Goal: Task Accomplishment & Management: Use online tool/utility

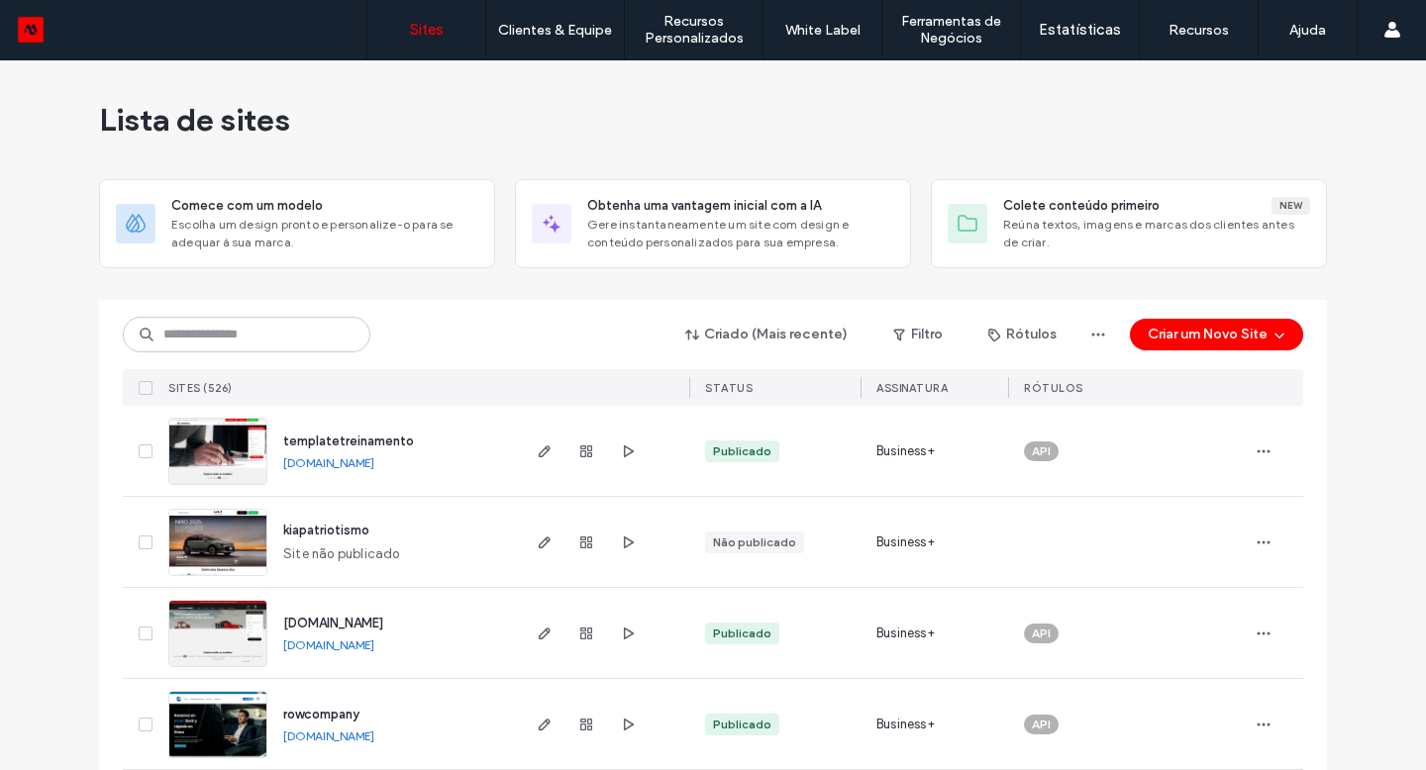
scroll to position [436, 0]
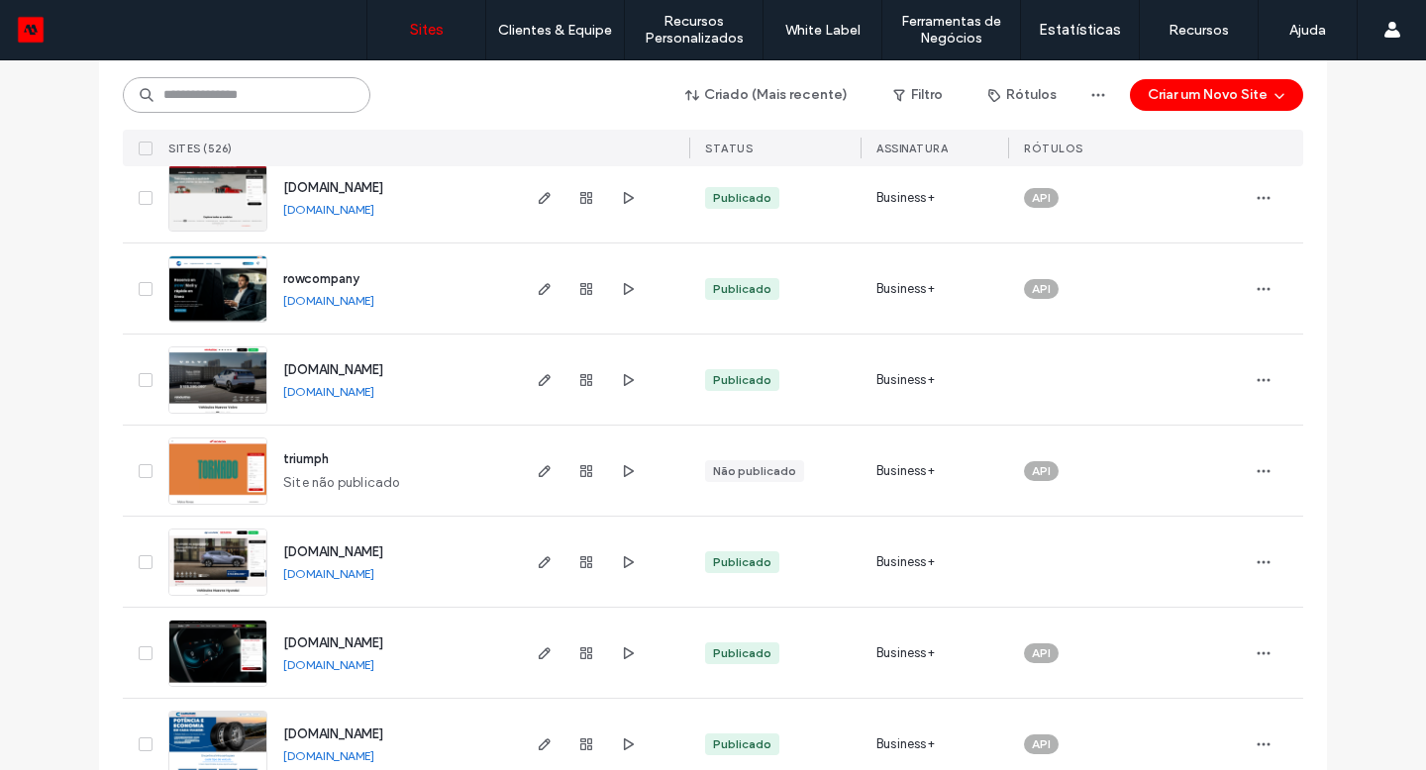
click at [207, 97] on input at bounding box center [247, 95] width 248 height 36
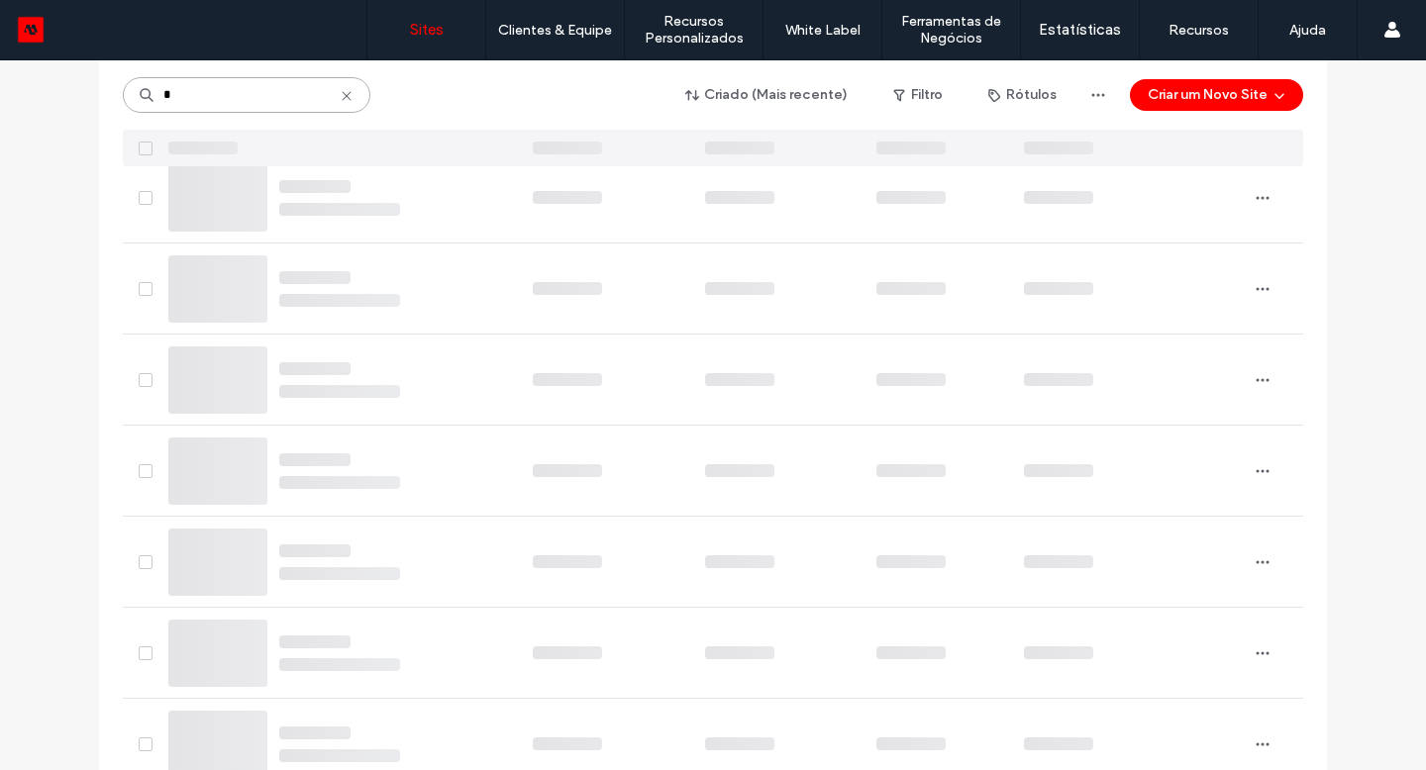
type input "*"
type input "******"
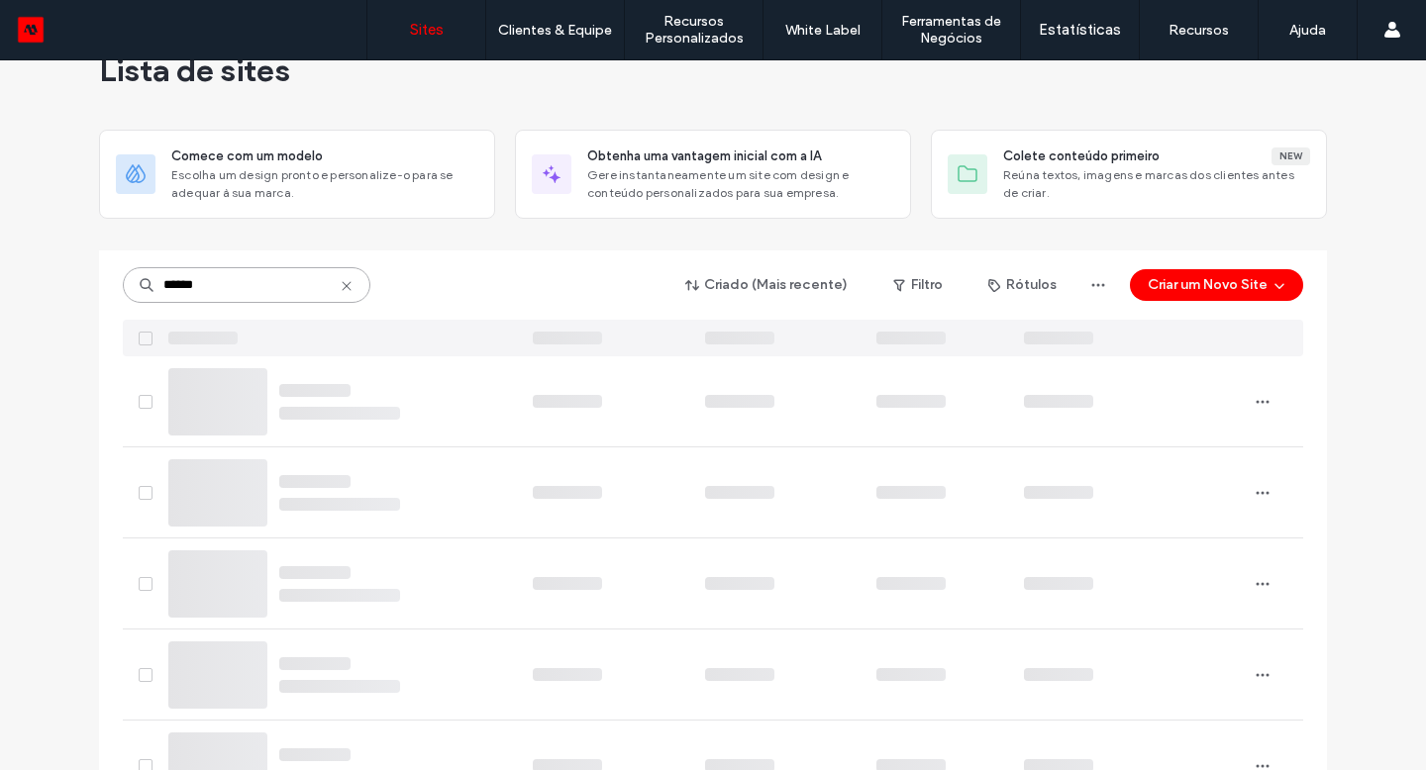
scroll to position [0, 0]
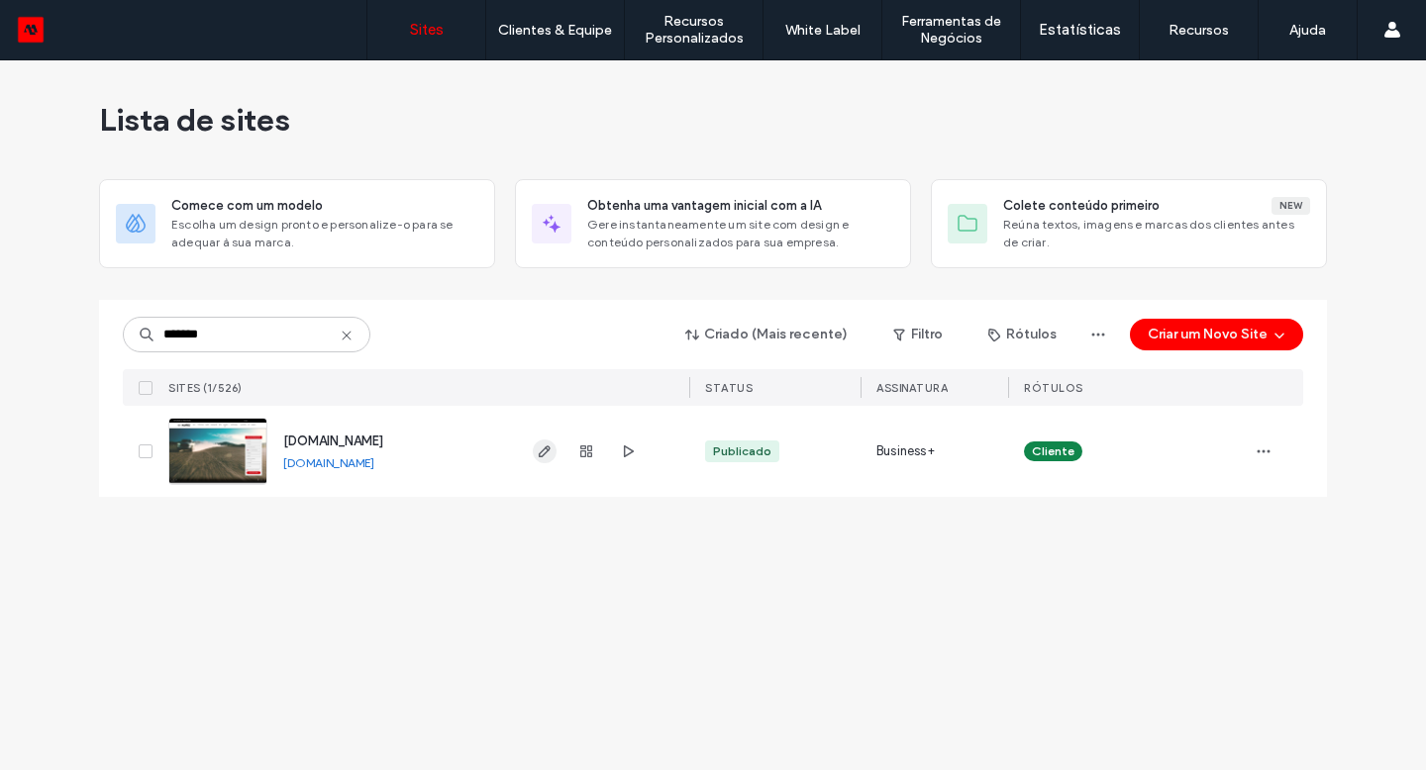
type input "*******"
click at [537, 450] on icon "button" at bounding box center [545, 452] width 16 height 16
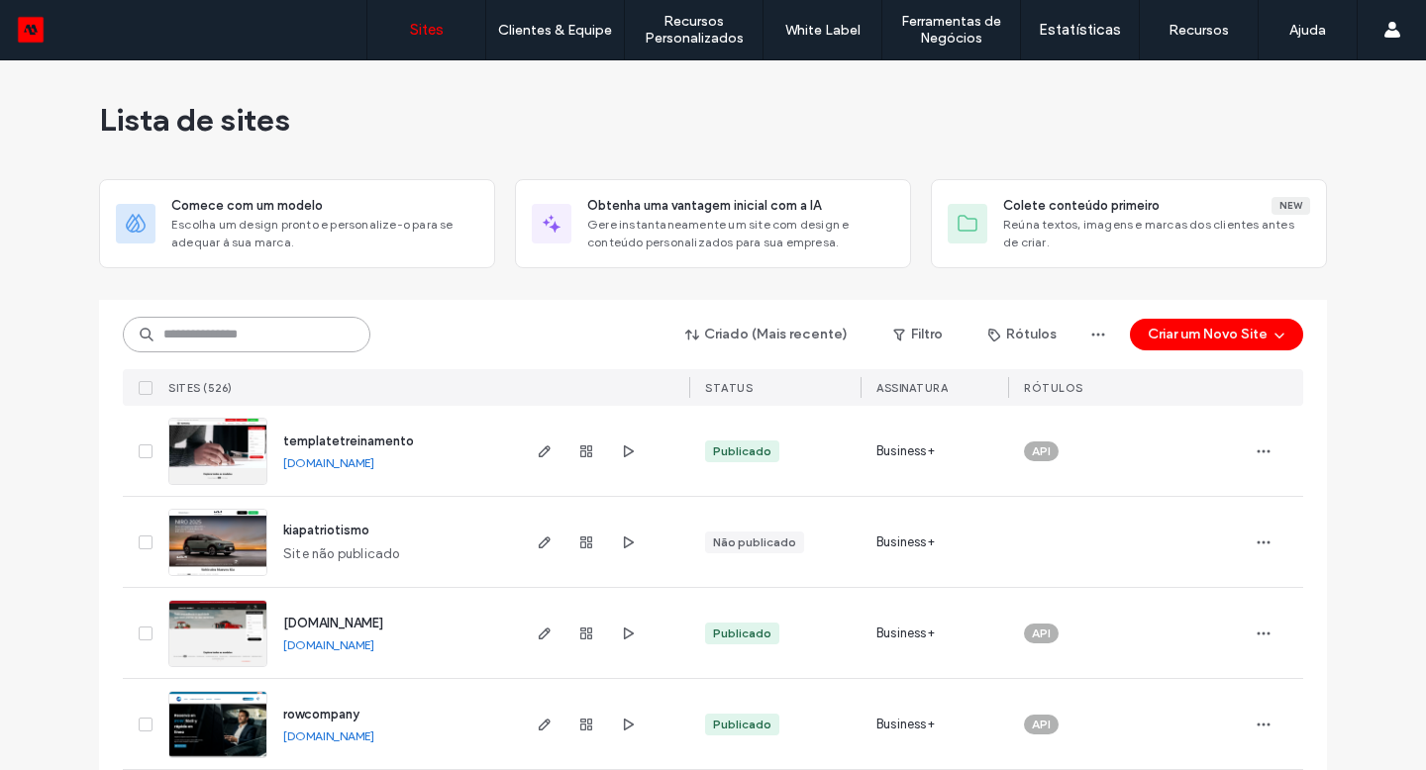
click at [194, 333] on input at bounding box center [247, 335] width 248 height 36
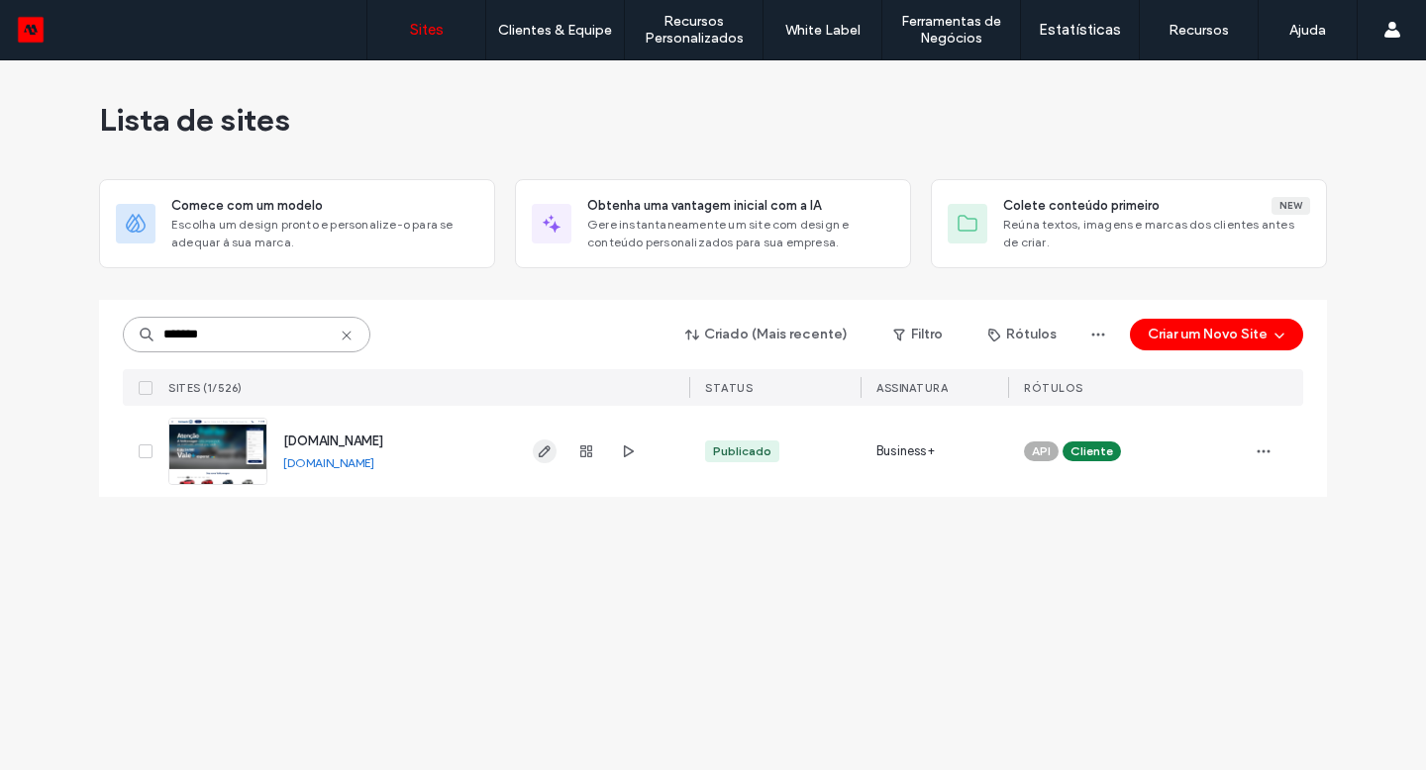
type input "*******"
click at [543, 455] on use "button" at bounding box center [545, 452] width 12 height 12
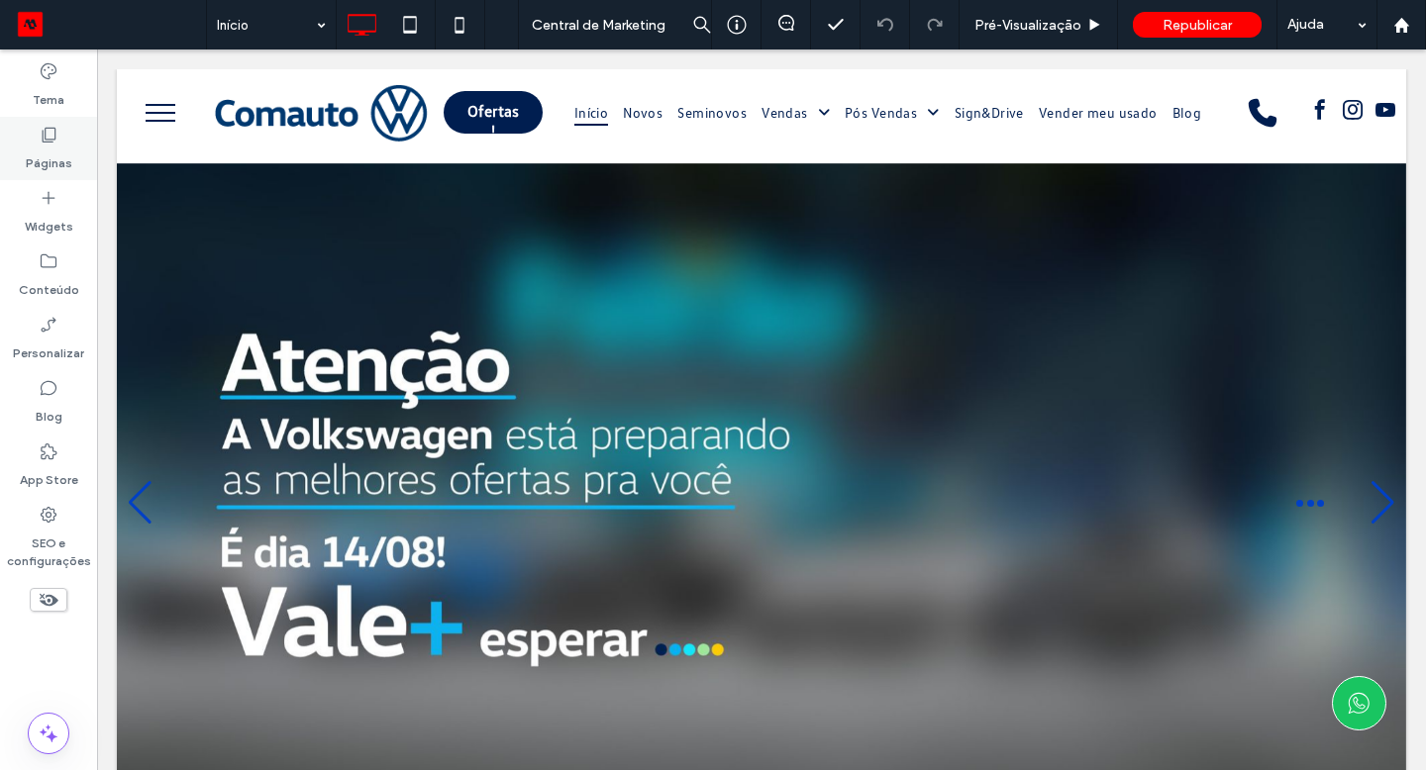
click at [55, 160] on label "Páginas" at bounding box center [49, 159] width 47 height 28
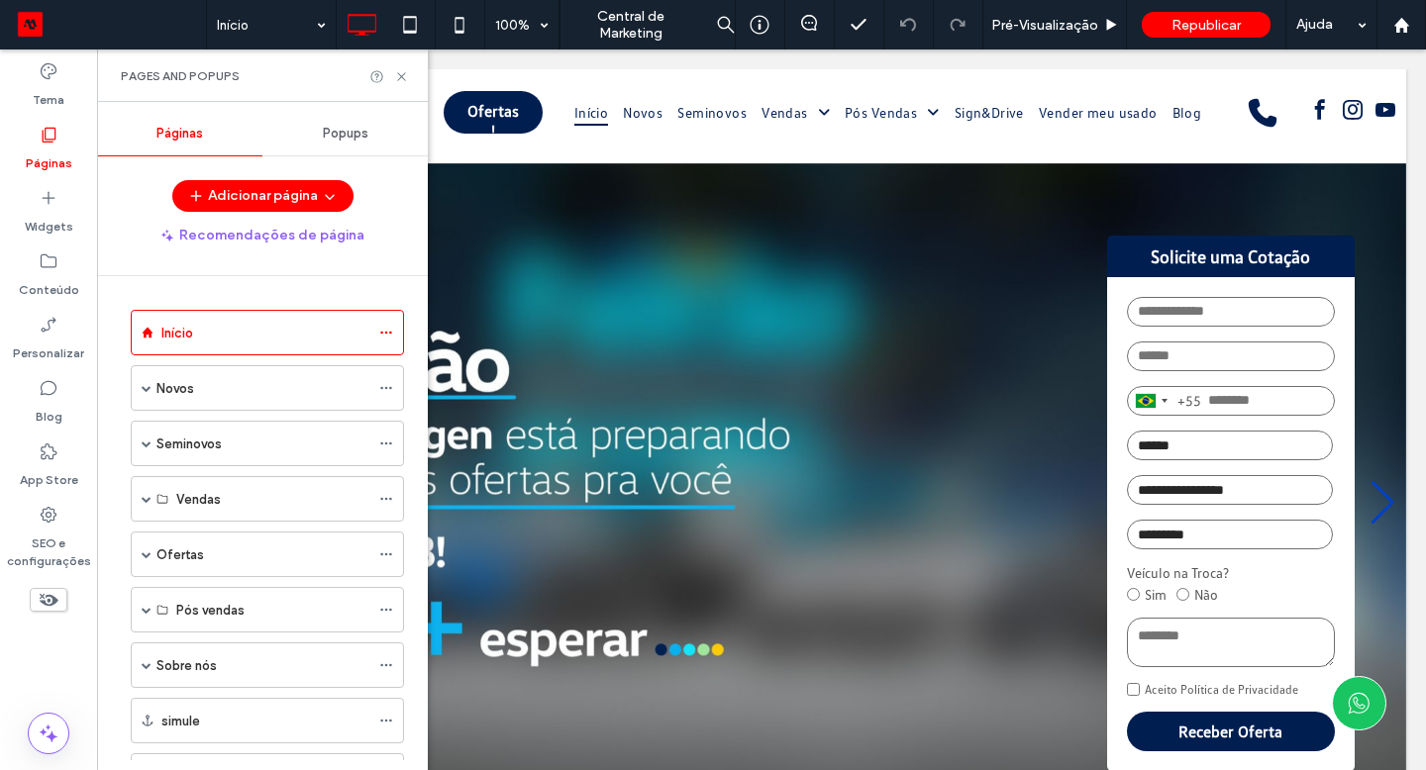
click at [377, 146] on div "Popups" at bounding box center [344, 134] width 165 height 44
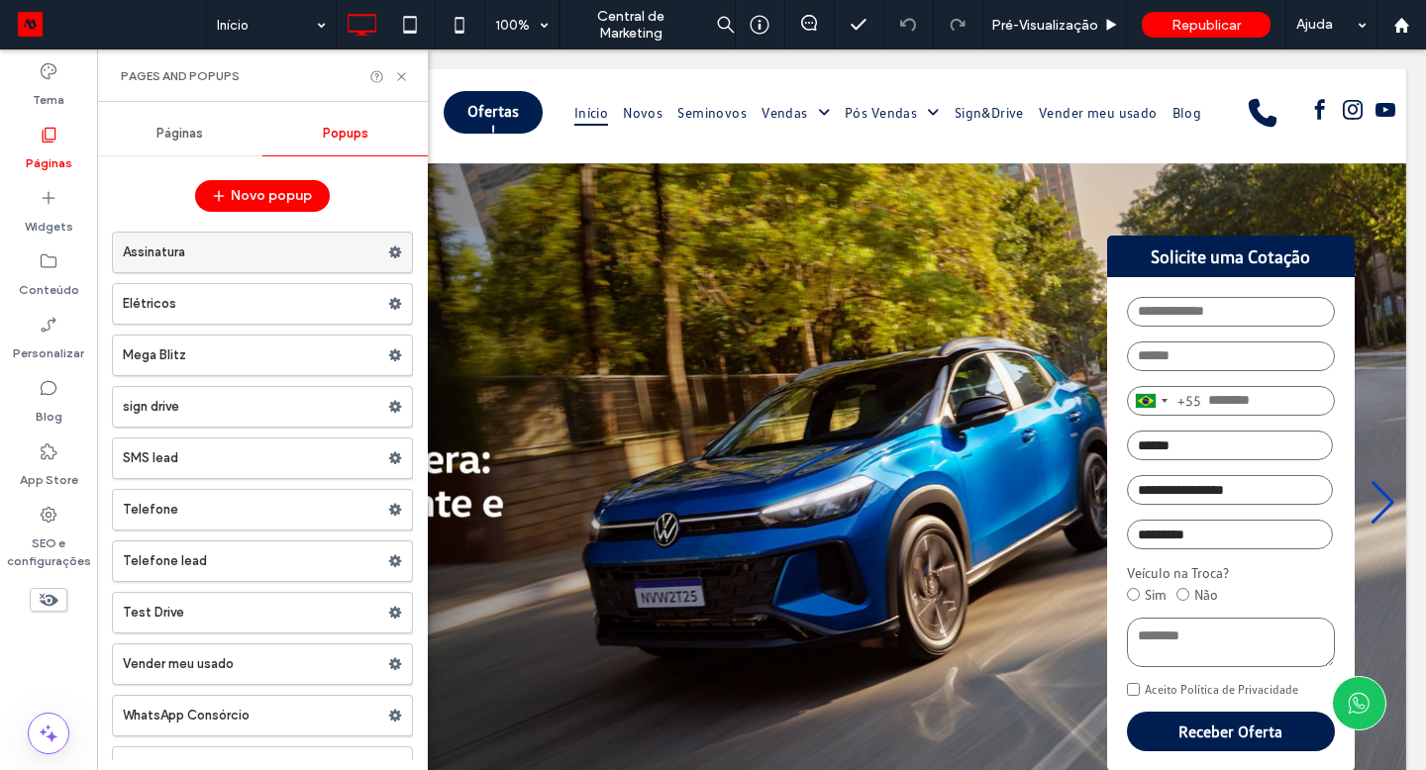
click at [266, 262] on label "Assinatura" at bounding box center [255, 253] width 265 height 40
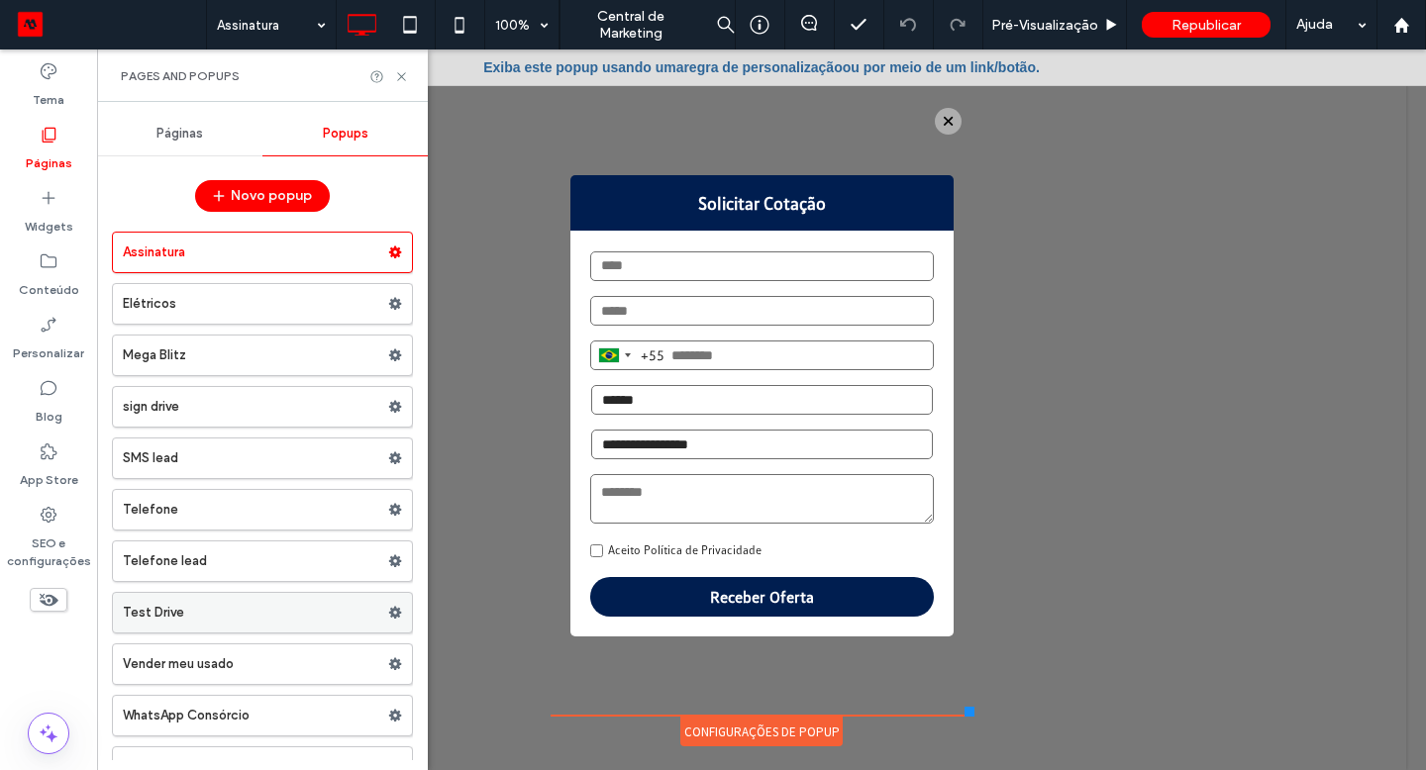
scroll to position [30, 0]
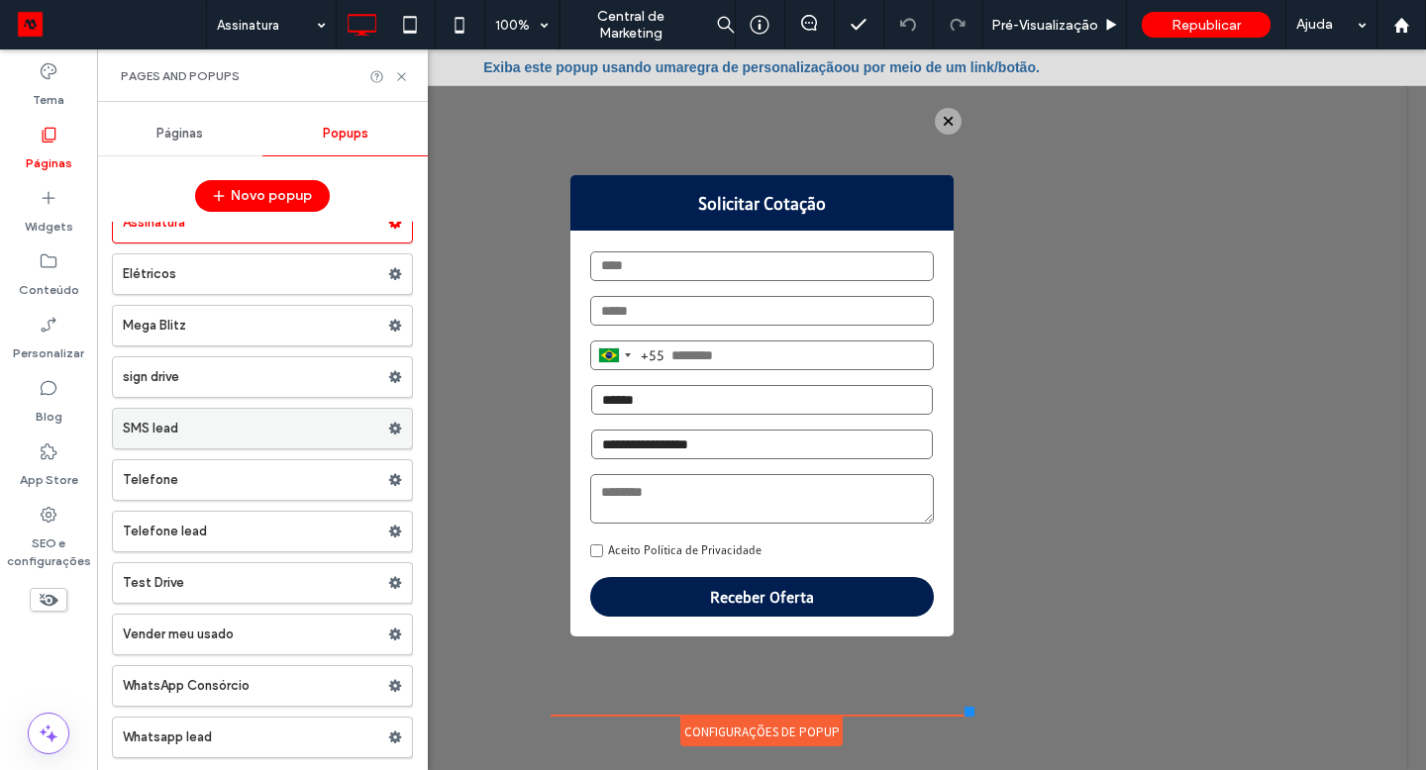
click at [261, 421] on label "SMS lead" at bounding box center [255, 429] width 265 height 40
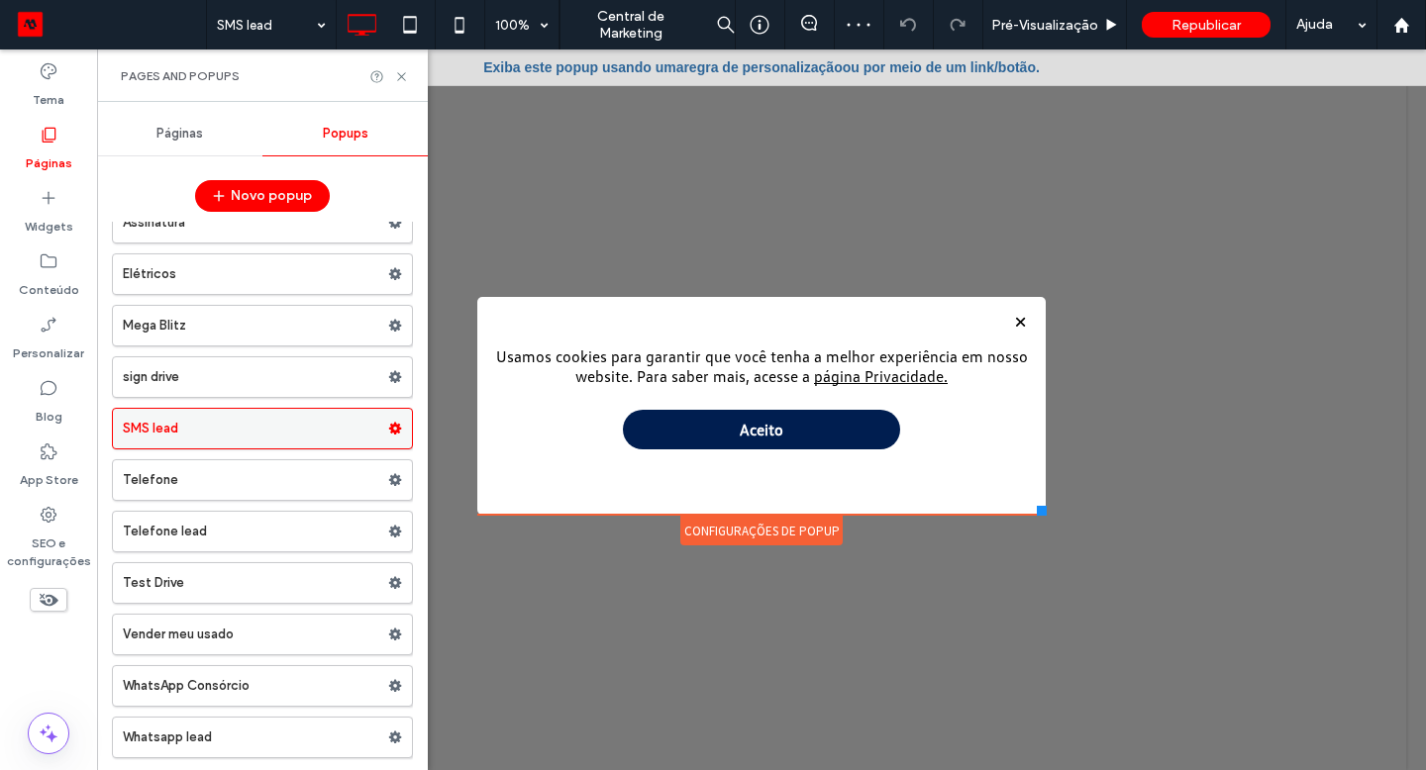
click at [389, 428] on use at bounding box center [395, 429] width 13 height 12
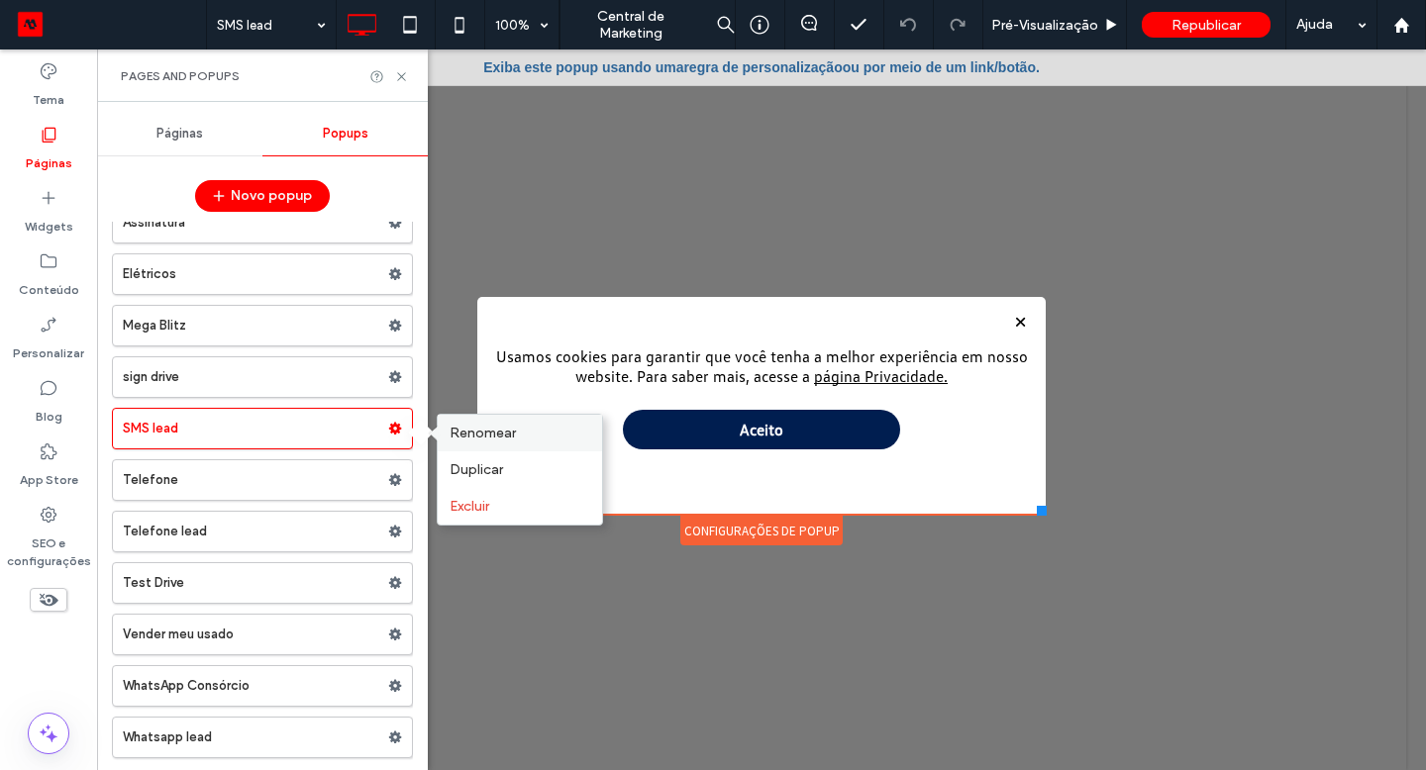
click at [481, 444] on div "Renomear" at bounding box center [520, 433] width 164 height 37
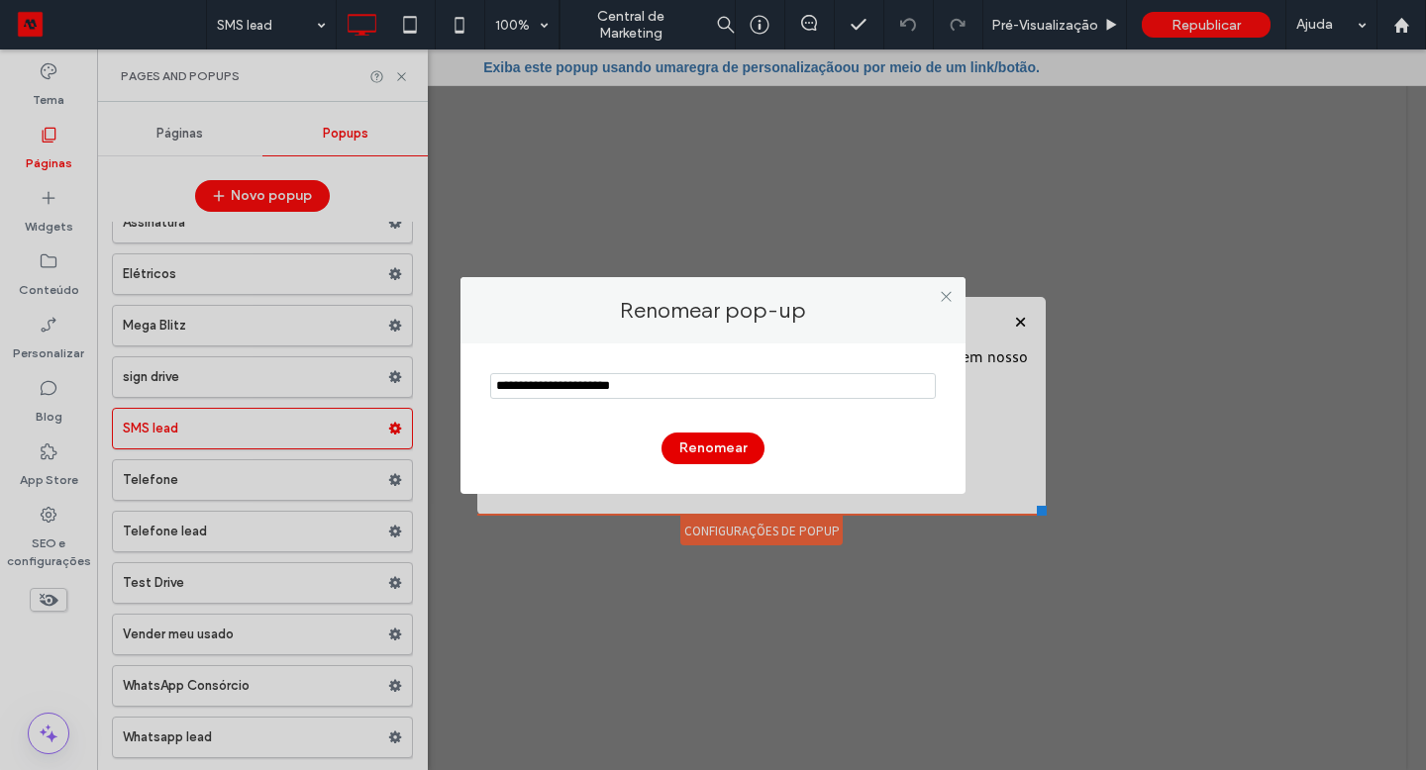
type input "**********"
click at [718, 451] on button "Renomear" at bounding box center [713, 449] width 103 height 32
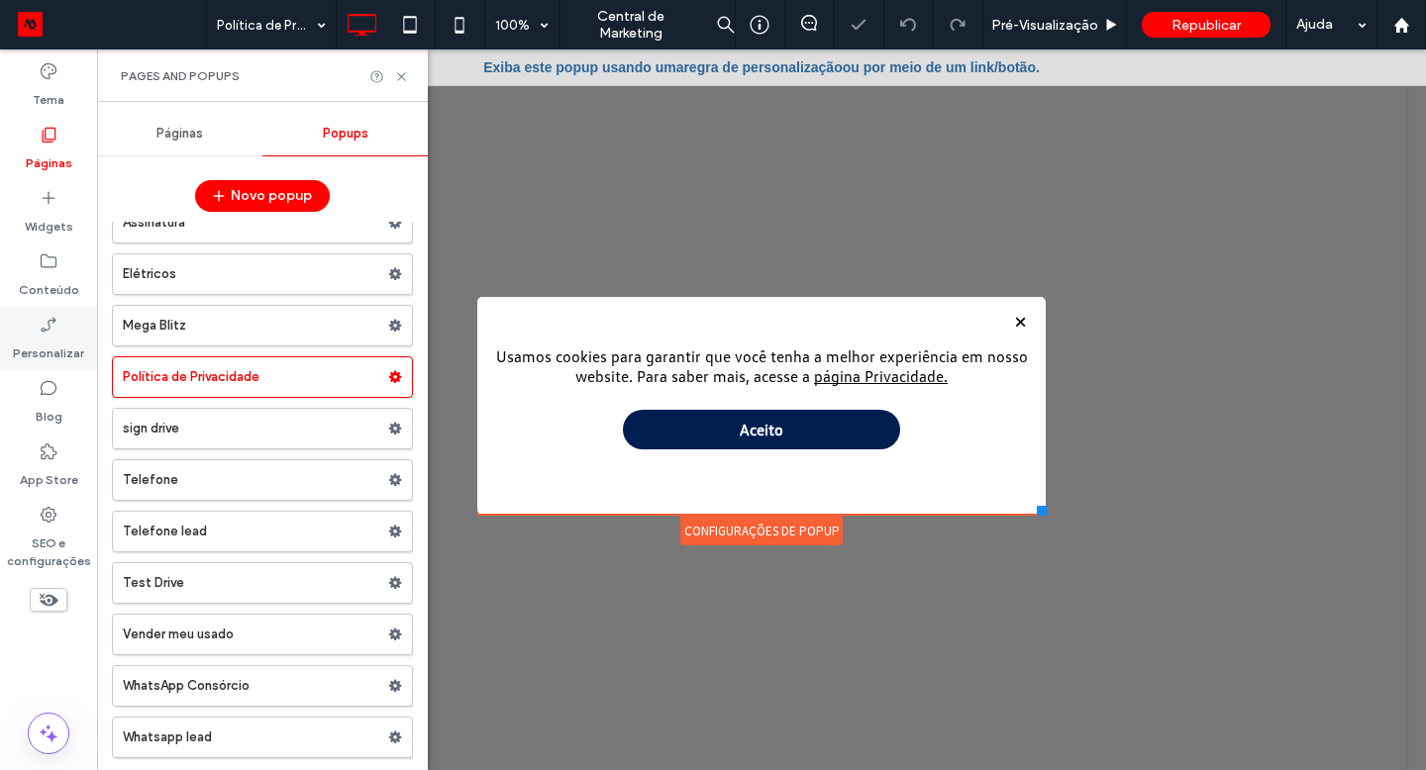
click at [59, 331] on div "Personalizar" at bounding box center [48, 338] width 97 height 63
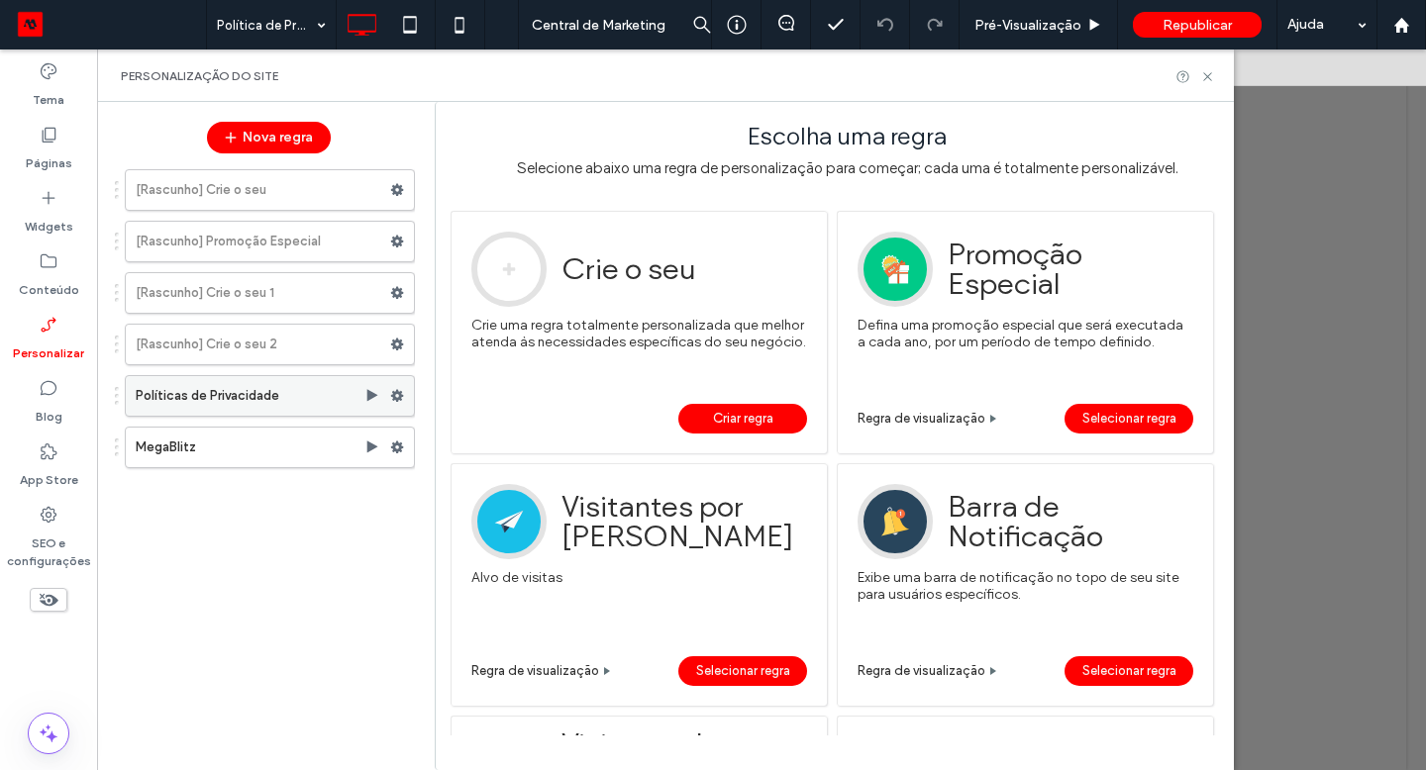
click at [398, 395] on icon at bounding box center [397, 396] width 14 height 14
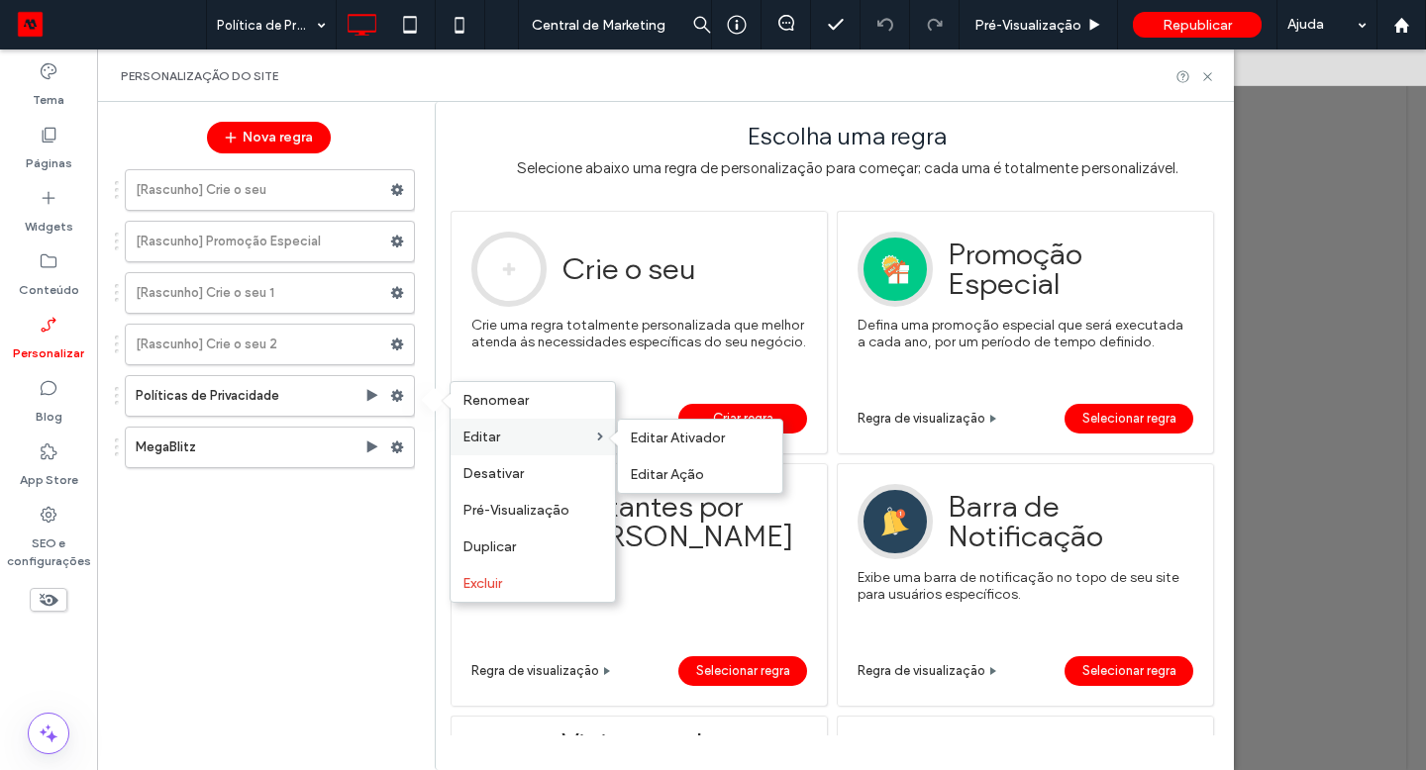
click at [507, 441] on label "Editar" at bounding box center [529, 437] width 135 height 17
click at [668, 439] on span "Editar Ativador" at bounding box center [677, 438] width 95 height 17
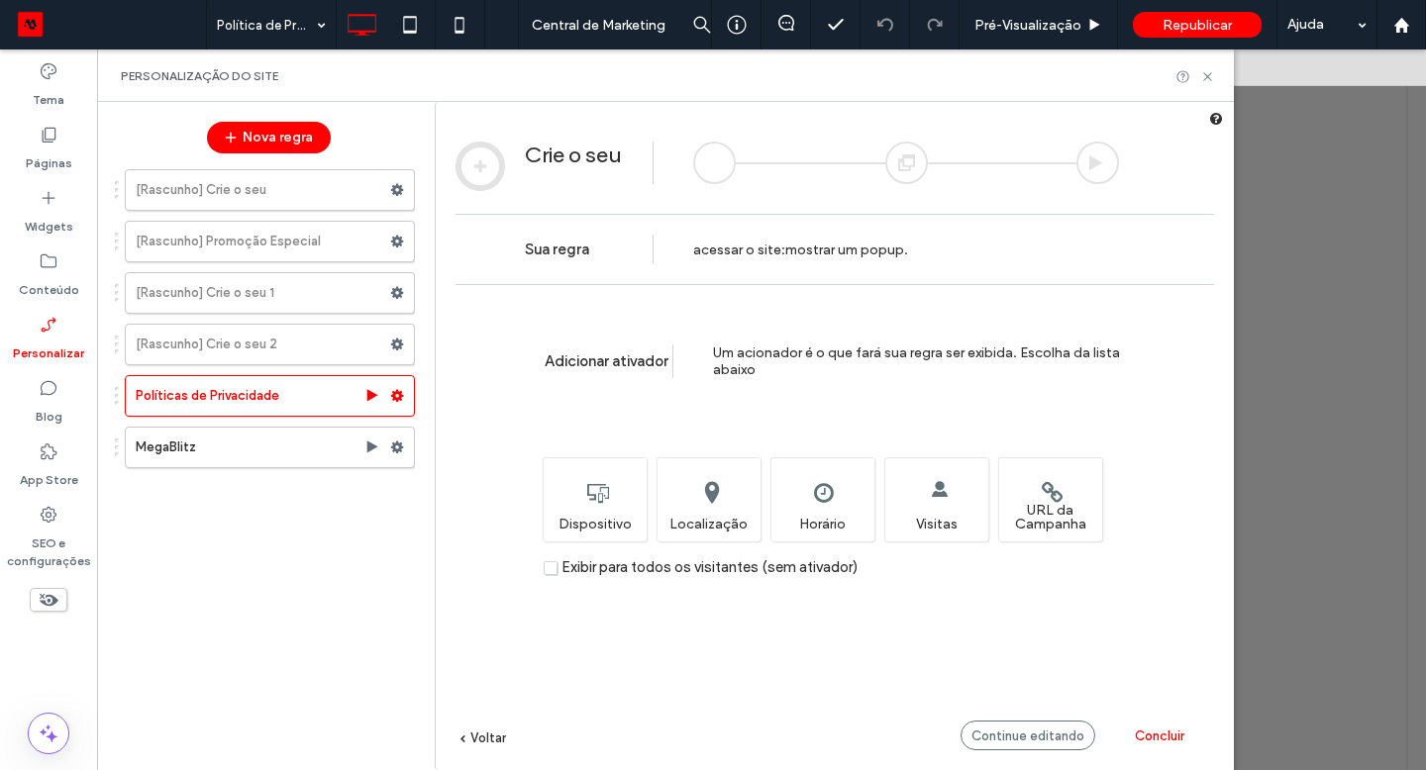
click at [1135, 730] on span "Concluir" at bounding box center [1160, 736] width 50 height 15
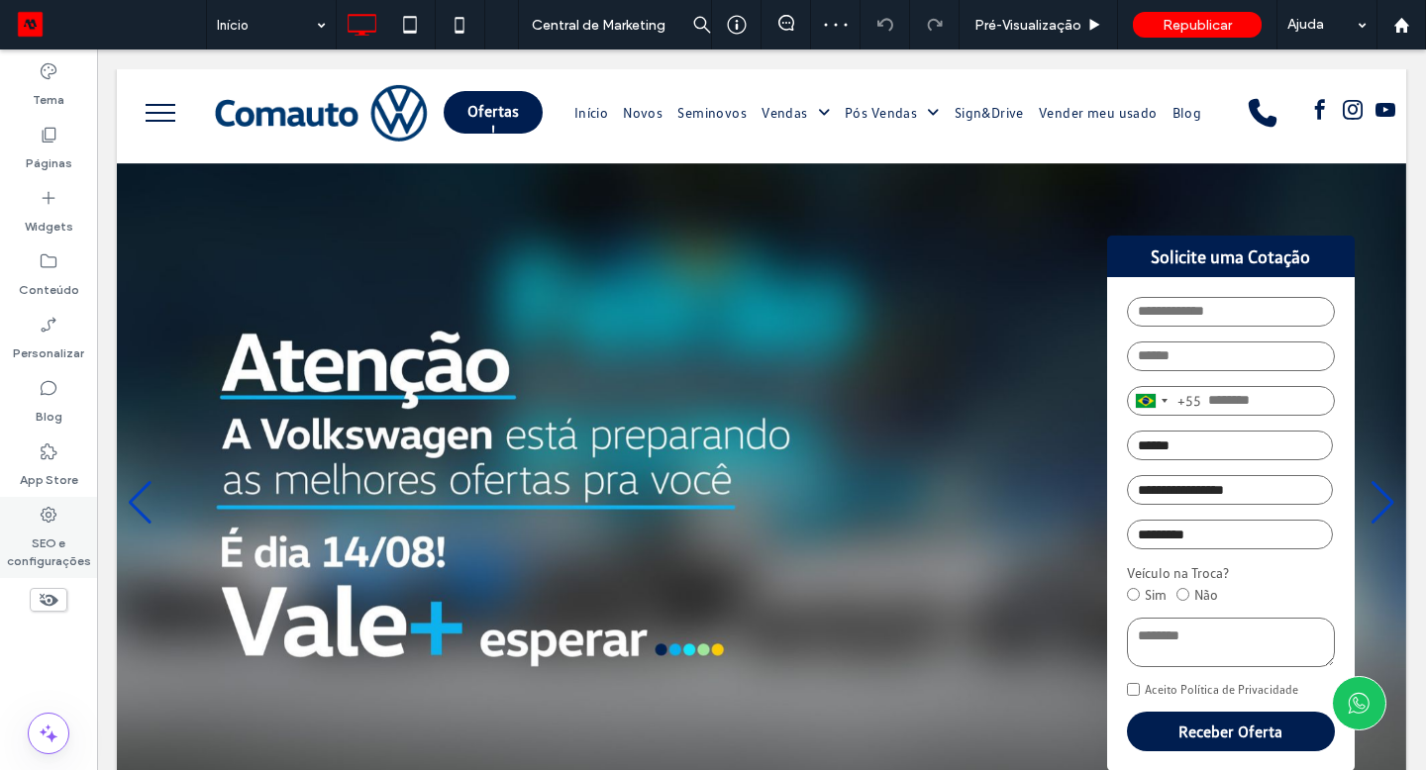
click at [57, 503] on div "SEO e configurações" at bounding box center [48, 537] width 97 height 81
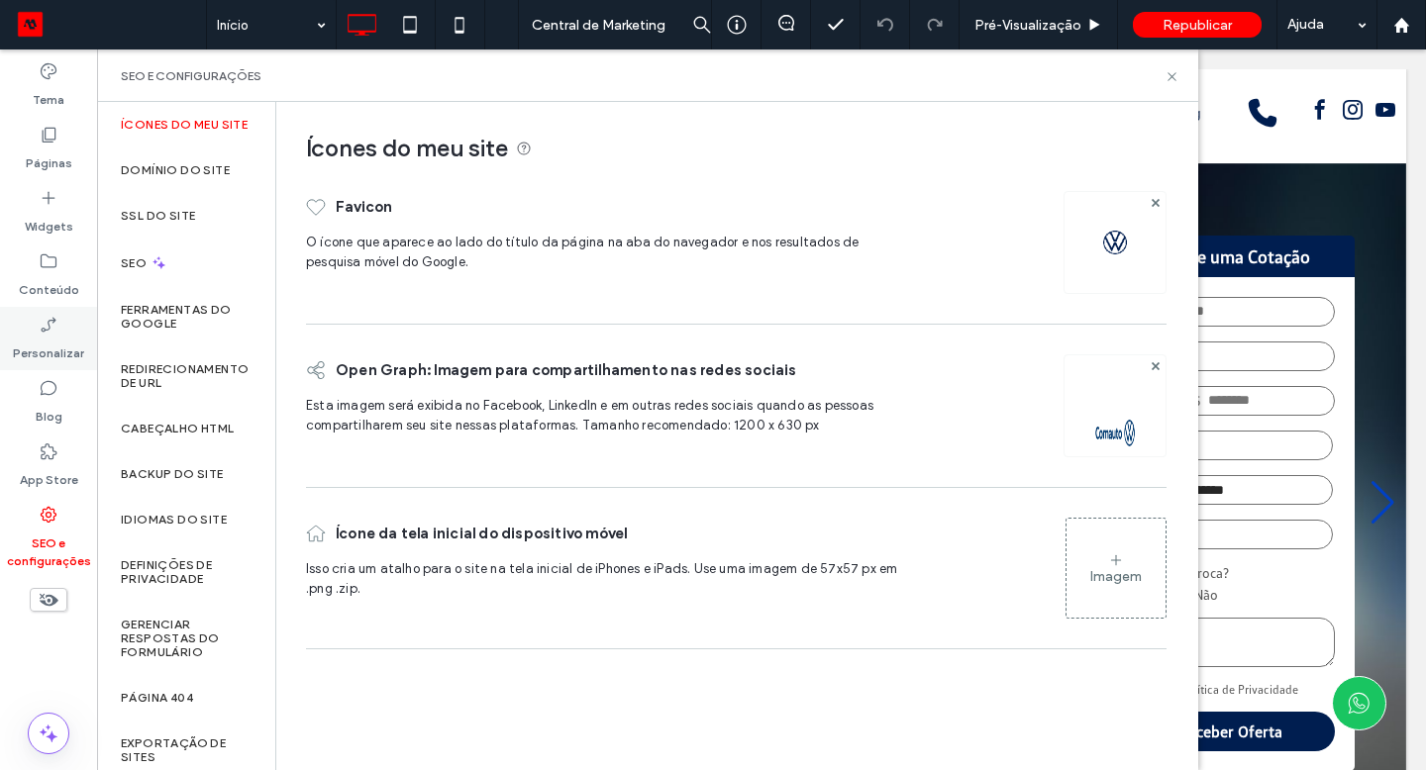
click at [52, 349] on label "Personalizar" at bounding box center [48, 349] width 71 height 28
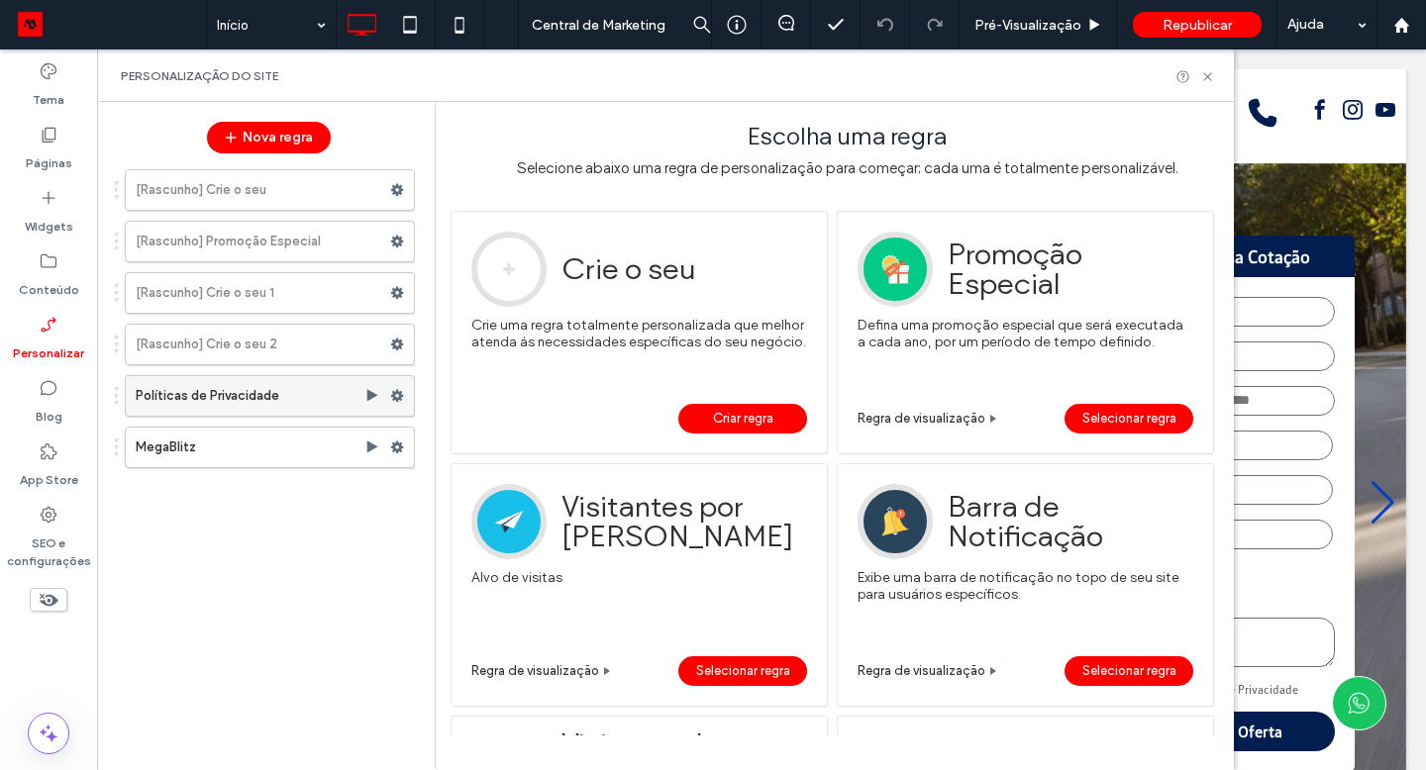
click at [394, 398] on use at bounding box center [397, 396] width 13 height 12
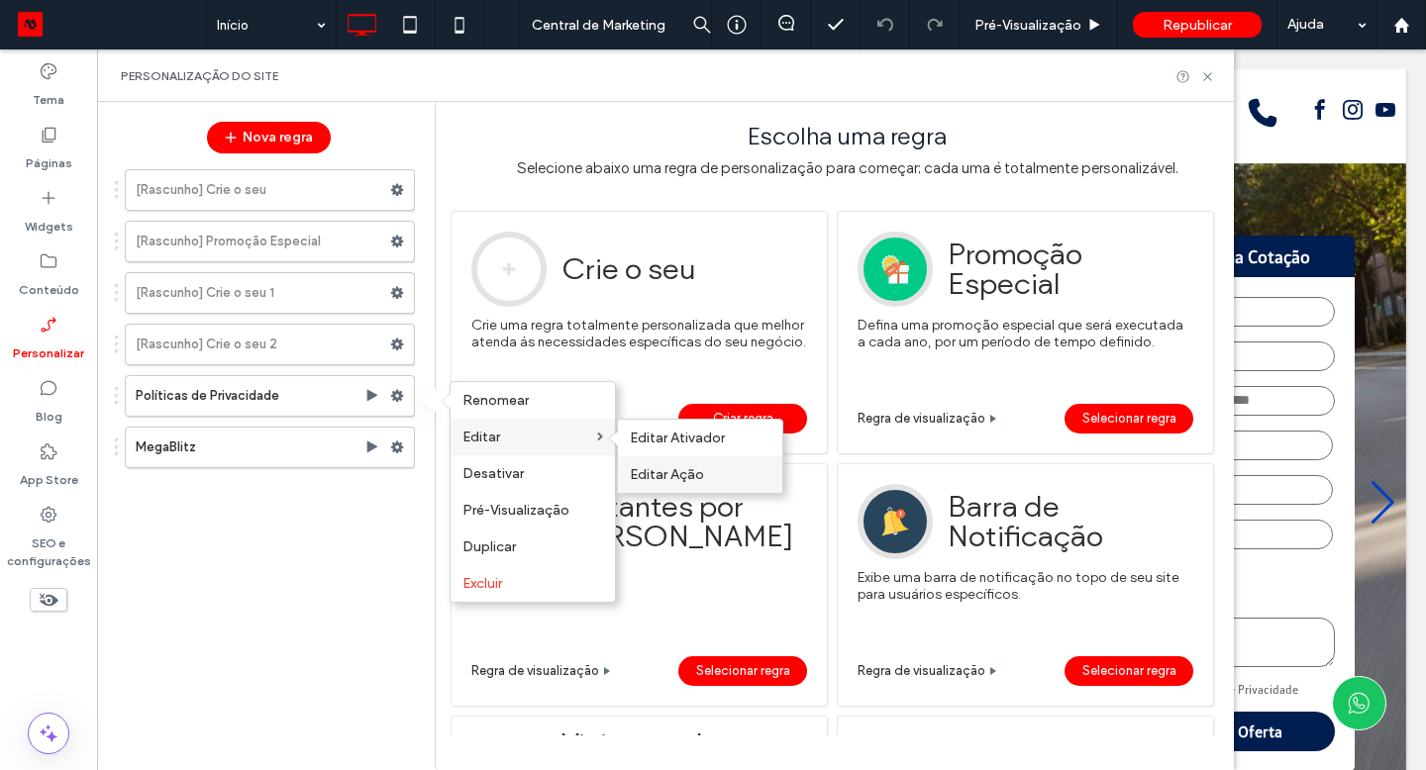
click at [675, 471] on span "Editar Ação" at bounding box center [667, 474] width 74 height 17
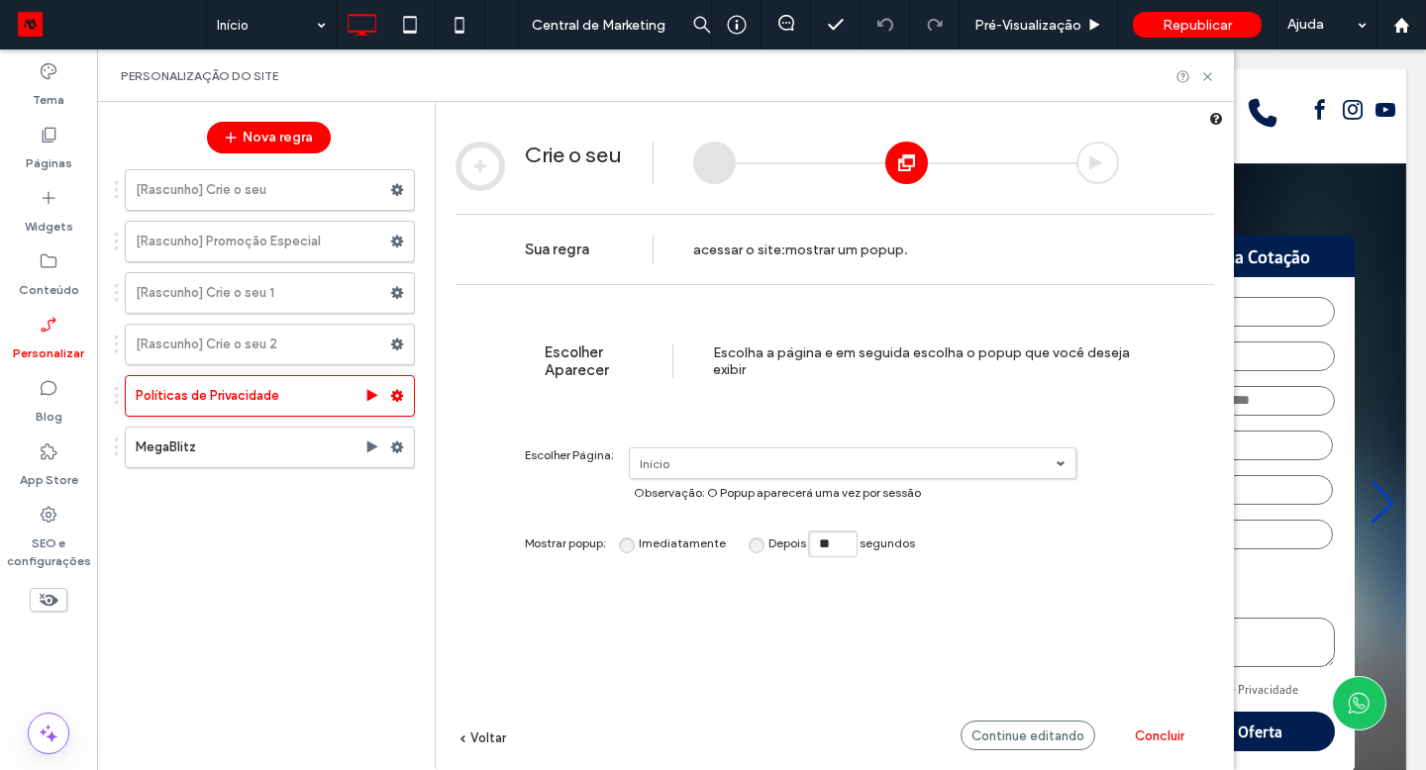
click at [838, 545] on input "**" at bounding box center [833, 544] width 50 height 27
type input "*"
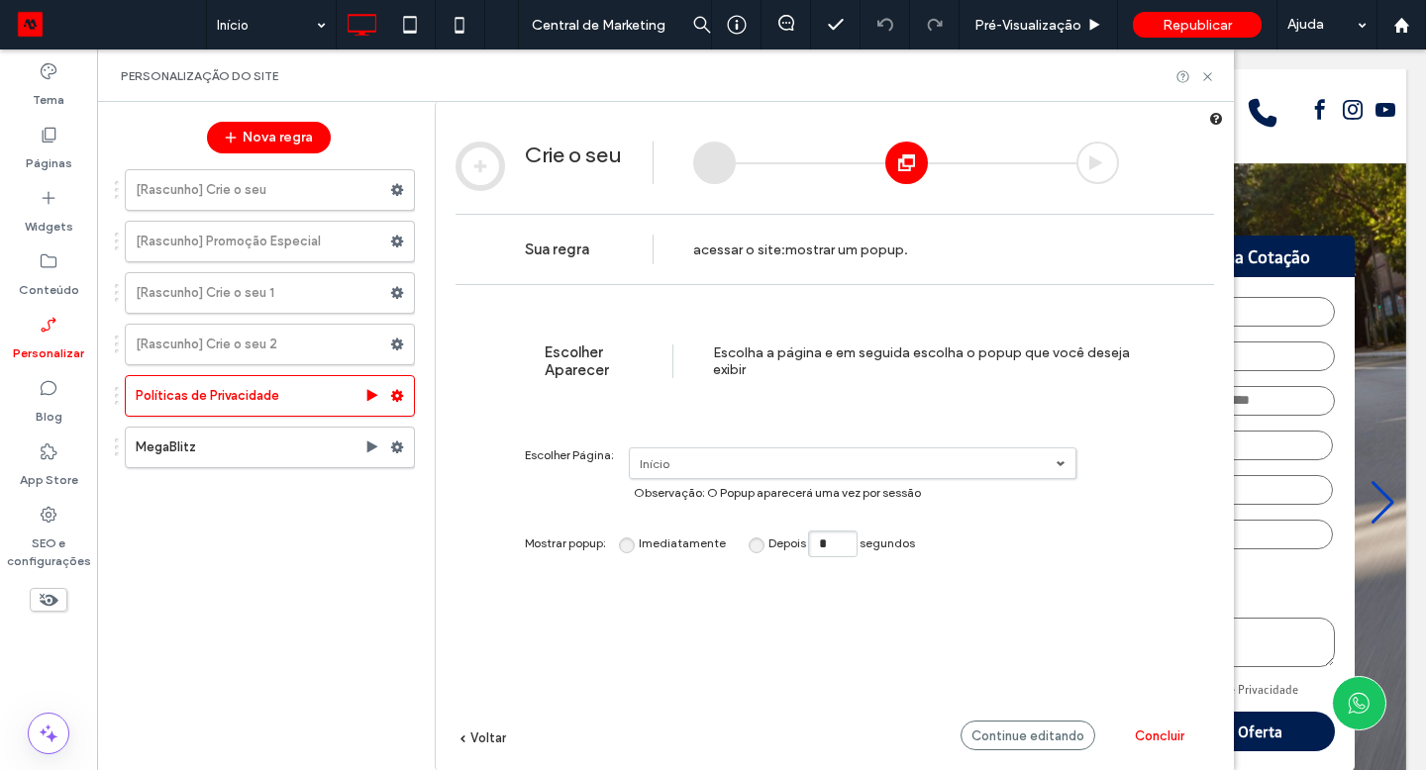
type input "*"
click at [1139, 731] on span "Concluir" at bounding box center [1160, 736] width 50 height 15
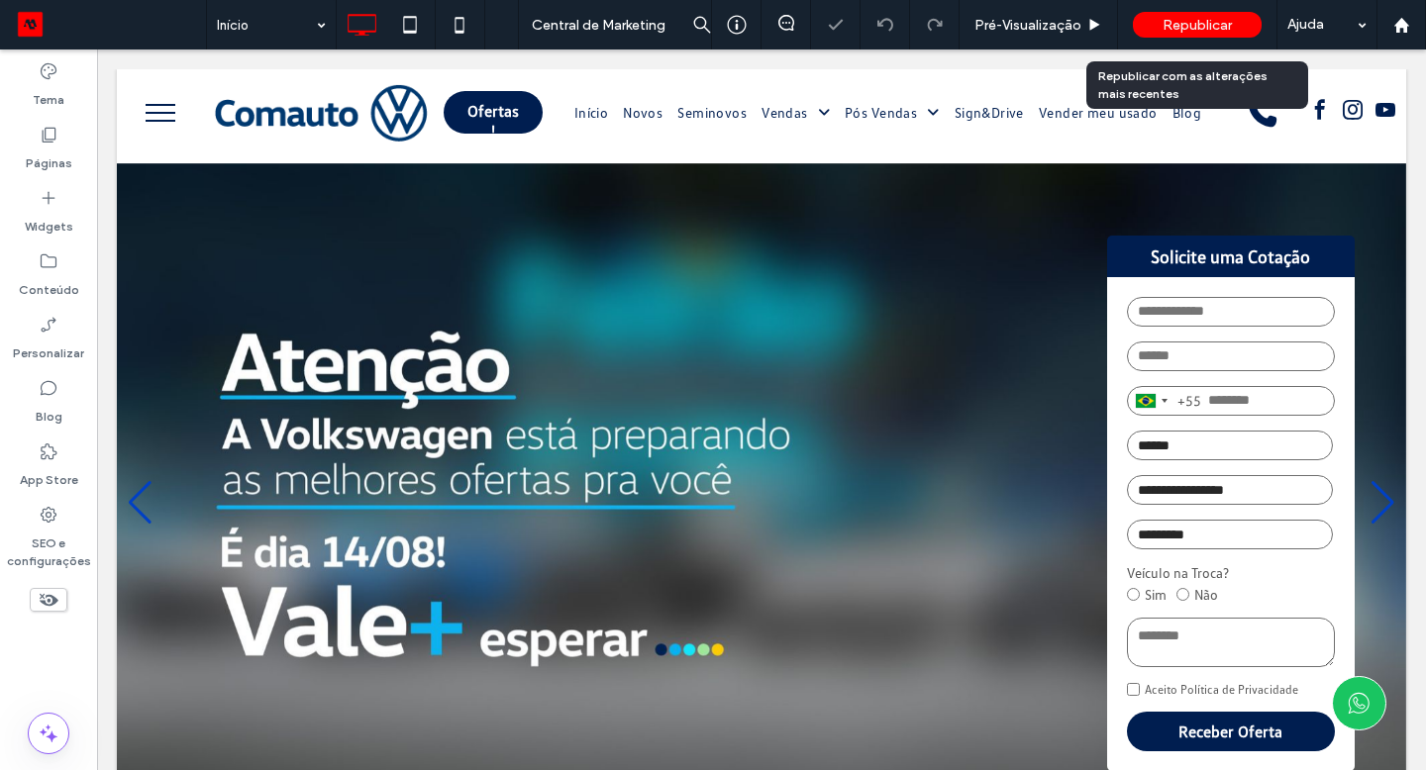
click at [1161, 23] on div "Republicar" at bounding box center [1197, 25] width 129 height 26
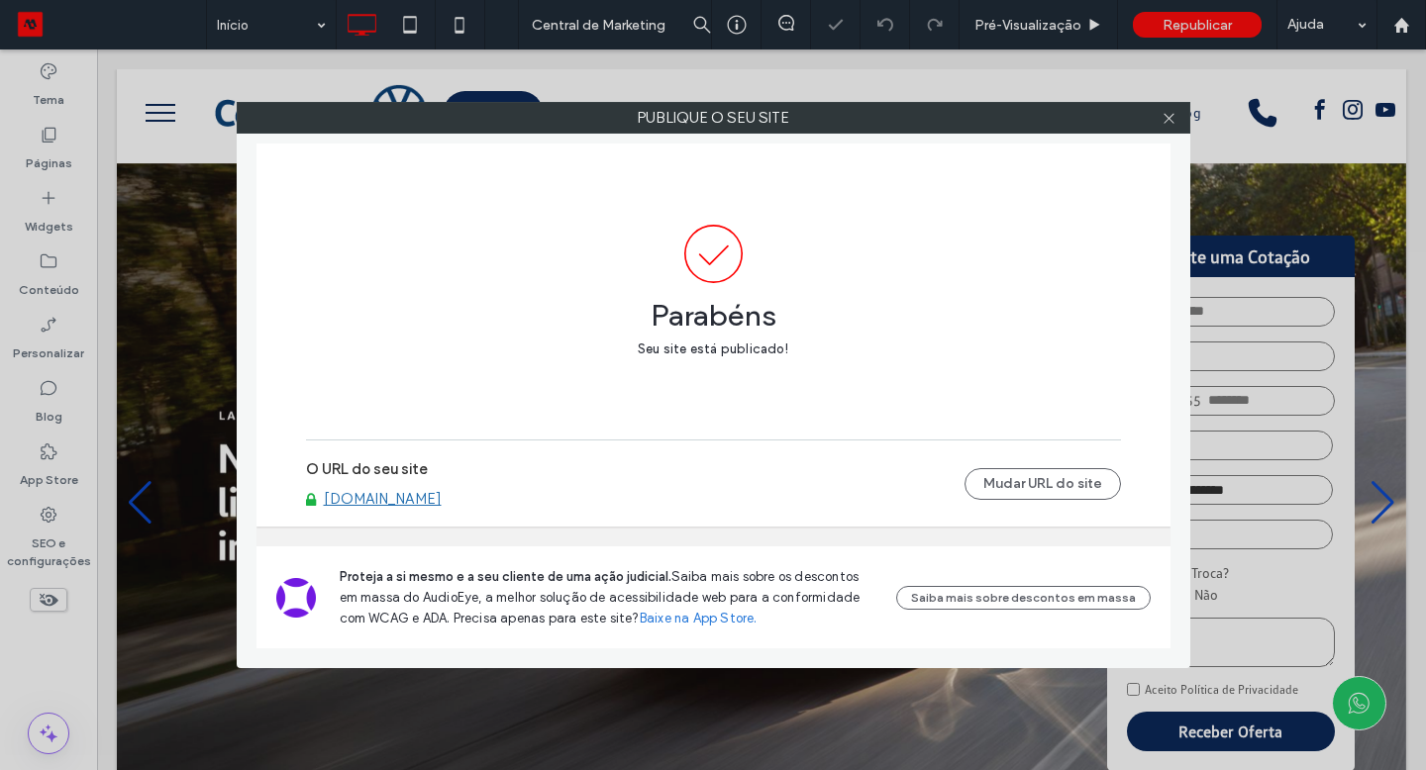
click at [414, 497] on link "[DOMAIN_NAME]" at bounding box center [383, 499] width 118 height 18
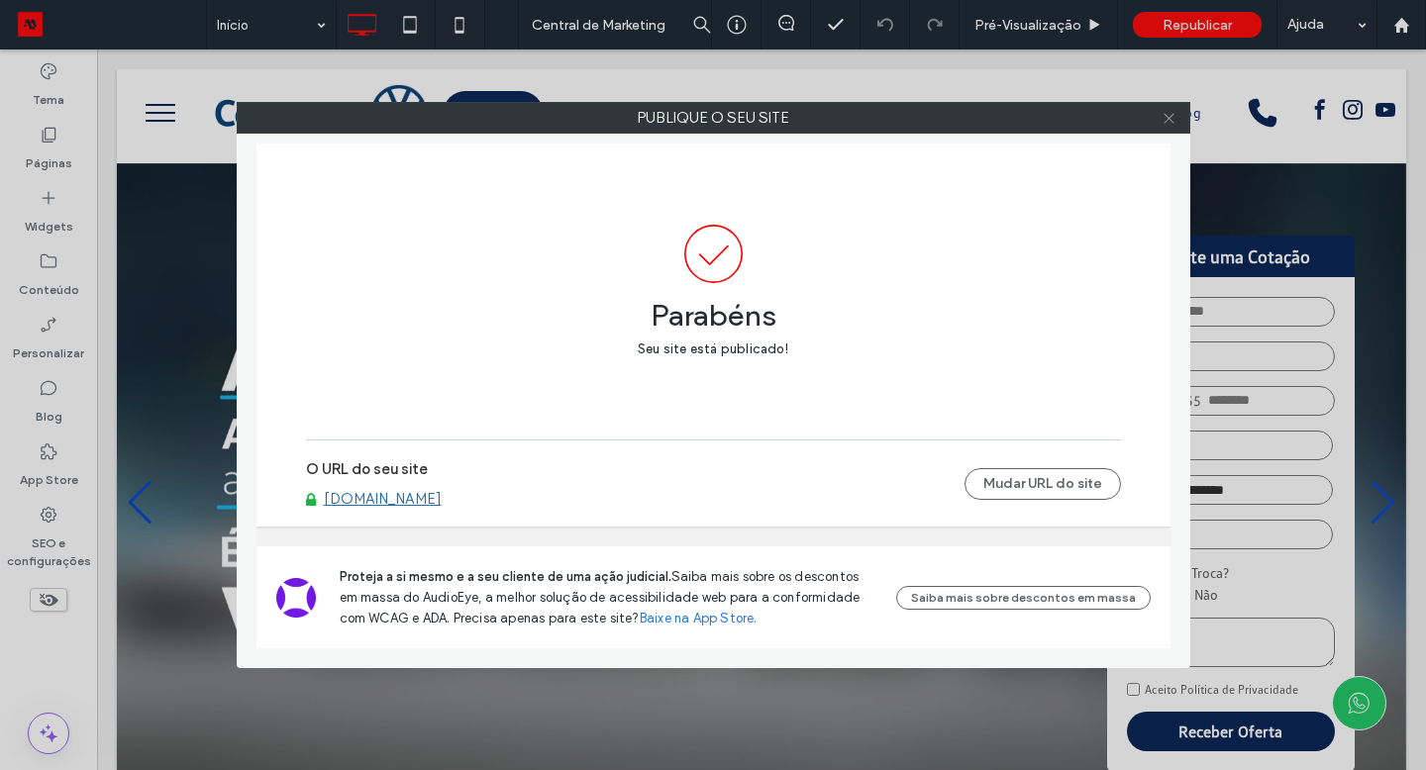
click at [1165, 125] on span at bounding box center [1169, 118] width 15 height 30
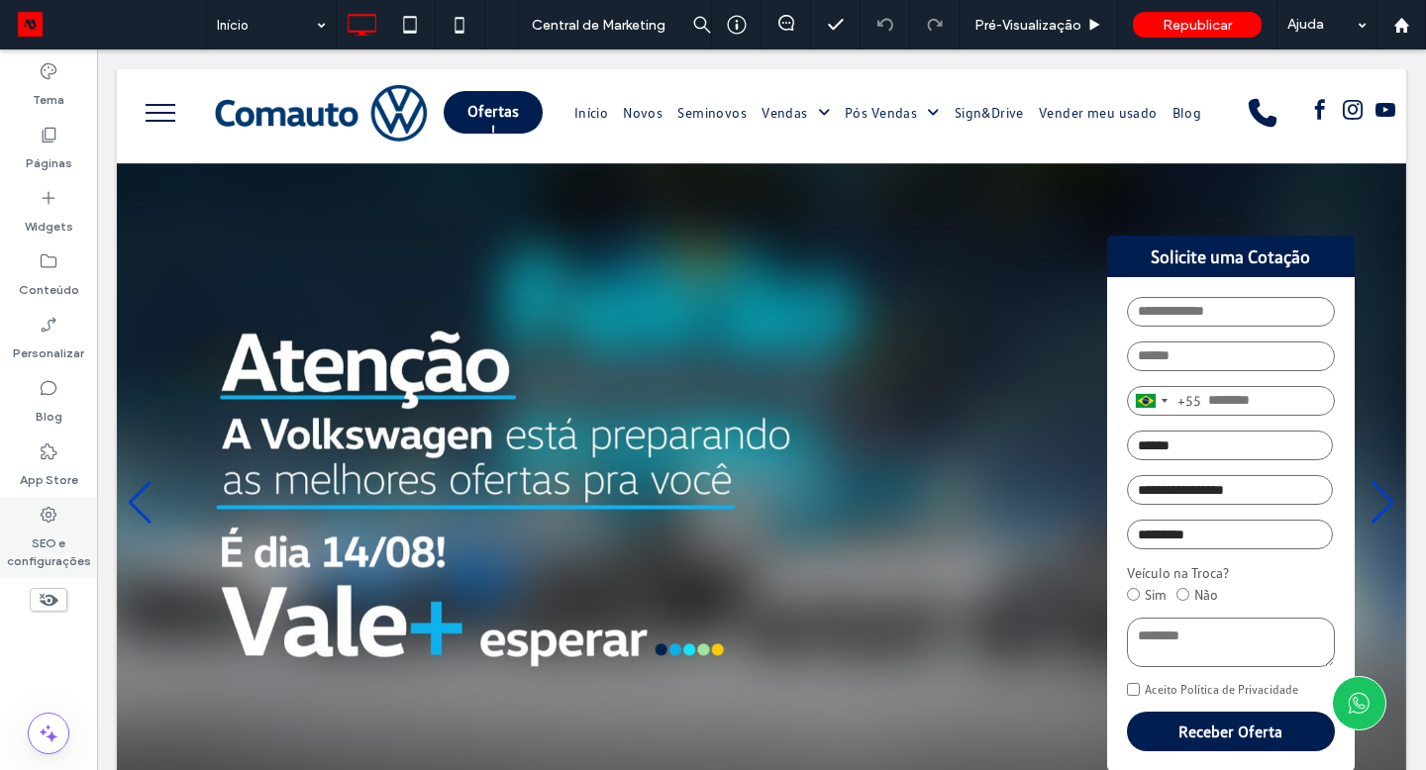
click at [63, 528] on label "SEO e configurações" at bounding box center [48, 548] width 97 height 46
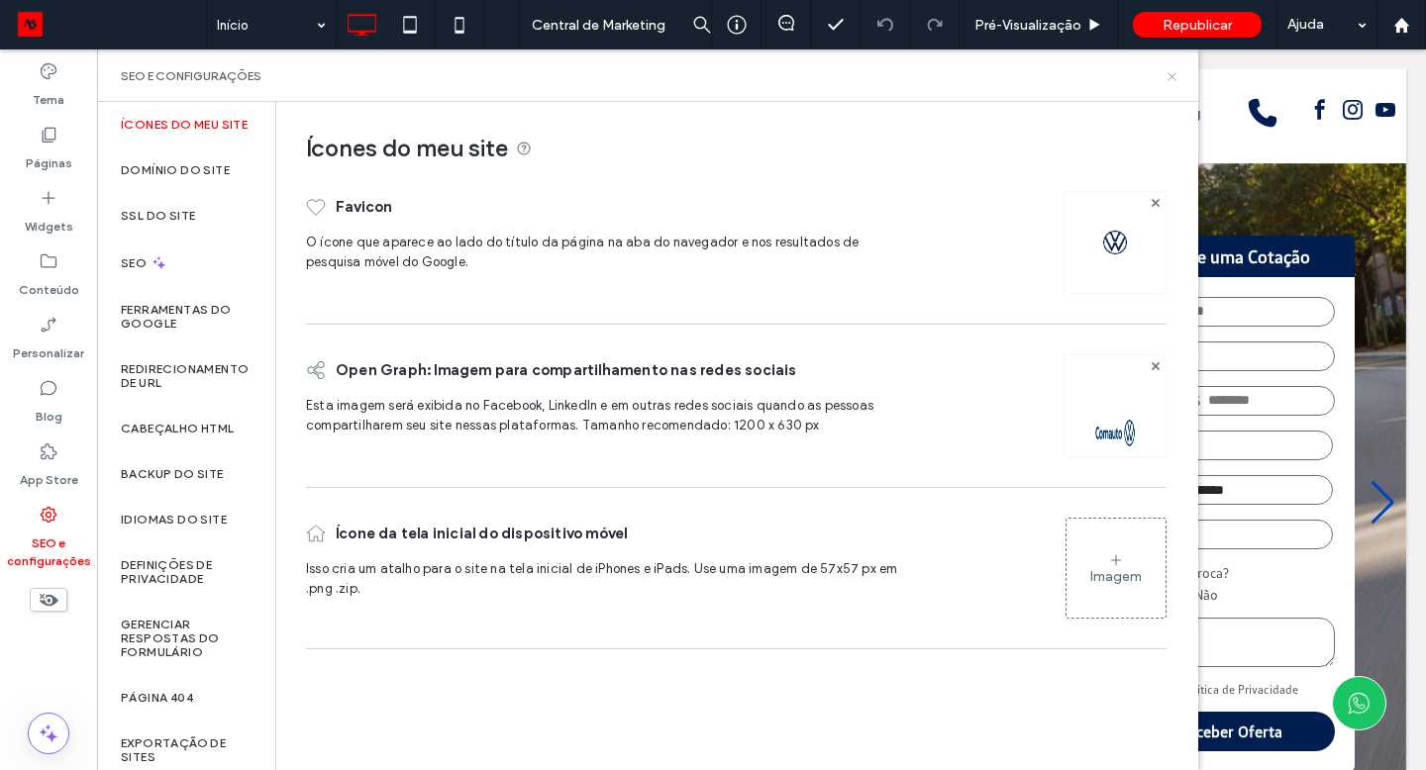
click at [1170, 75] on icon at bounding box center [1172, 76] width 15 height 15
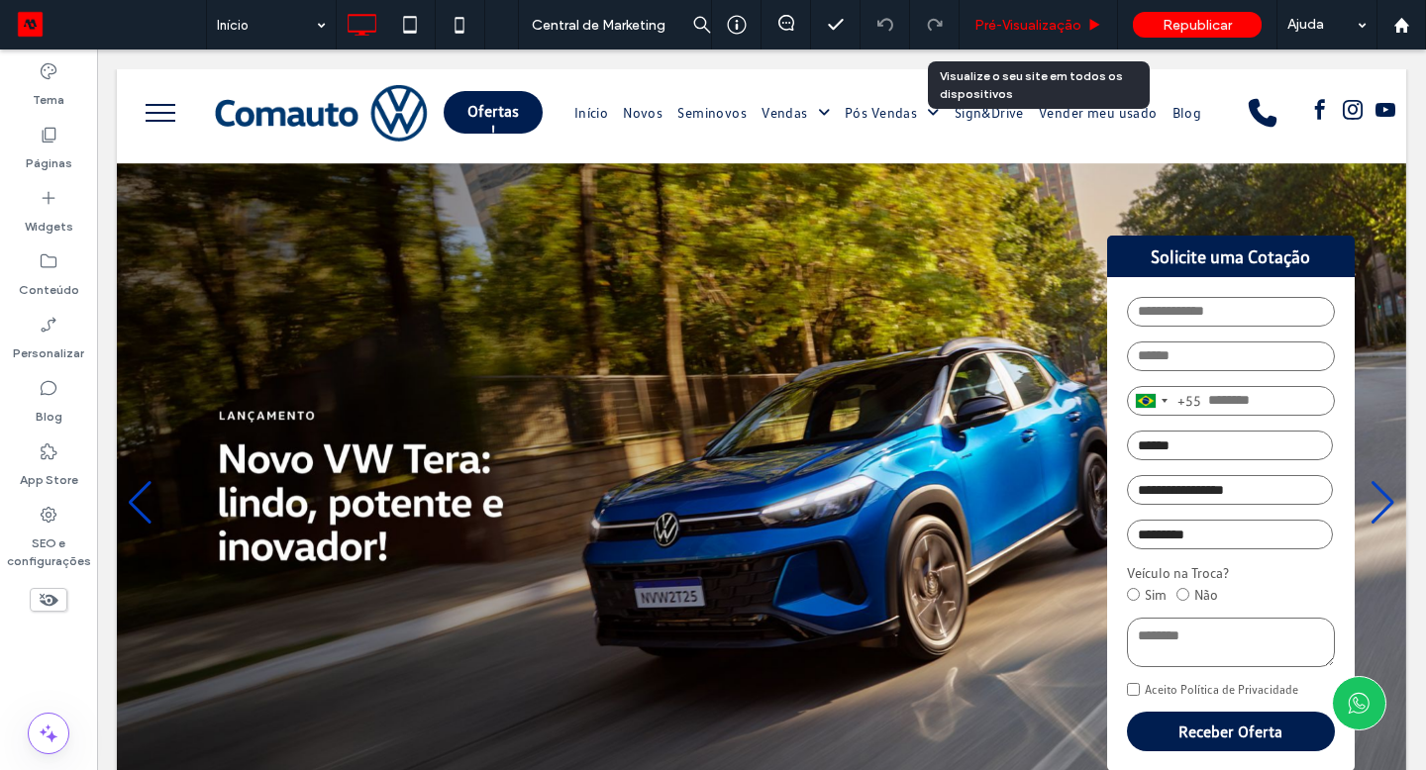
click at [1010, 36] on div "Pré-Visualizaçāo" at bounding box center [1039, 25] width 158 height 50
click at [1029, 17] on span "Pré-Visualizaçāo" at bounding box center [1027, 25] width 107 height 17
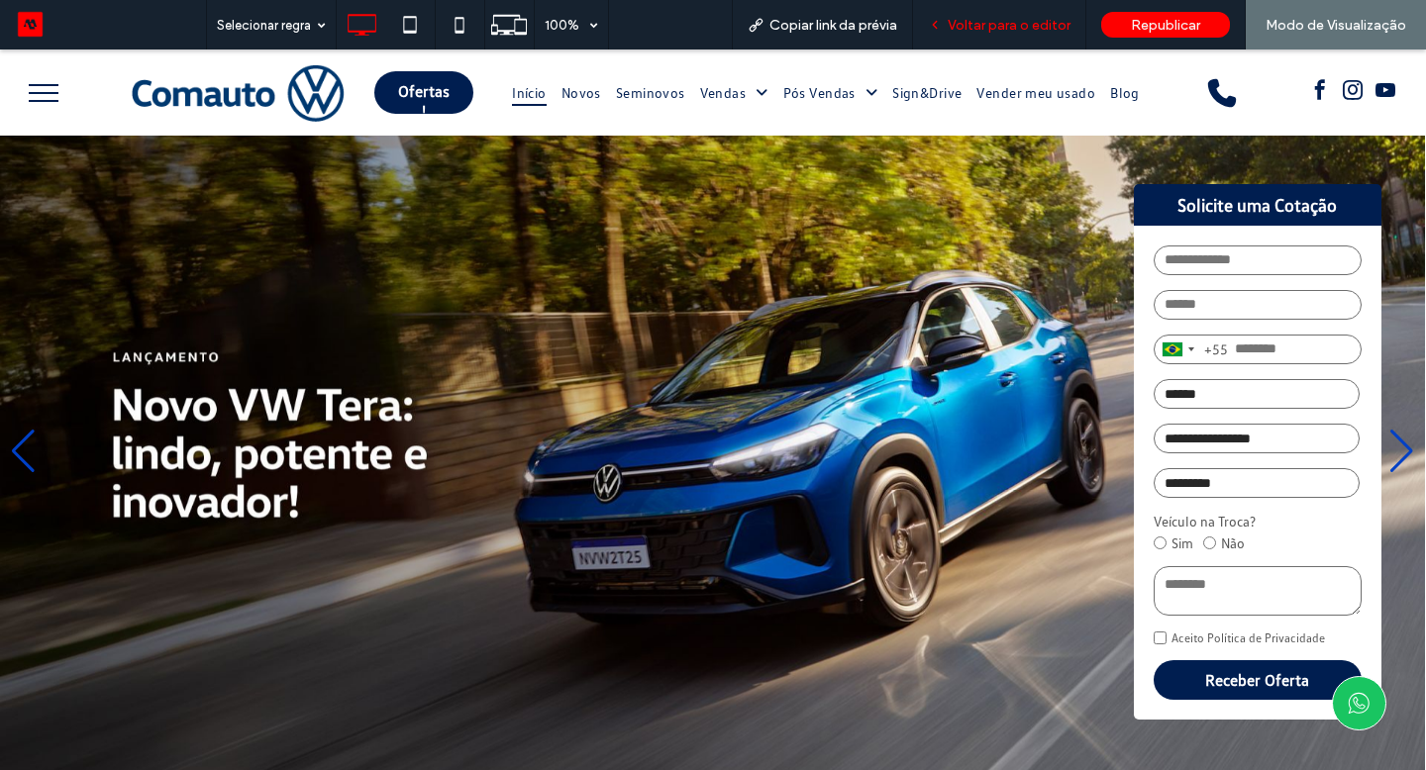
click at [967, 24] on span "Voltar para o editor" at bounding box center [1009, 25] width 123 height 17
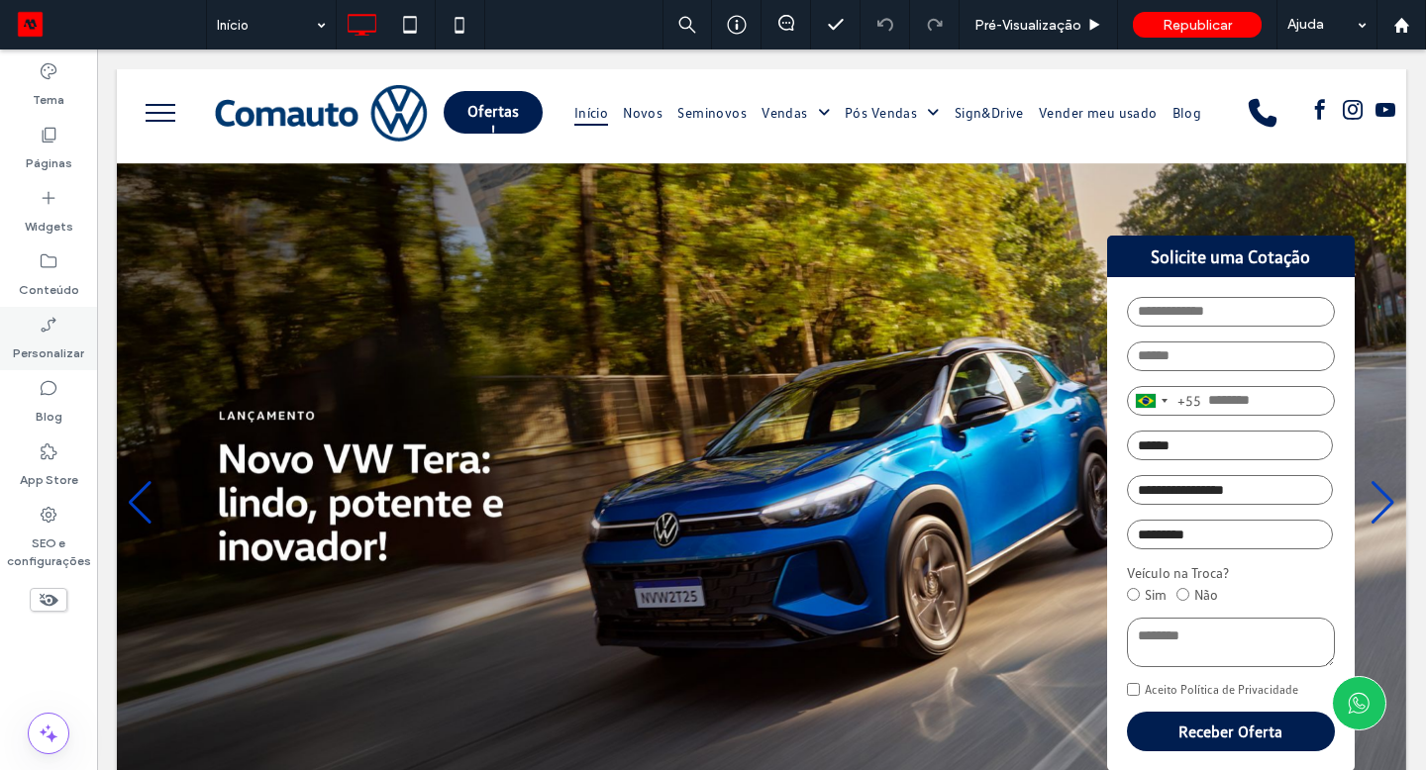
click at [65, 320] on div "Personalizar" at bounding box center [48, 338] width 97 height 63
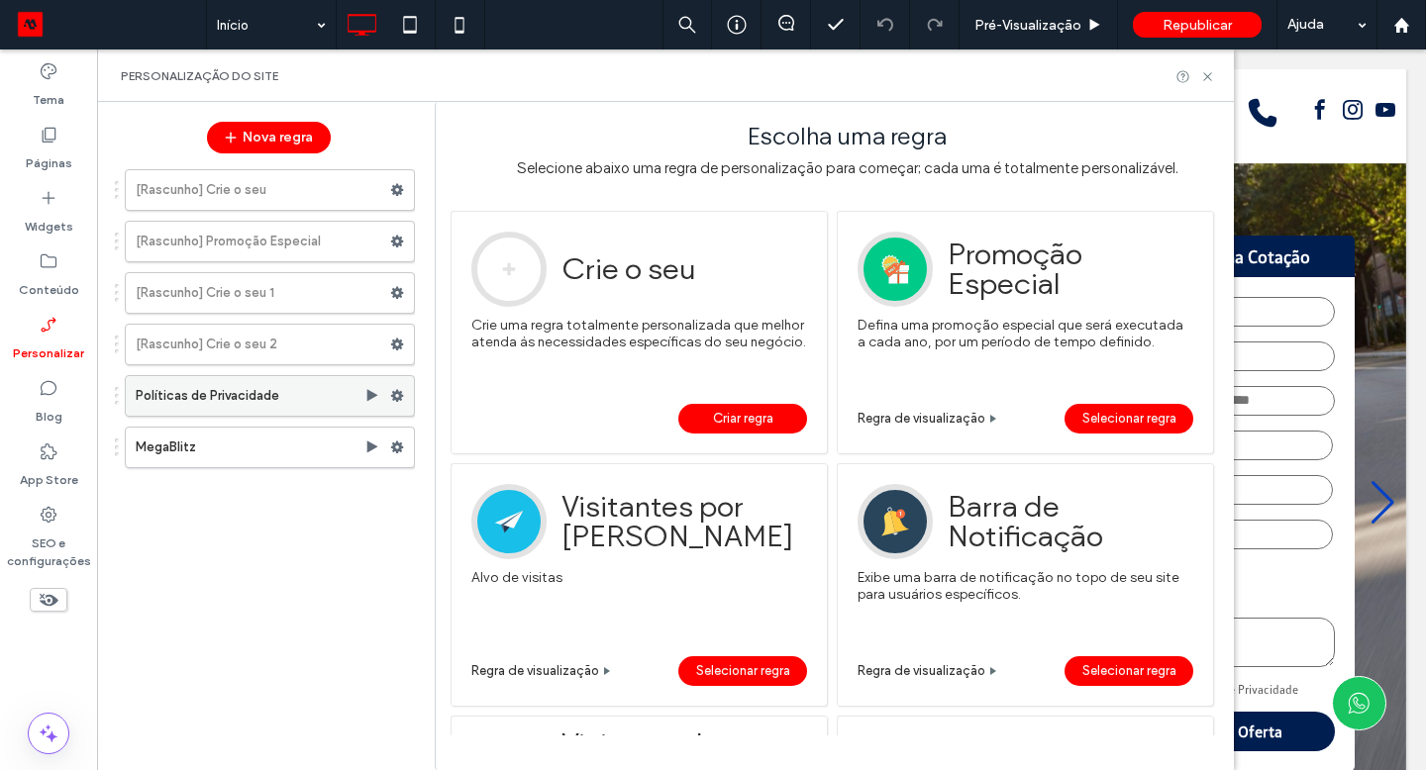
click at [397, 398] on use at bounding box center [397, 396] width 13 height 12
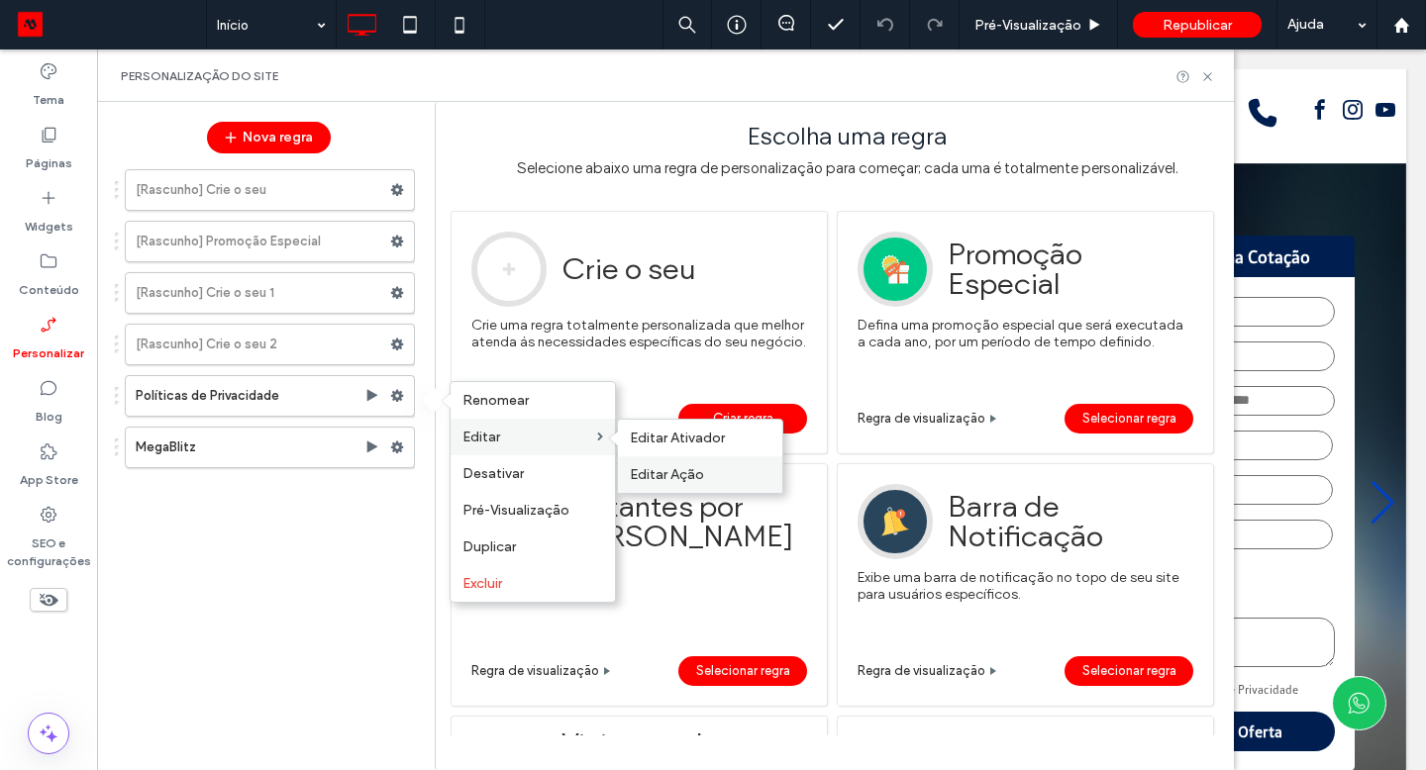
click at [698, 459] on div "Editar Ação" at bounding box center [700, 475] width 164 height 37
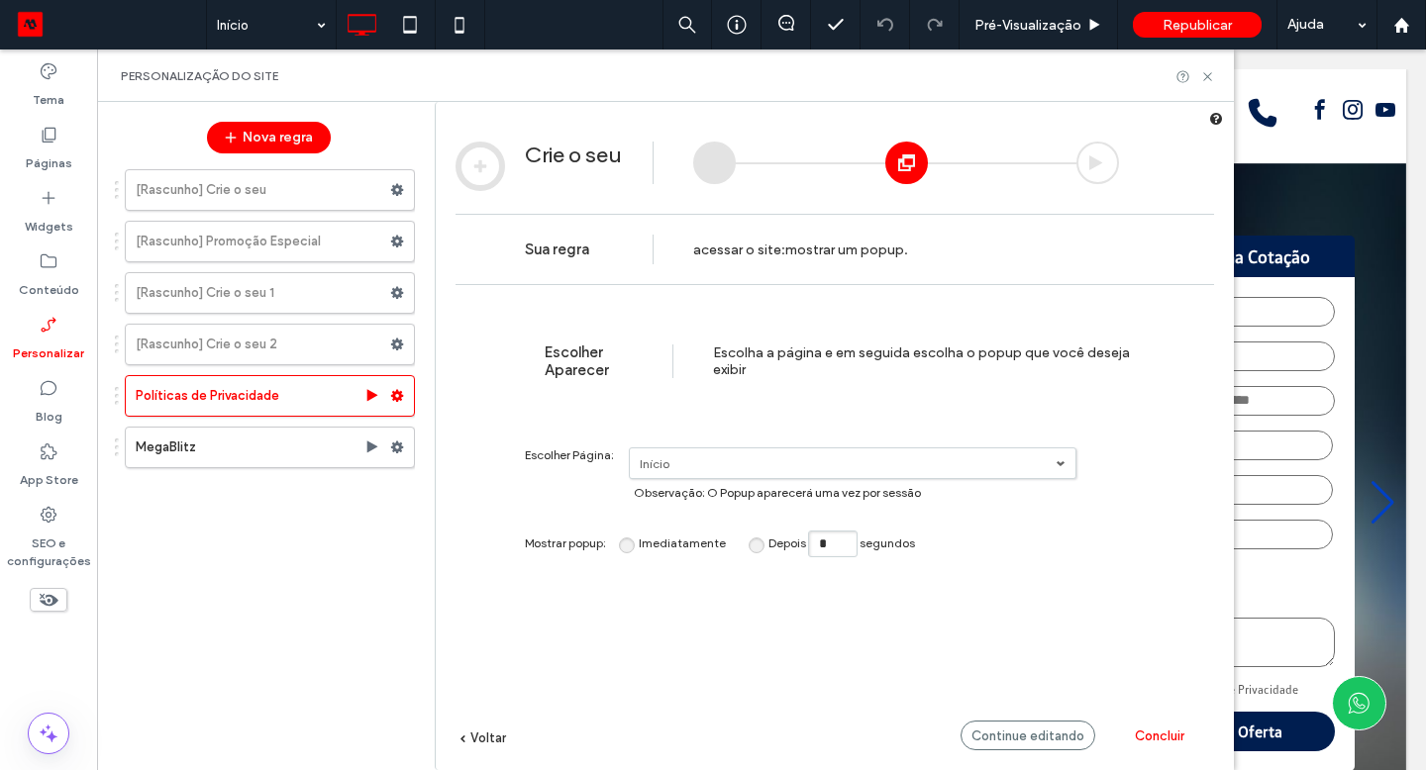
click at [643, 551] on span "Imediatamente" at bounding box center [682, 543] width 87 height 15
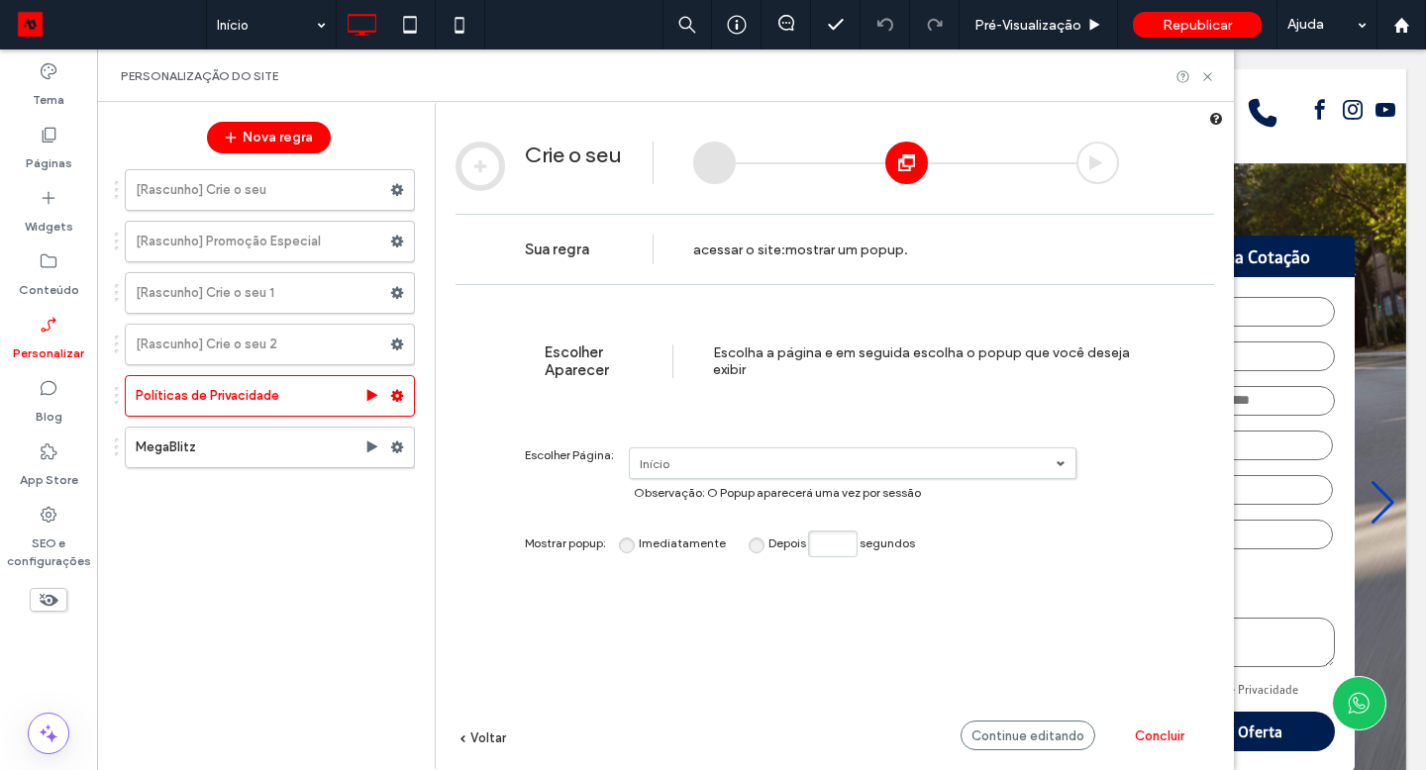
click at [1154, 739] on span "Concluir" at bounding box center [1160, 736] width 50 height 15
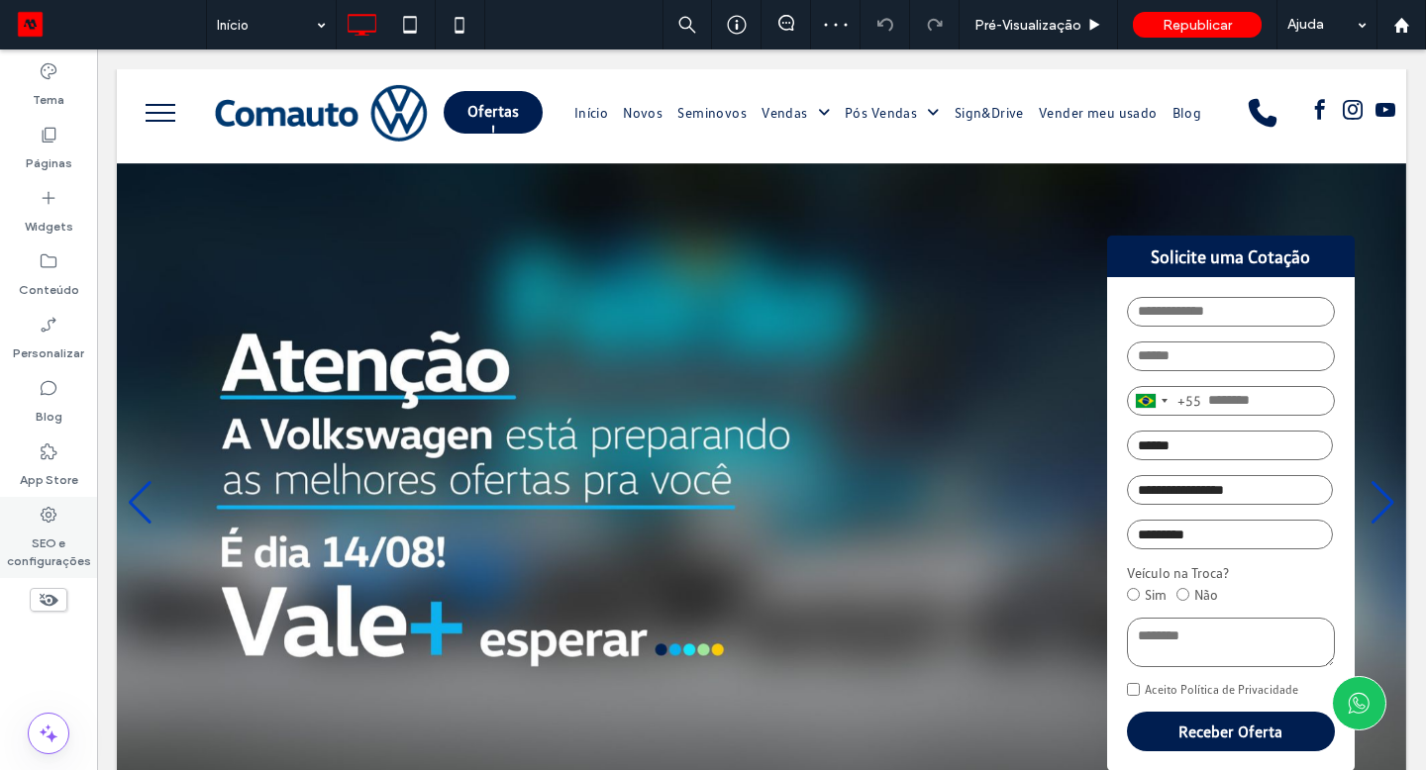
click at [35, 551] on label "SEO e configurações" at bounding box center [48, 548] width 97 height 46
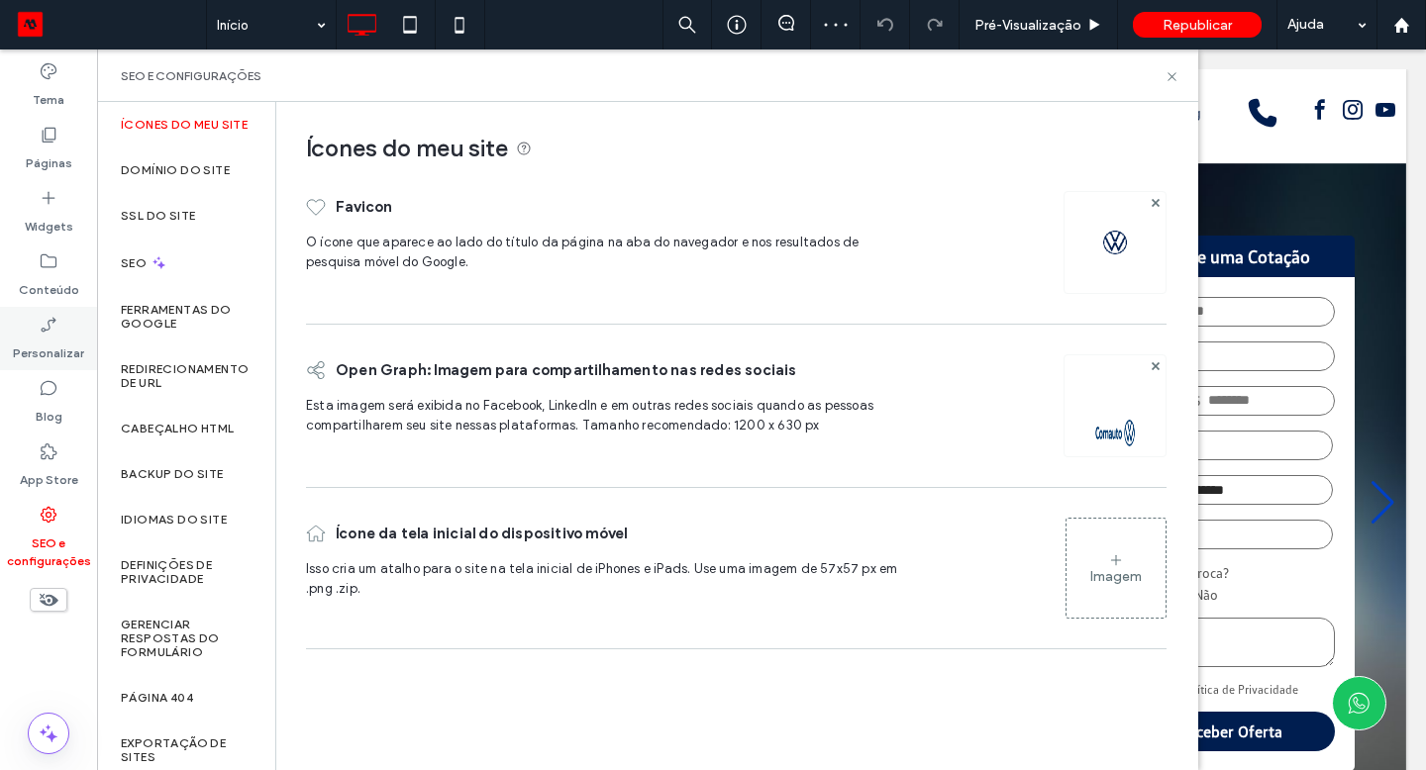
click at [76, 346] on label "Personalizar" at bounding box center [48, 349] width 71 height 28
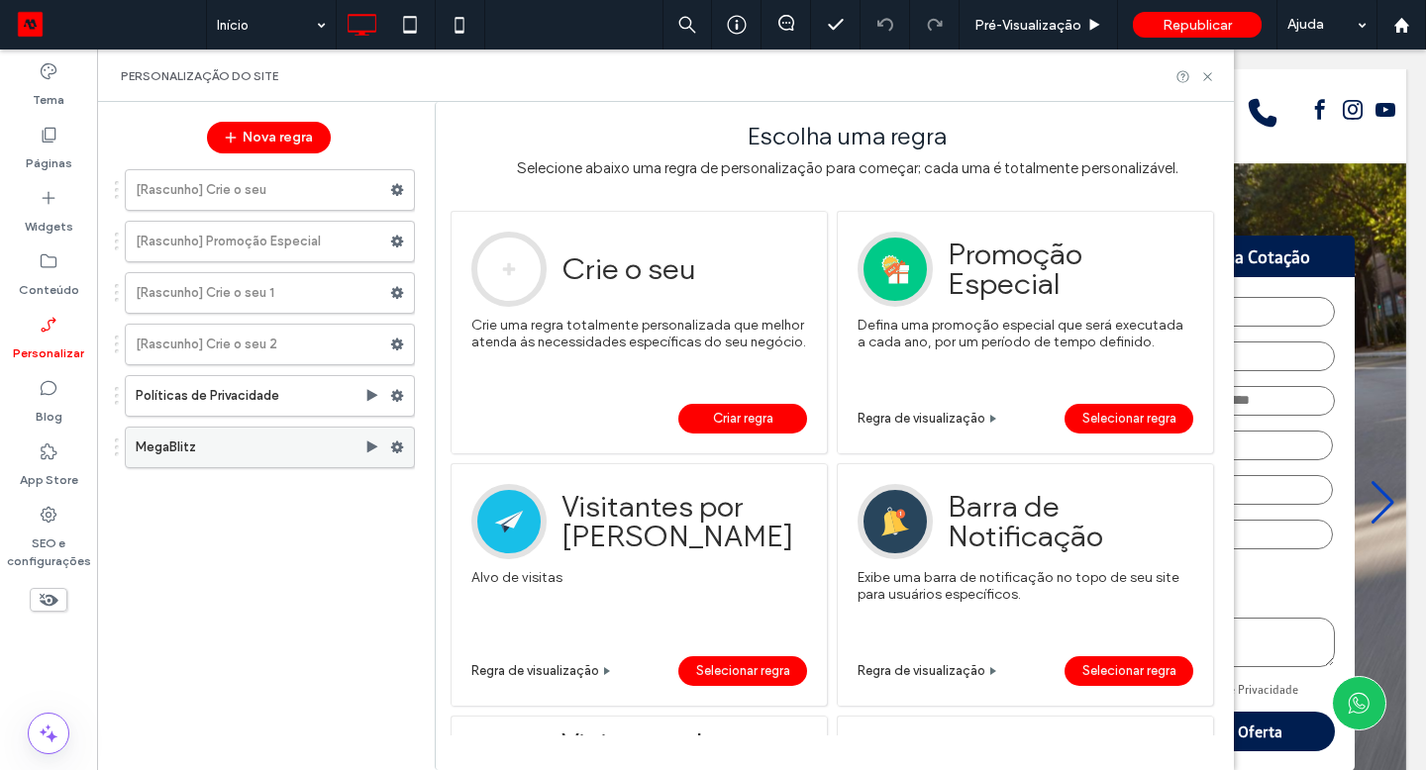
click at [398, 449] on use at bounding box center [397, 448] width 13 height 12
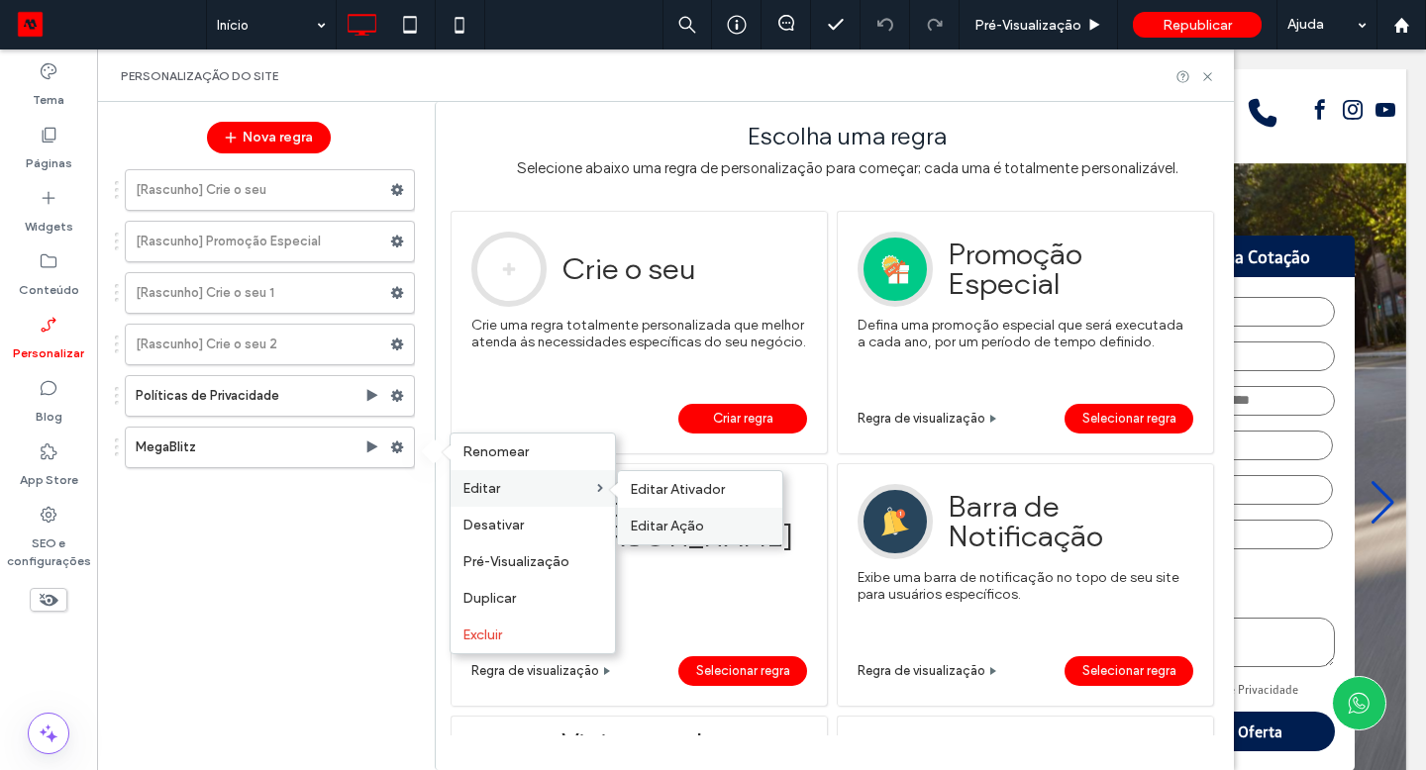
click at [672, 518] on span "Editar Ação" at bounding box center [667, 526] width 74 height 17
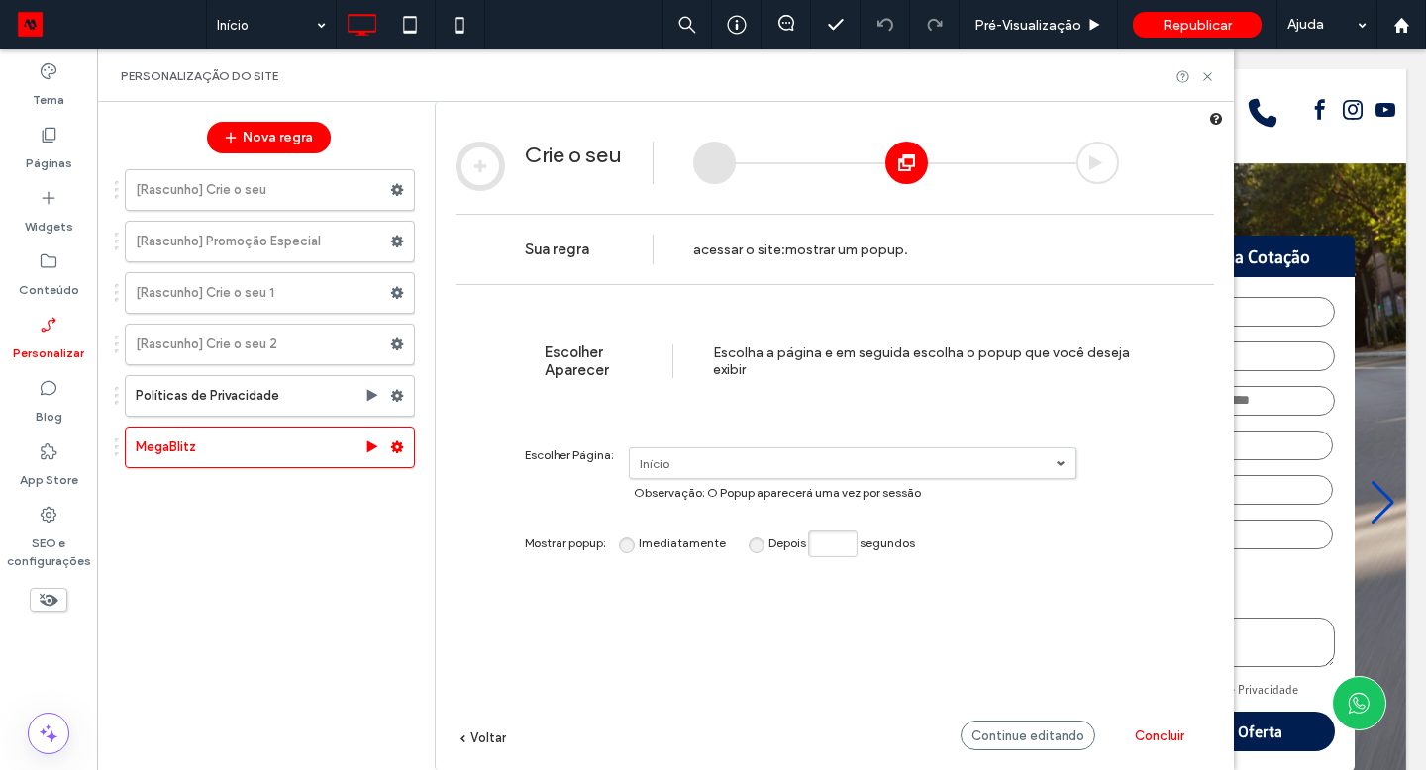
click at [820, 543] on input "Depois segundos" at bounding box center [833, 544] width 50 height 27
type input "**"
click at [1139, 735] on span "Concluir" at bounding box center [1160, 736] width 50 height 15
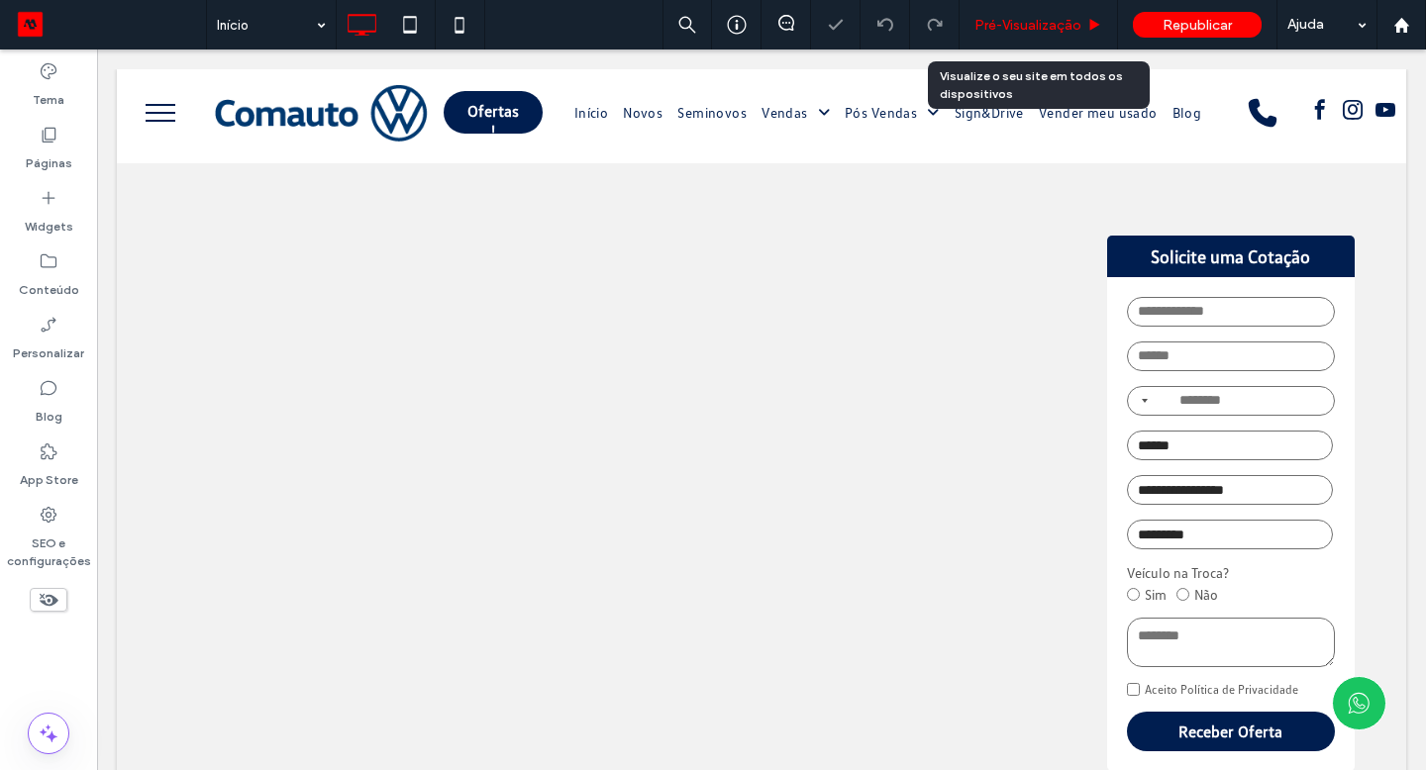
click at [1051, 13] on div "Pré-Visualizaçāo" at bounding box center [1039, 25] width 158 height 50
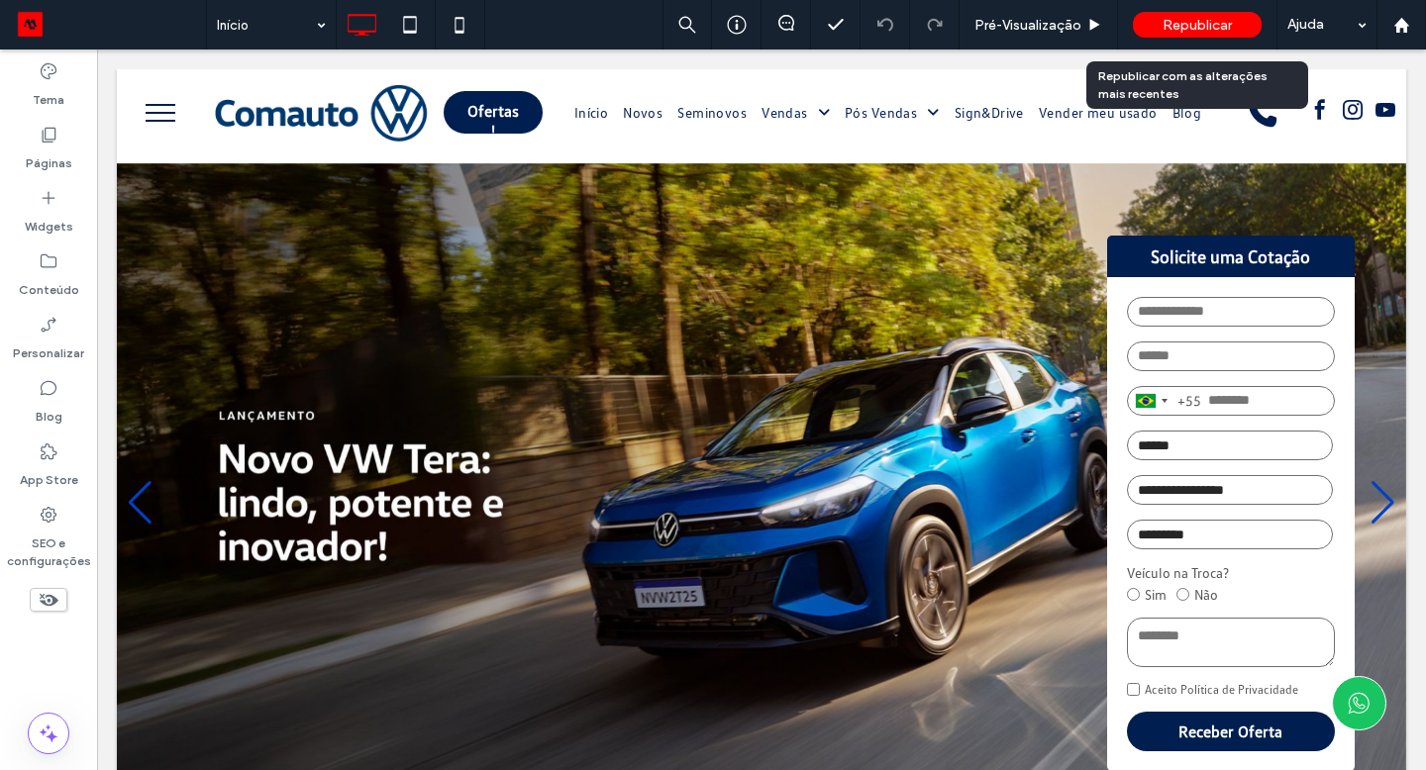
click at [1184, 31] on span "Republicar" at bounding box center [1197, 25] width 69 height 17
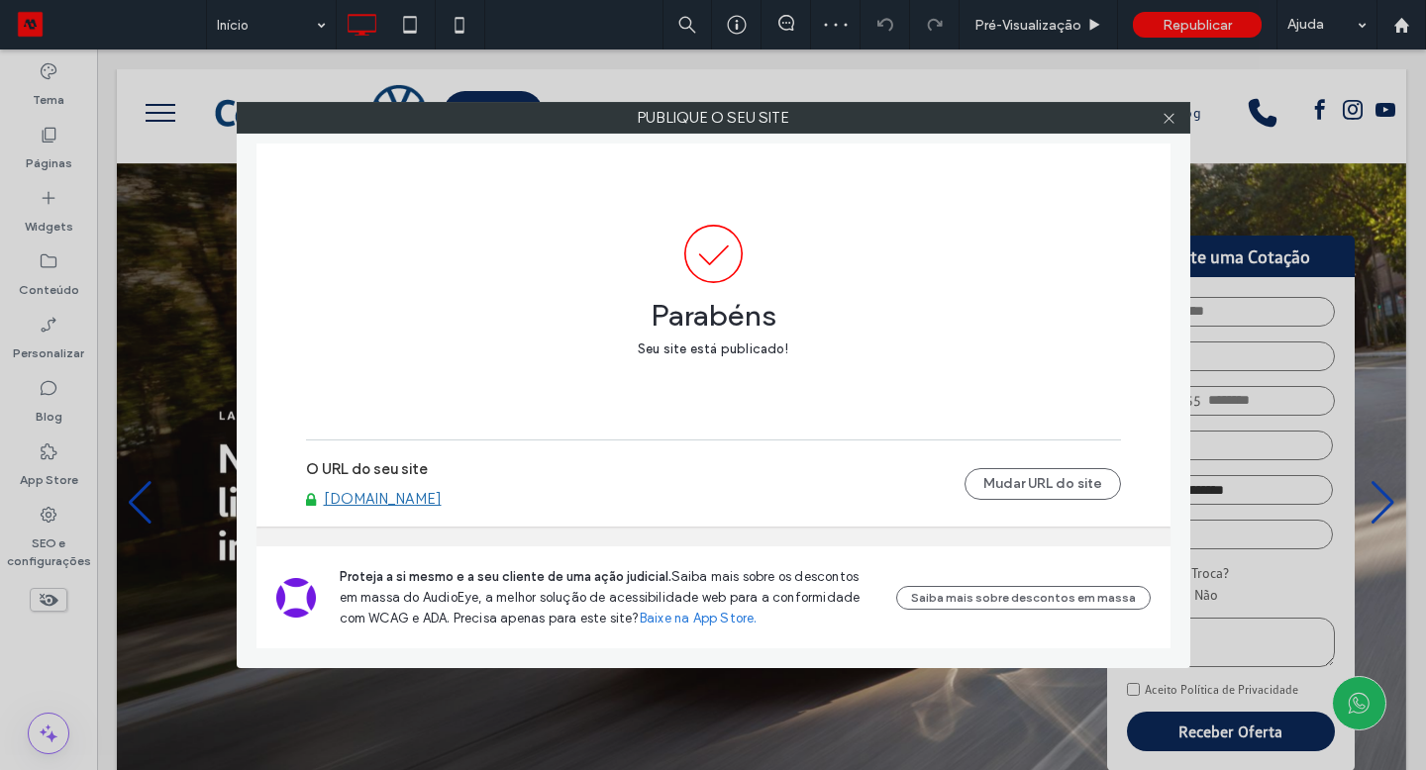
click at [430, 501] on link "[DOMAIN_NAME]" at bounding box center [383, 499] width 118 height 18
click at [1174, 115] on icon at bounding box center [1169, 118] width 15 height 15
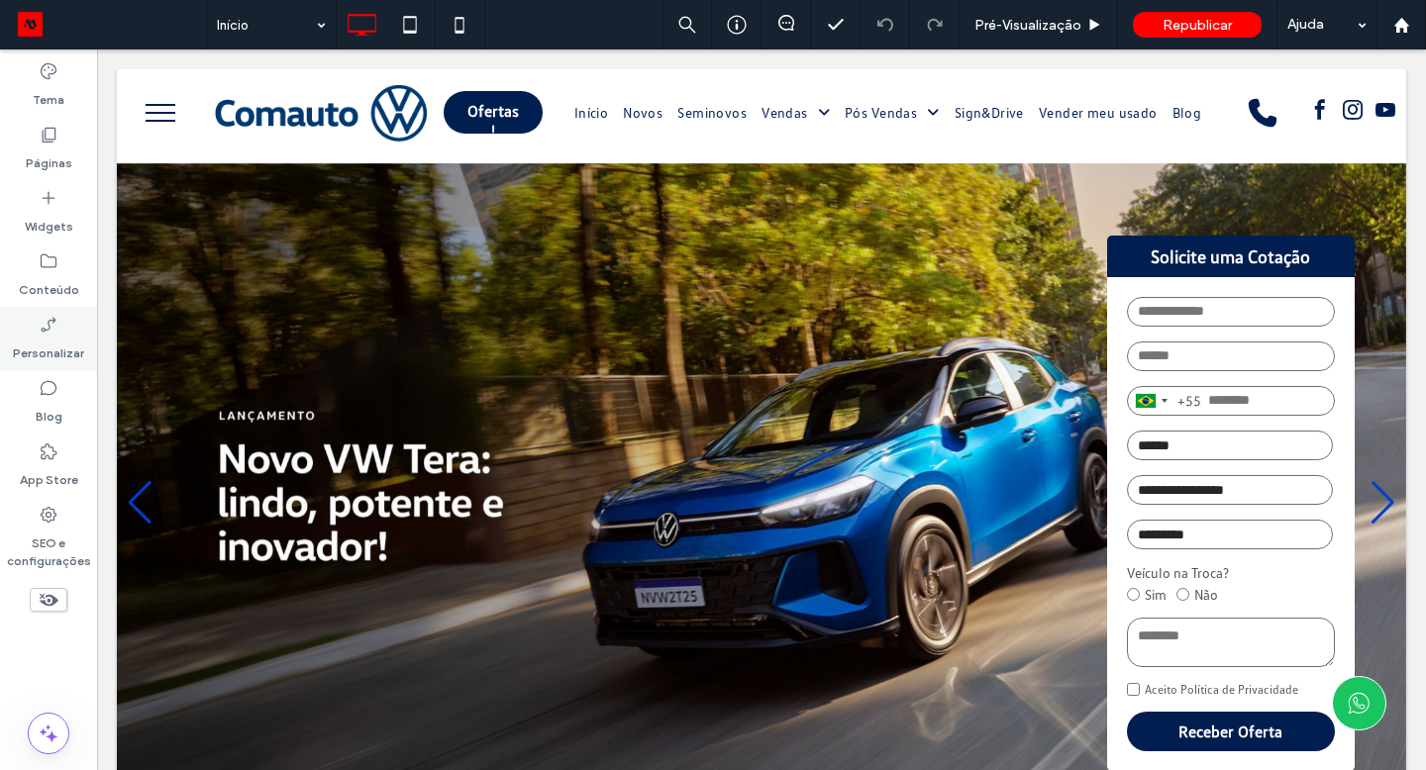
click at [44, 344] on label "Personalizar" at bounding box center [48, 349] width 71 height 28
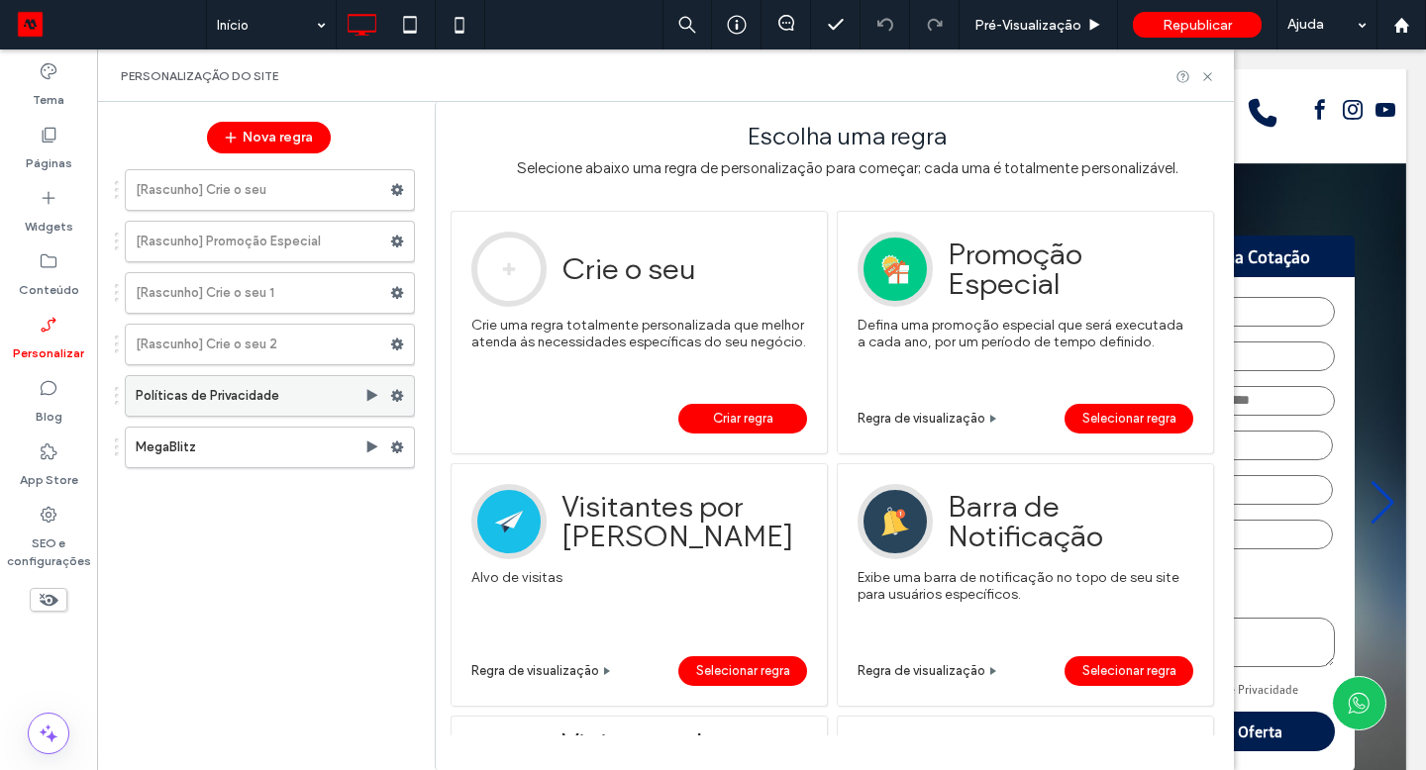
click at [400, 396] on use at bounding box center [397, 396] width 13 height 12
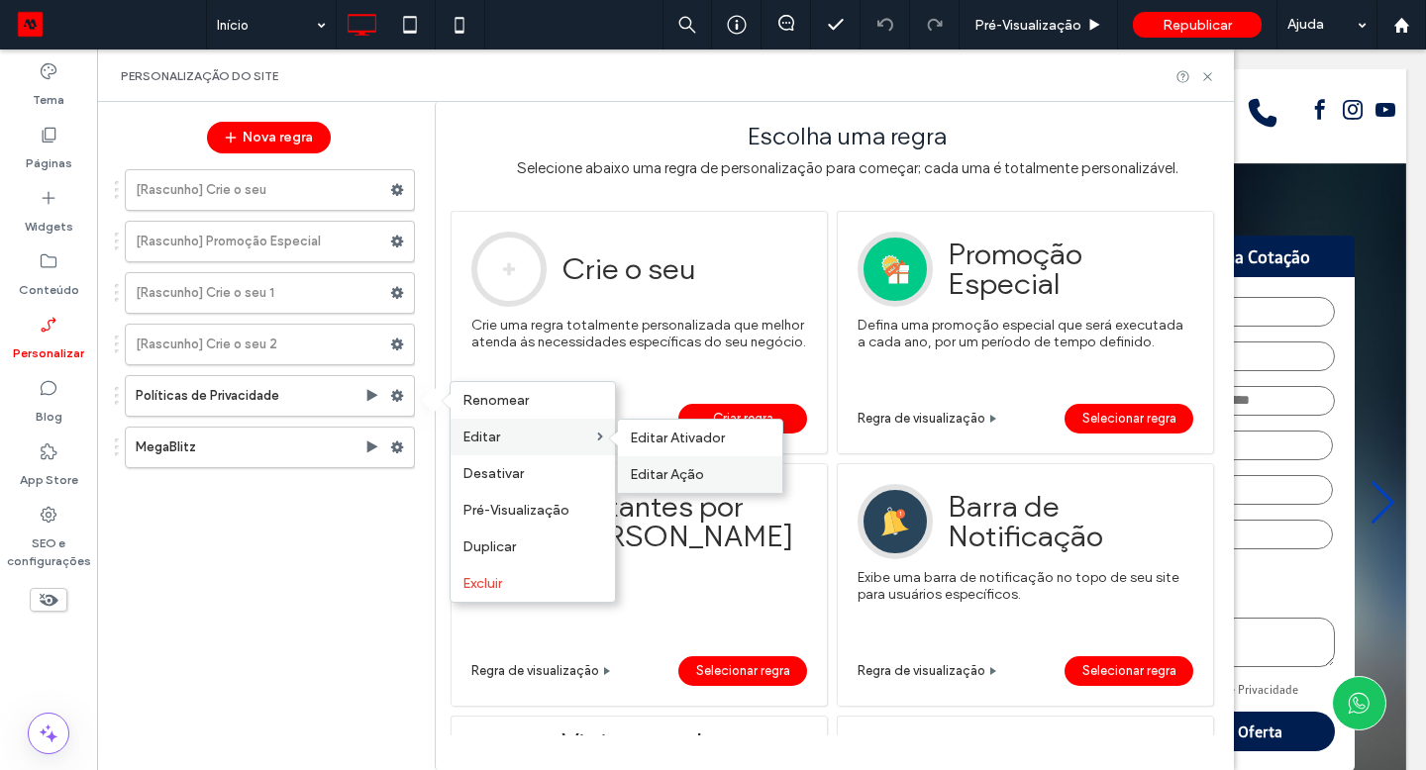
click at [683, 467] on span "Editar Ação" at bounding box center [667, 474] width 74 height 17
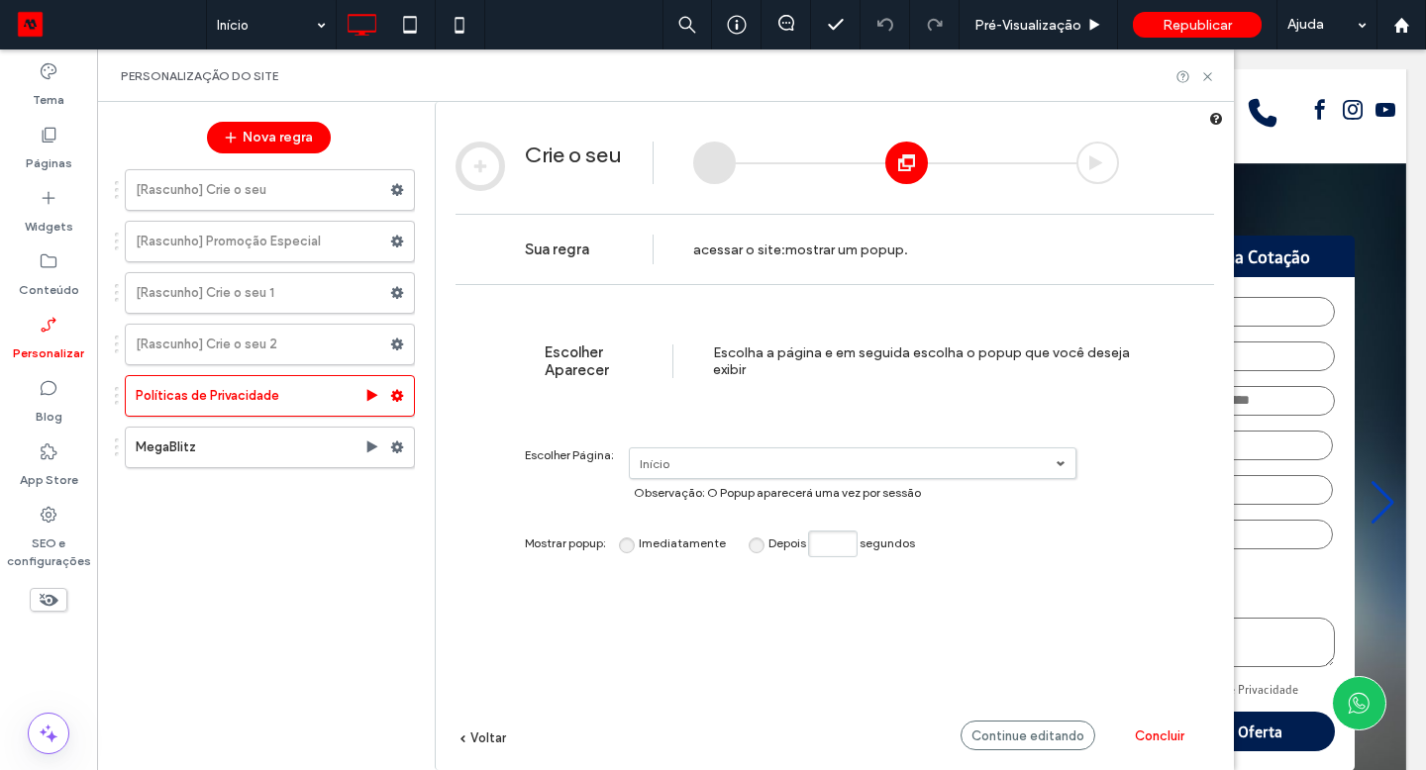
click at [1149, 733] on span "Concluir" at bounding box center [1160, 736] width 50 height 15
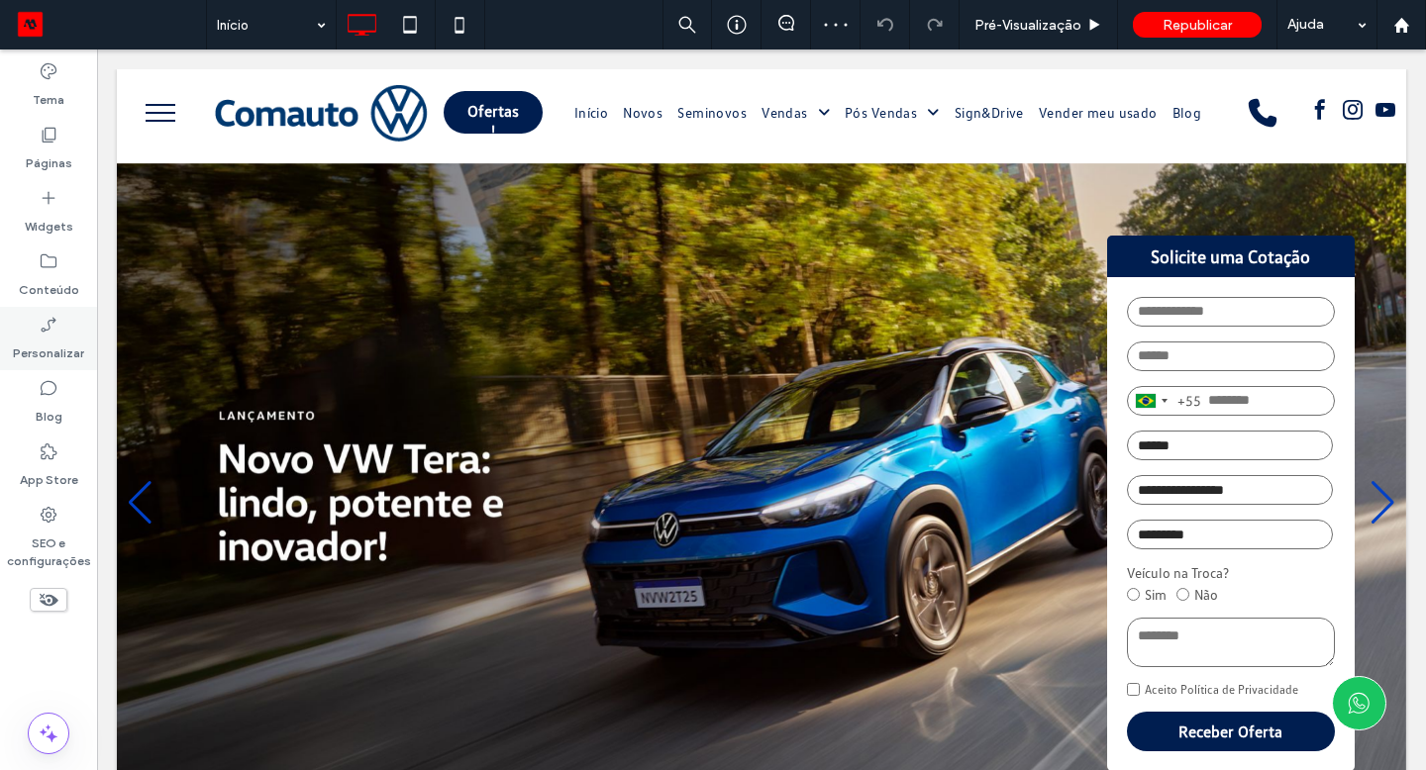
click at [44, 338] on label "Personalizar" at bounding box center [48, 349] width 71 height 28
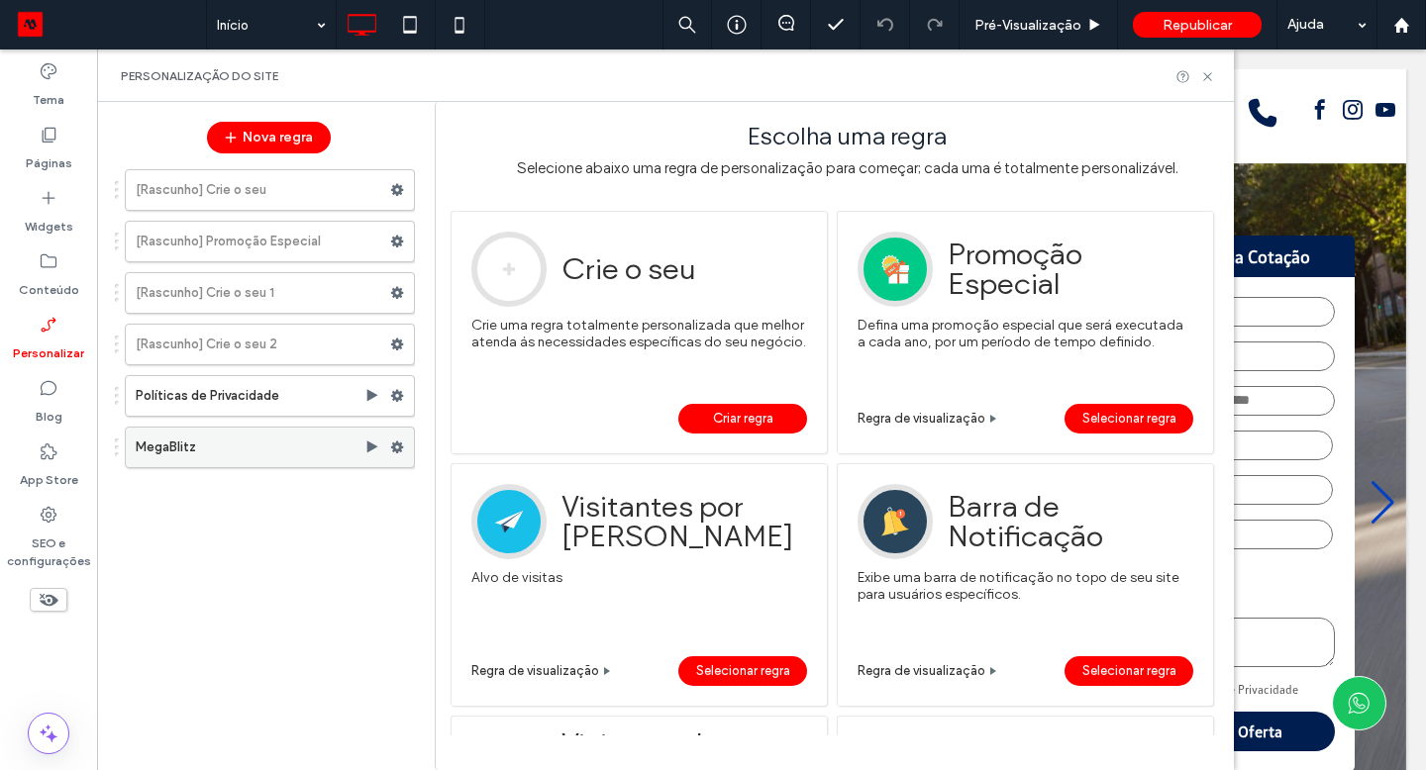
click at [401, 449] on icon at bounding box center [397, 448] width 14 height 14
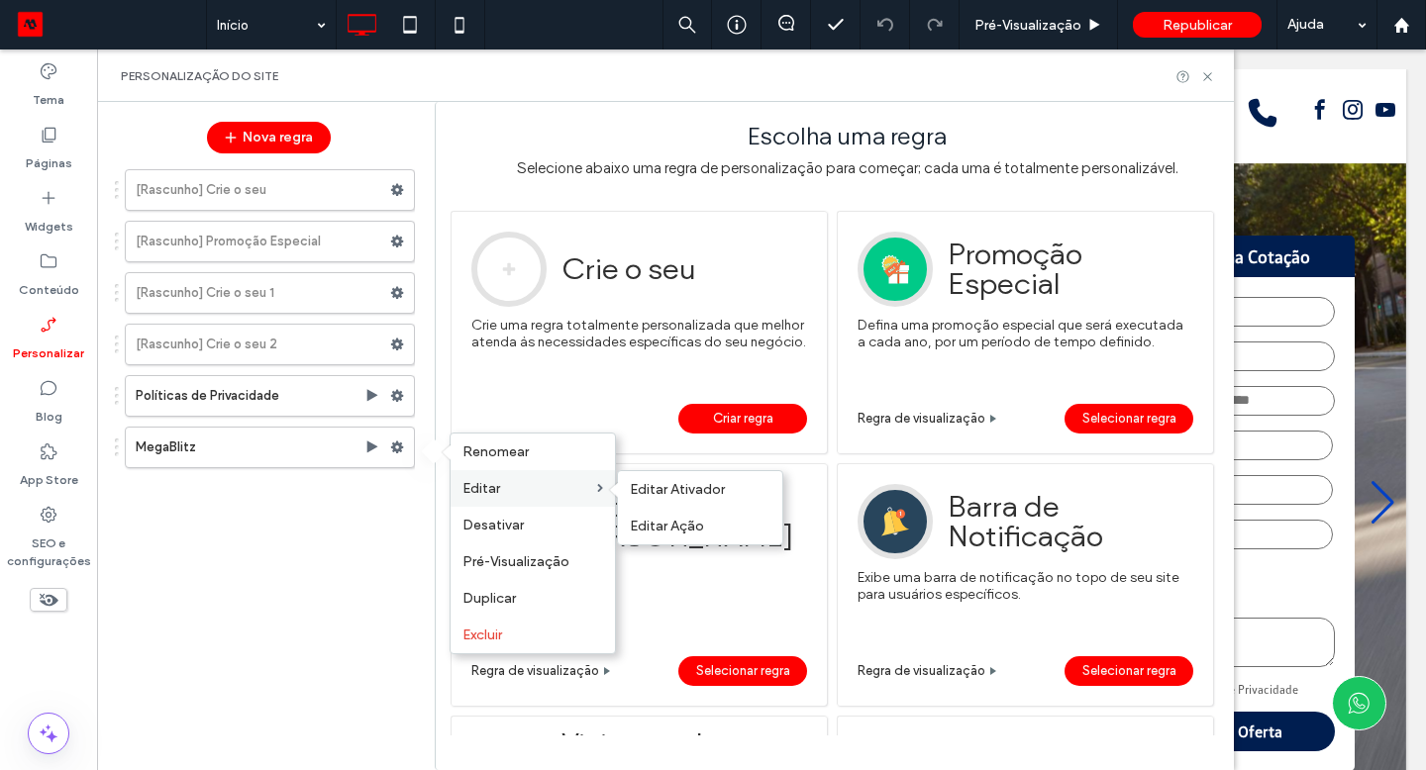
click at [498, 488] on span "Editar" at bounding box center [481, 488] width 38 height 17
click at [651, 528] on span "Editar Ação" at bounding box center [667, 526] width 74 height 17
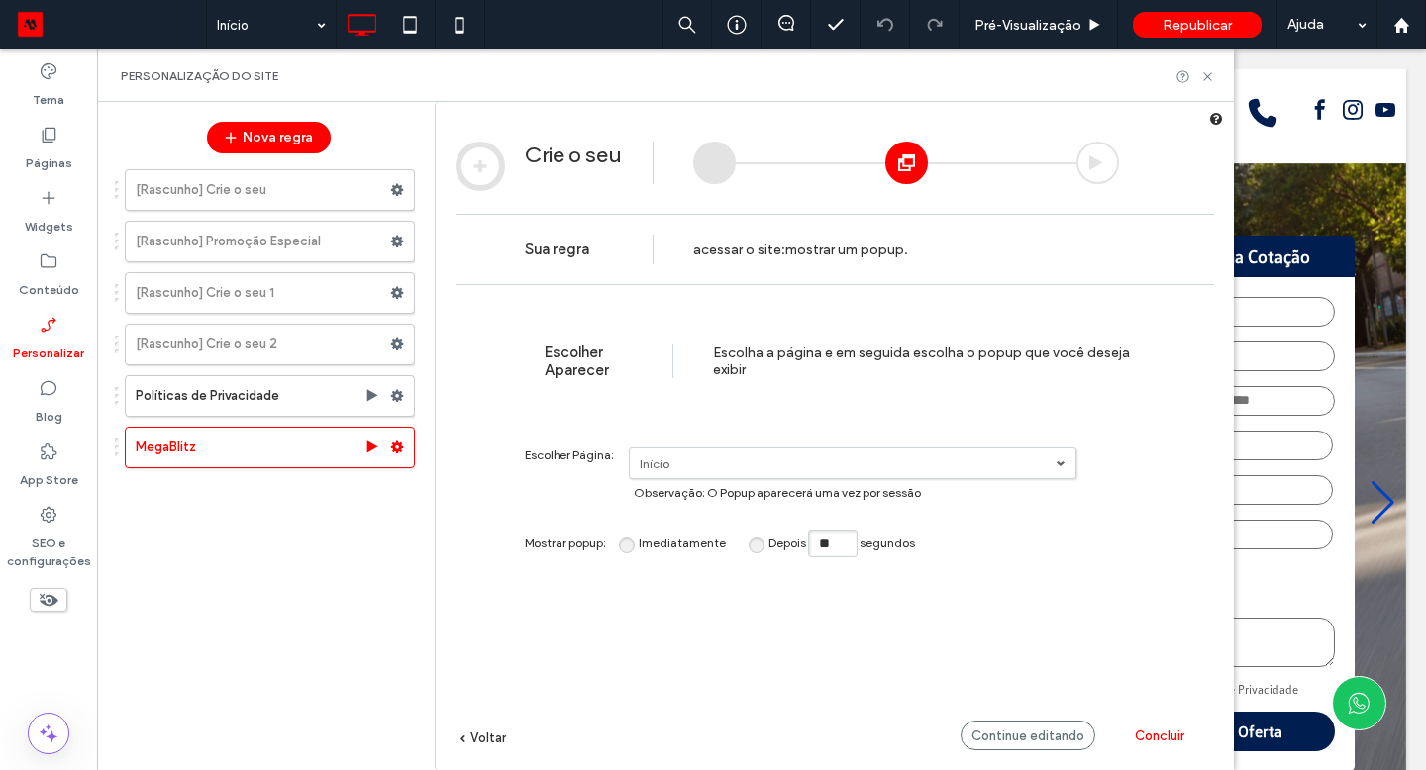
click at [1167, 741] on span "Concluir" at bounding box center [1160, 736] width 50 height 15
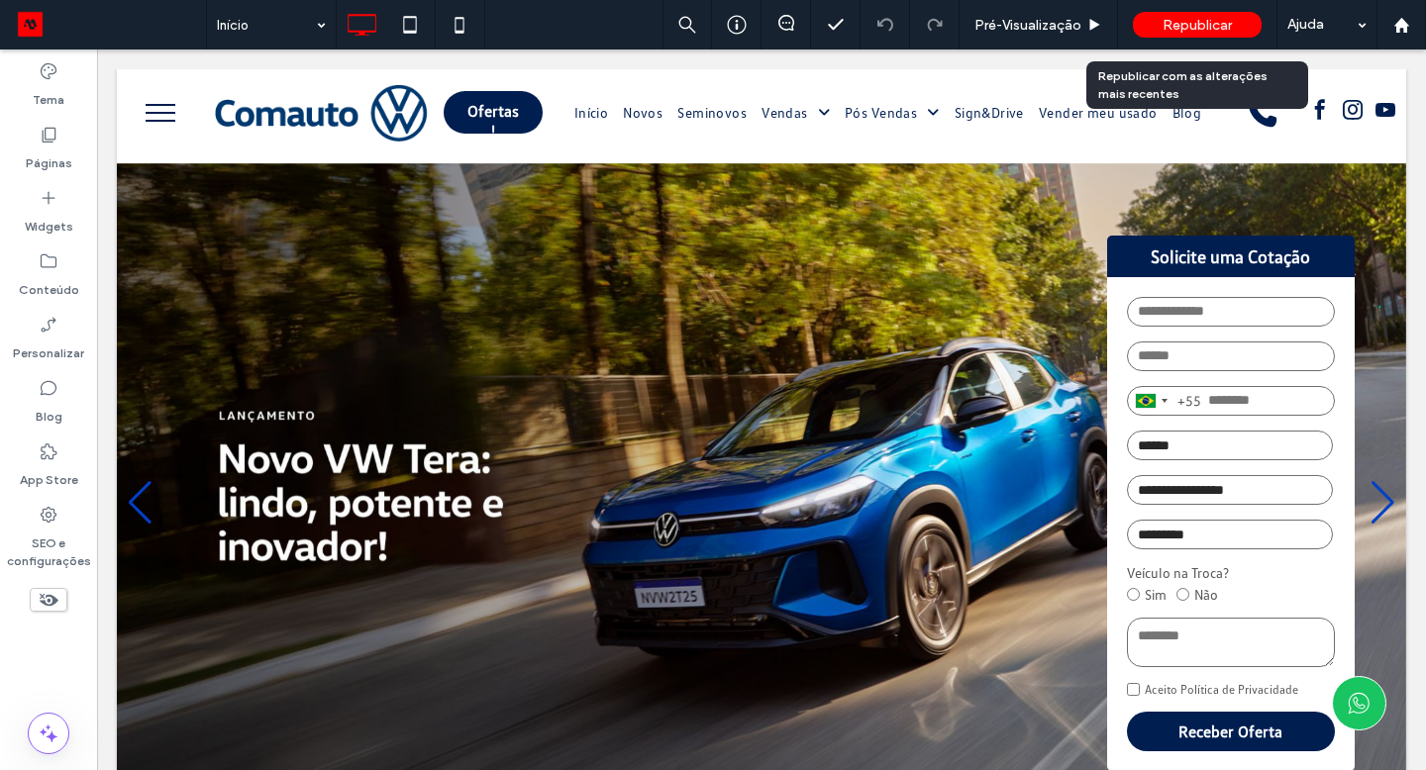
click at [1187, 34] on div "Republicar" at bounding box center [1197, 25] width 129 height 26
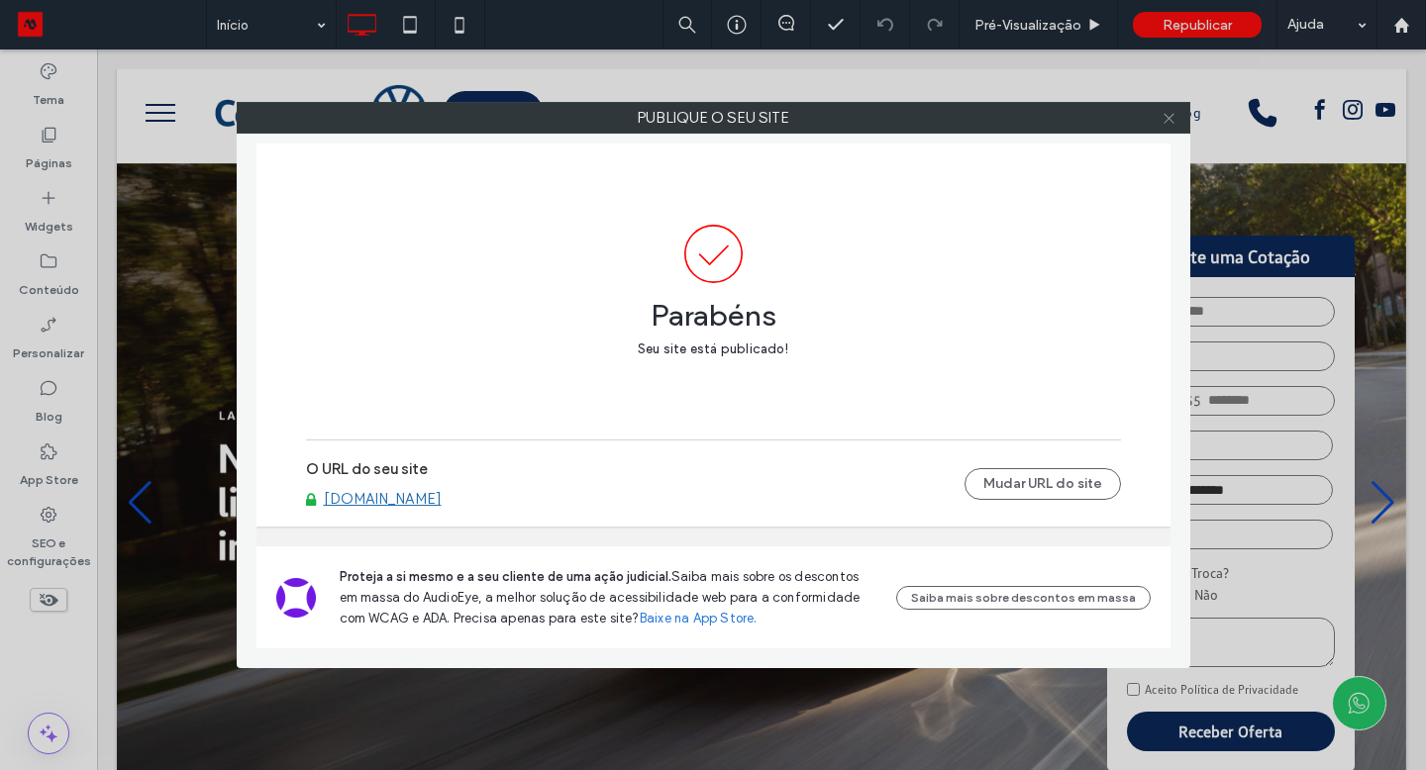
click at [1172, 122] on icon at bounding box center [1169, 118] width 15 height 15
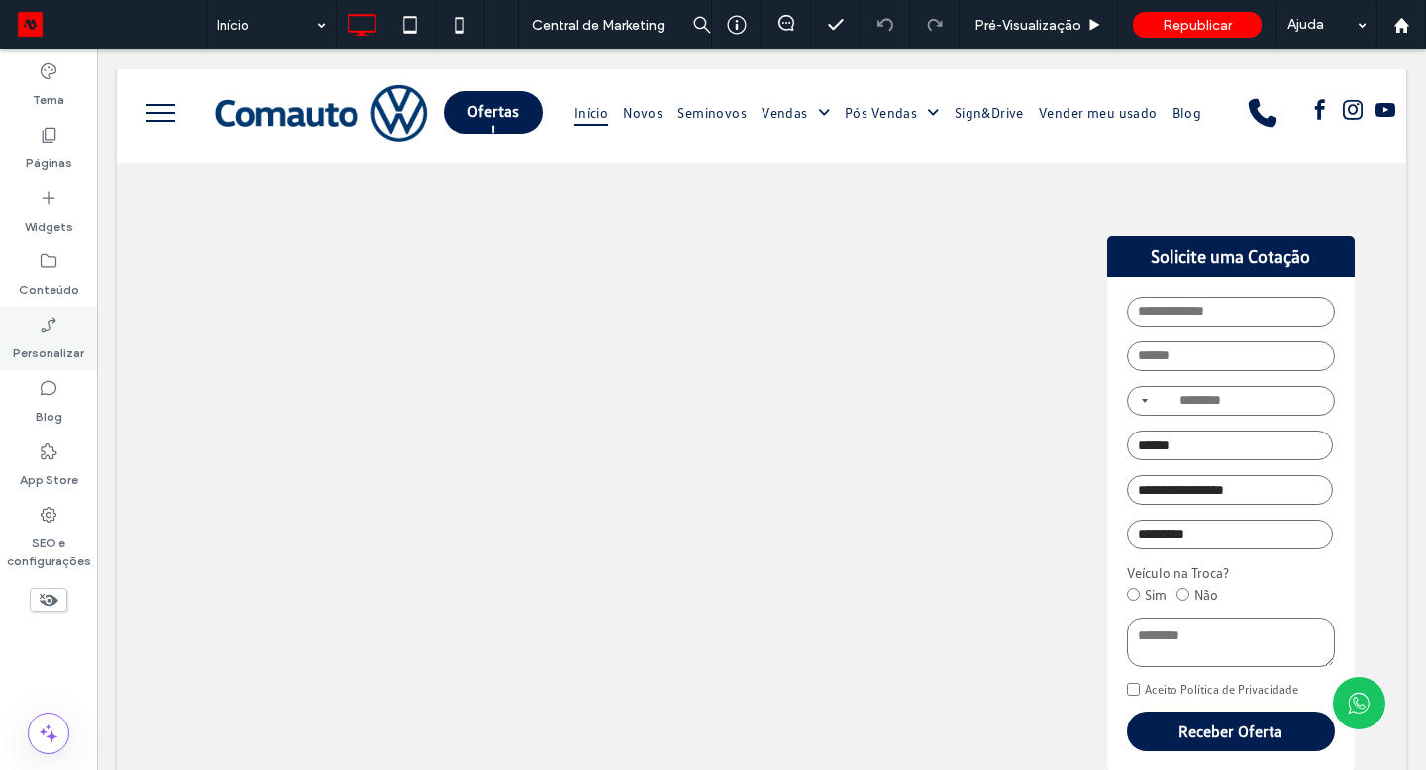
click at [63, 338] on label "Personalizar" at bounding box center [48, 349] width 71 height 28
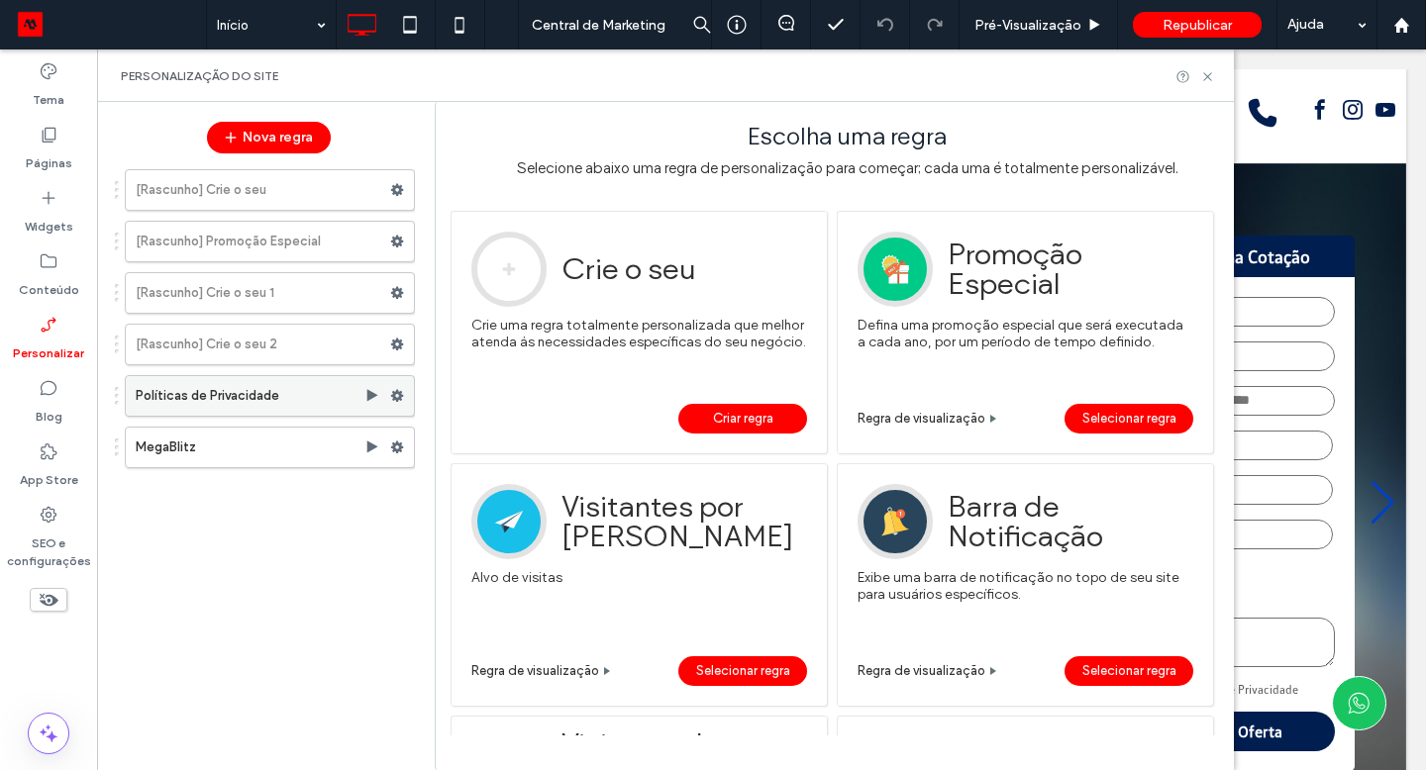
click at [397, 393] on use at bounding box center [397, 396] width 13 height 12
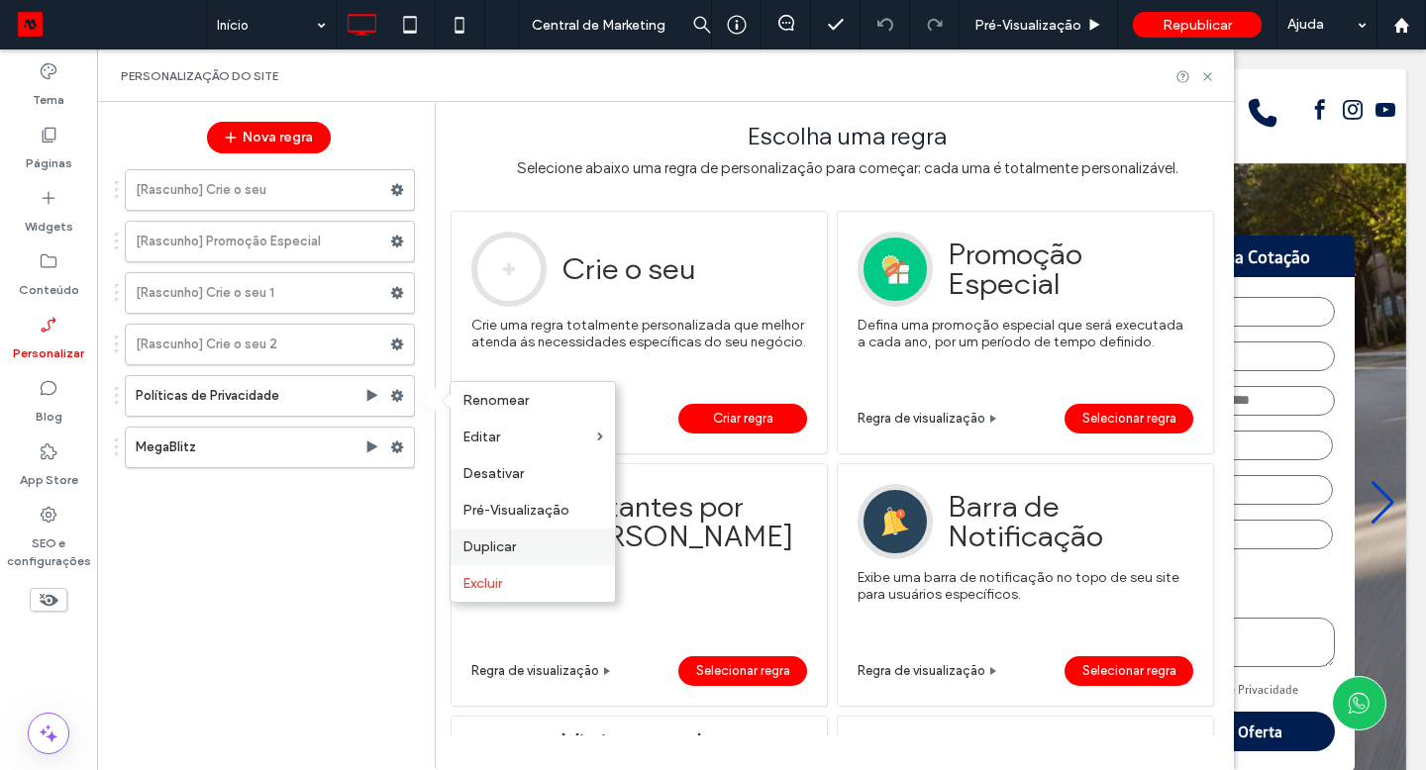
click at [508, 549] on span "Duplicar" at bounding box center [488, 547] width 53 height 17
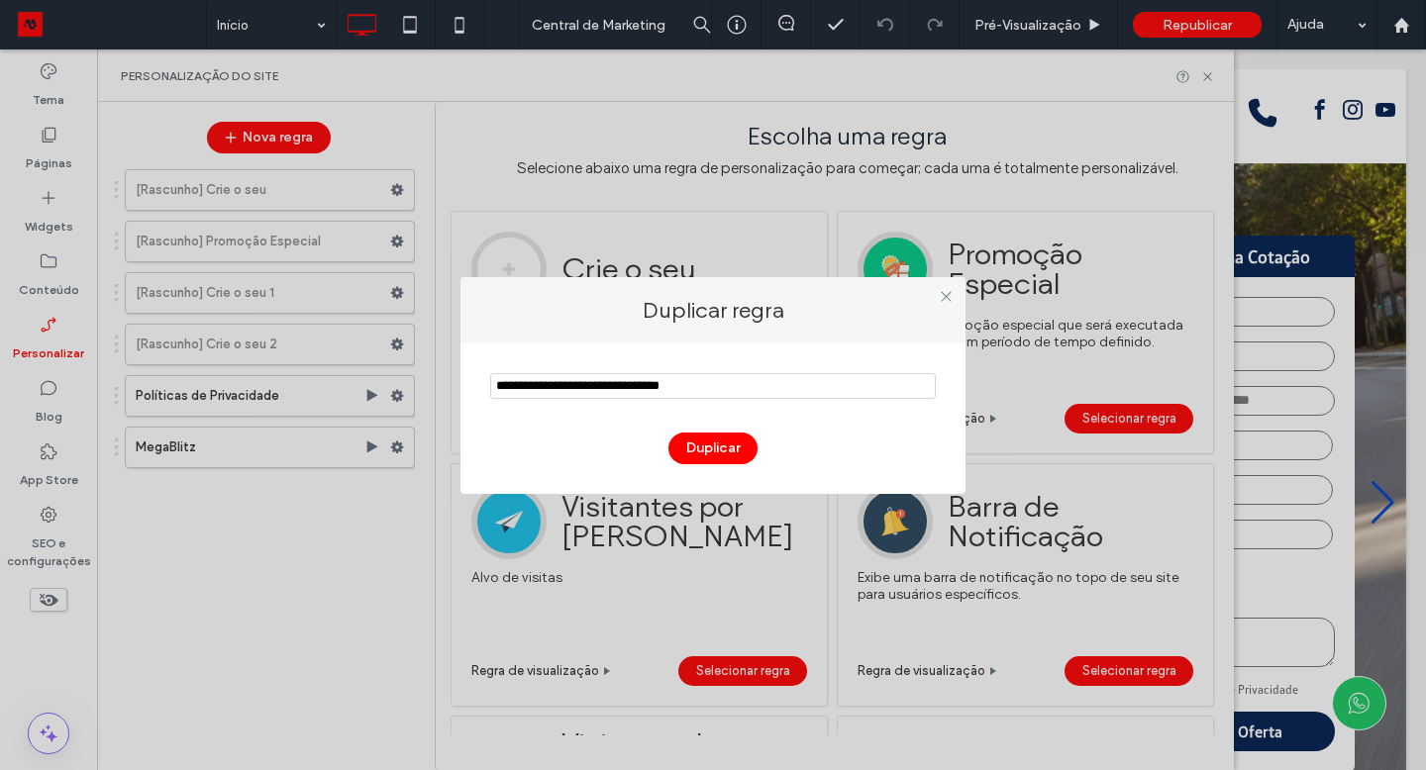
click at [556, 388] on input "notEmpty" at bounding box center [713, 386] width 446 height 26
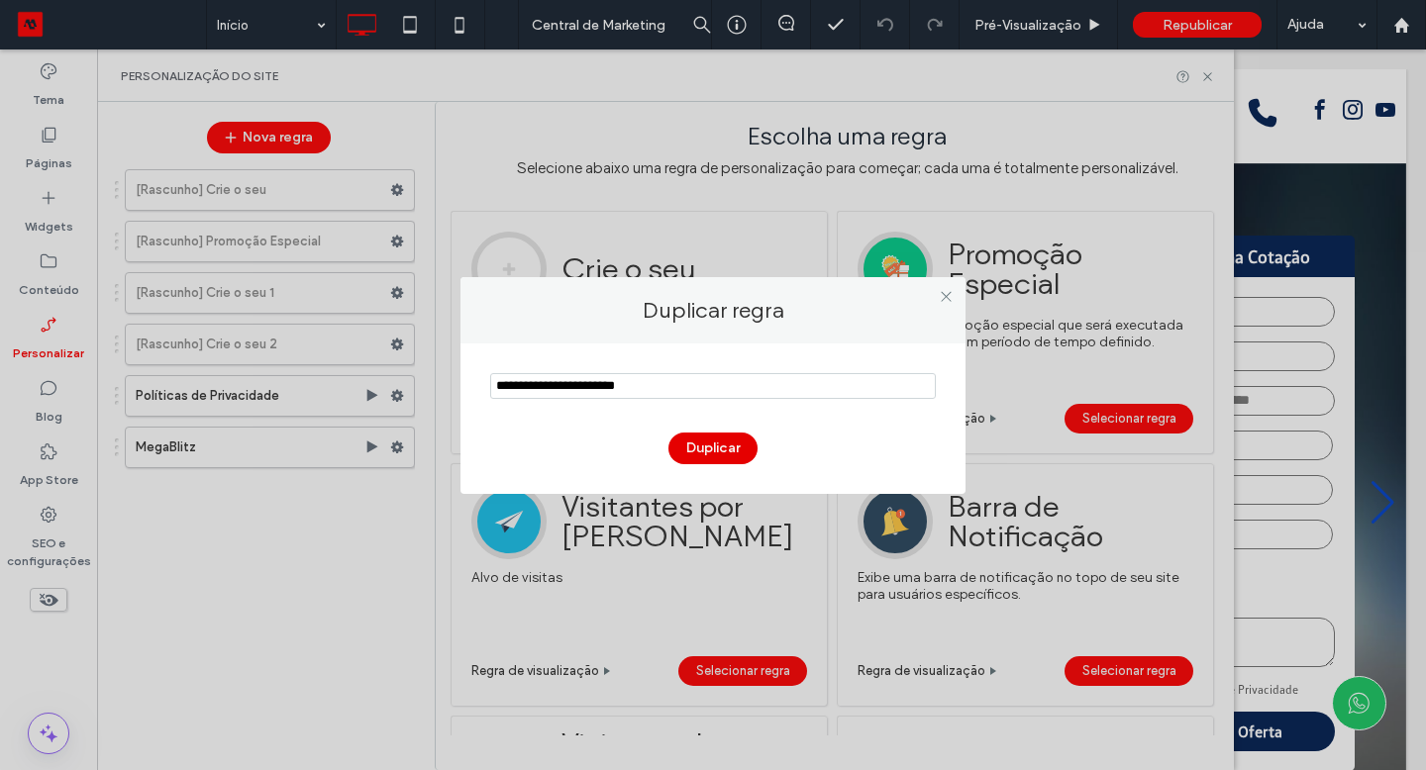
type input "**********"
click at [697, 443] on button "Duplicar" at bounding box center [712, 449] width 89 height 32
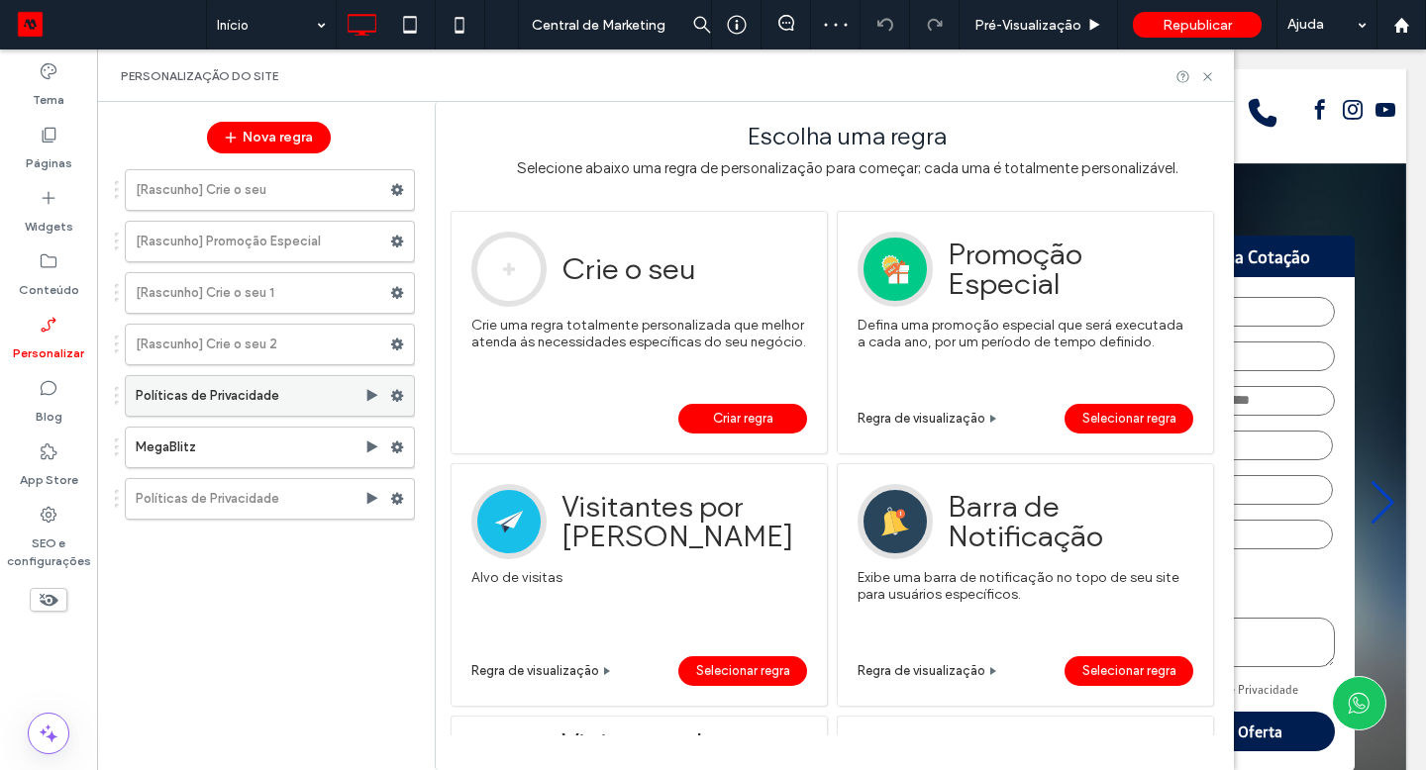
click at [398, 396] on use at bounding box center [397, 396] width 13 height 12
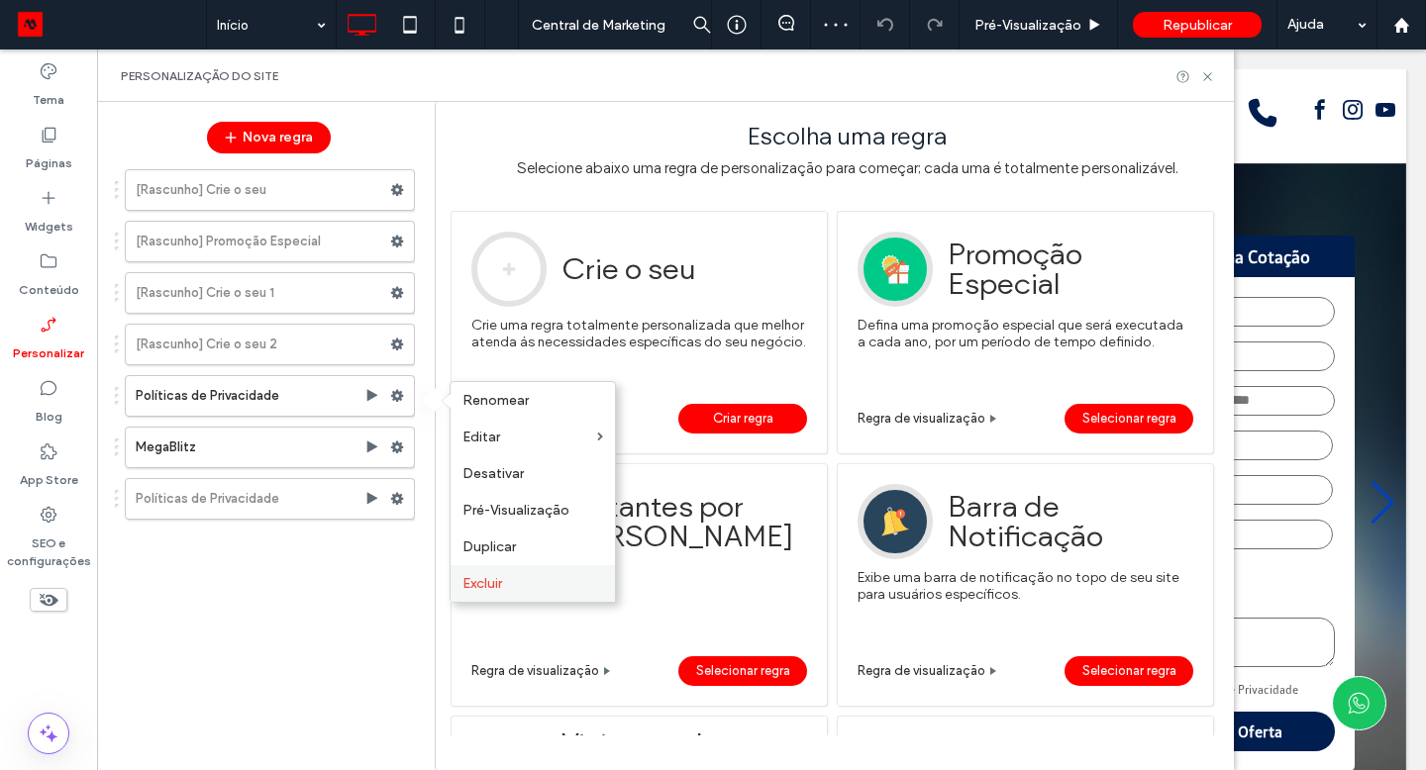
click at [537, 586] on label "Excluir" at bounding box center [532, 583] width 141 height 17
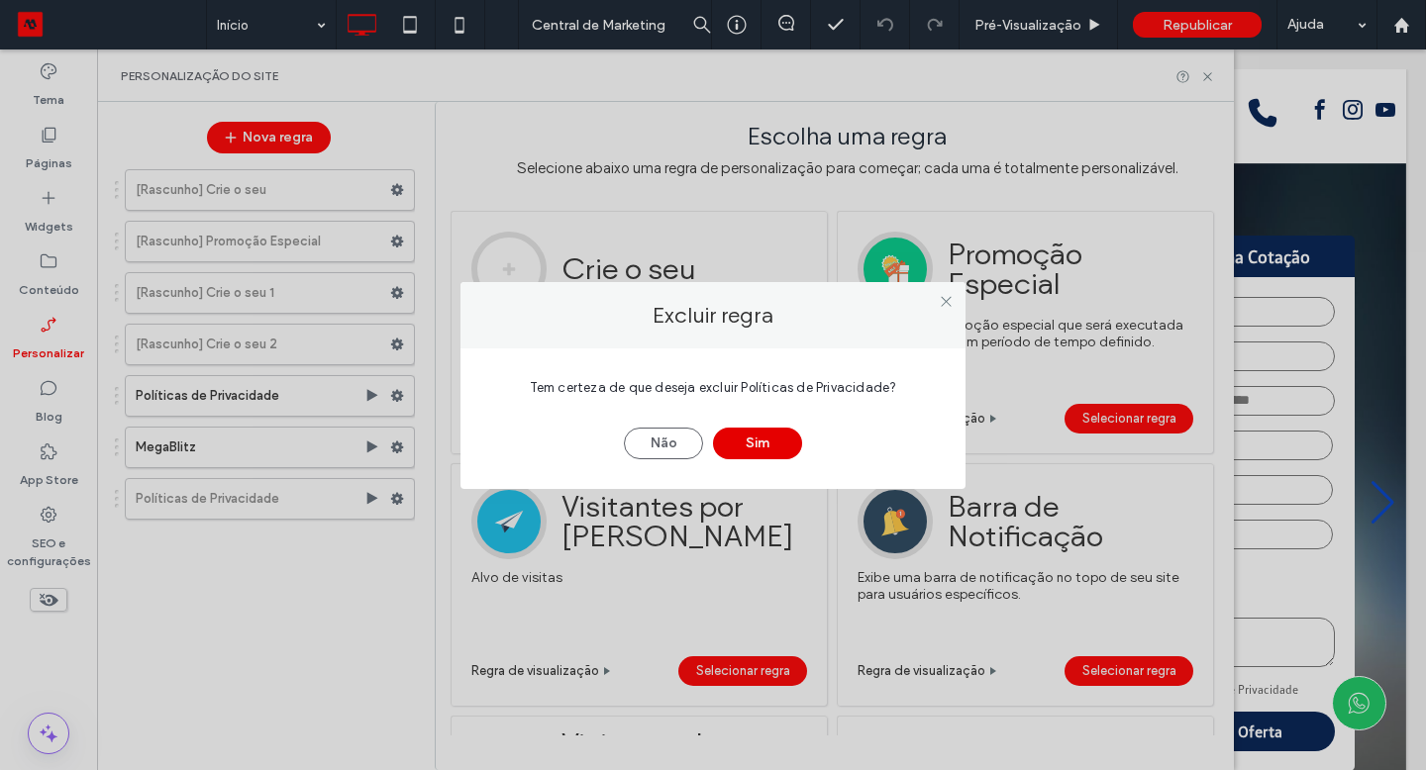
click at [741, 446] on button "Sim" at bounding box center [757, 444] width 89 height 32
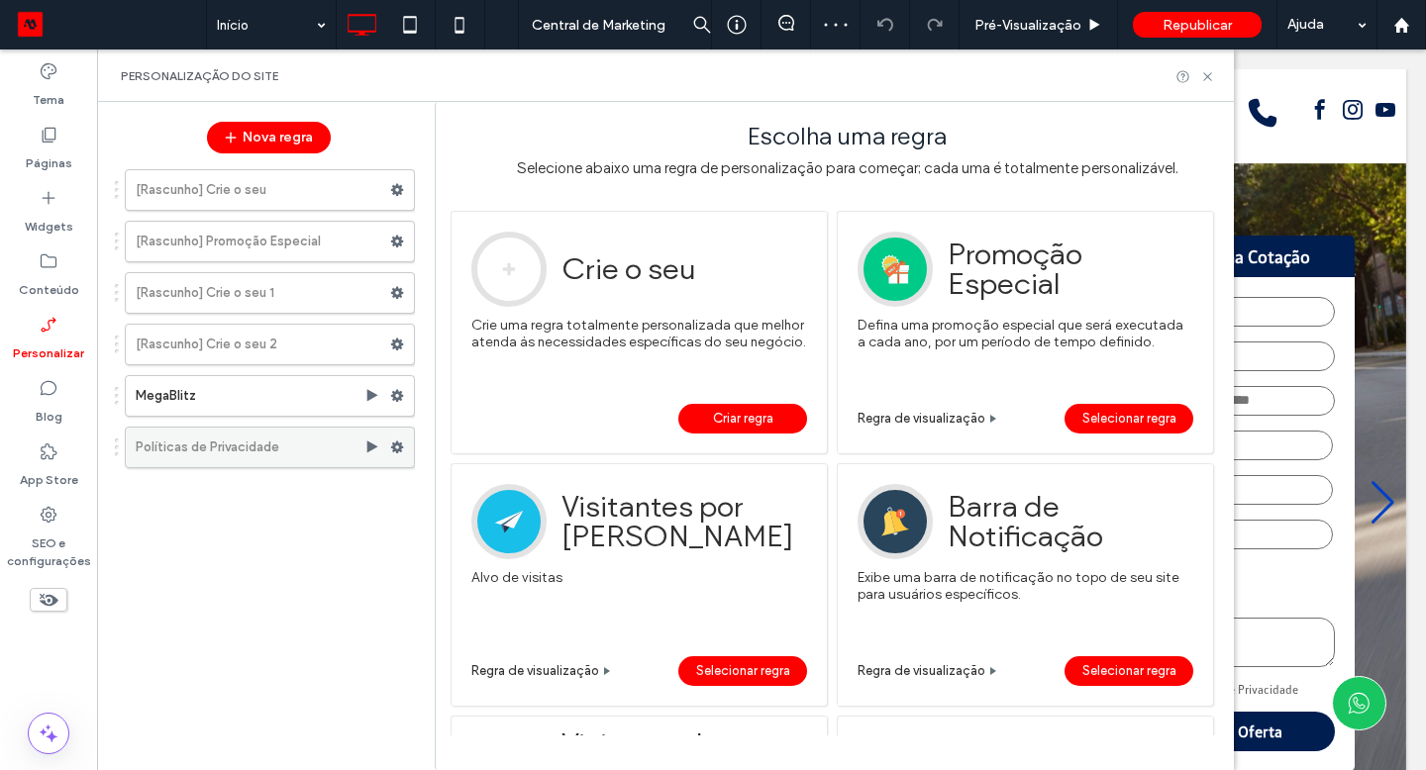
click at [399, 448] on use at bounding box center [397, 448] width 13 height 12
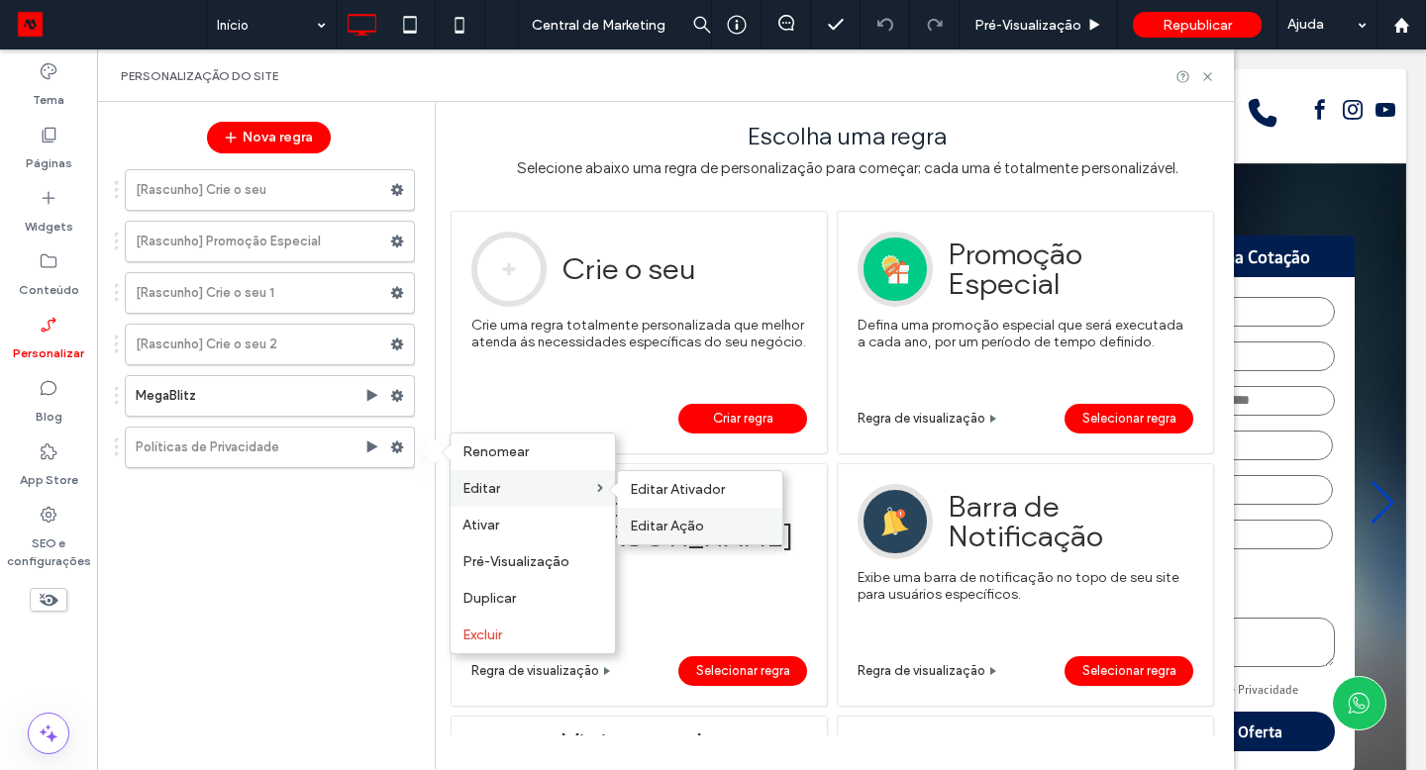
click at [665, 517] on div "Editar Ação" at bounding box center [700, 526] width 164 height 37
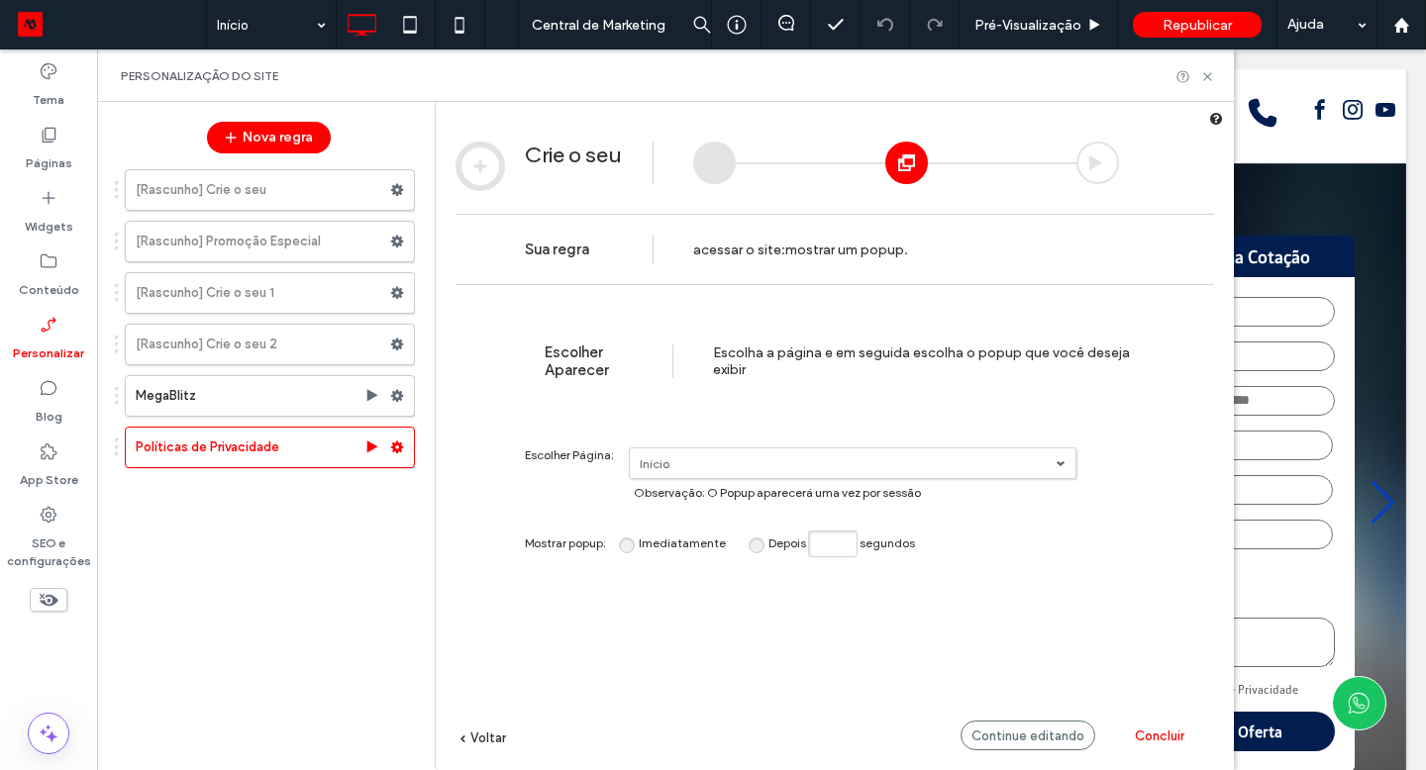
click at [1139, 732] on span "Concluir" at bounding box center [1160, 736] width 50 height 15
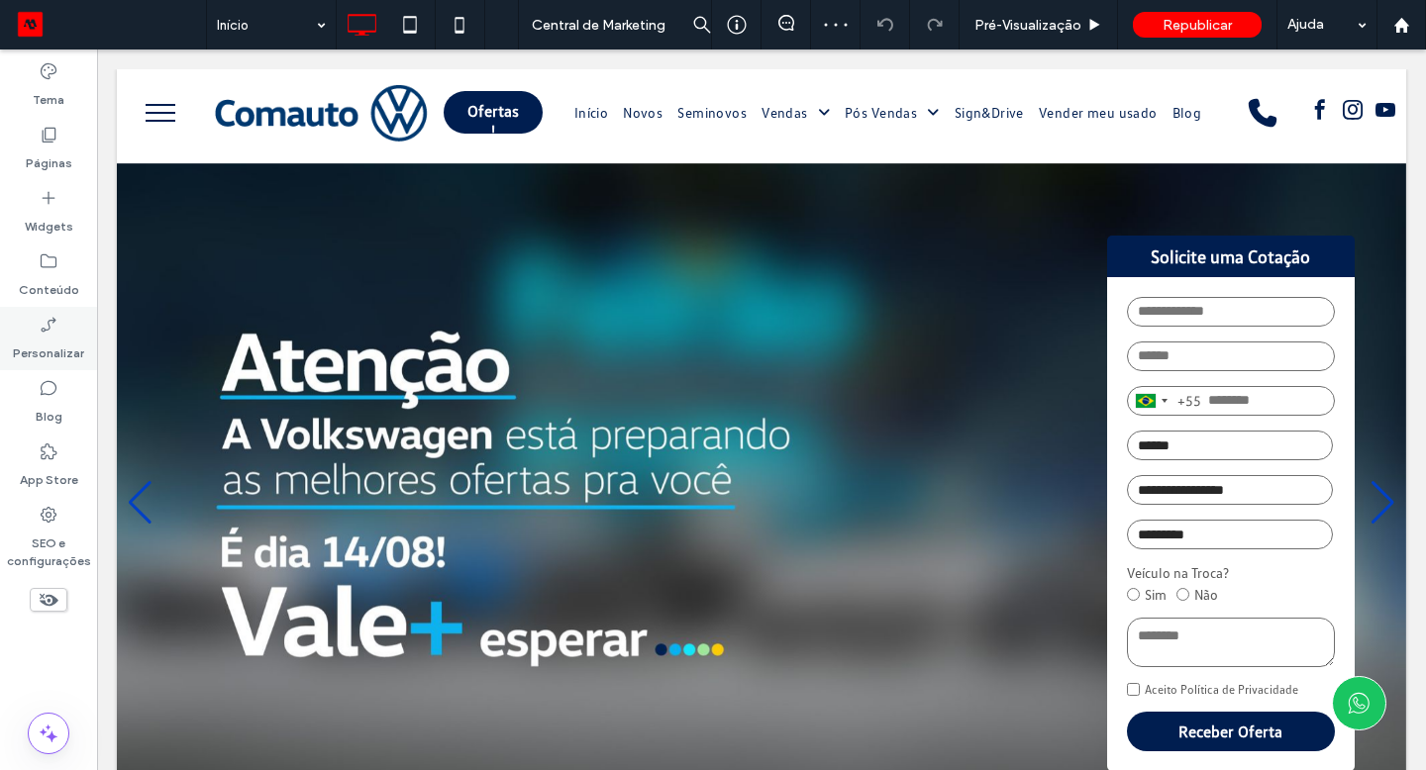
click at [58, 329] on div "Personalizar" at bounding box center [48, 338] width 97 height 63
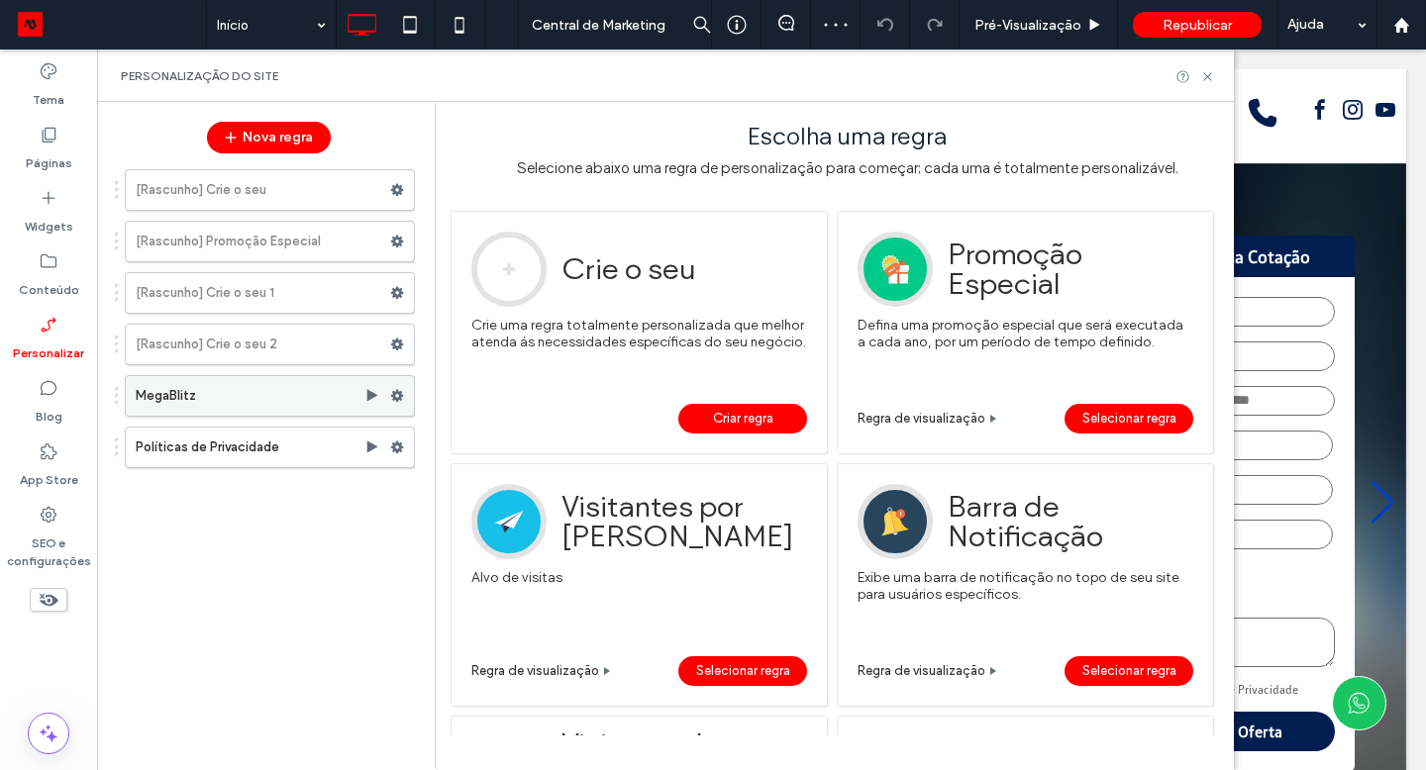
click at [393, 396] on use at bounding box center [397, 396] width 13 height 12
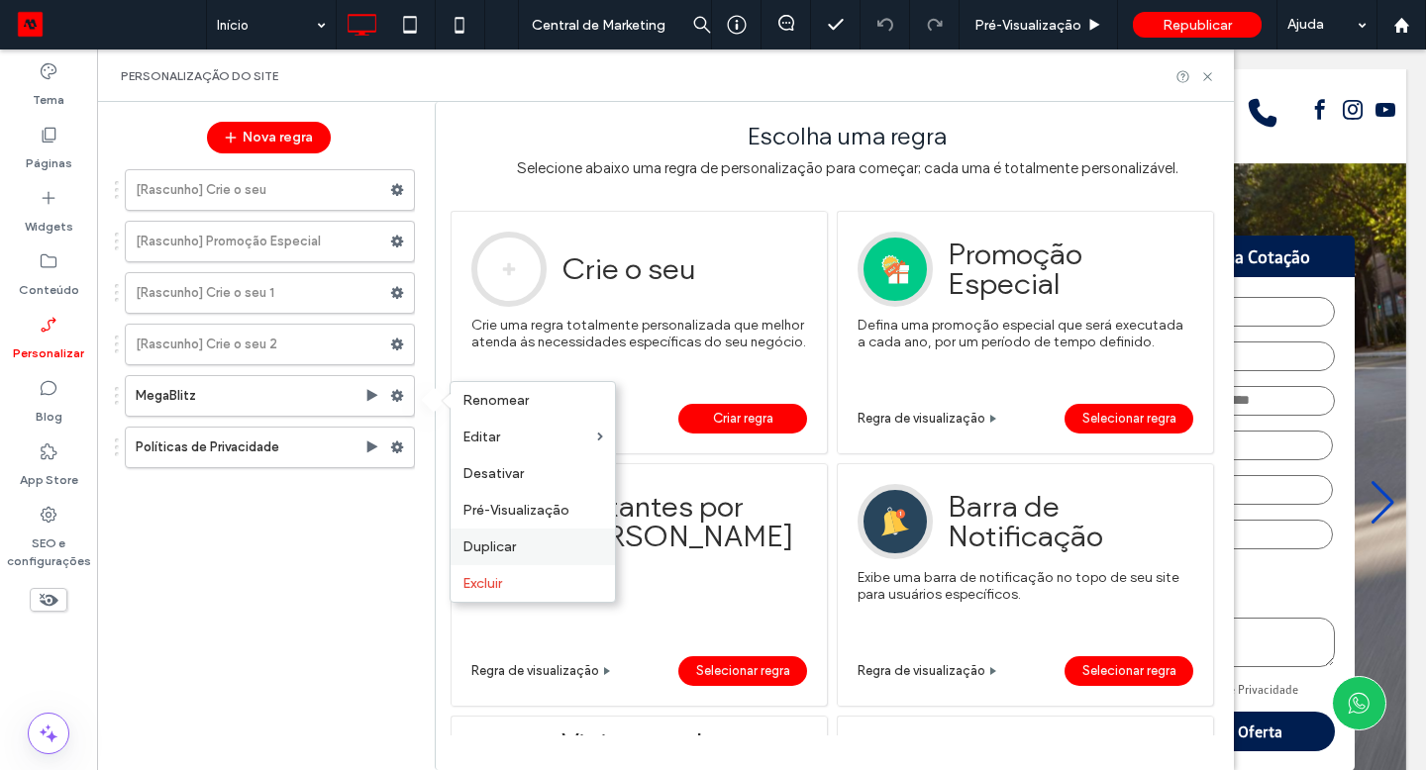
click at [498, 549] on span "Duplicar" at bounding box center [488, 547] width 53 height 17
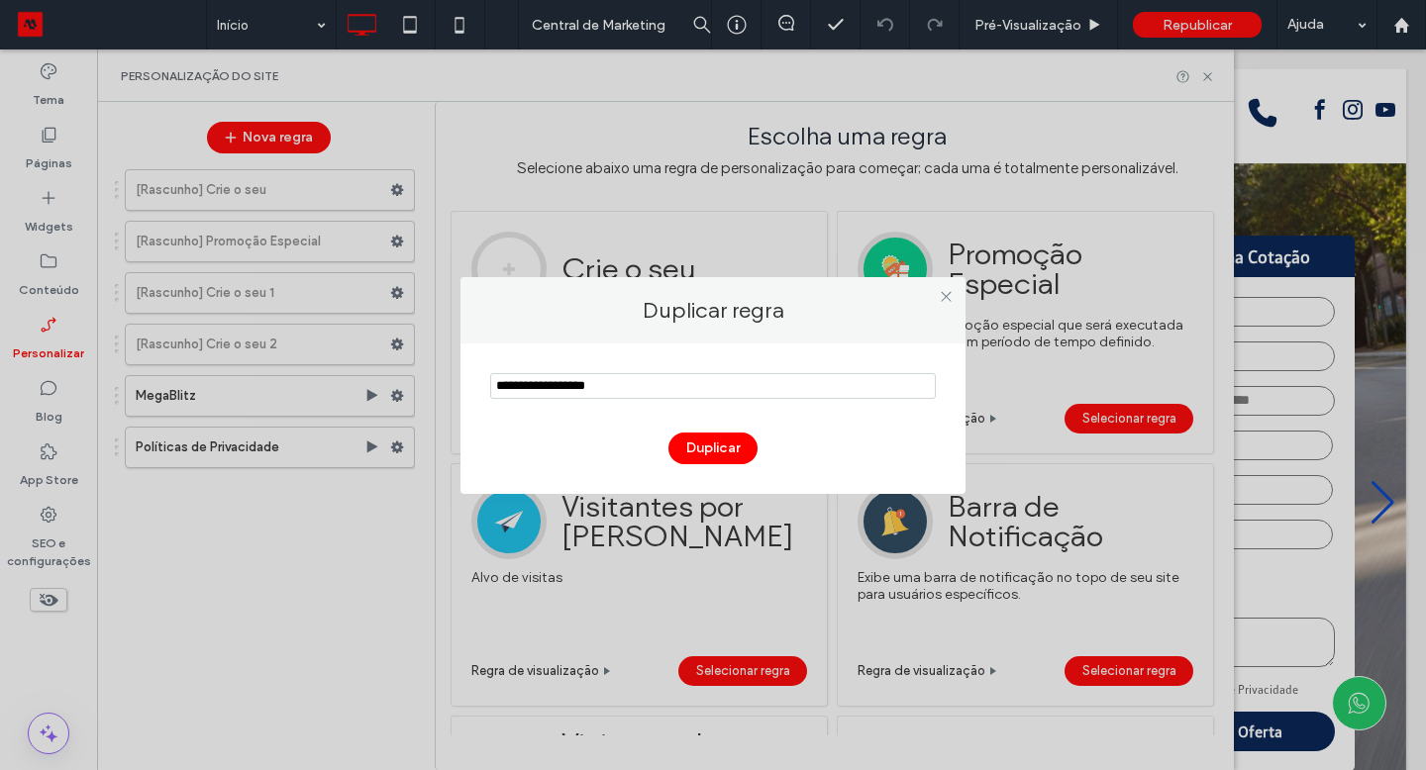
click at [558, 390] on input "notEmpty" at bounding box center [713, 386] width 446 height 26
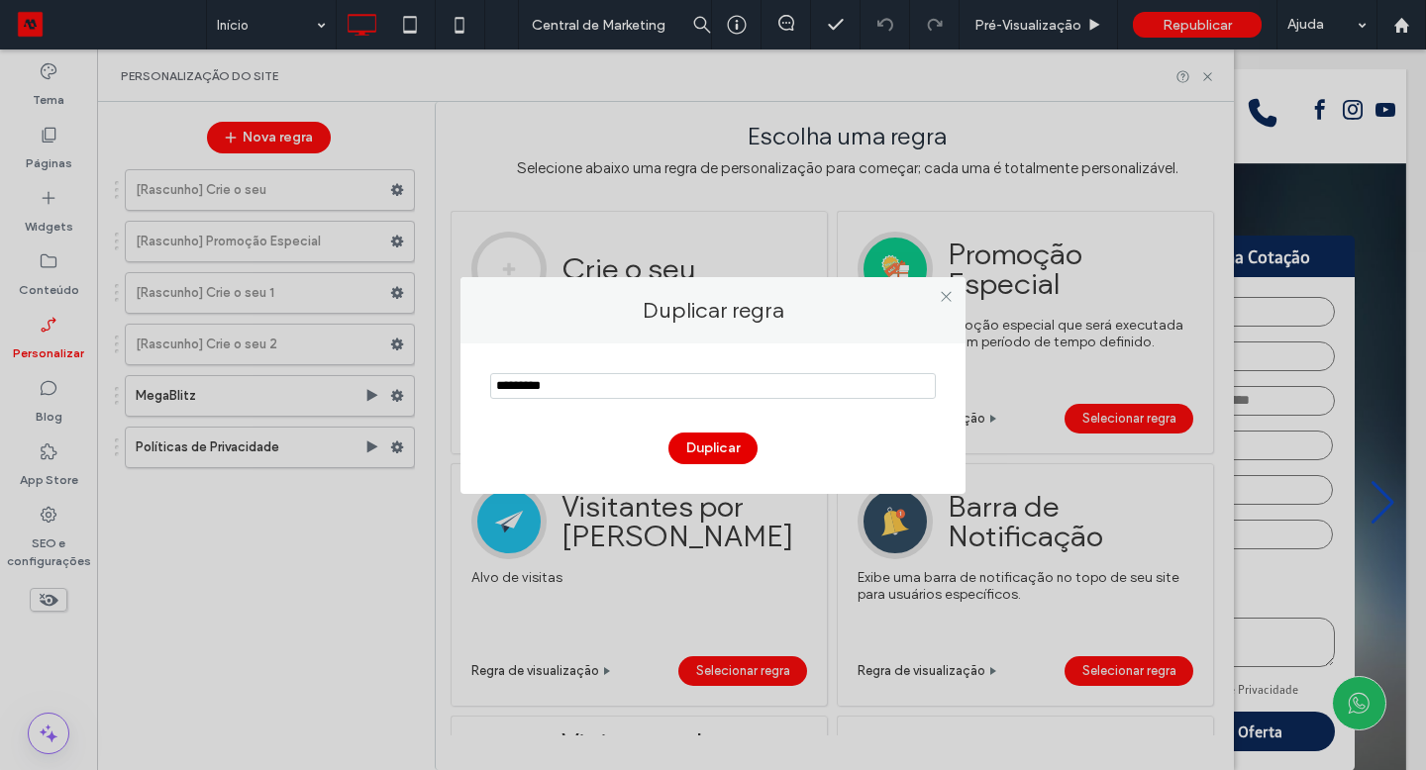
type input "*********"
click at [739, 456] on button "Duplicar" at bounding box center [712, 449] width 89 height 32
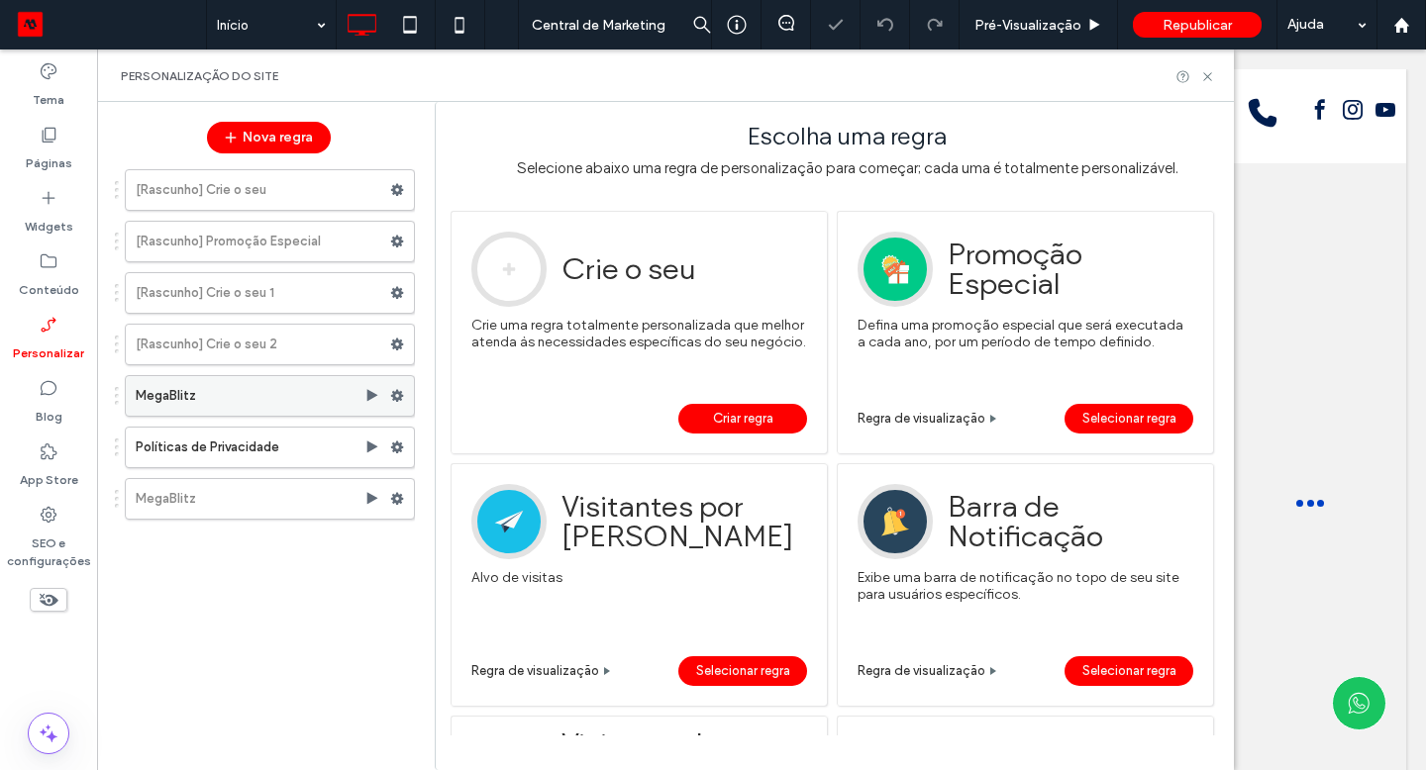
click at [393, 393] on use at bounding box center [397, 396] width 13 height 12
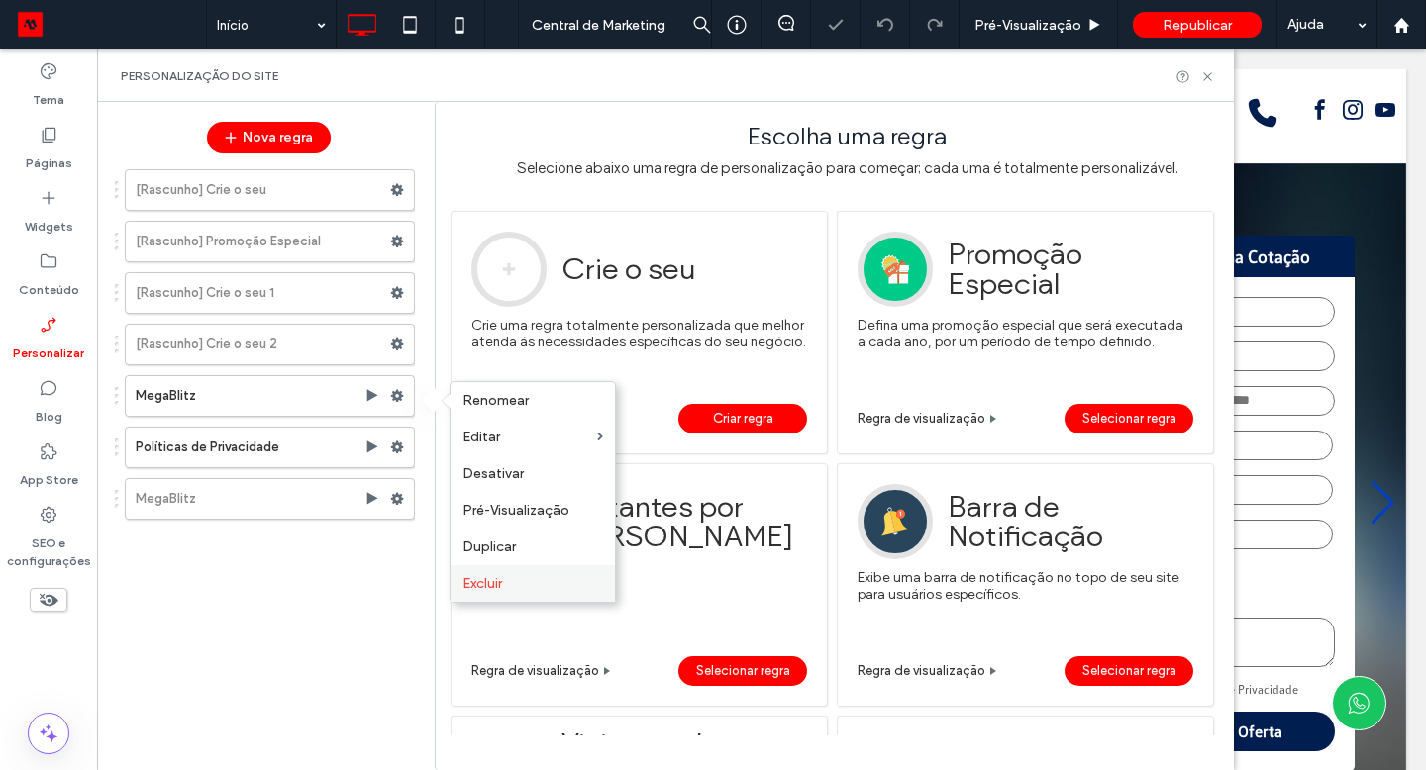
click at [495, 583] on span "Excluir" at bounding box center [482, 583] width 40 height 17
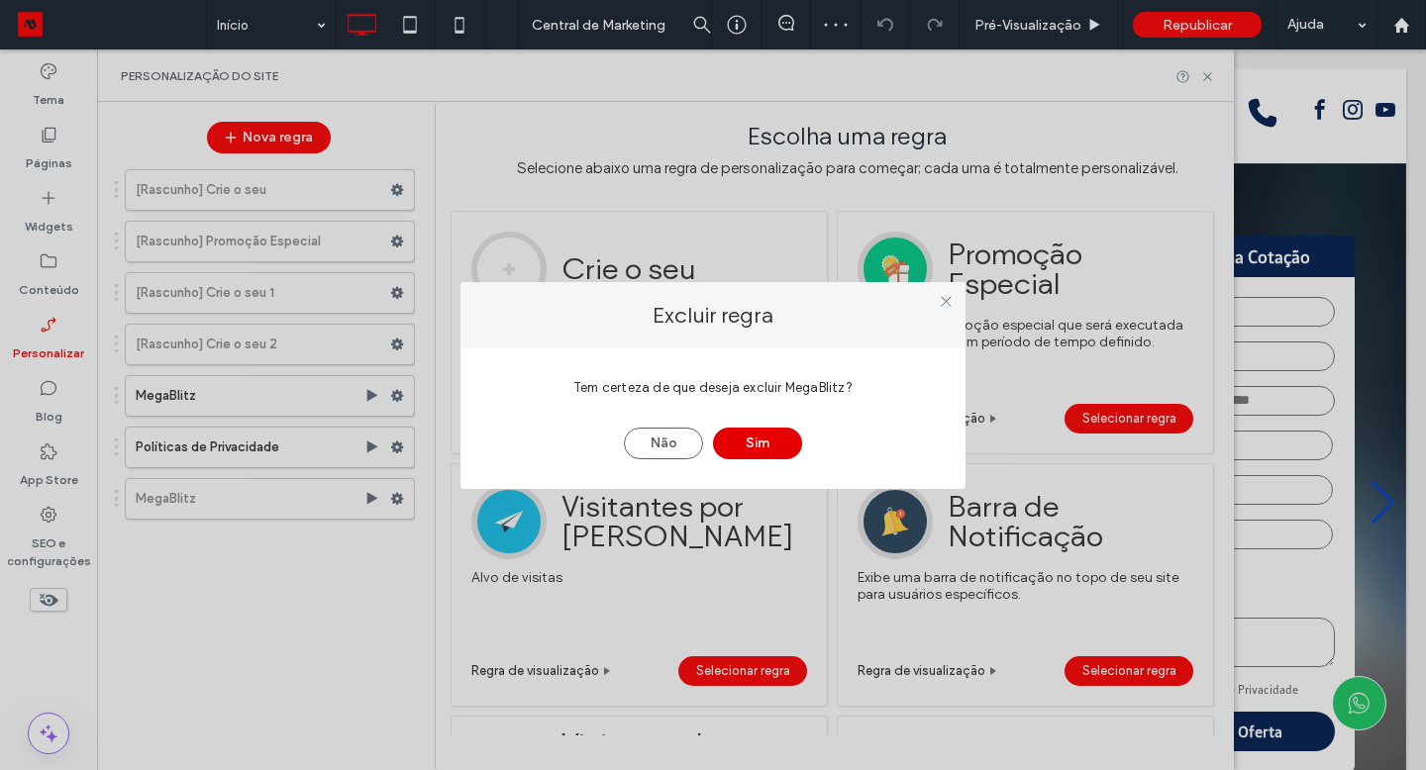
click at [737, 446] on button "Sim" at bounding box center [757, 444] width 89 height 32
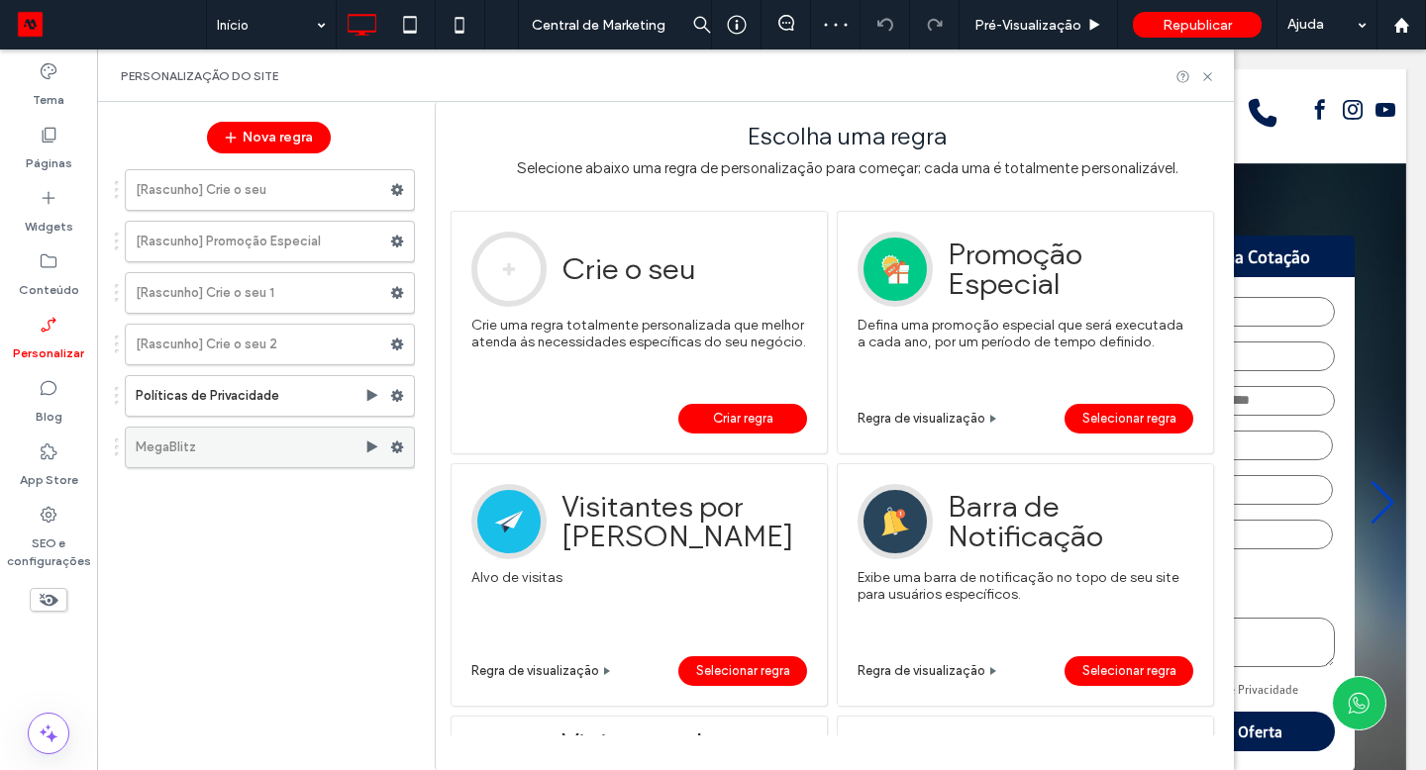
click at [393, 447] on use at bounding box center [397, 448] width 13 height 12
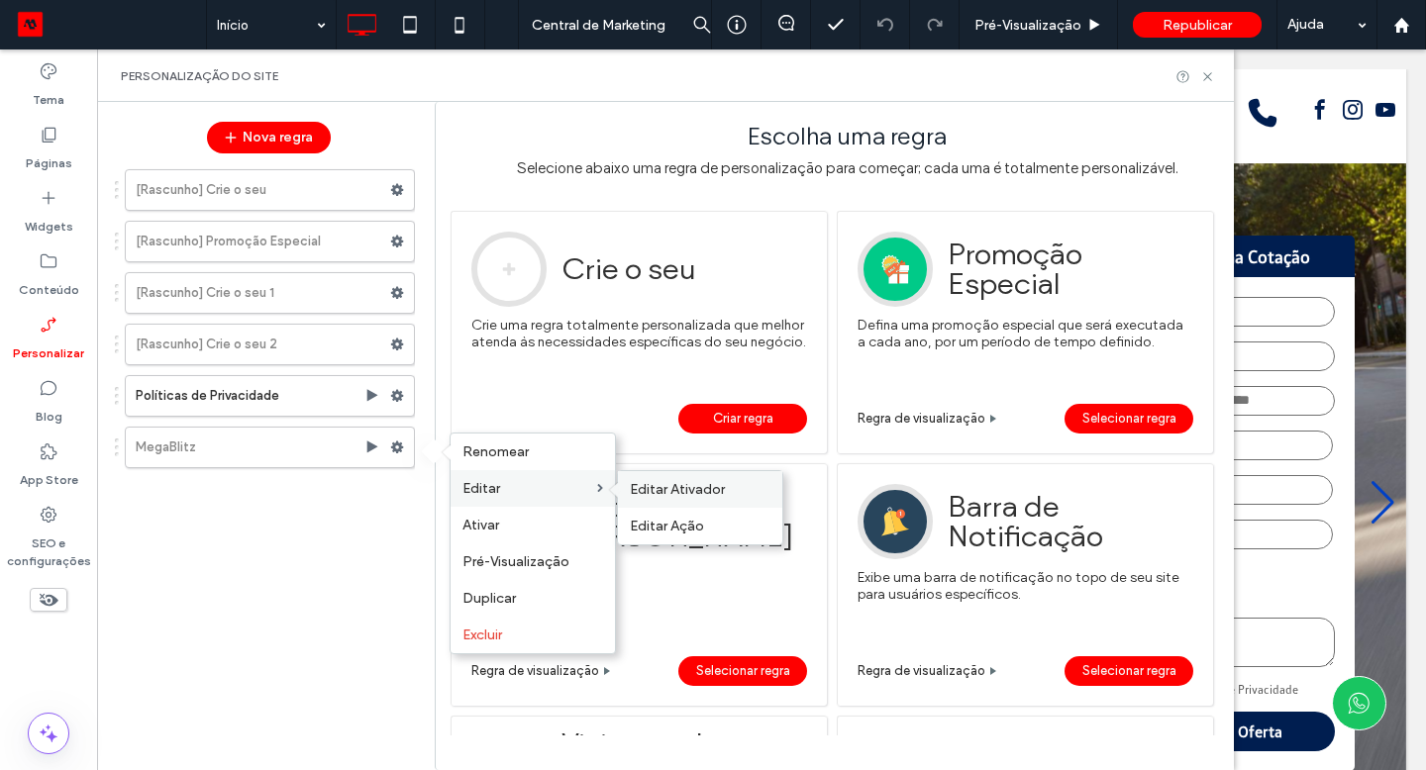
click at [688, 496] on span "Editar Ativador" at bounding box center [677, 489] width 95 height 17
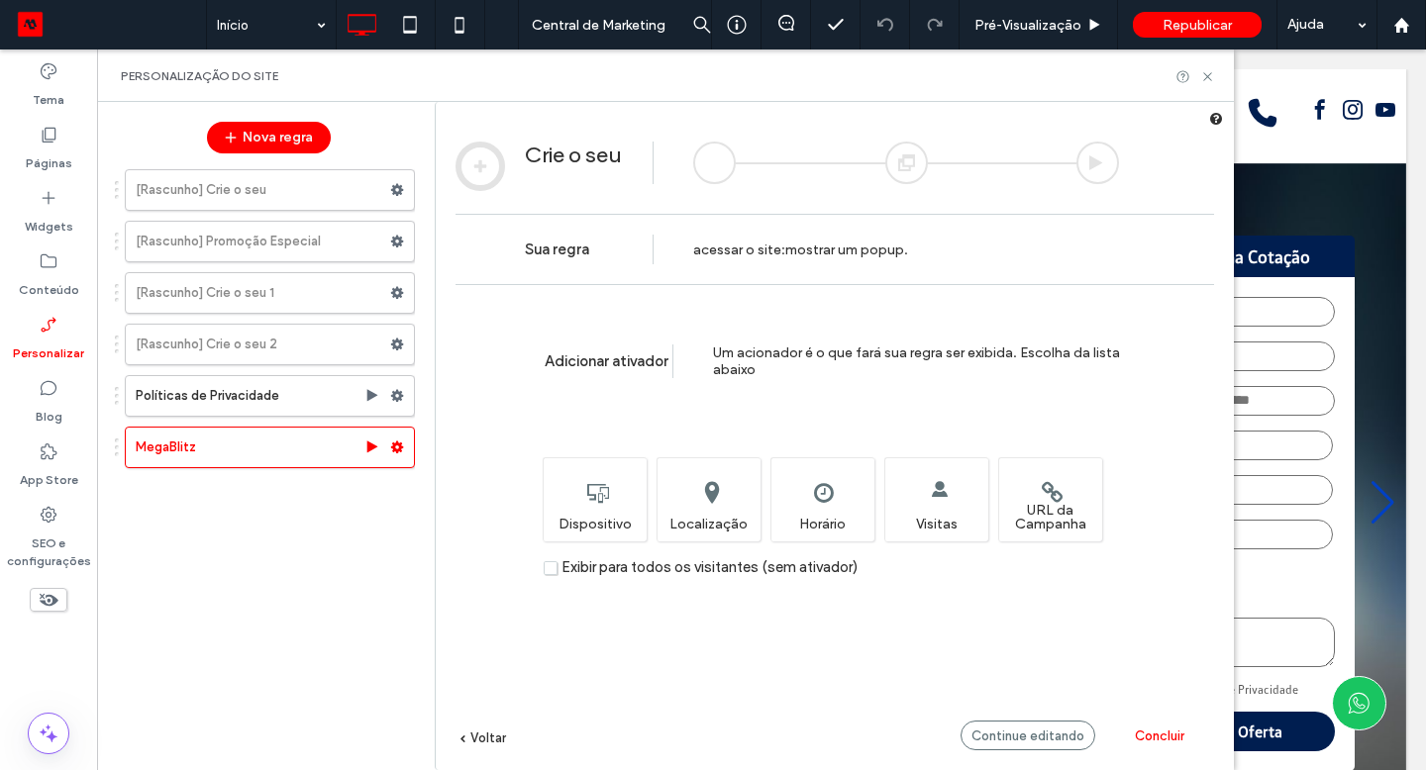
click at [1155, 731] on span "Concluir" at bounding box center [1160, 736] width 50 height 15
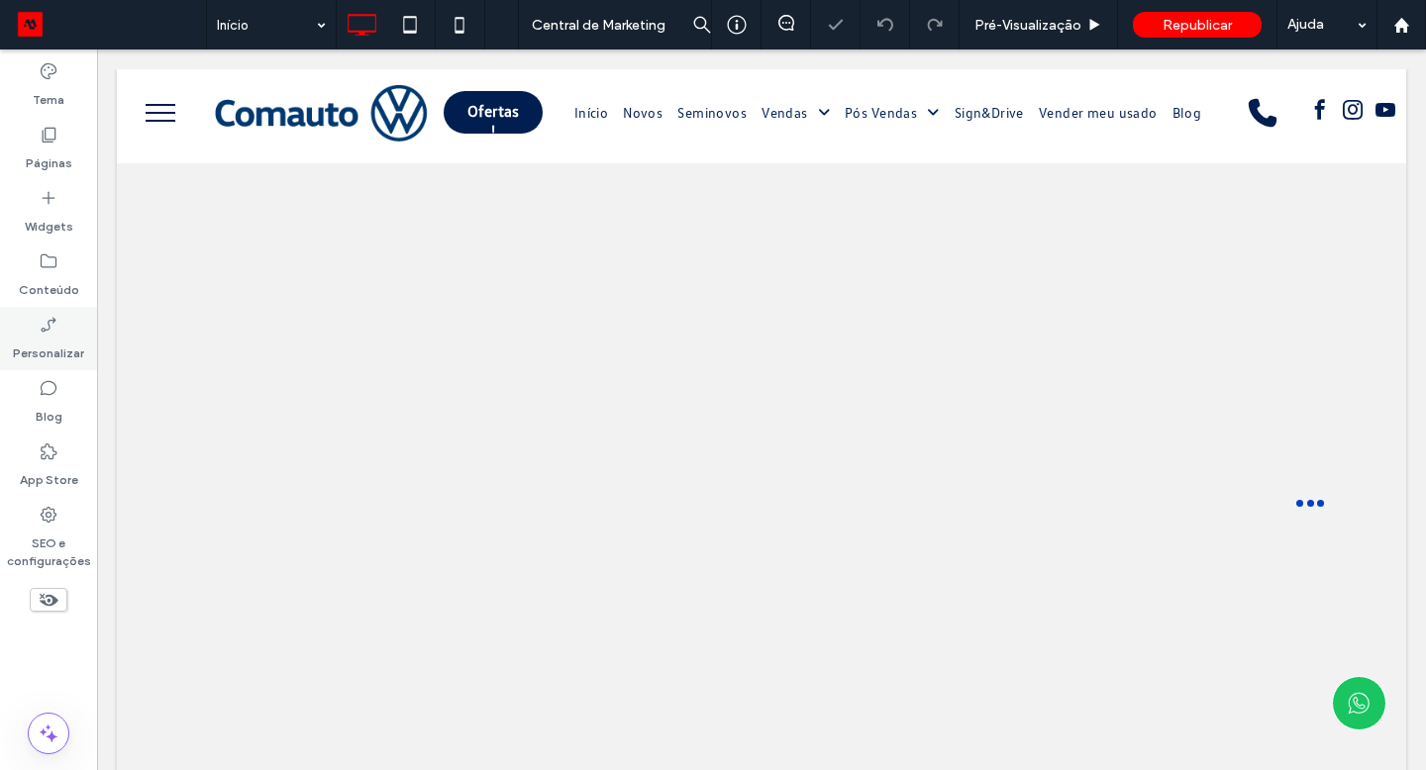
click at [60, 336] on label "Personalizar" at bounding box center [48, 349] width 71 height 28
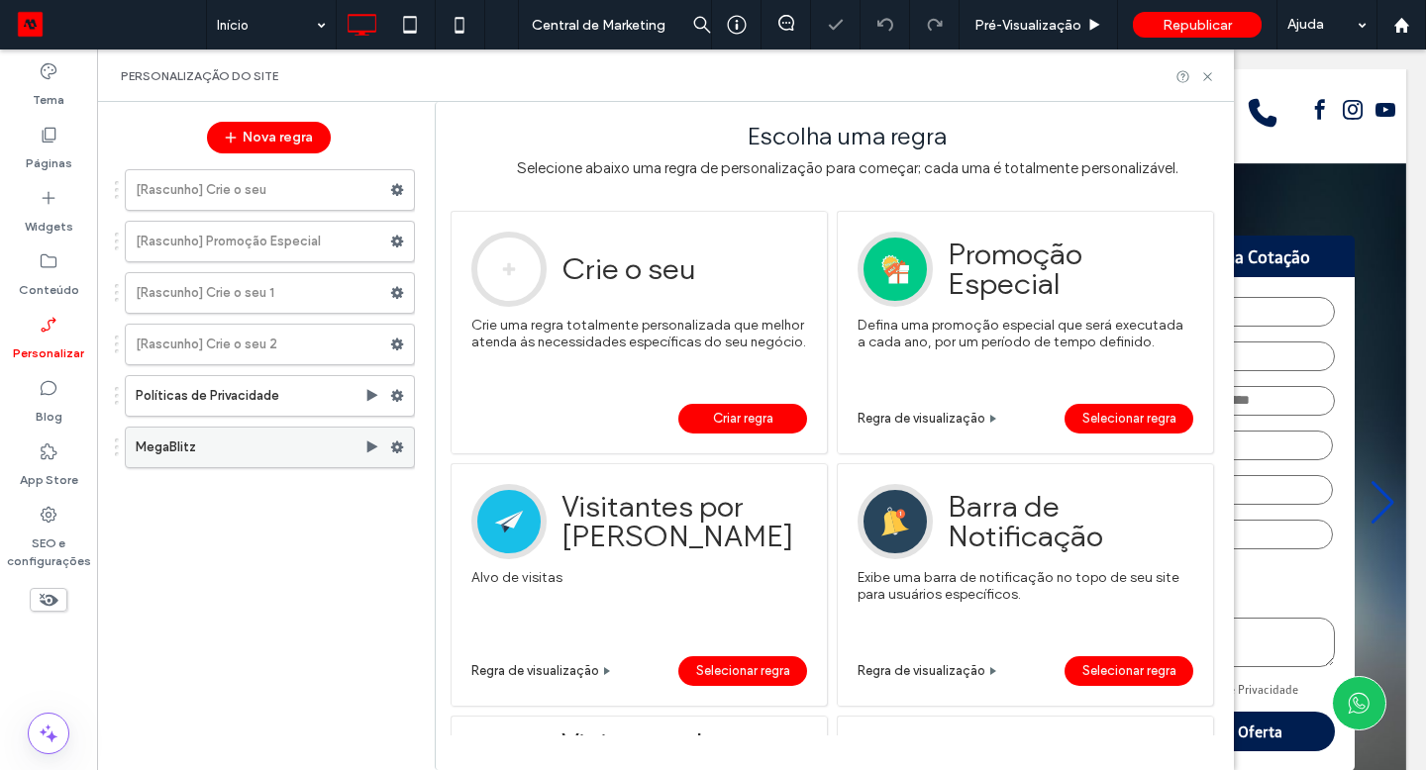
click at [396, 443] on use at bounding box center [397, 448] width 13 height 12
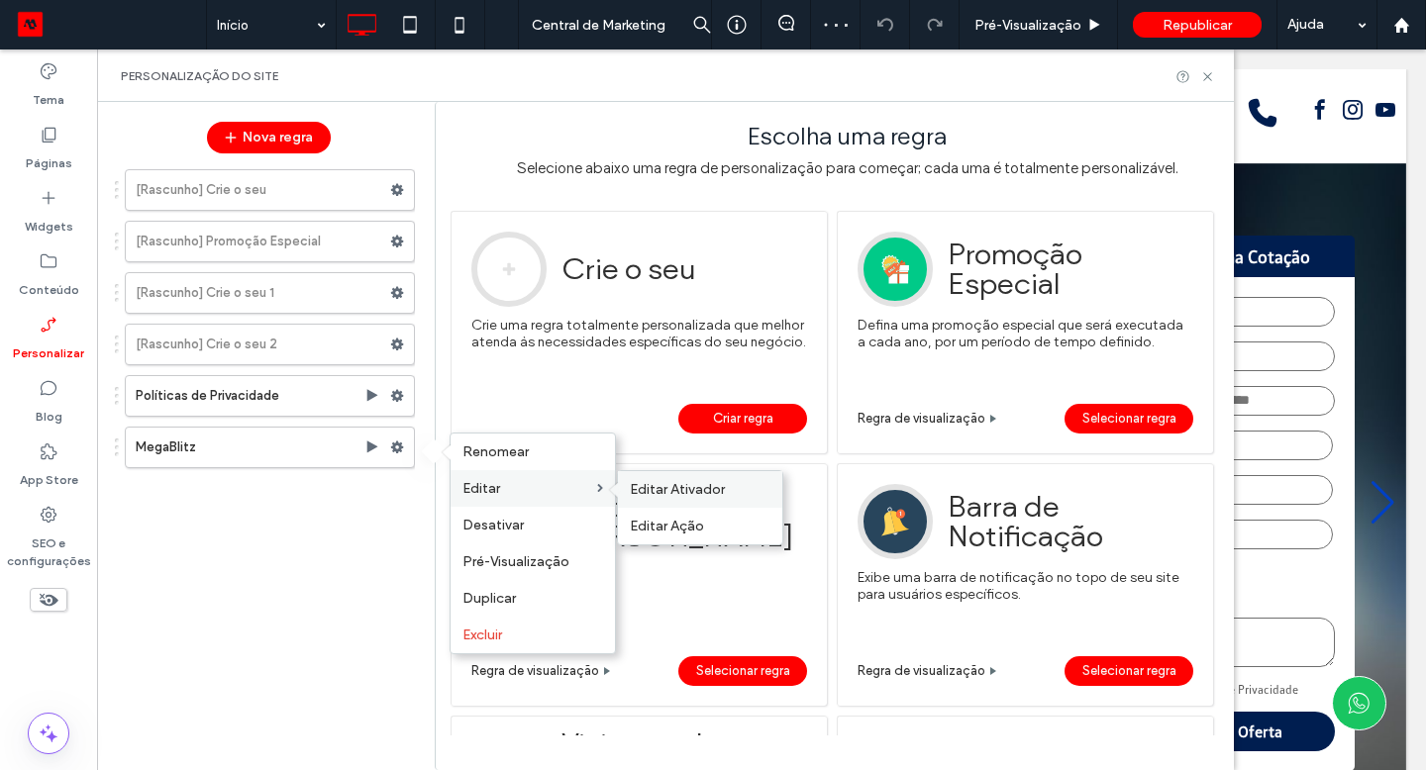
click at [695, 492] on span "Editar Ativador" at bounding box center [677, 489] width 95 height 17
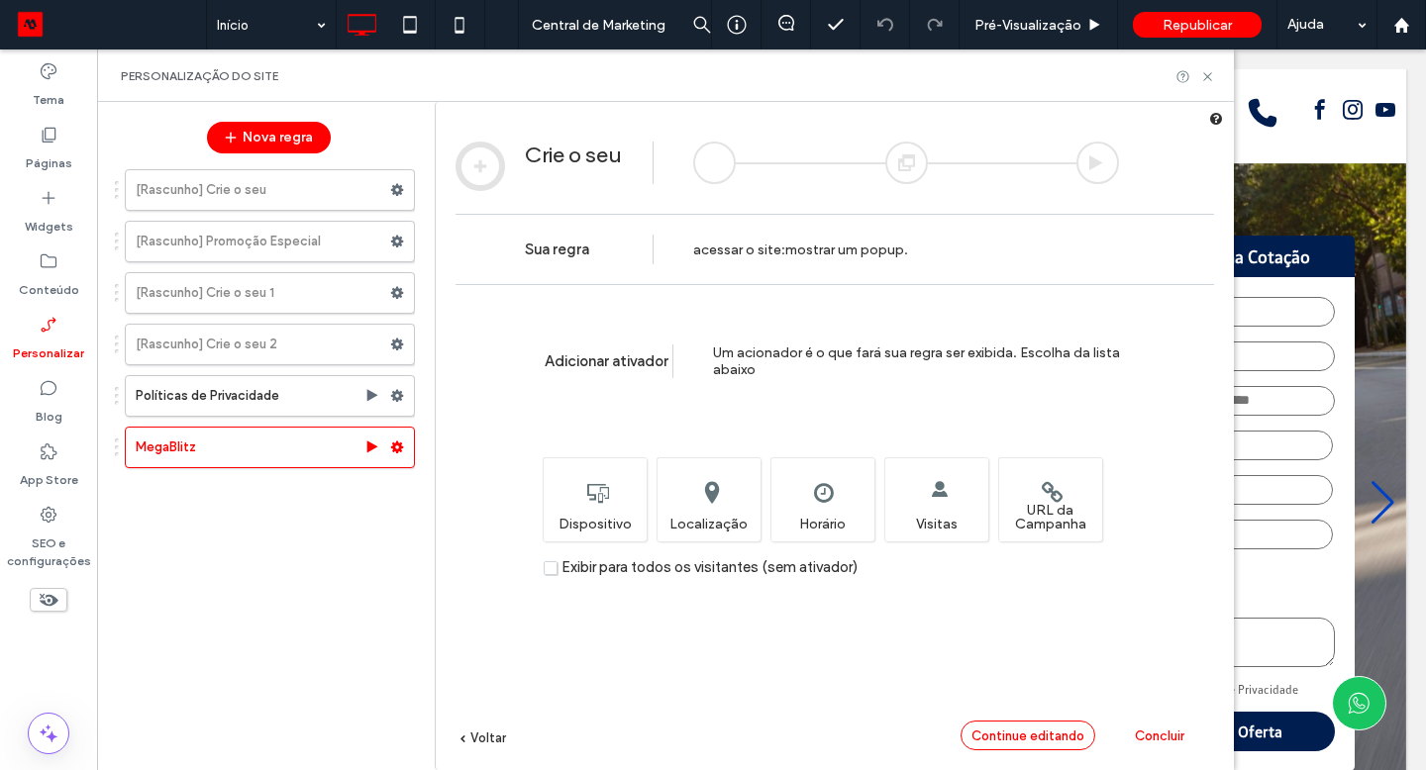
click at [1016, 742] on span "Continue editando" at bounding box center [1027, 736] width 113 height 15
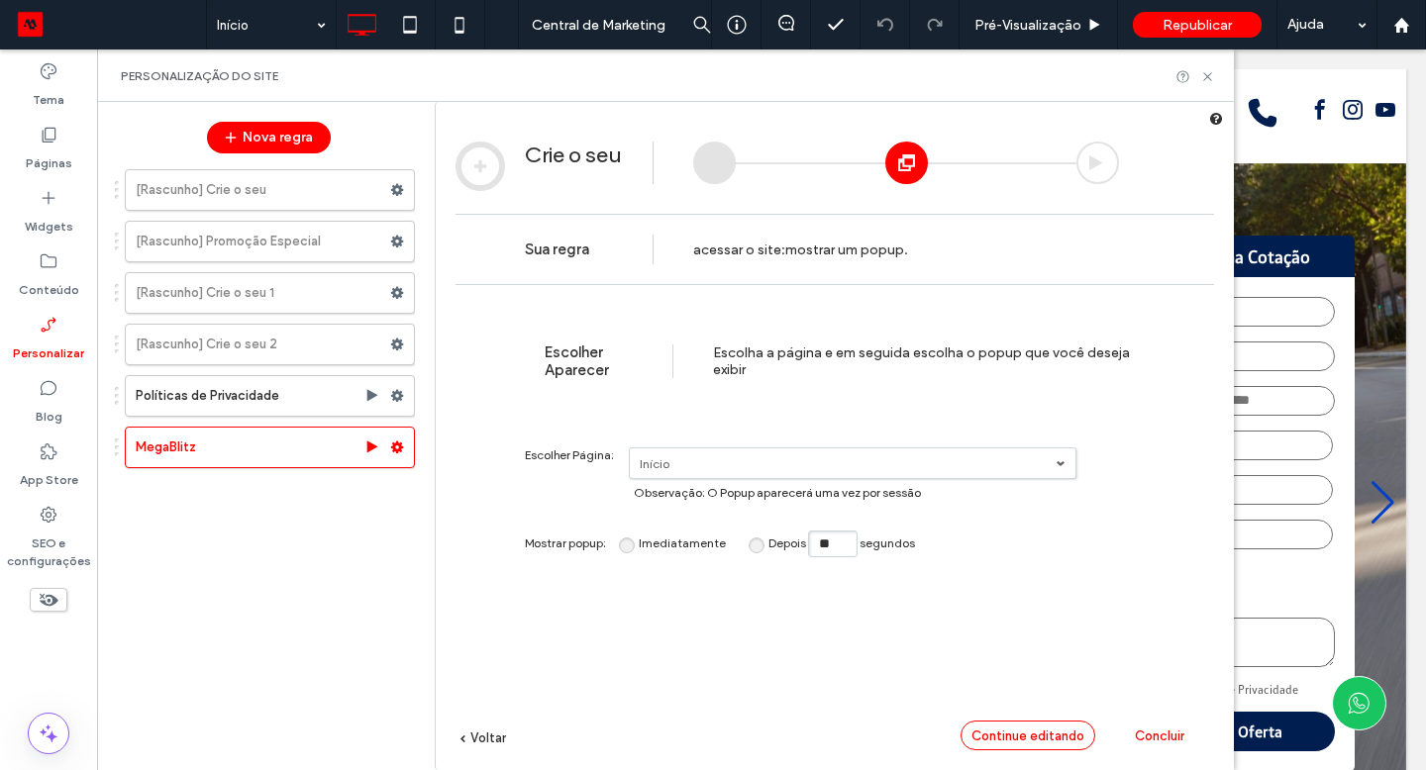
click at [1055, 738] on span "Continue editando" at bounding box center [1027, 736] width 113 height 15
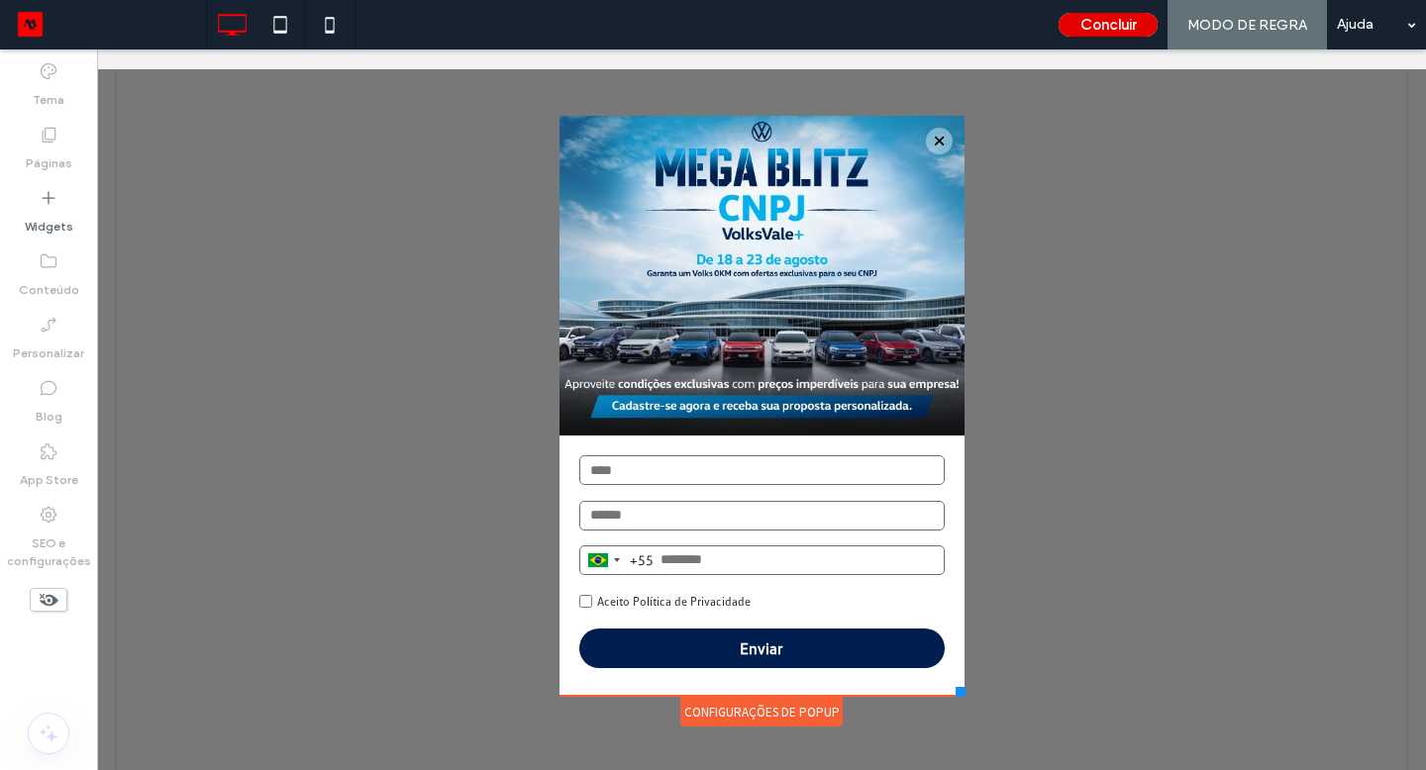
click at [1121, 24] on button "Concluir" at bounding box center [1108, 25] width 99 height 24
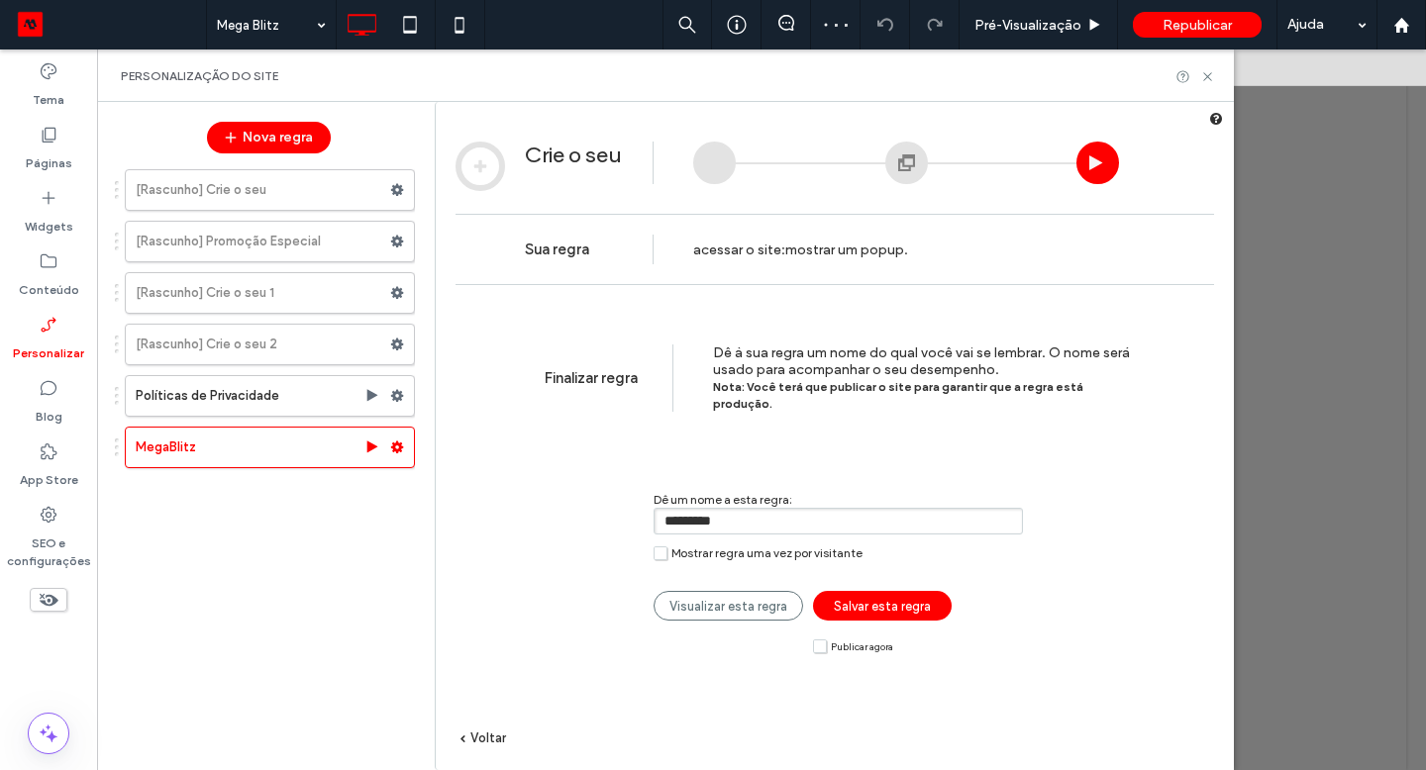
click at [822, 639] on label "Publicar agora" at bounding box center [853, 646] width 80 height 15
click at [879, 599] on span "Salvar esta regra" at bounding box center [882, 606] width 97 height 15
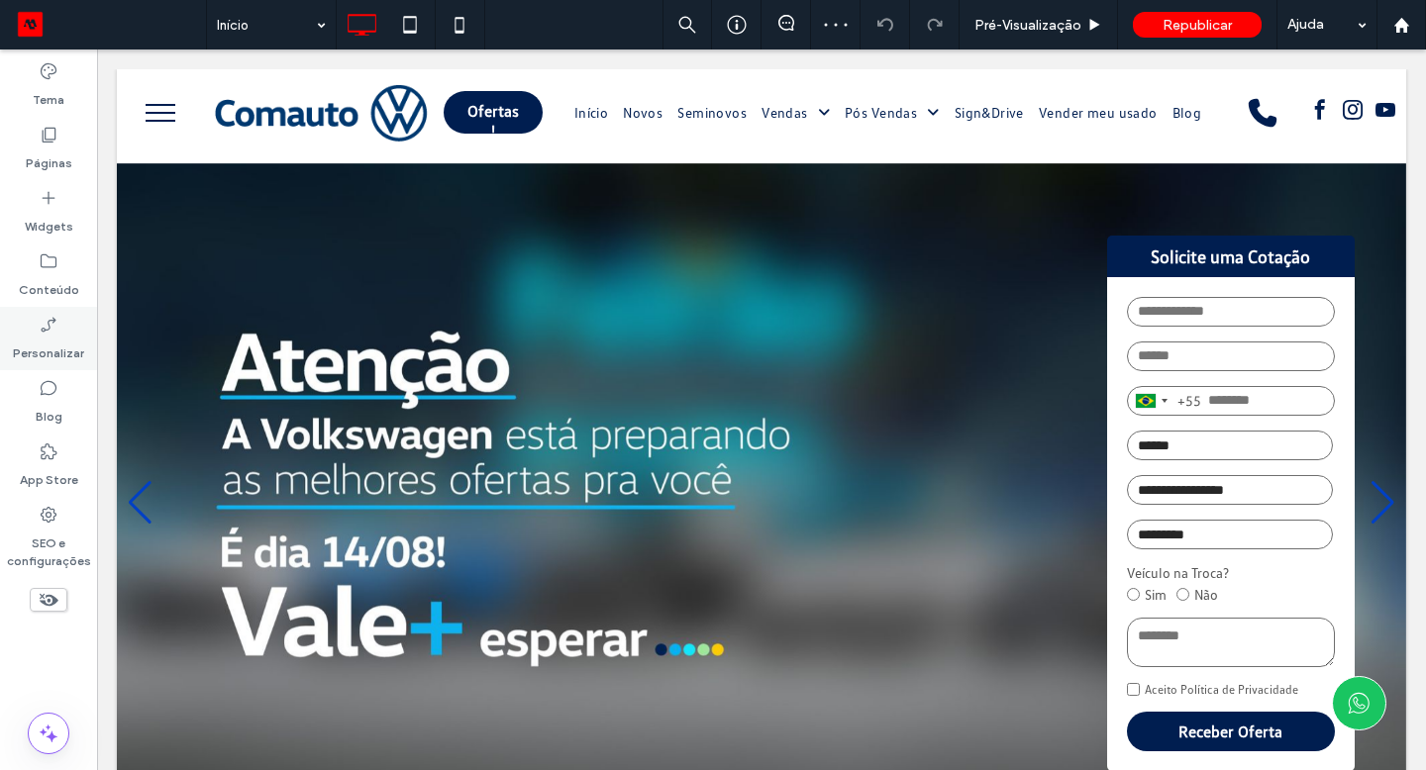
click at [81, 342] on label "Personalizar" at bounding box center [48, 349] width 71 height 28
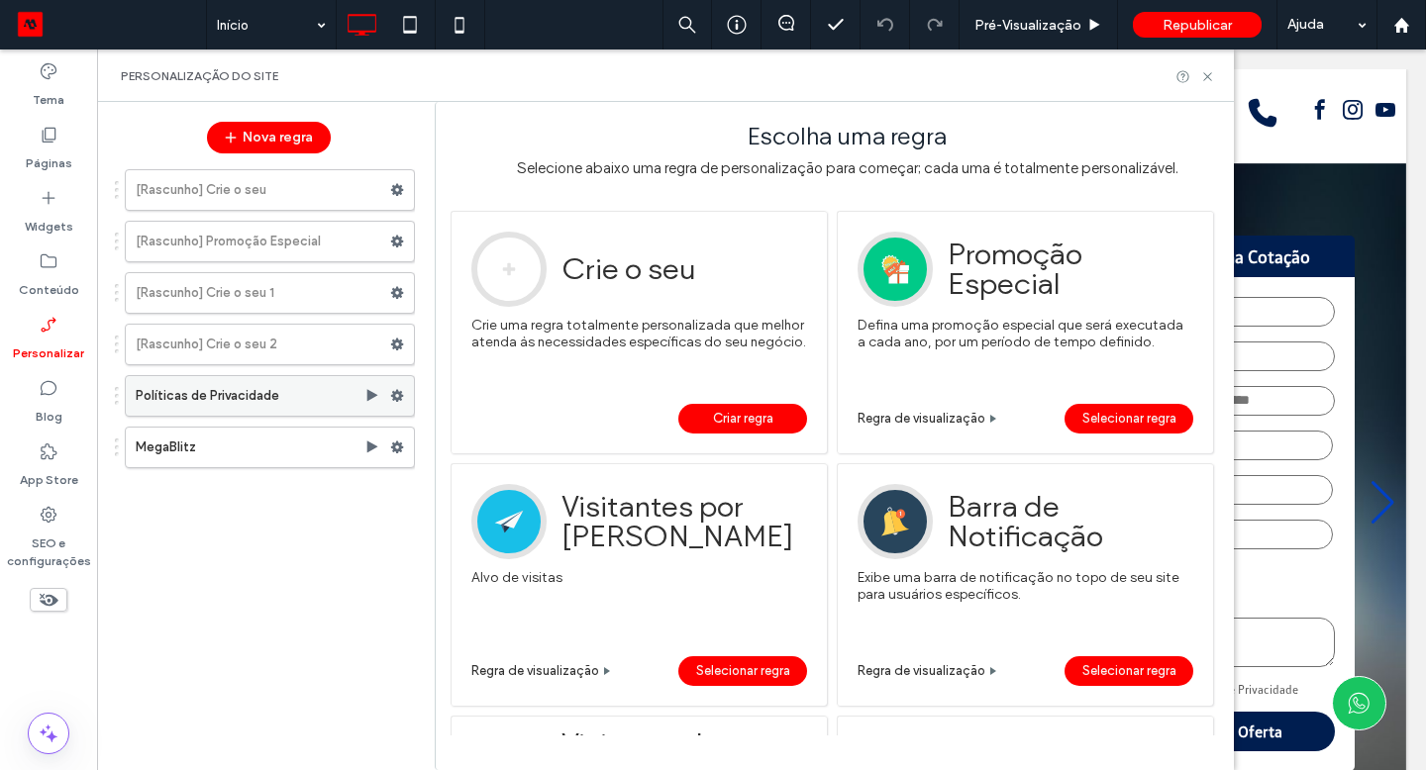
click at [398, 395] on icon at bounding box center [397, 396] width 14 height 14
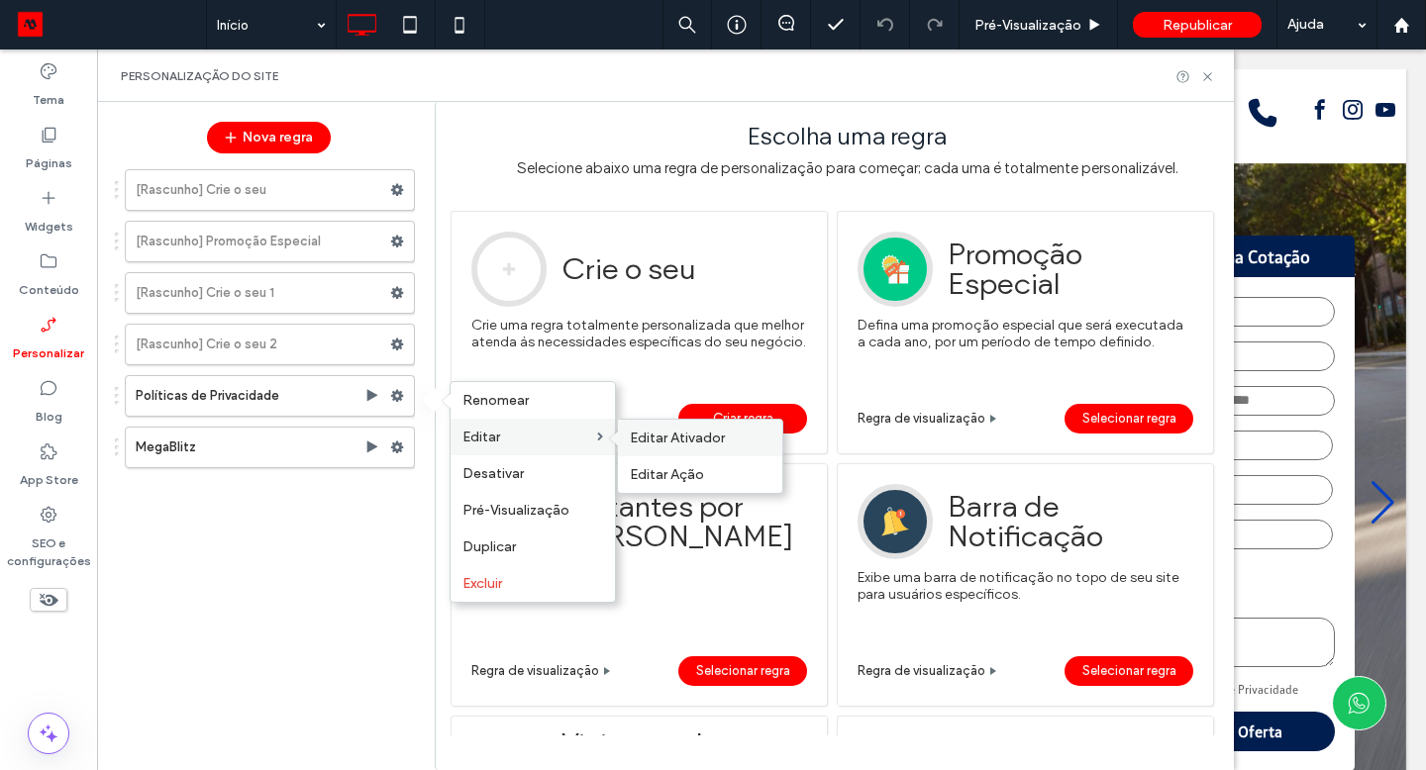
click at [657, 430] on span "Editar Ativador" at bounding box center [677, 438] width 95 height 17
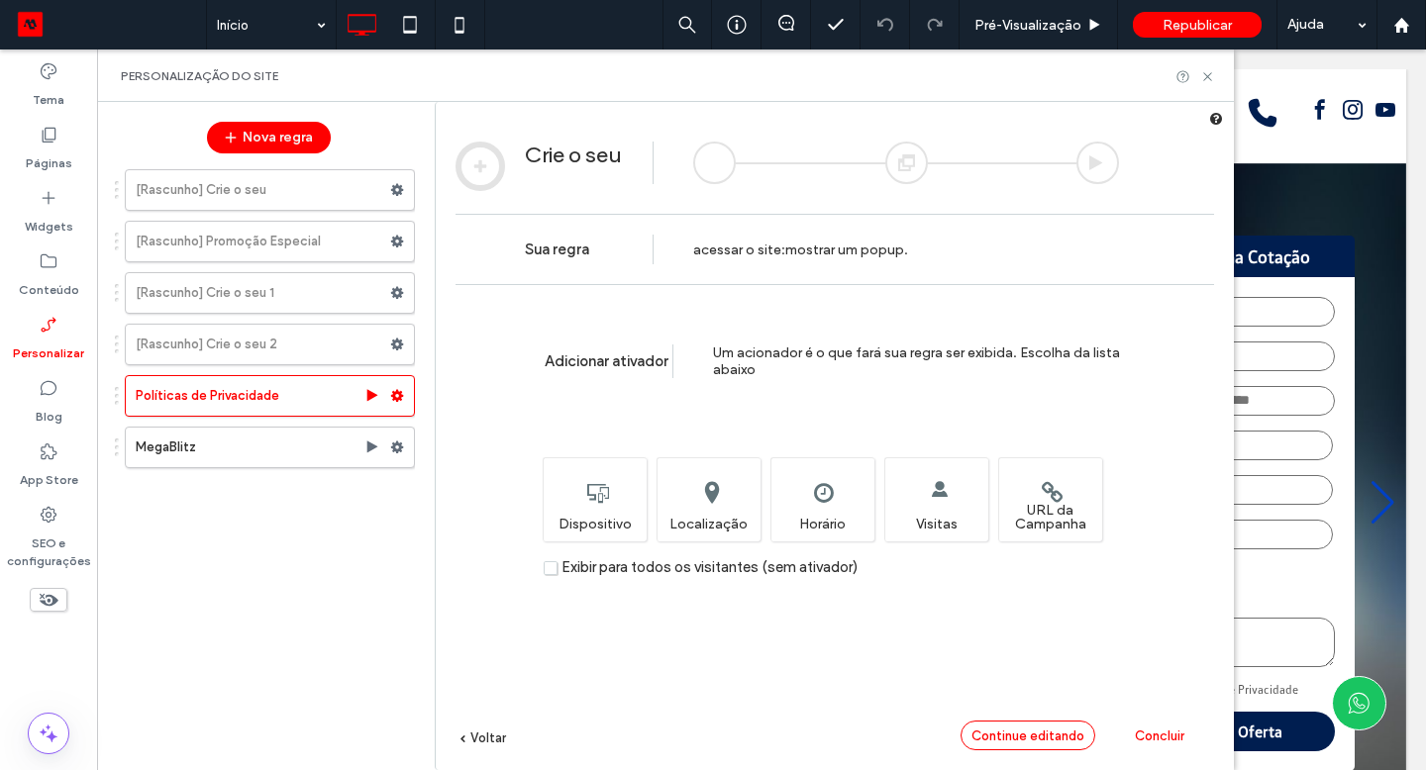
click at [1060, 731] on span "Continue editando" at bounding box center [1027, 736] width 113 height 15
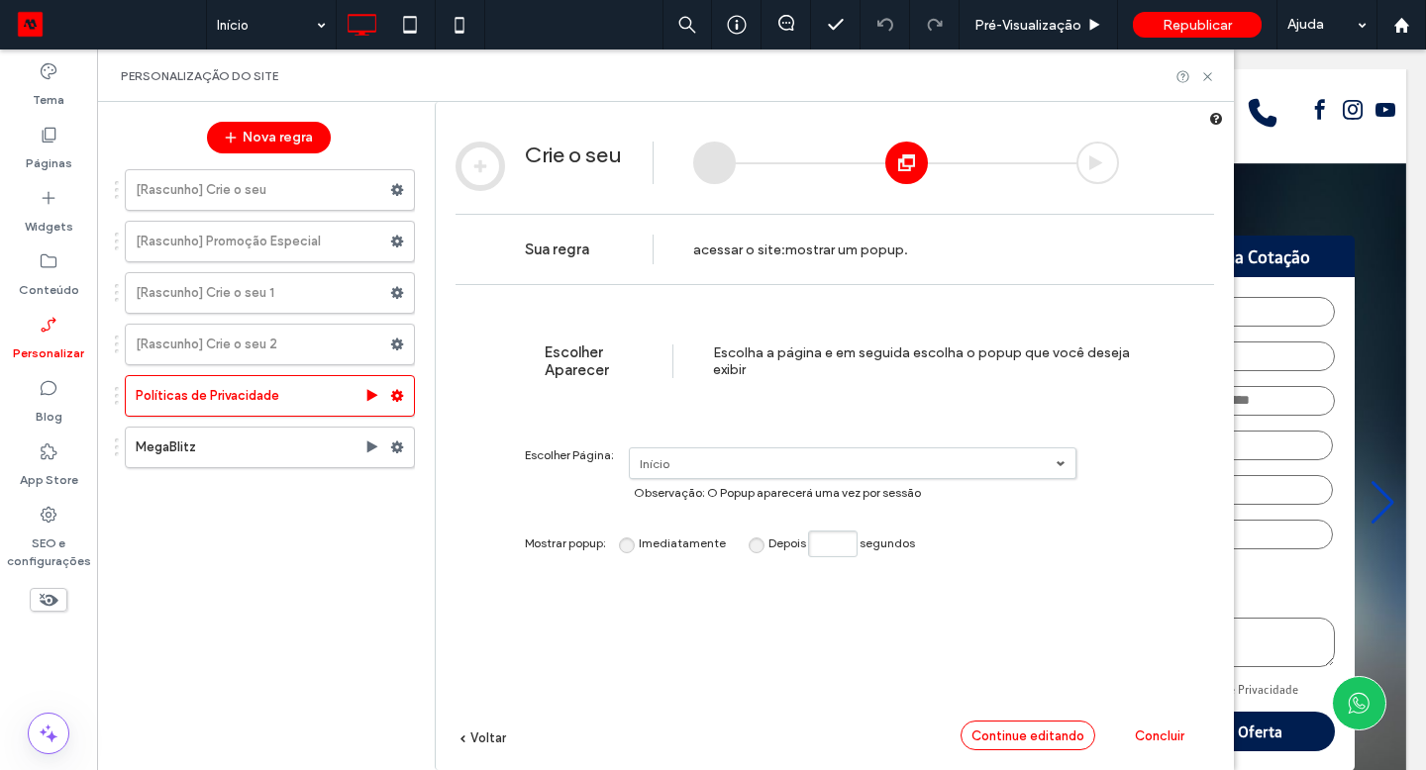
click at [1060, 731] on span "Continue editando" at bounding box center [1027, 736] width 113 height 15
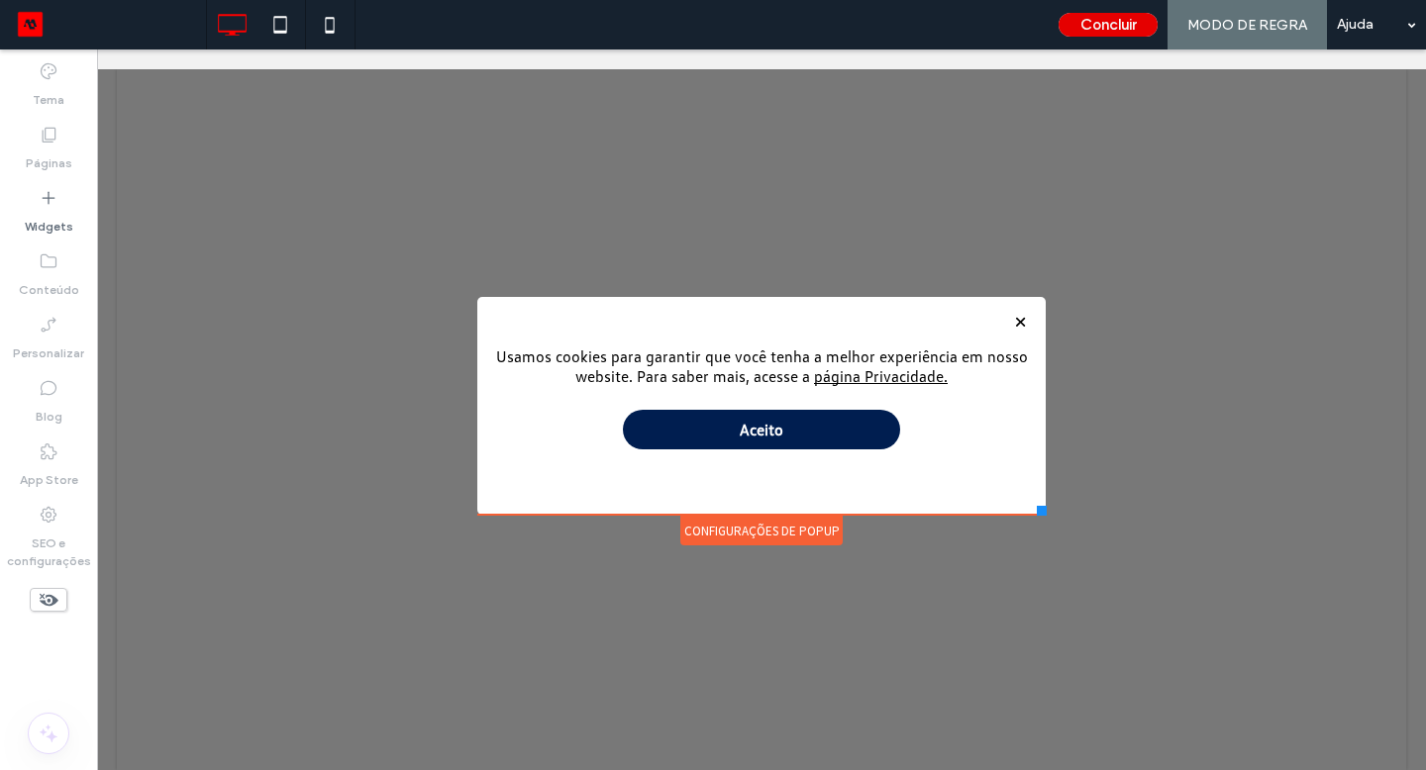
click at [1078, 24] on button "Concluir" at bounding box center [1108, 25] width 99 height 24
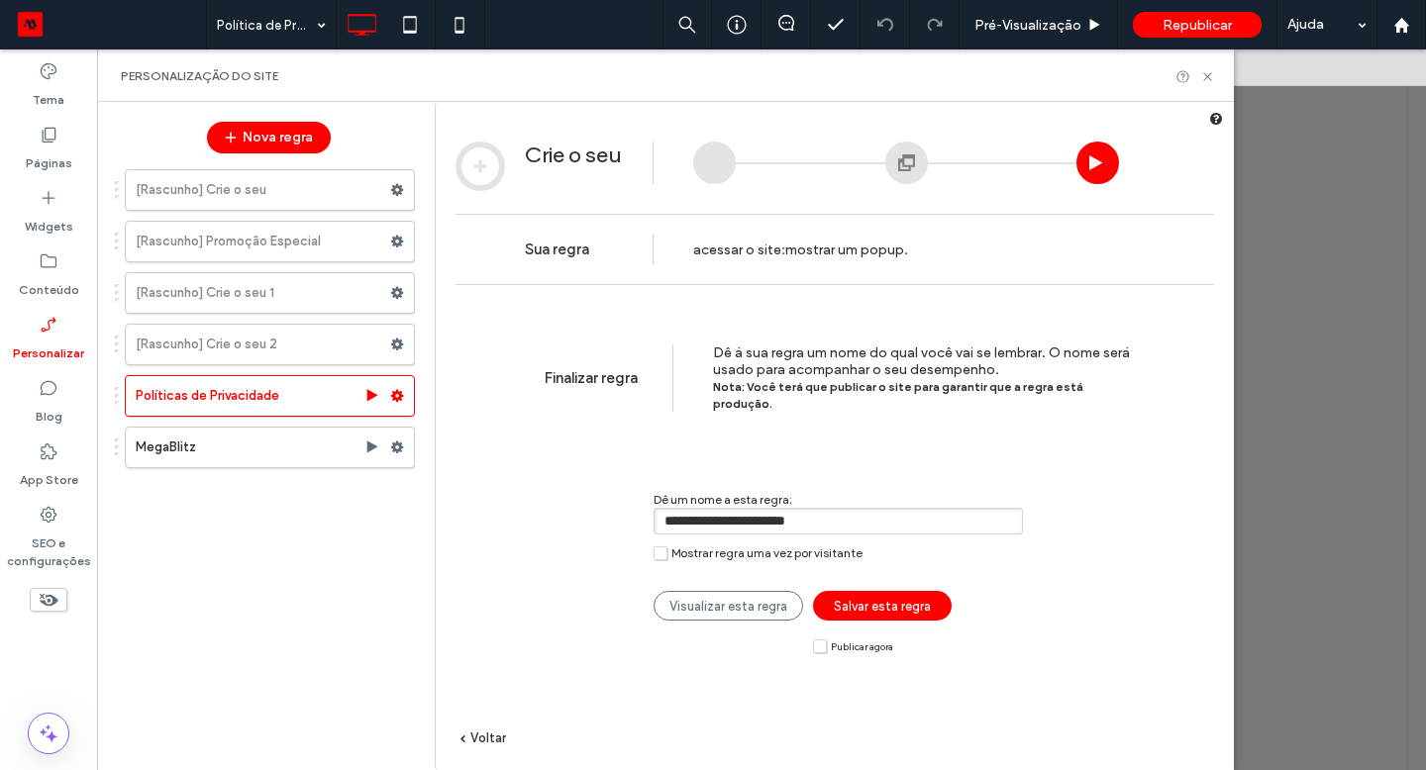
click at [890, 601] on link "Salvar esta regra" at bounding box center [882, 606] width 139 height 30
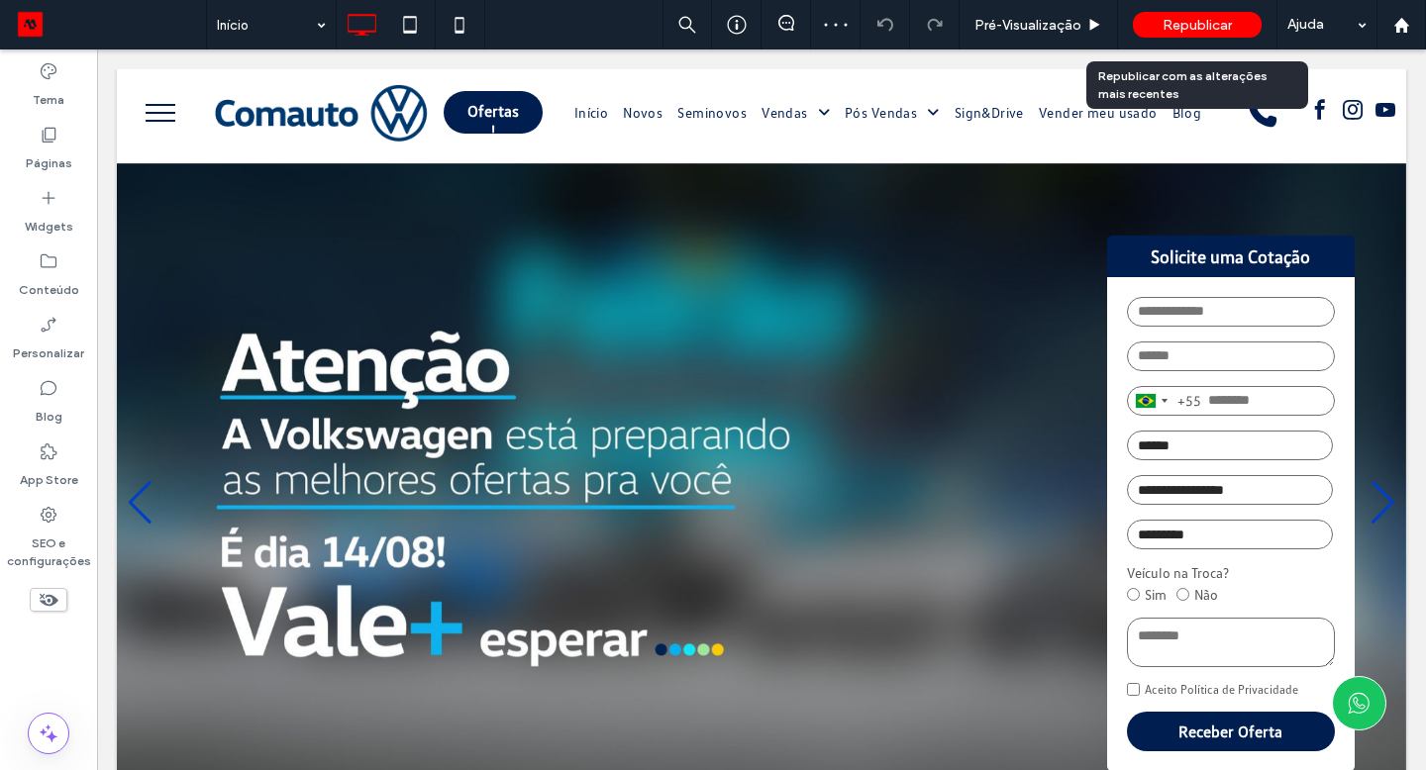
click at [1204, 21] on span "Republicar" at bounding box center [1197, 25] width 69 height 17
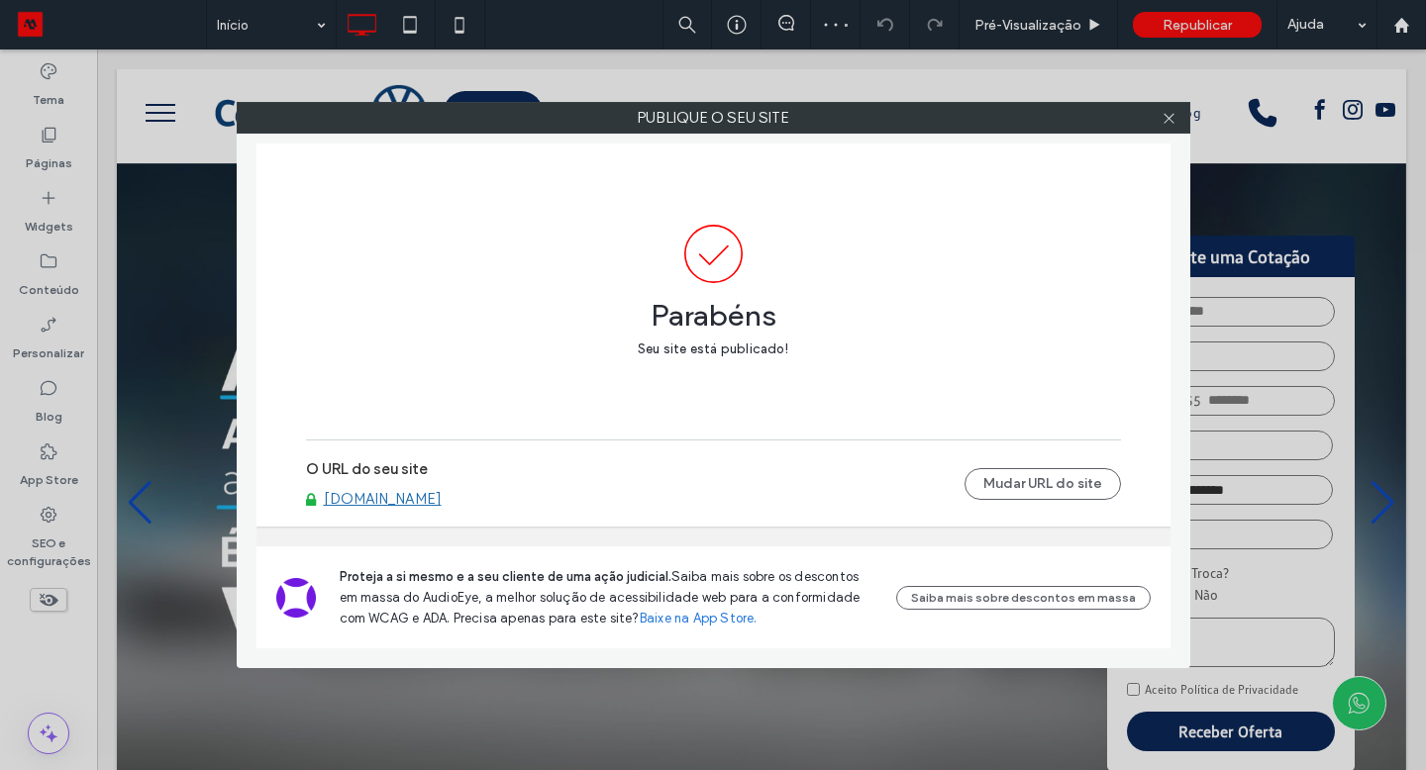
drag, startPoint x: 508, startPoint y: 507, endPoint x: 320, endPoint y: 497, distance: 188.4
click at [320, 497] on div "[DOMAIN_NAME]" at bounding box center [635, 499] width 659 height 18
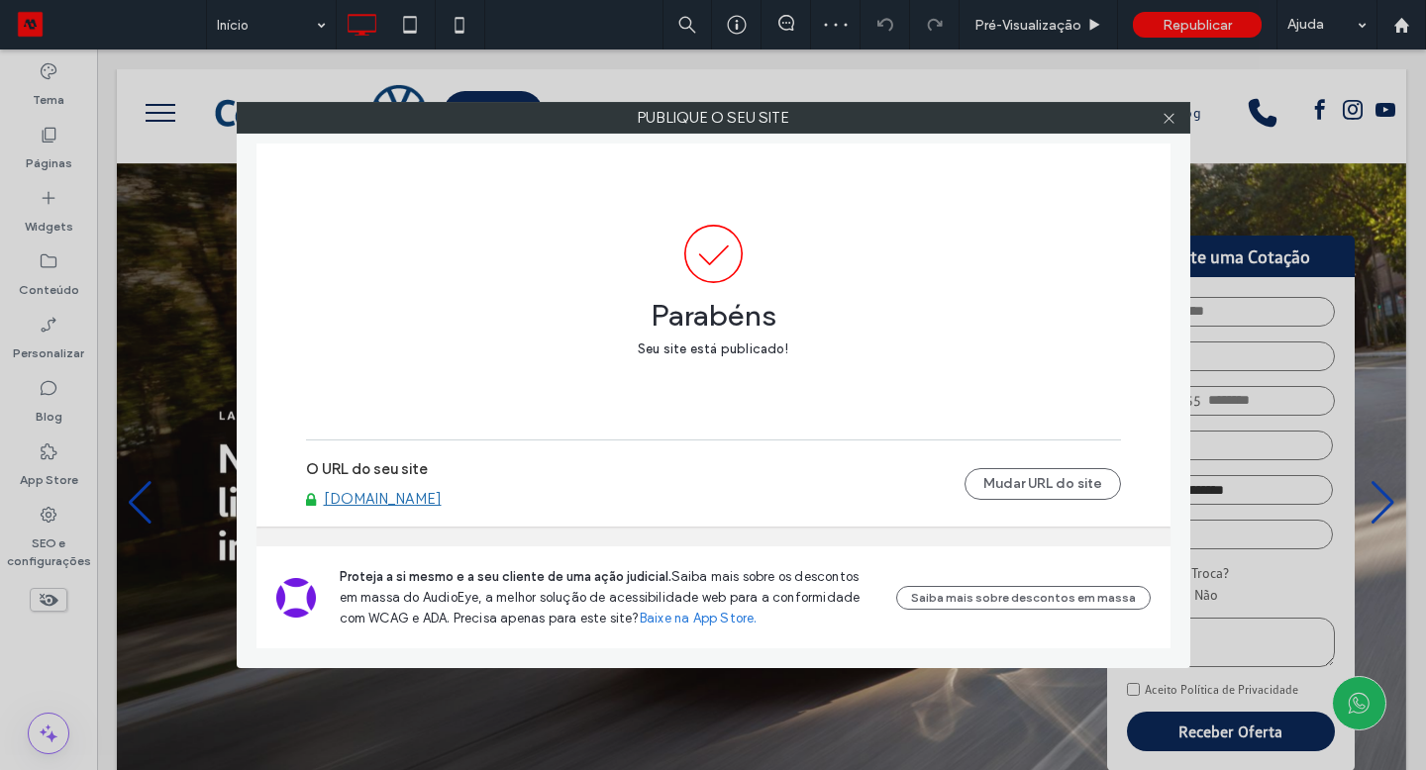
click at [373, 499] on link "[DOMAIN_NAME]" at bounding box center [383, 499] width 118 height 18
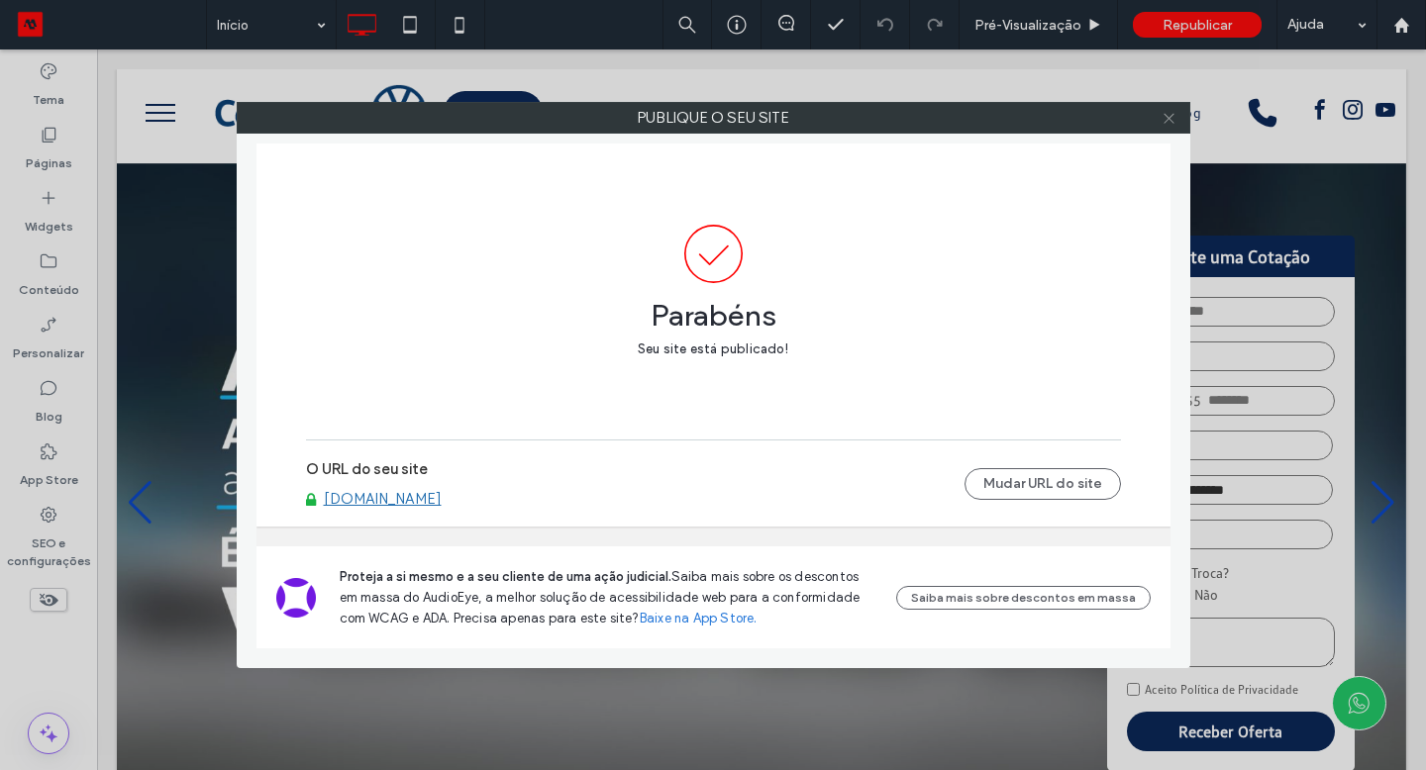
click at [1172, 118] on icon at bounding box center [1169, 118] width 15 height 15
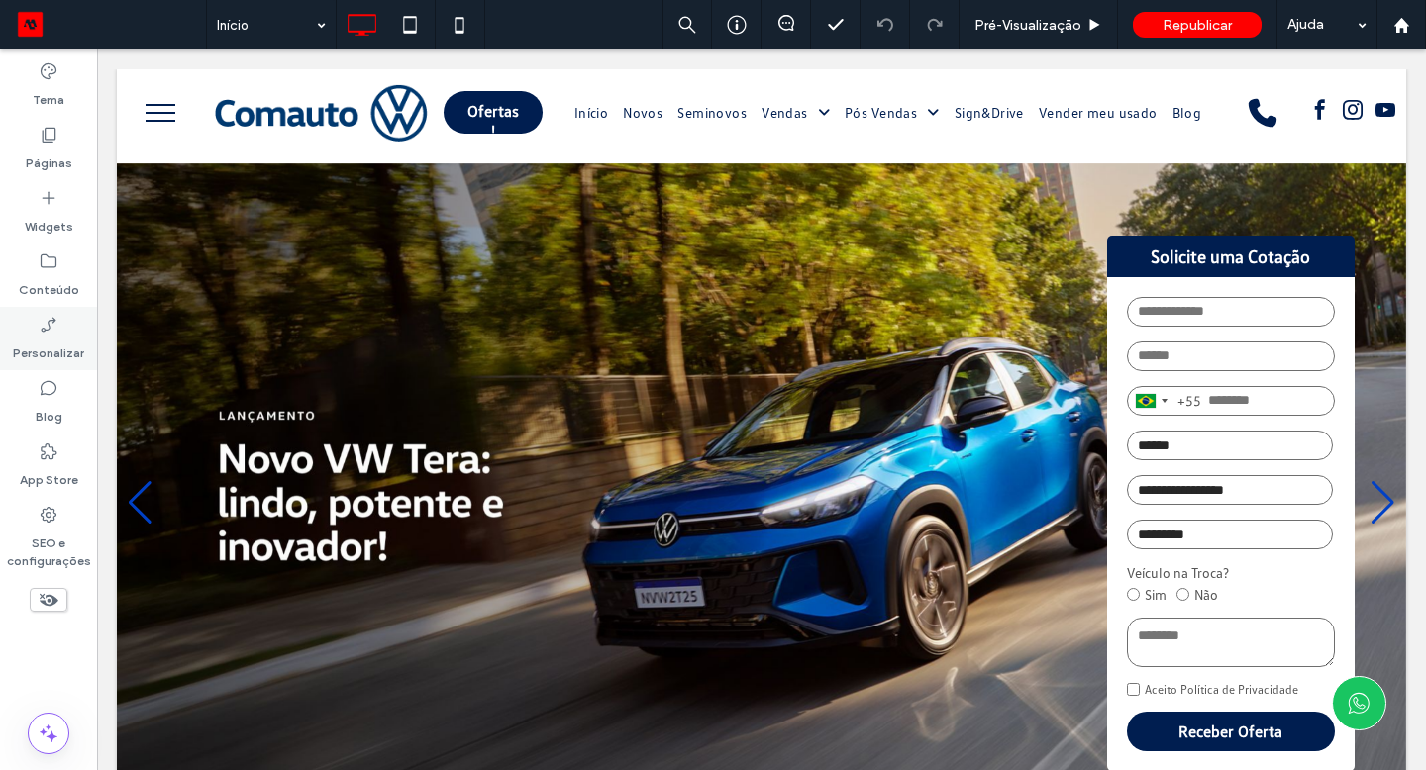
click at [51, 341] on label "Personalizar" at bounding box center [48, 349] width 71 height 28
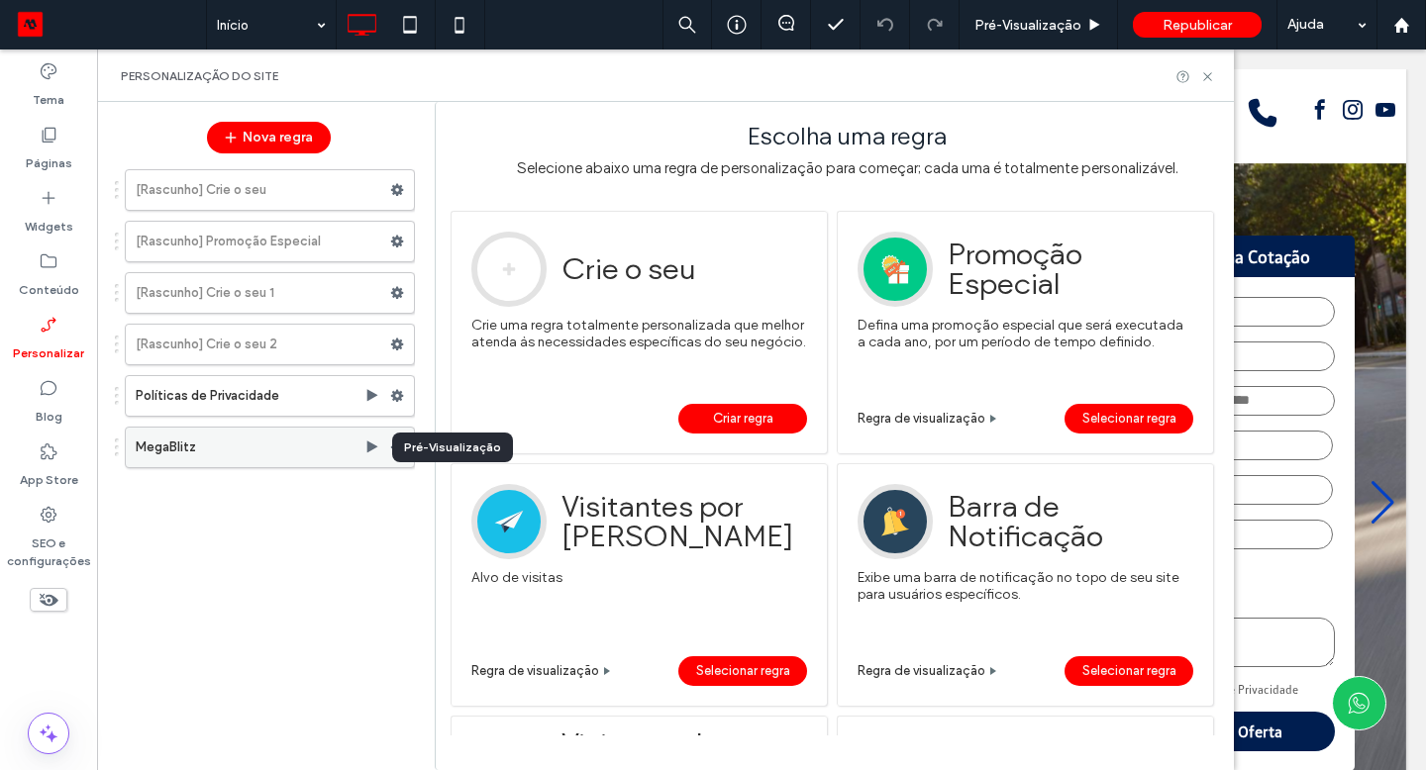
click at [372, 446] on use at bounding box center [372, 447] width 11 height 12
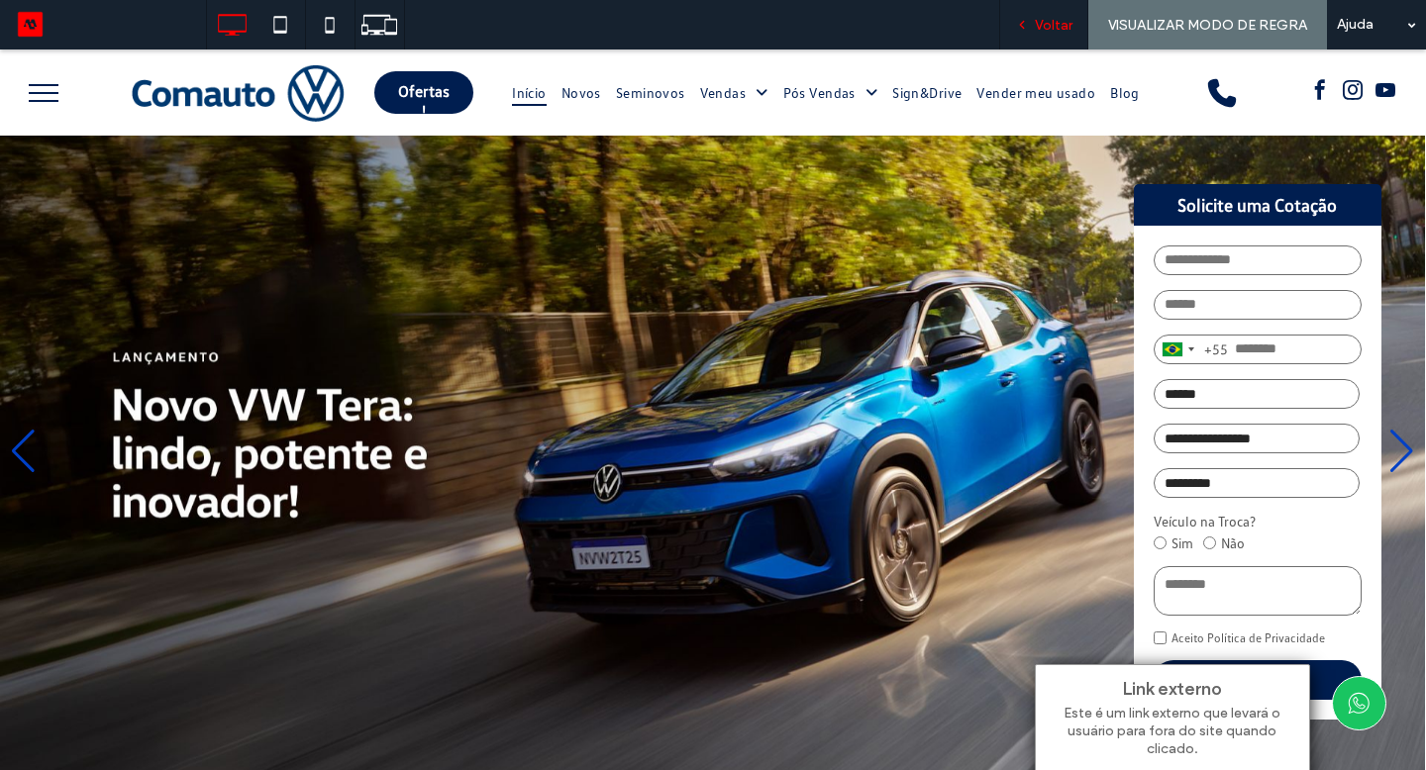
click at [1018, 32] on div "Voltar" at bounding box center [1043, 25] width 87 height 17
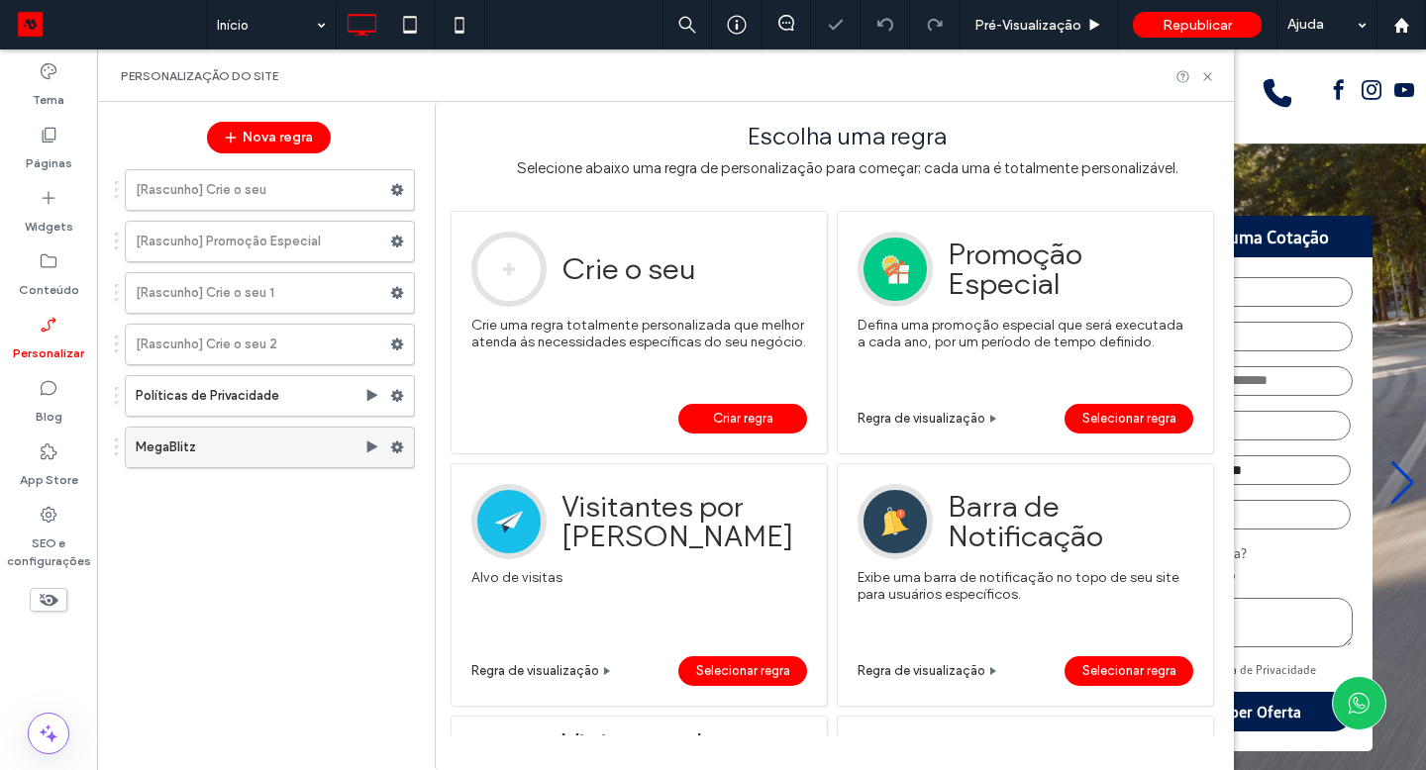
click at [397, 451] on use at bounding box center [397, 448] width 13 height 12
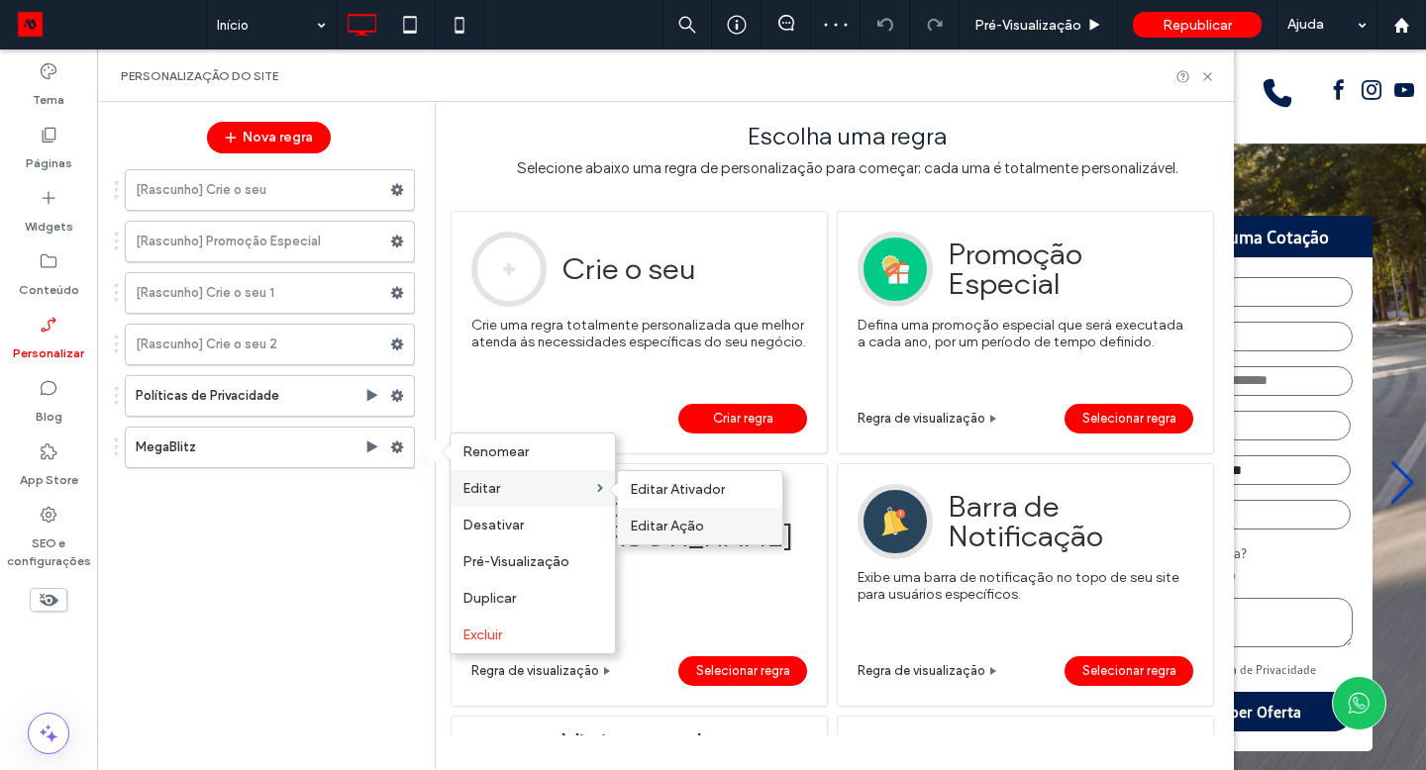
click at [648, 510] on div "Editar Ação" at bounding box center [700, 526] width 164 height 37
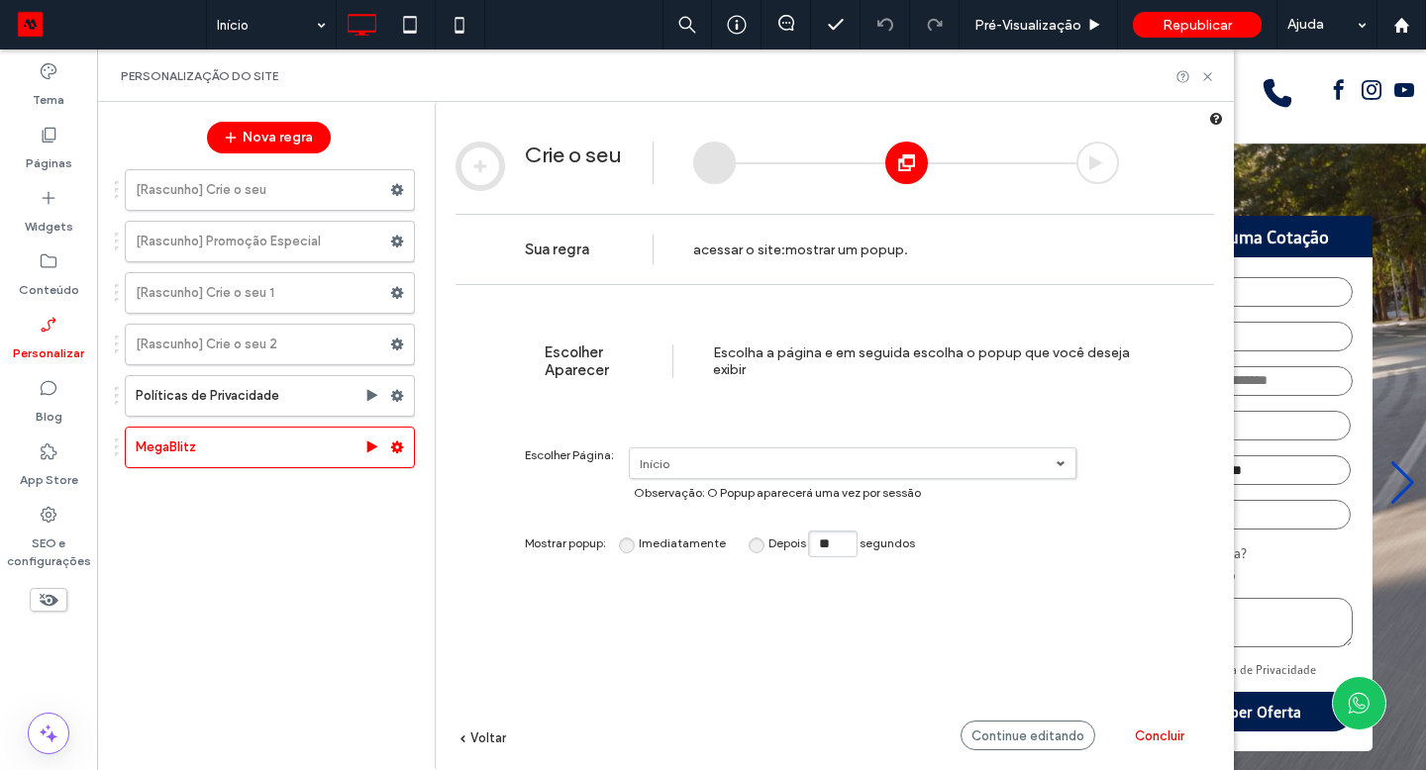
click at [845, 553] on input "**" at bounding box center [833, 544] width 50 height 27
type input "*"
click at [1020, 742] on span "Continue editando" at bounding box center [1027, 736] width 113 height 15
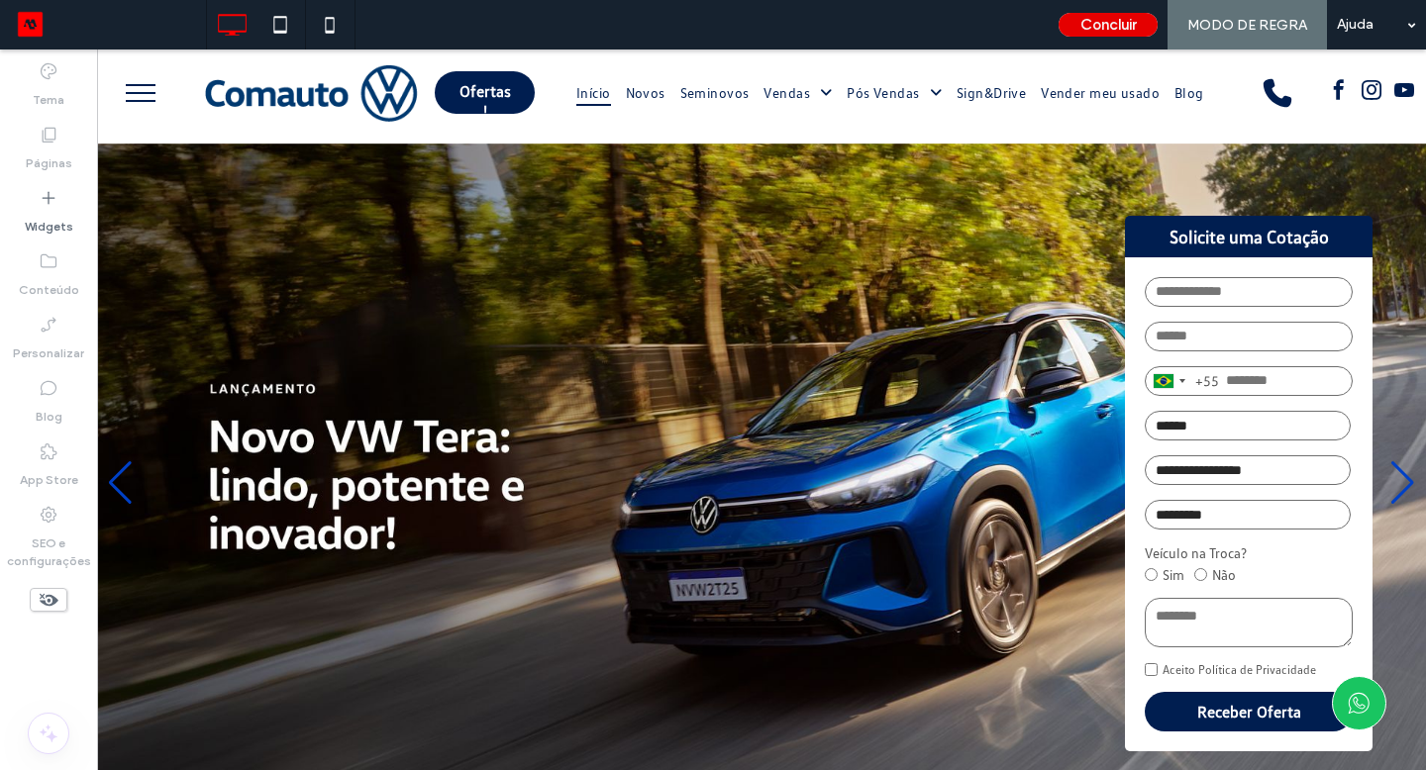
click at [1121, 32] on button "Concluir" at bounding box center [1108, 25] width 99 height 24
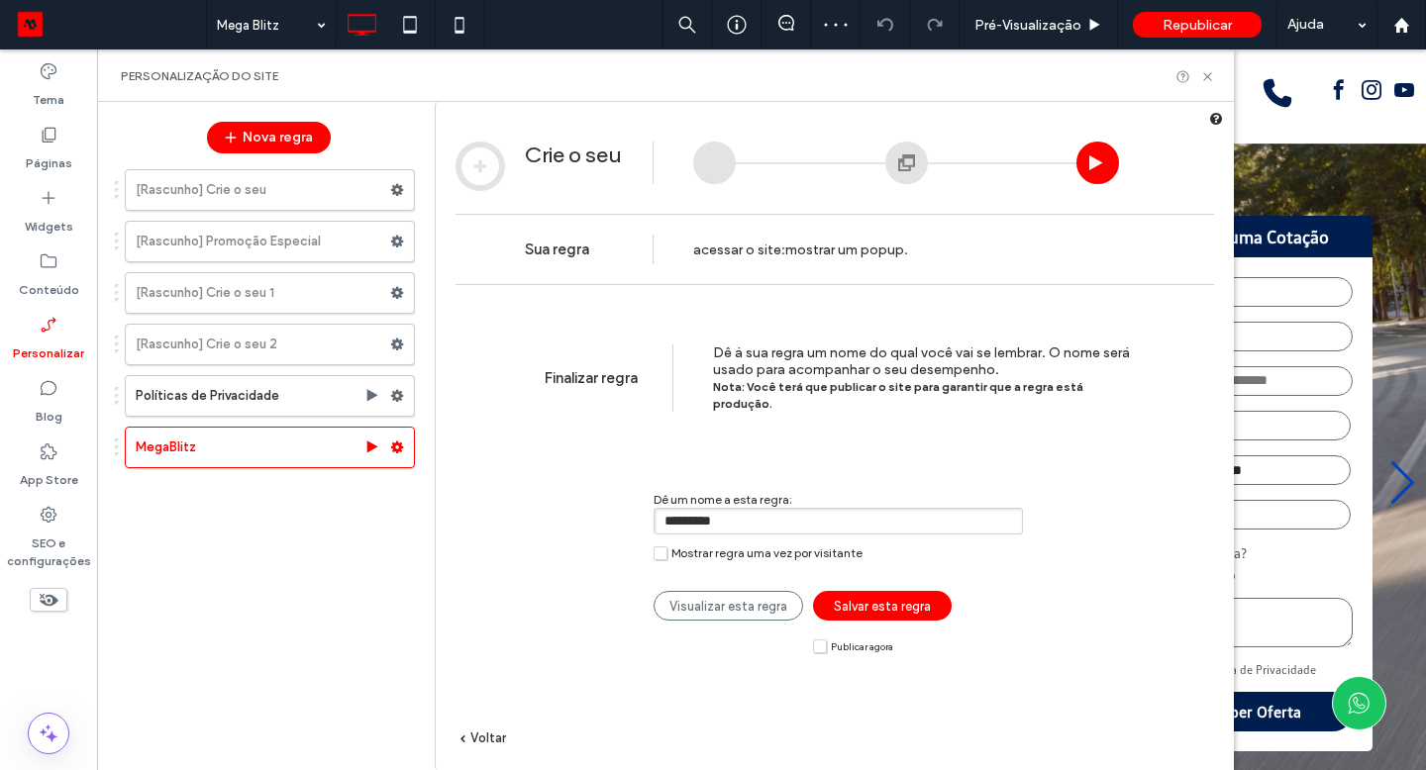
click at [873, 599] on span "Salvar esta regra" at bounding box center [882, 606] width 97 height 15
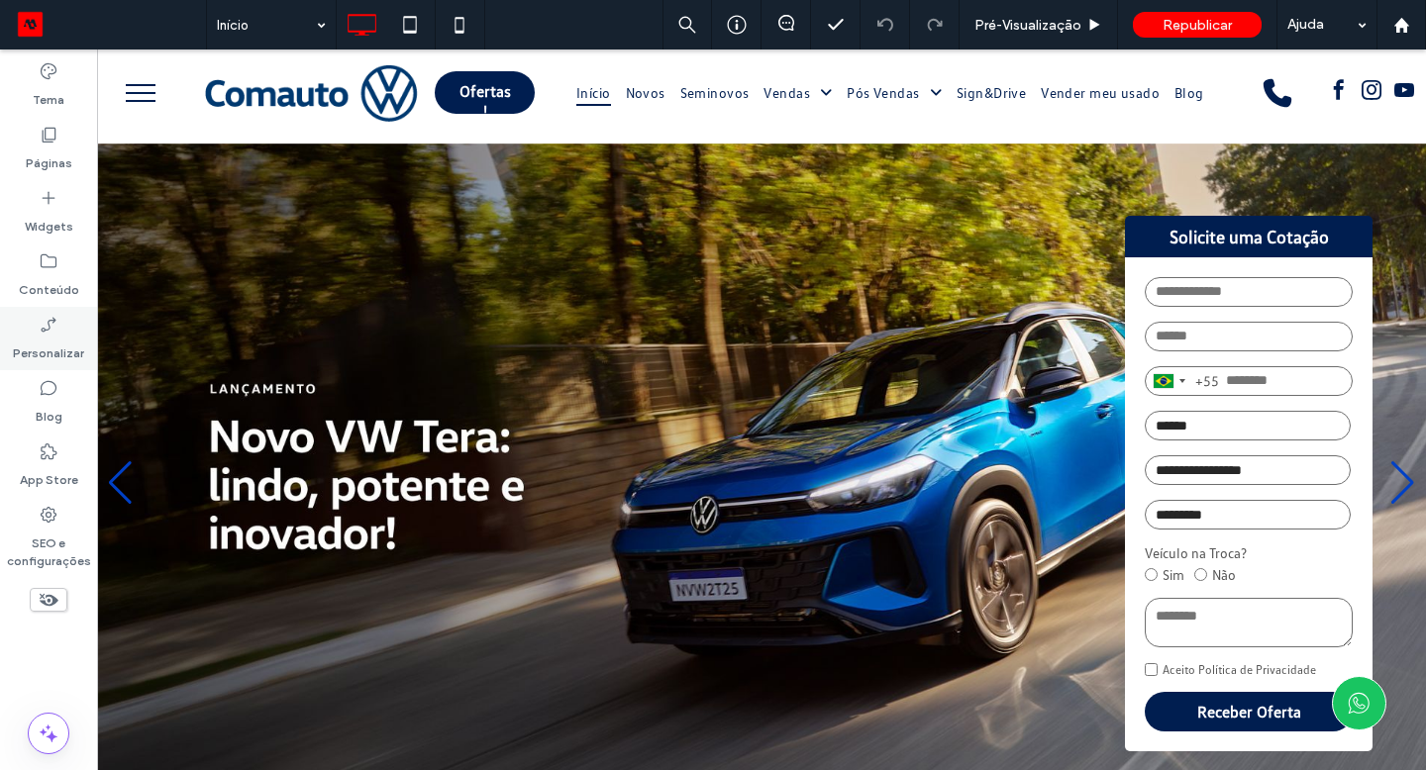
click at [31, 342] on label "Personalizar" at bounding box center [48, 349] width 71 height 28
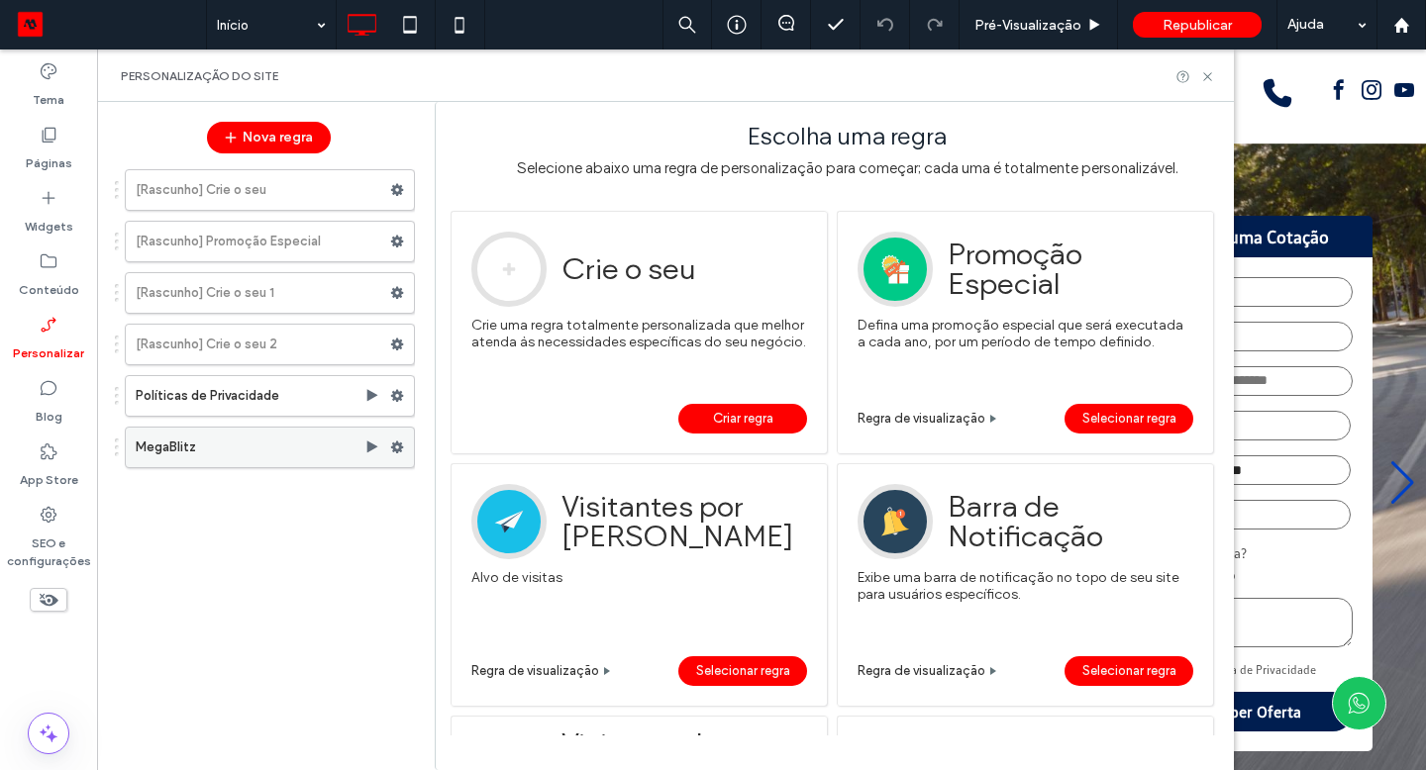
click at [393, 442] on icon at bounding box center [397, 448] width 14 height 14
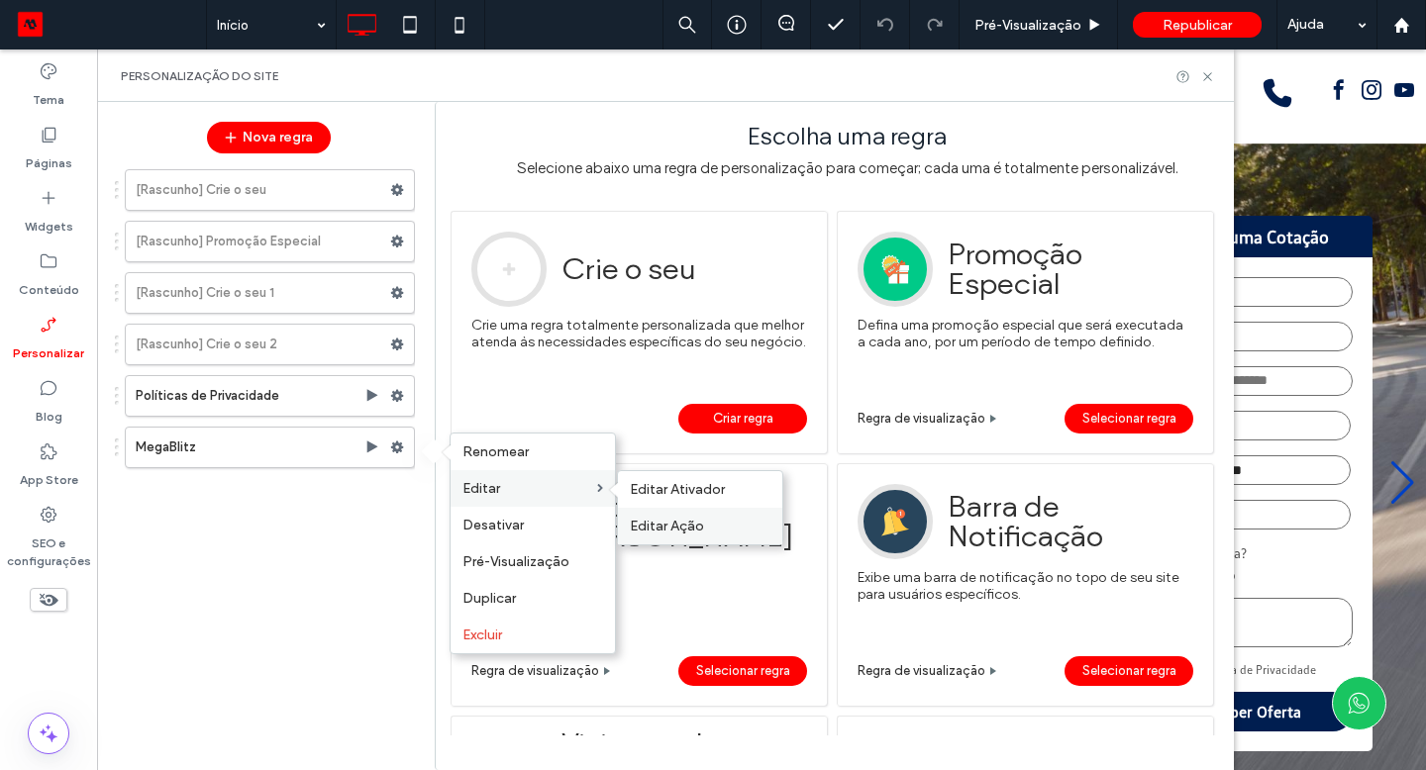
click at [660, 518] on span "Editar Ação" at bounding box center [667, 526] width 74 height 17
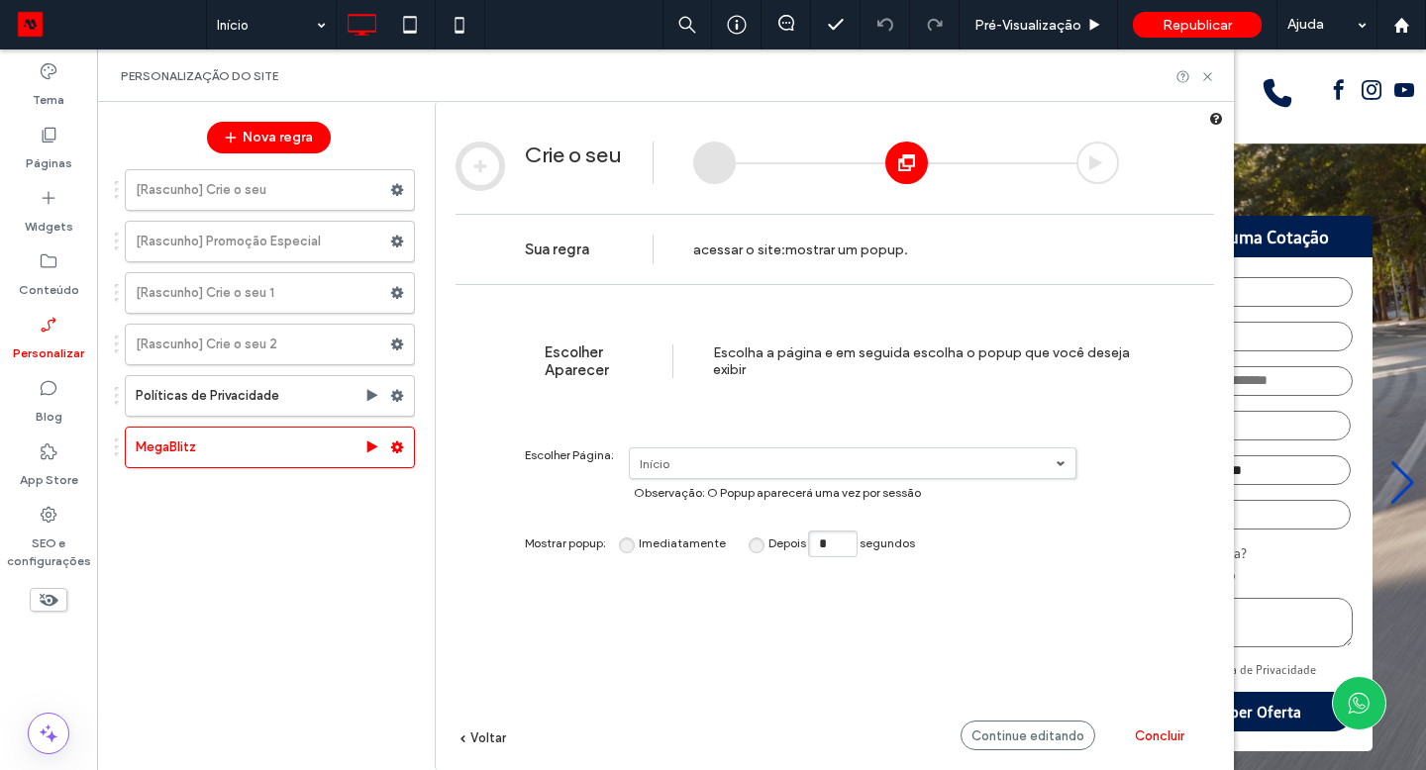
click at [839, 555] on input "*" at bounding box center [833, 544] width 50 height 27
type input "**"
click at [1157, 741] on span "Concluir" at bounding box center [1160, 736] width 50 height 15
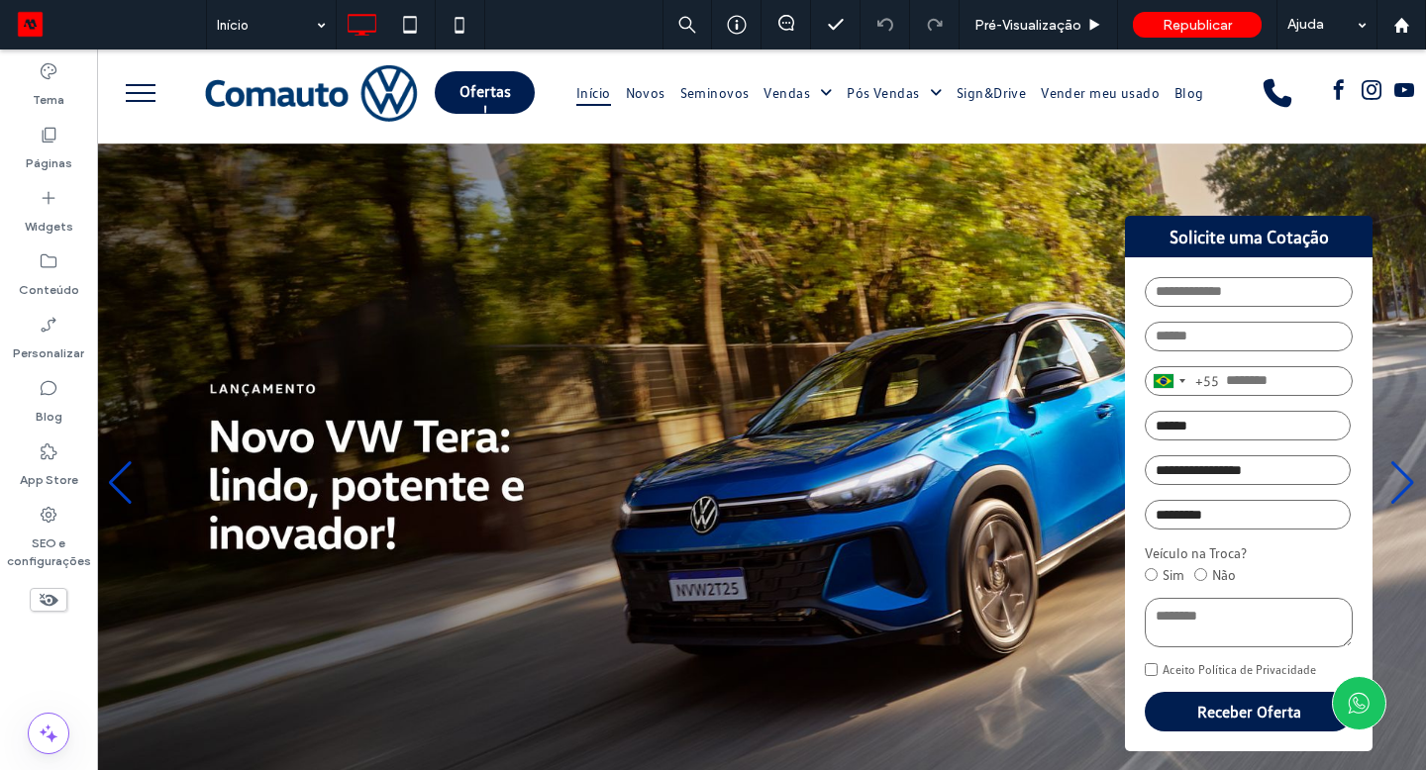
click at [1083, 32] on div at bounding box center [713, 385] width 1426 height 770
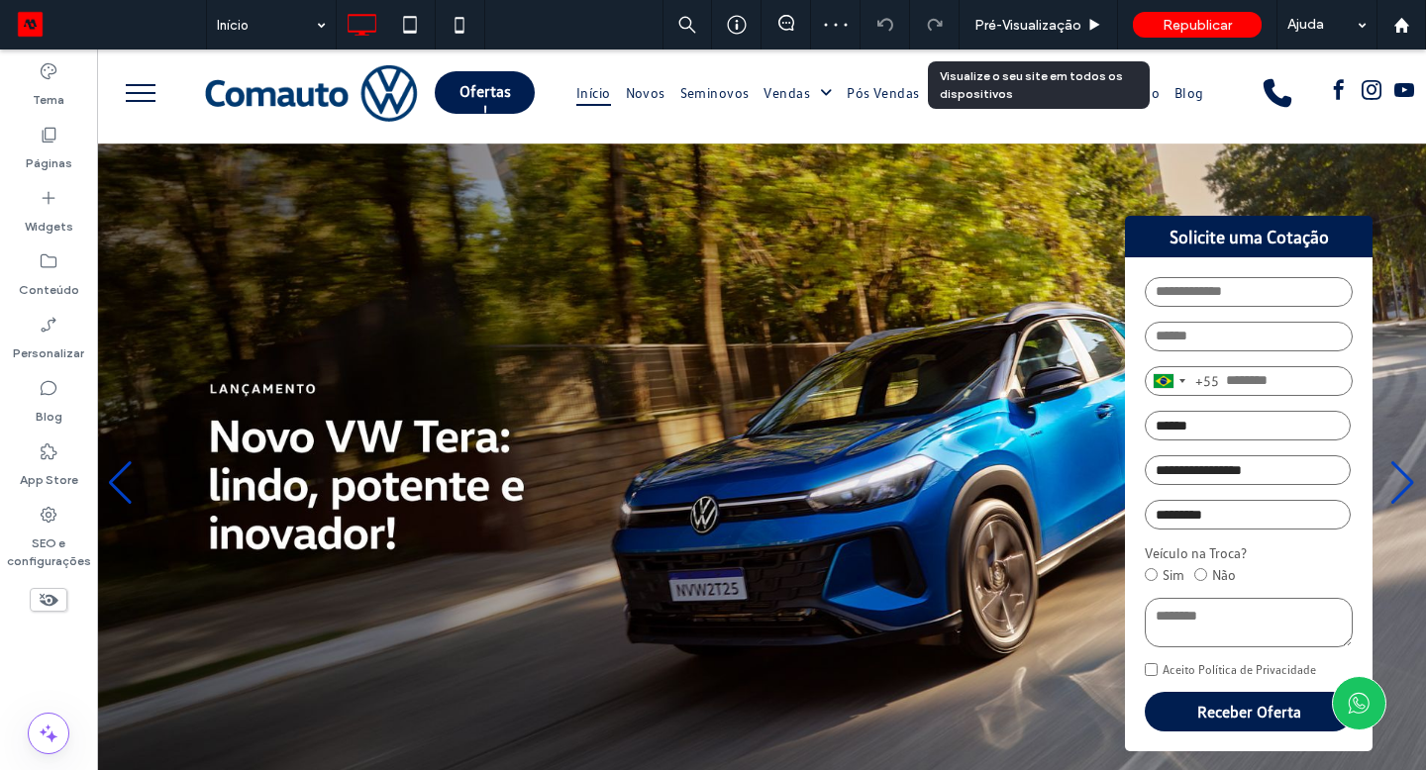
click at [1083, 32] on div "Pré-Visualizaçāo" at bounding box center [1038, 25] width 157 height 17
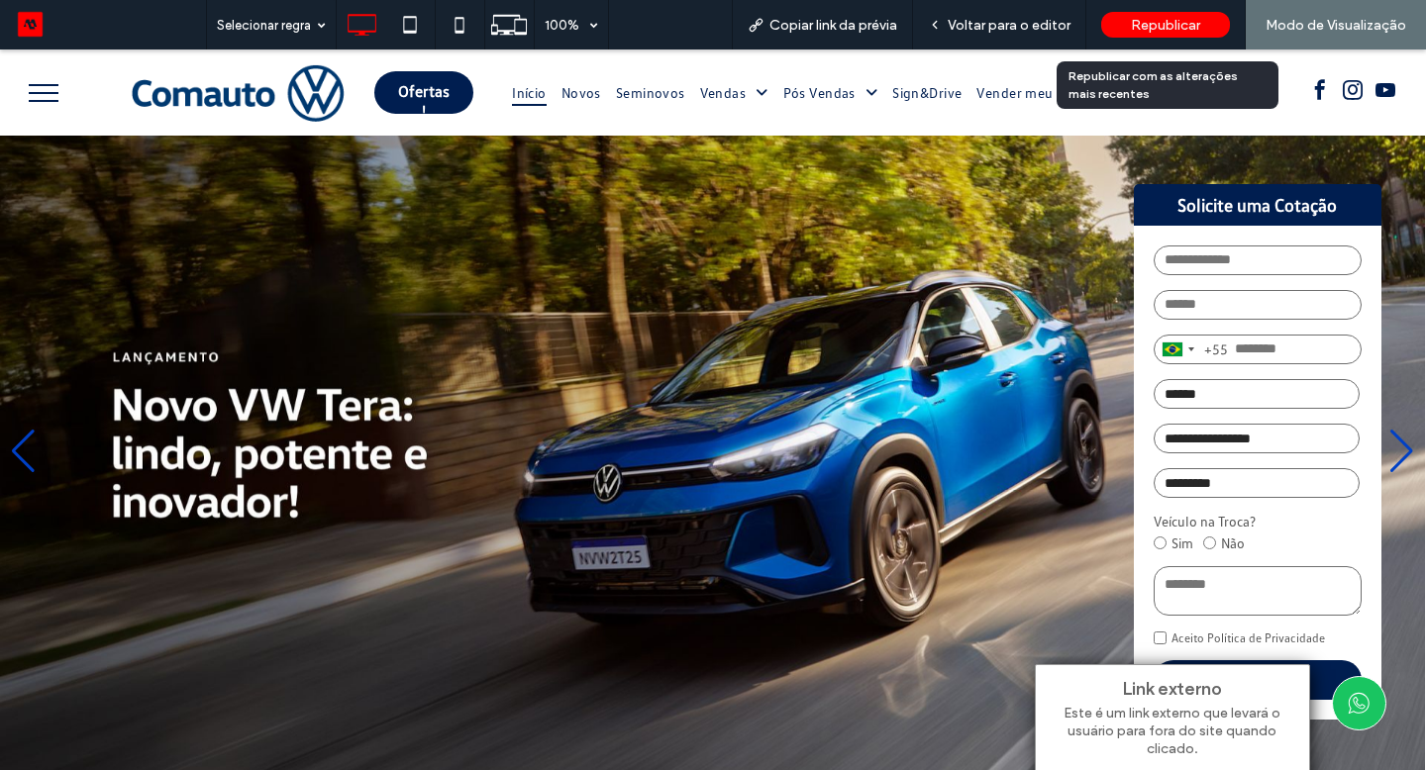
click at [1147, 35] on div "Republicar" at bounding box center [1165, 25] width 129 height 26
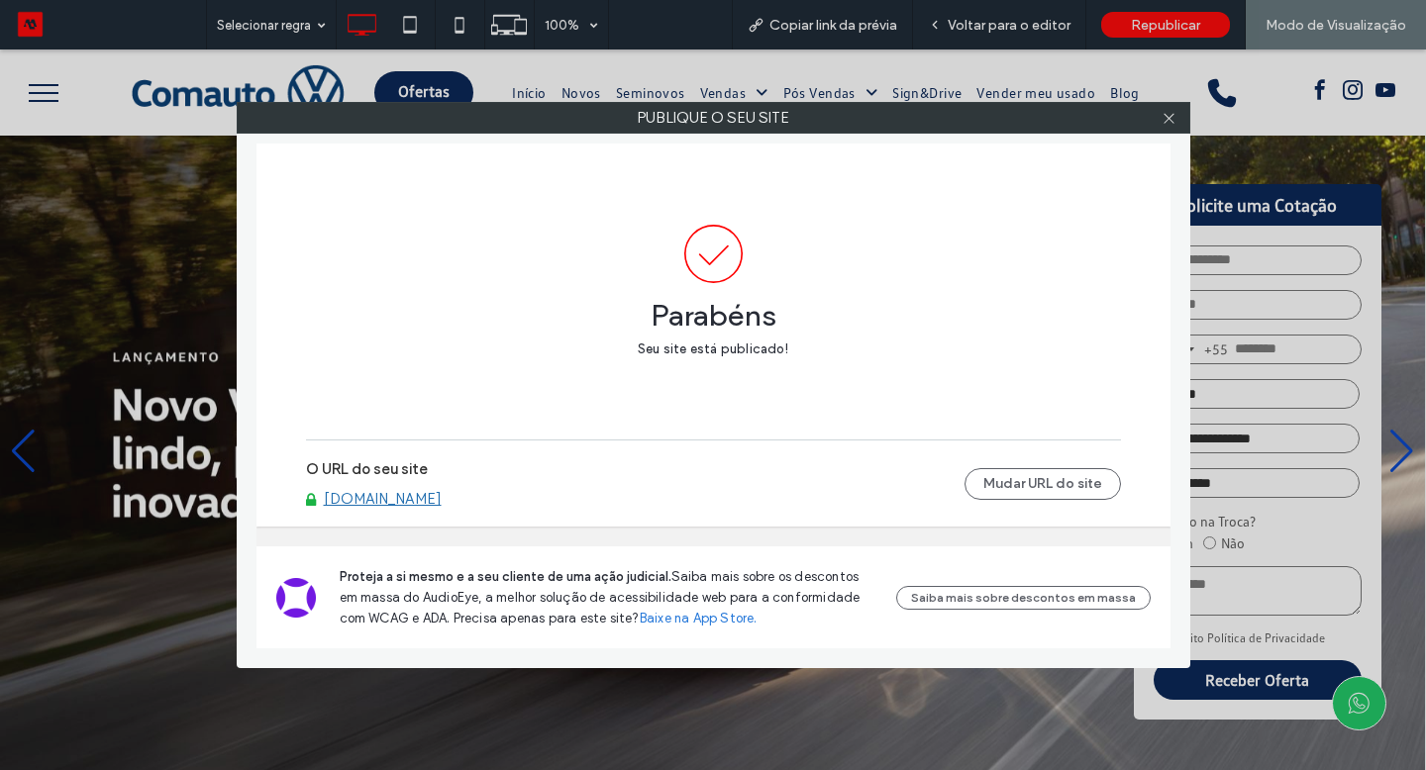
click at [419, 500] on link "[DOMAIN_NAME]" at bounding box center [383, 499] width 118 height 18
click at [1171, 123] on icon at bounding box center [1169, 118] width 15 height 15
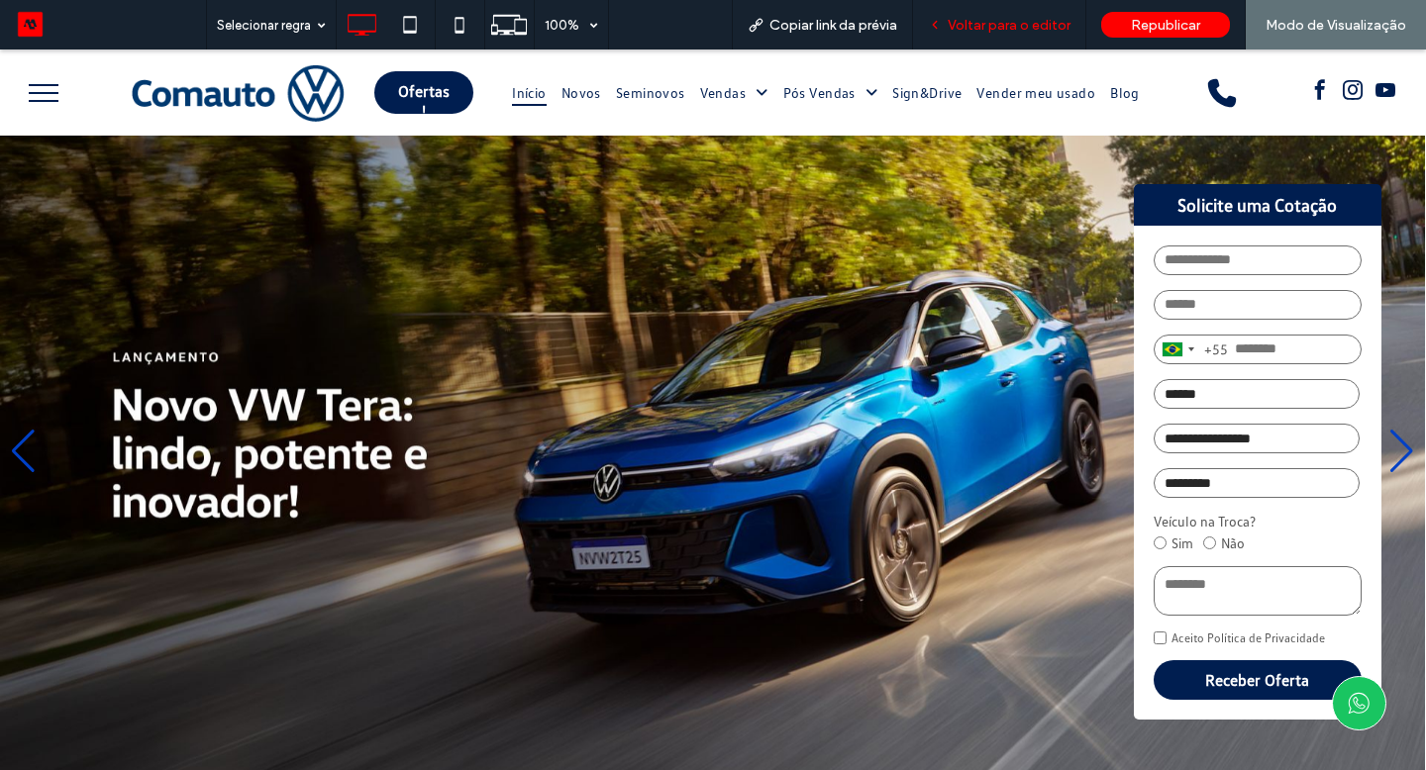
click at [1001, 34] on div "Voltar para o editor" at bounding box center [999, 25] width 173 height 50
click at [972, 29] on span "Voltar para o editor" at bounding box center [1009, 25] width 123 height 17
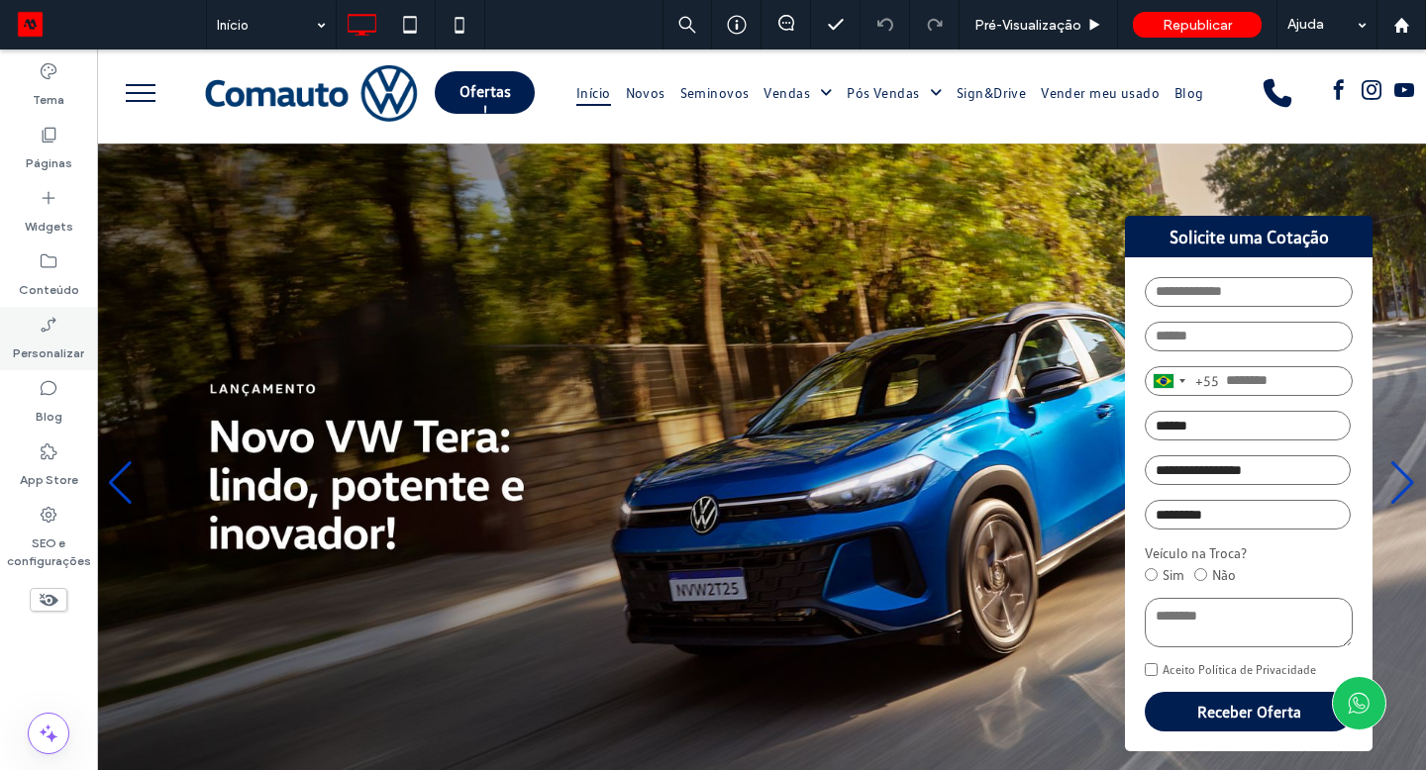
click at [47, 342] on label "Personalizar" at bounding box center [48, 349] width 71 height 28
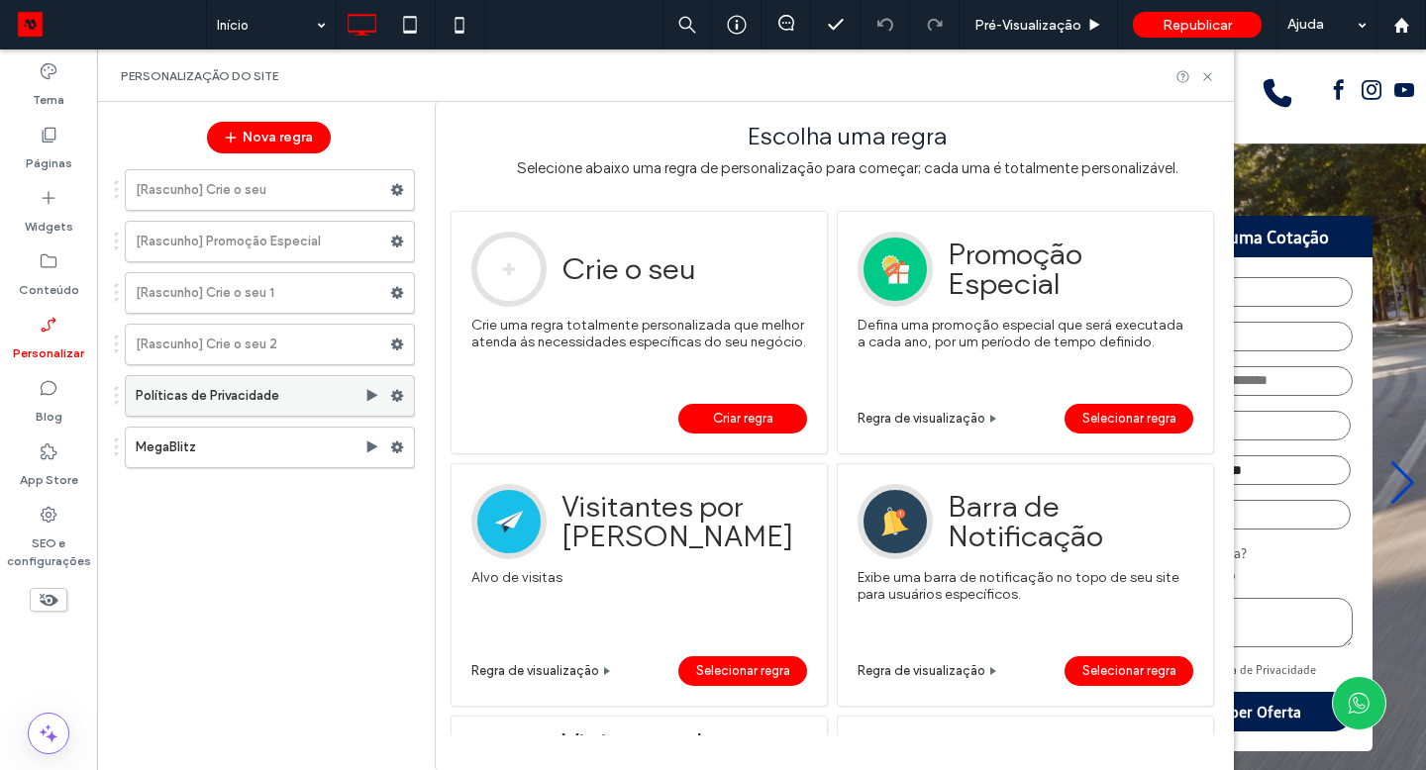
click at [401, 399] on use at bounding box center [397, 396] width 13 height 12
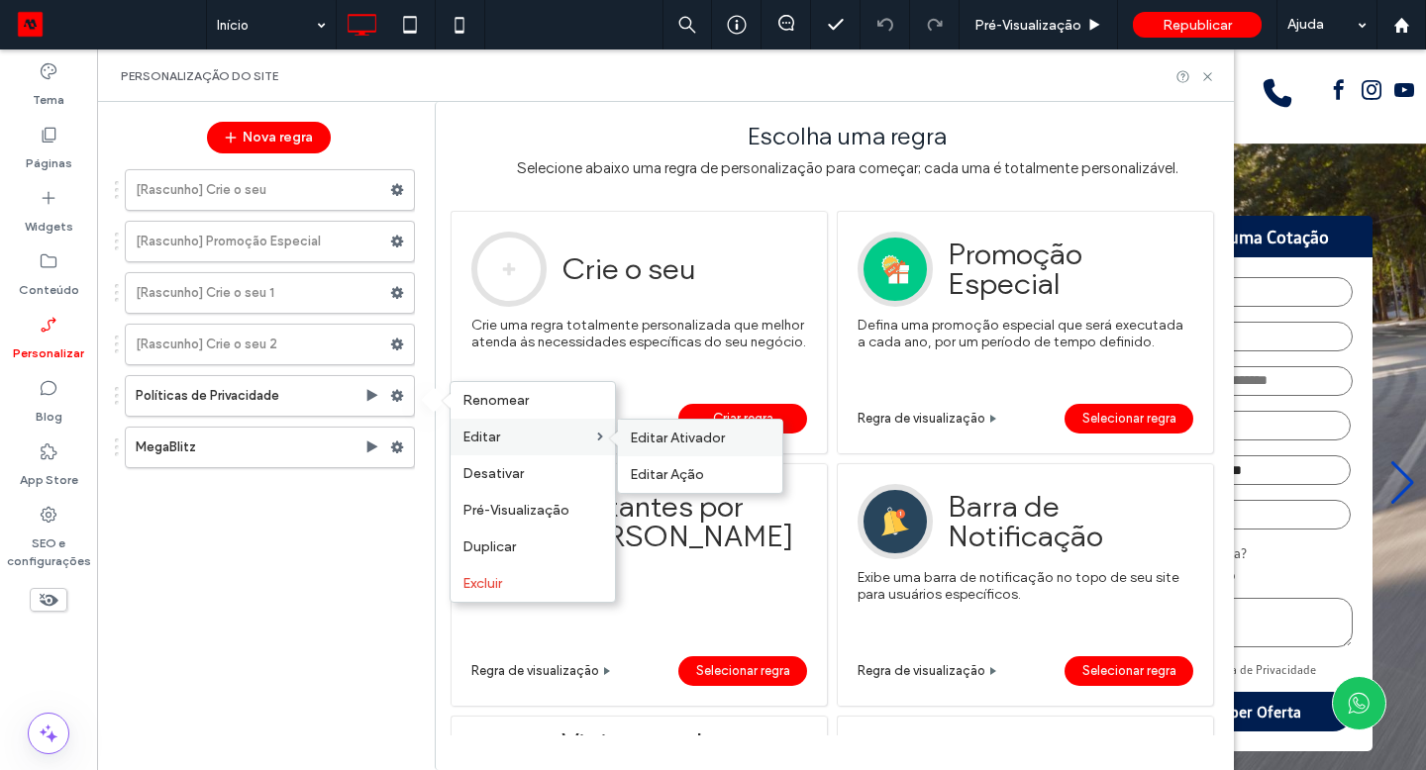
click at [681, 430] on span "Editar Ativador" at bounding box center [677, 438] width 95 height 17
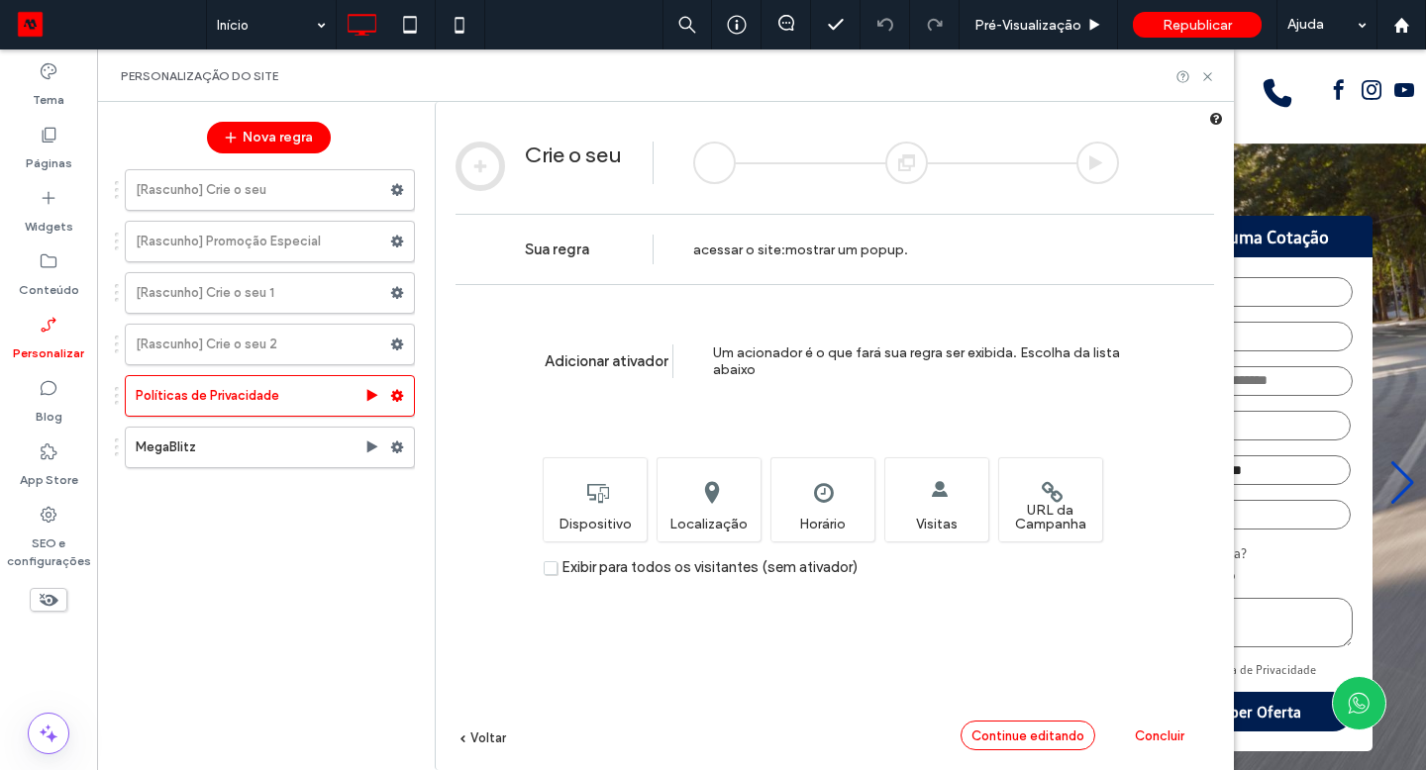
click at [1060, 740] on span "Continue editando" at bounding box center [1027, 736] width 113 height 15
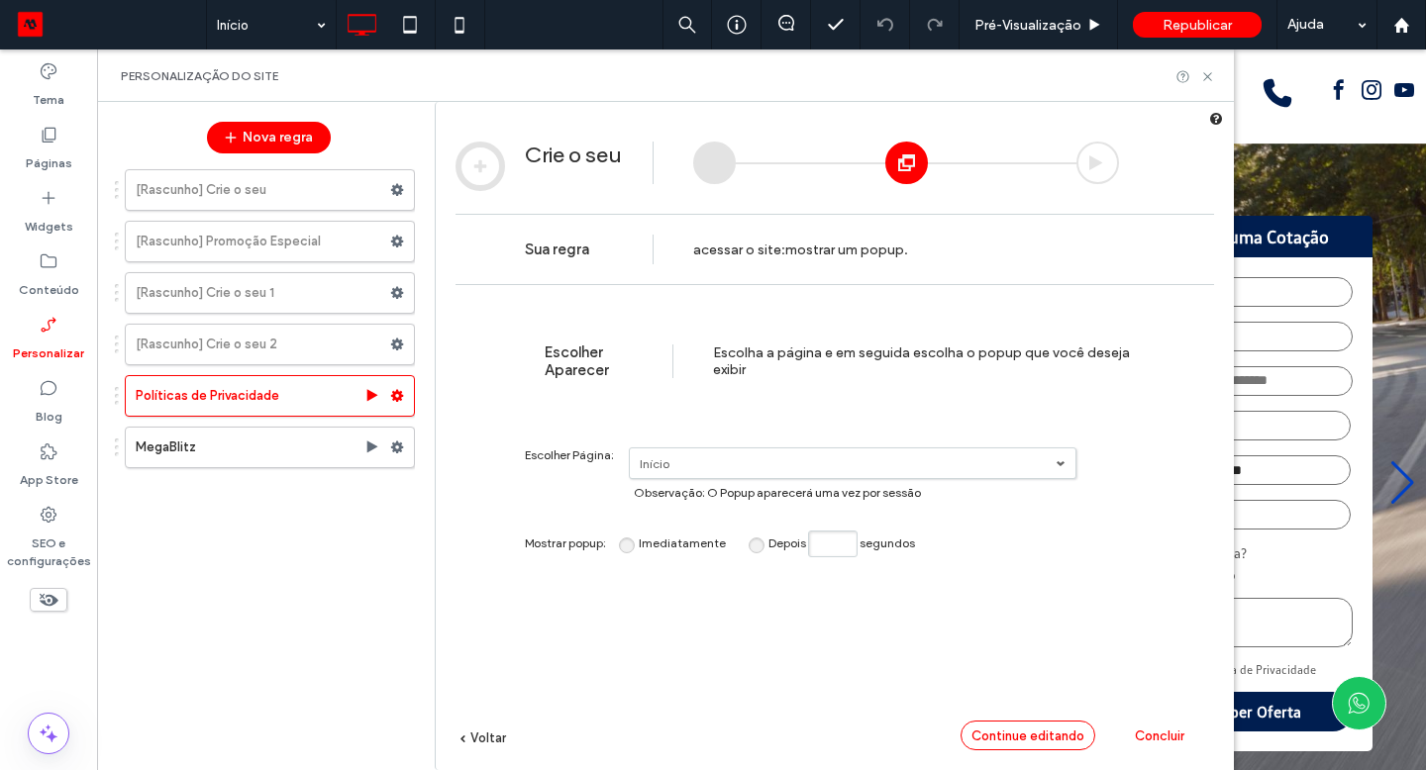
click at [1062, 734] on span "Continue editando" at bounding box center [1027, 736] width 113 height 15
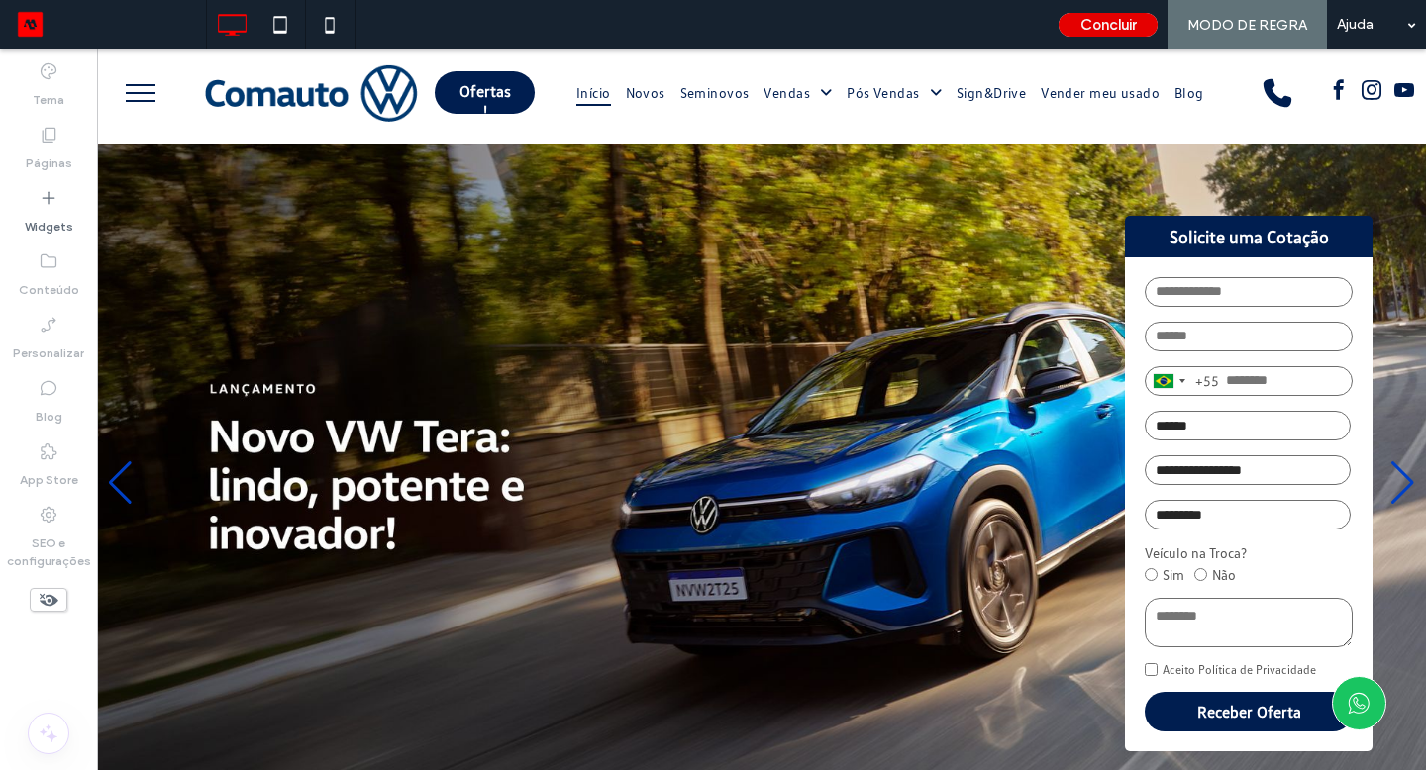
click at [1086, 25] on button "Concluir" at bounding box center [1108, 25] width 99 height 24
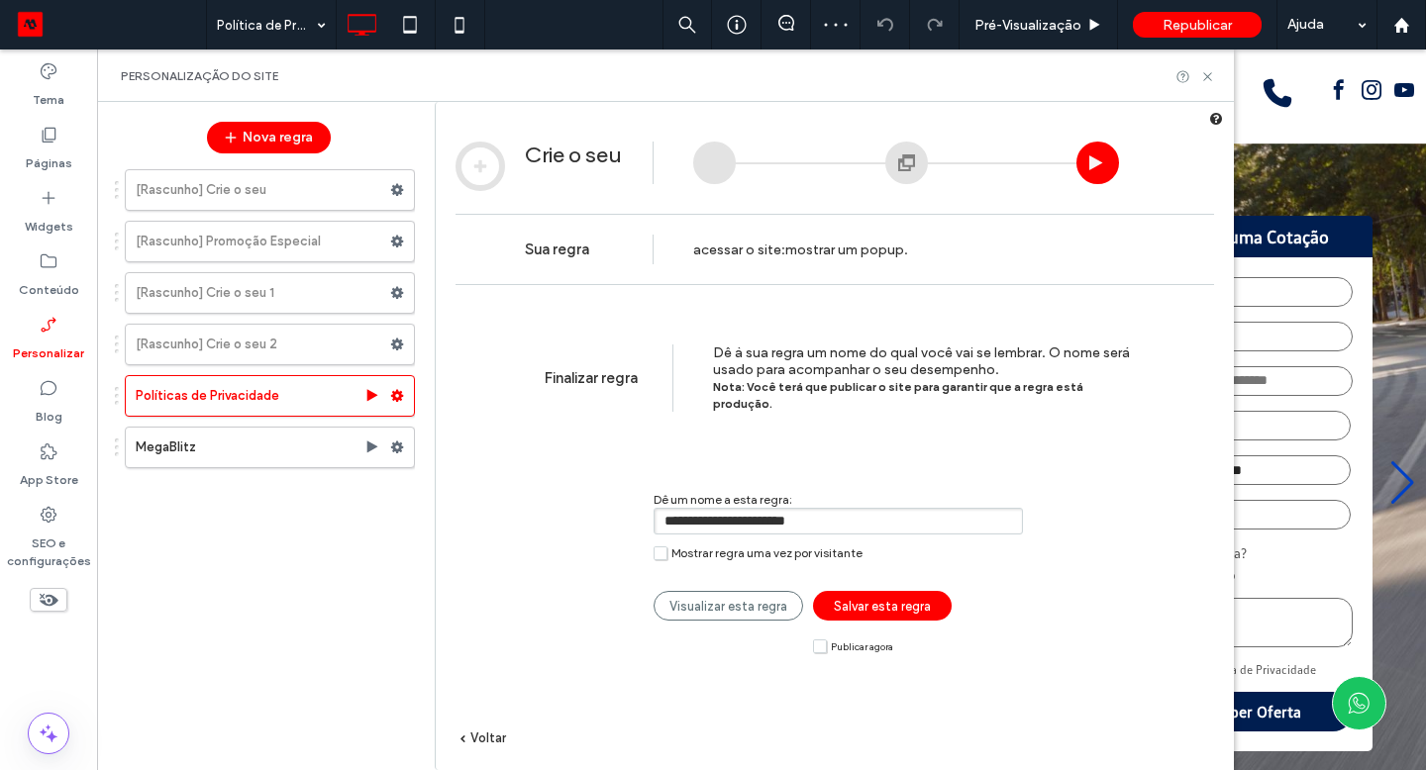
click at [659, 546] on label "Mostrar regra uma vez por visitante" at bounding box center [758, 553] width 209 height 15
click at [907, 599] on span "Salvar esta regra" at bounding box center [882, 606] width 97 height 15
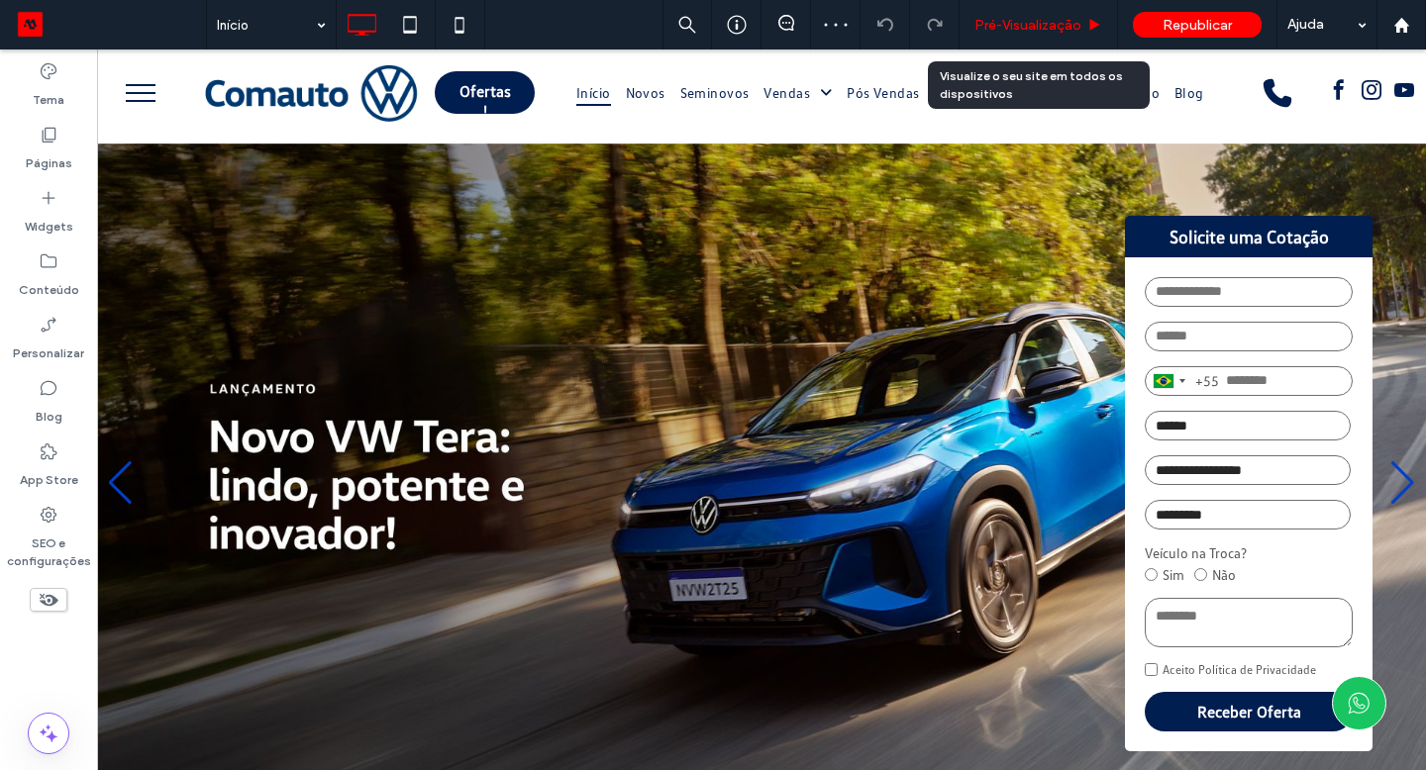
click at [1003, 21] on span "Pré-Visualizaçāo" at bounding box center [1027, 25] width 107 height 17
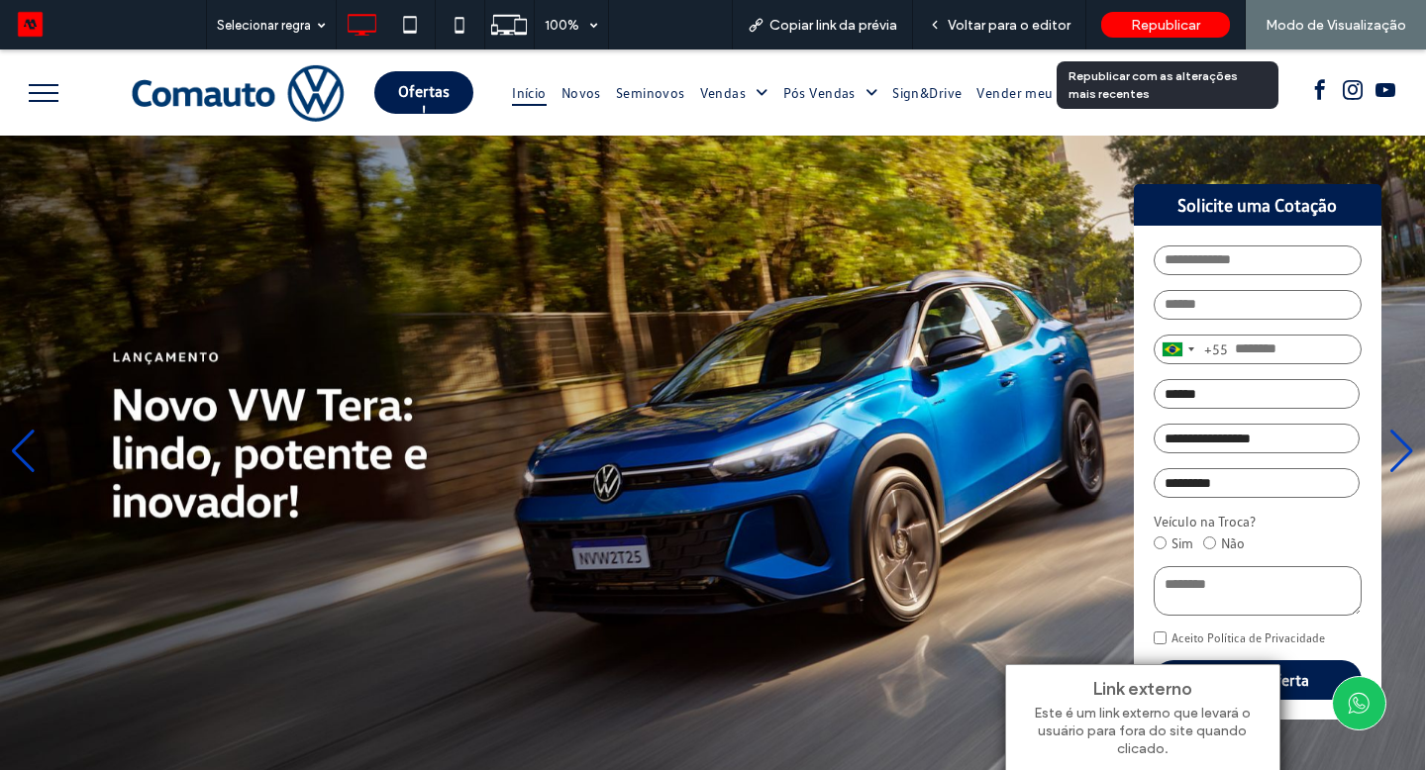
click at [1175, 33] on span "Republicar" at bounding box center [1165, 25] width 69 height 17
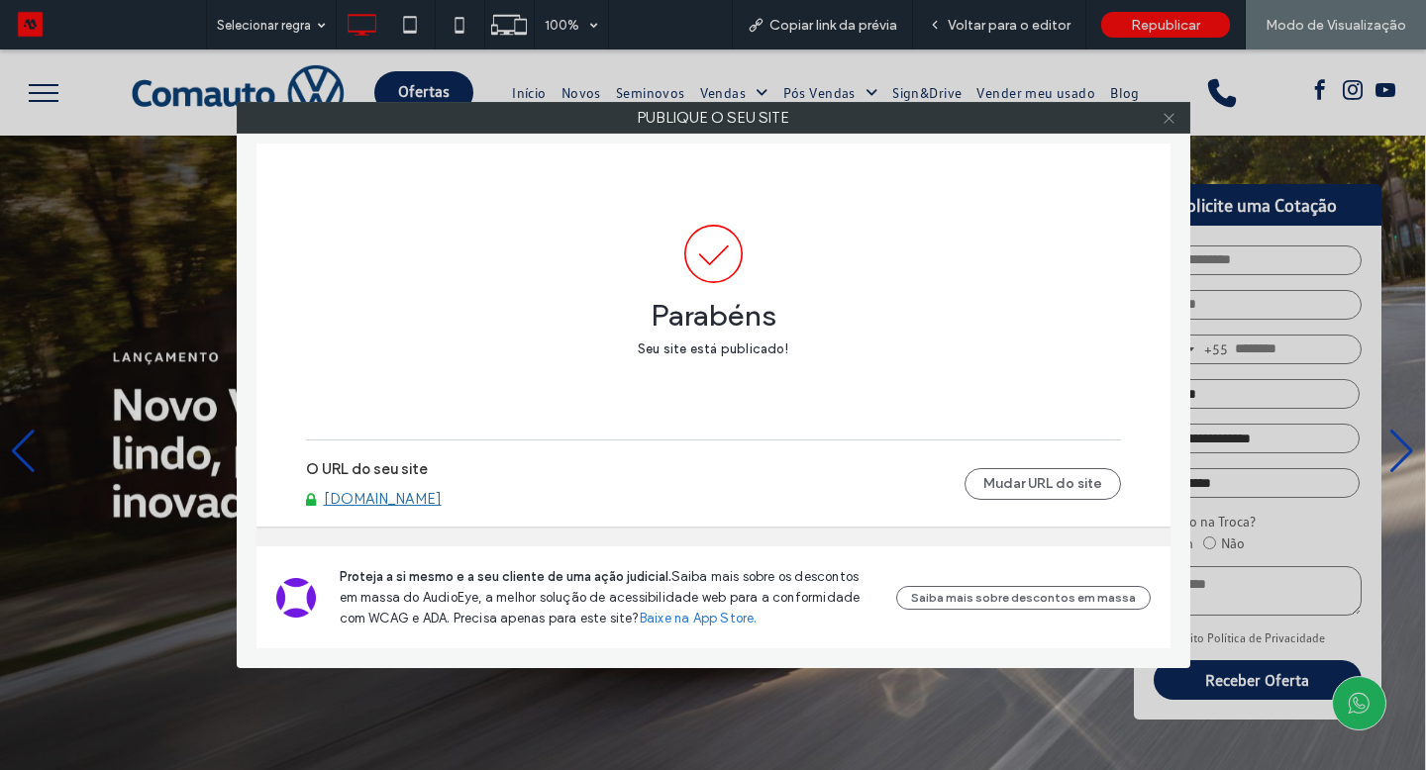
click at [1175, 112] on icon at bounding box center [1169, 118] width 15 height 15
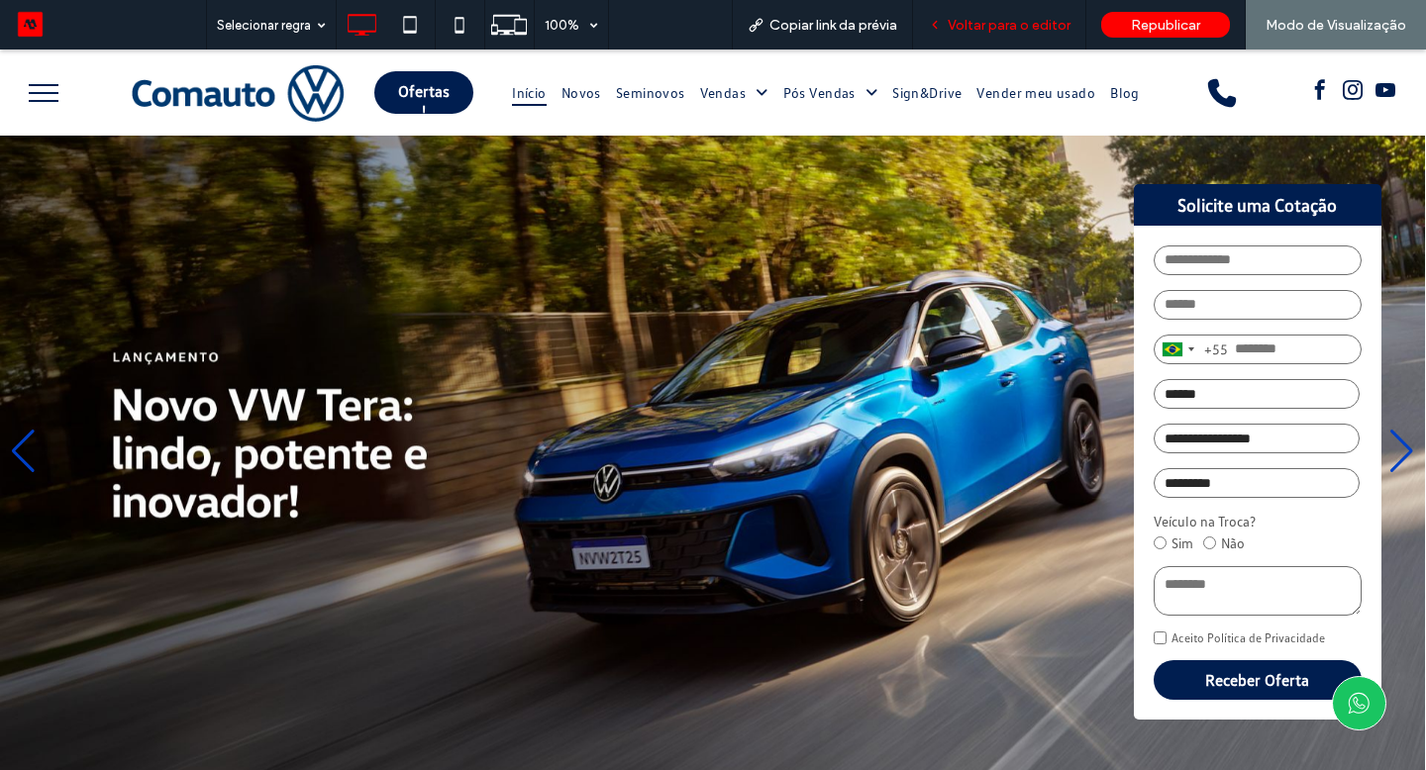
click at [1026, 35] on div "Voltar para o editor" at bounding box center [999, 25] width 173 height 50
click at [1028, 19] on span "Voltar para o editor" at bounding box center [1009, 25] width 123 height 17
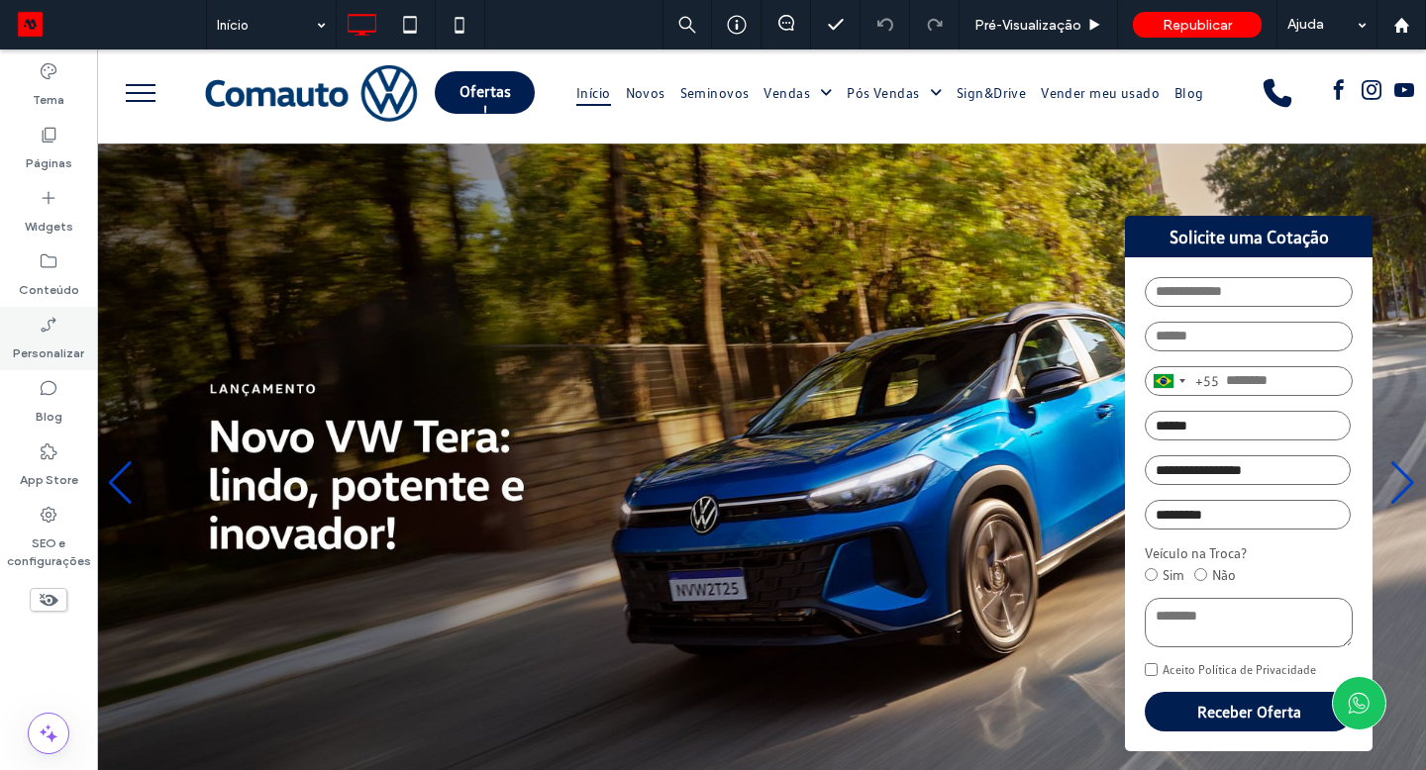
click at [46, 350] on label "Personalizar" at bounding box center [48, 349] width 71 height 28
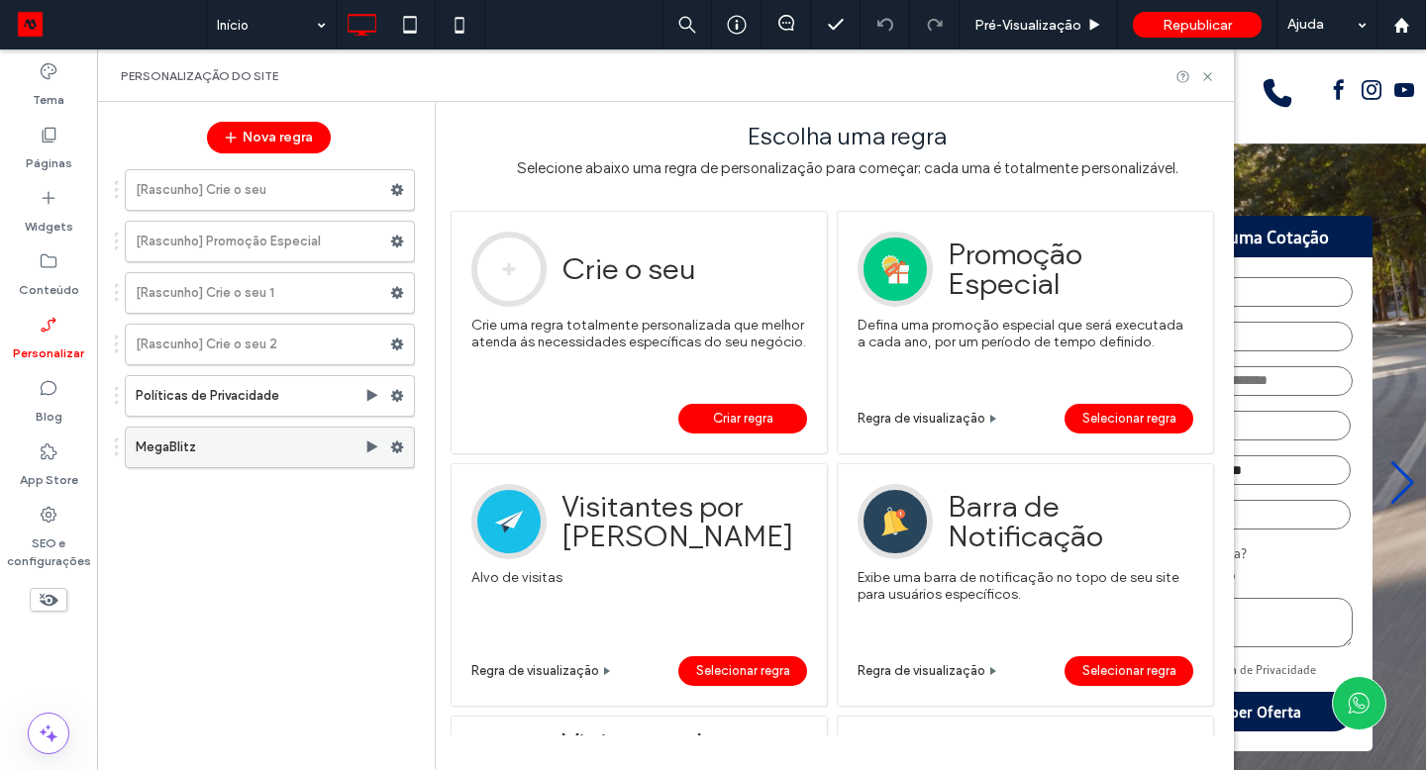
click at [393, 445] on use at bounding box center [397, 448] width 13 height 12
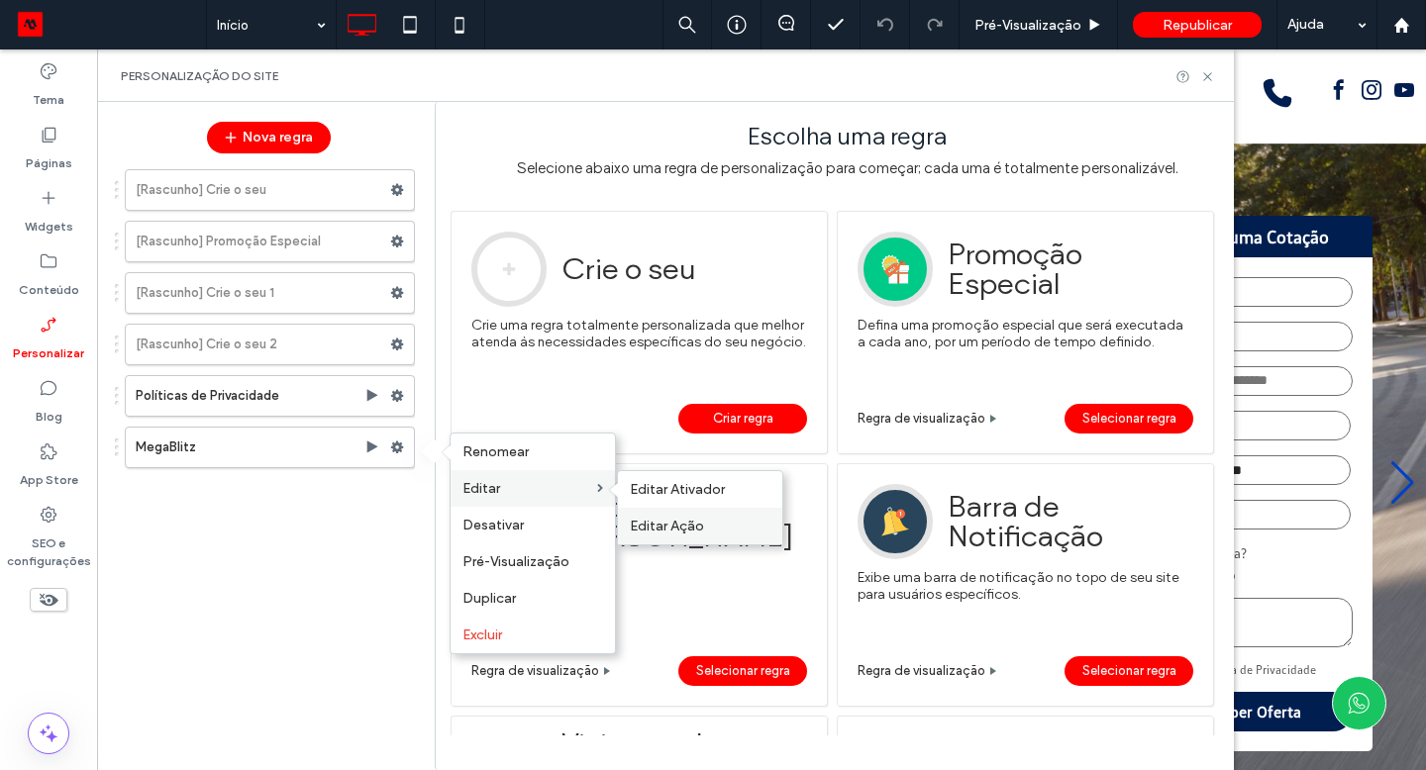
click at [660, 523] on span "Editar Ação" at bounding box center [667, 526] width 74 height 17
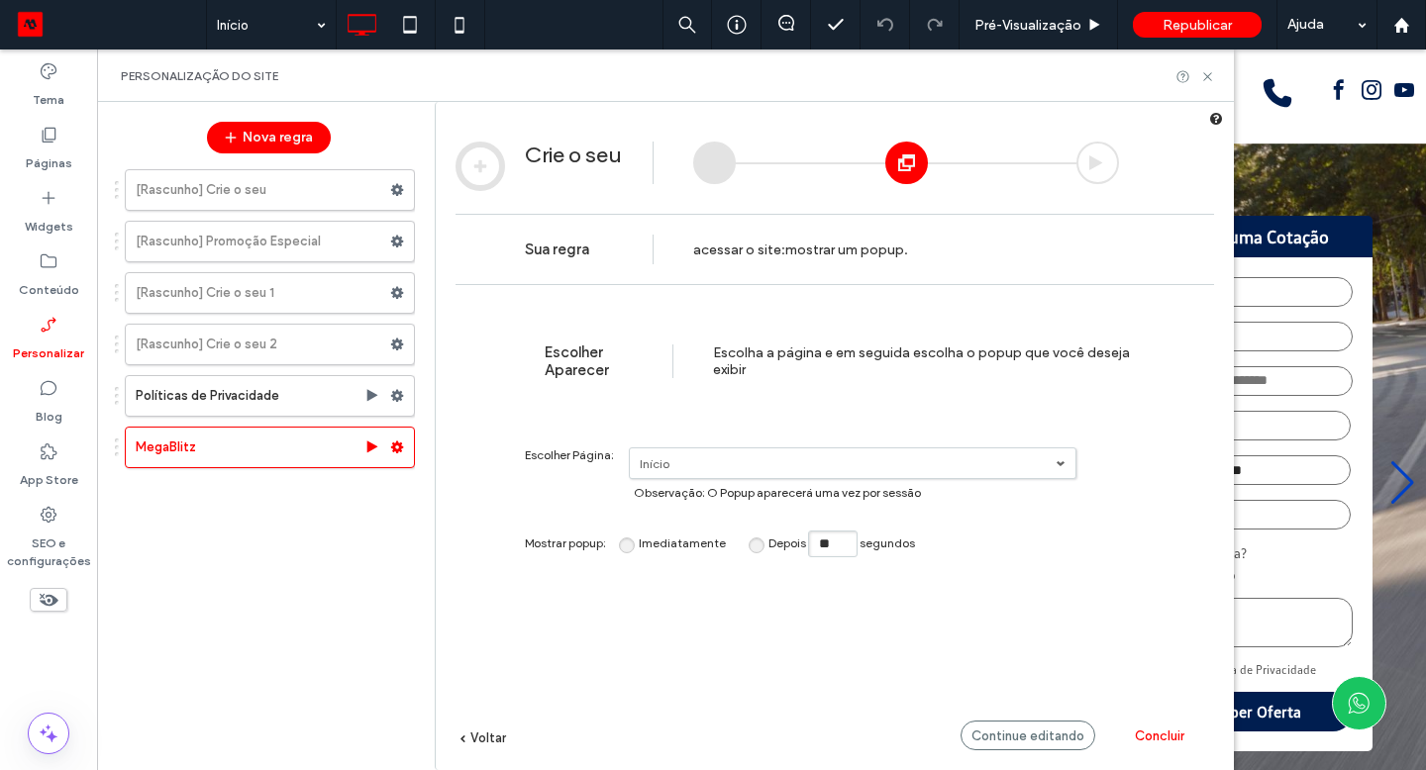
click at [835, 543] on input "**" at bounding box center [833, 544] width 50 height 27
type input "*"
click at [1040, 730] on span "Continue editando" at bounding box center [1027, 736] width 113 height 15
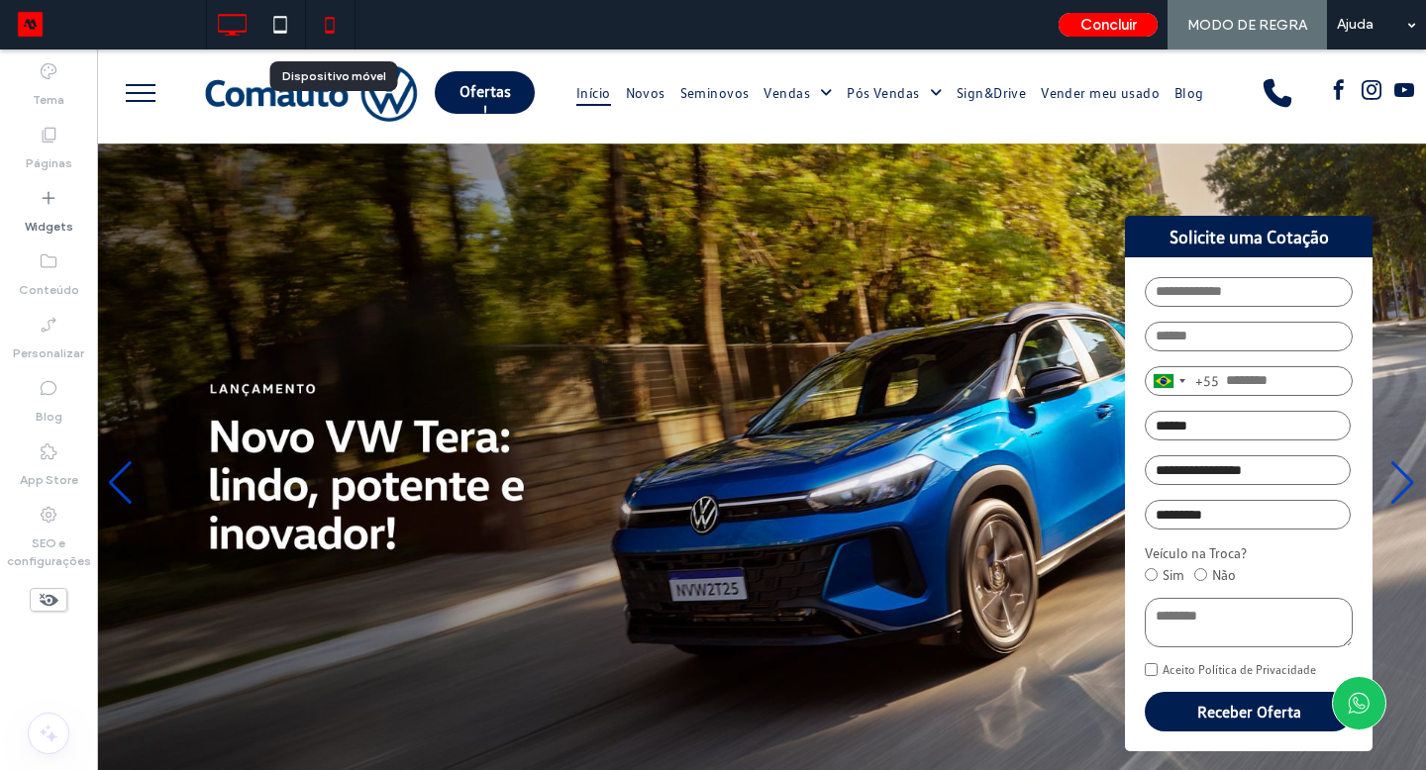
click at [333, 34] on icon at bounding box center [330, 25] width 40 height 40
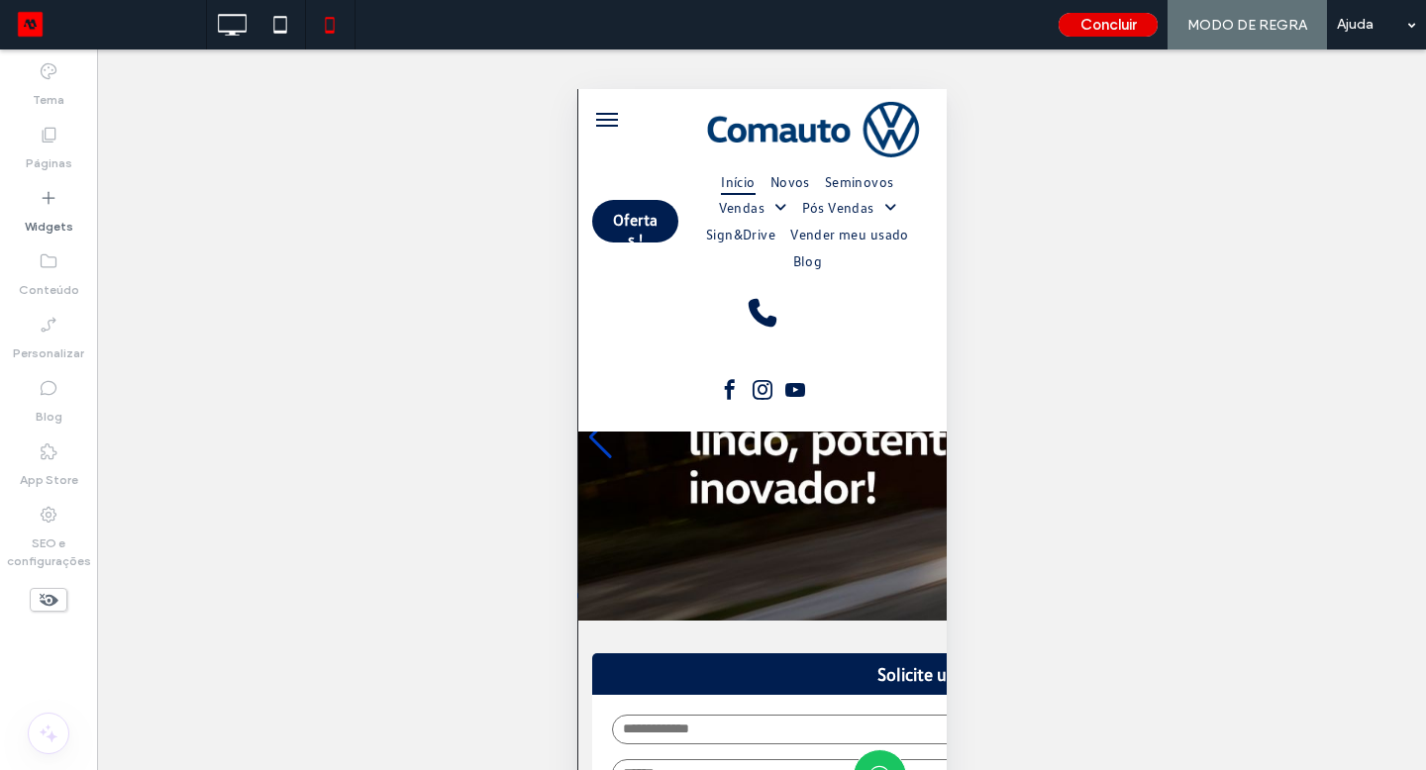
click at [1077, 28] on button "Concluir" at bounding box center [1108, 25] width 99 height 24
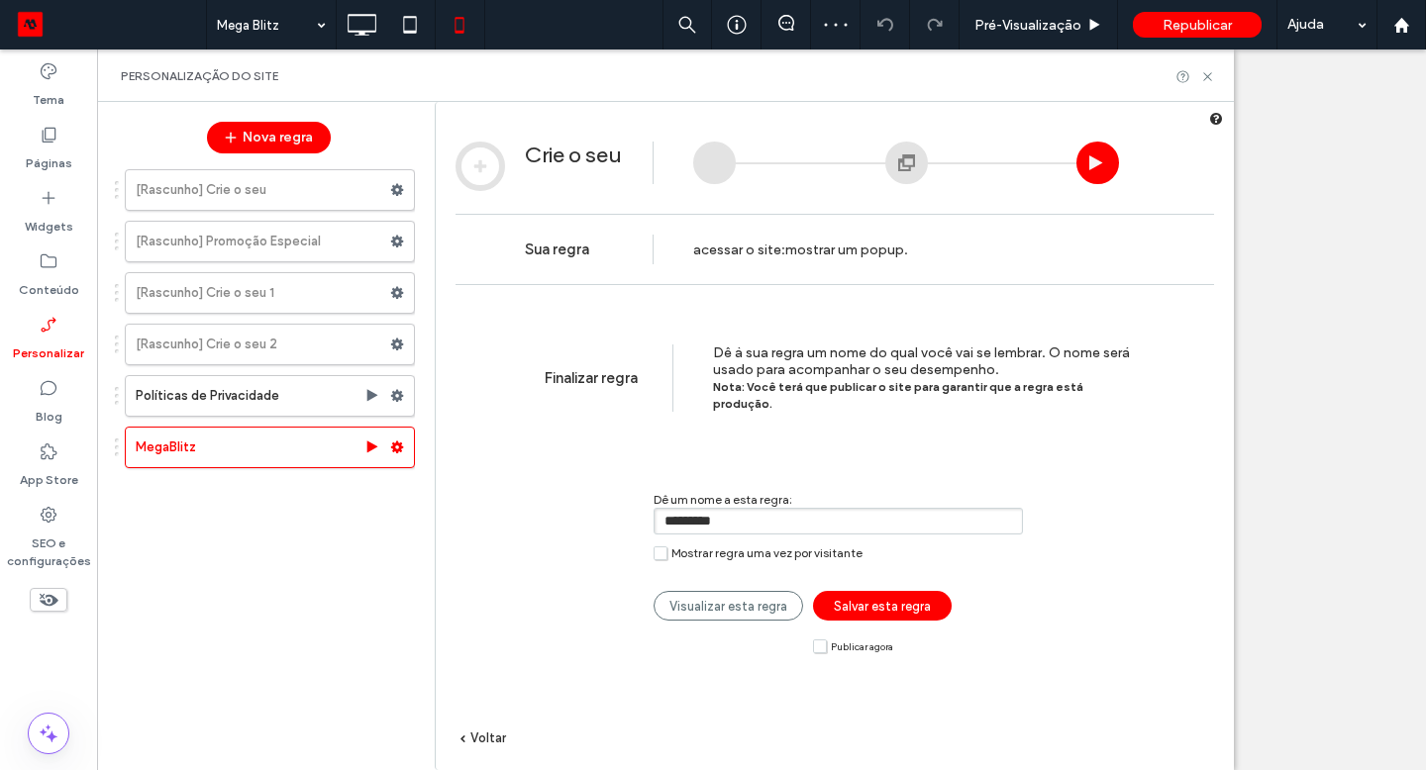
click at [882, 599] on span "Salvar esta regra" at bounding box center [882, 606] width 97 height 15
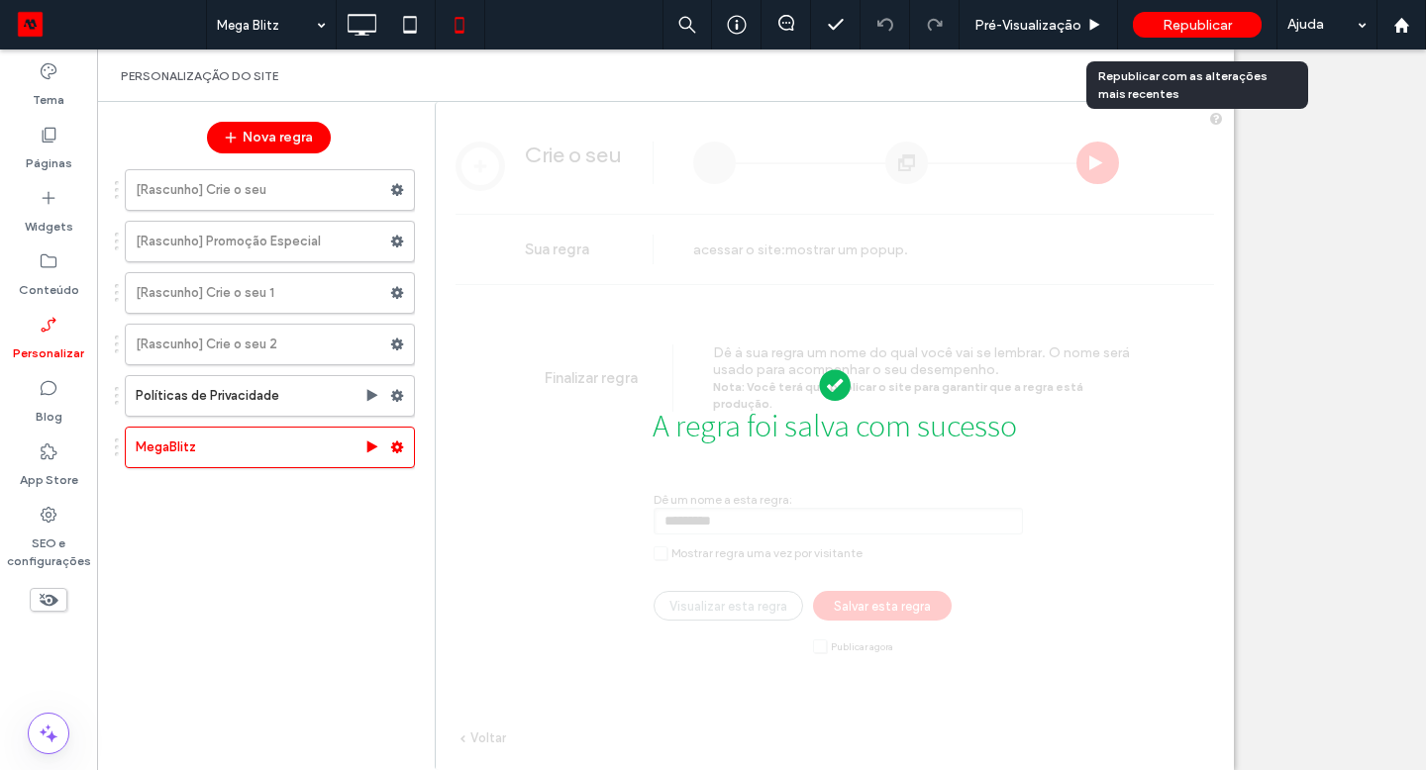
click at [1193, 29] on span "Republicar" at bounding box center [1197, 25] width 69 height 17
